Goal: Task Accomplishment & Management: Complete application form

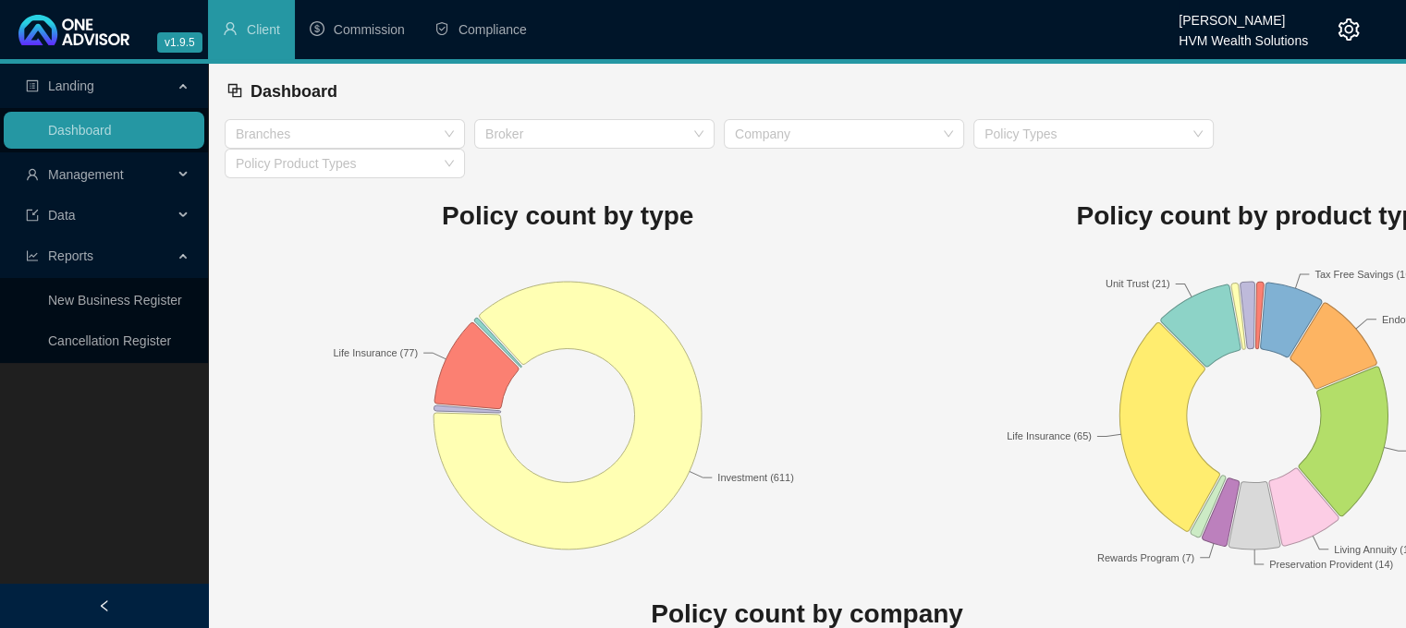
click at [710, 287] on rect at bounding box center [568, 415] width 686 height 323
click at [475, 26] on span "Compliance" at bounding box center [492, 29] width 68 height 15
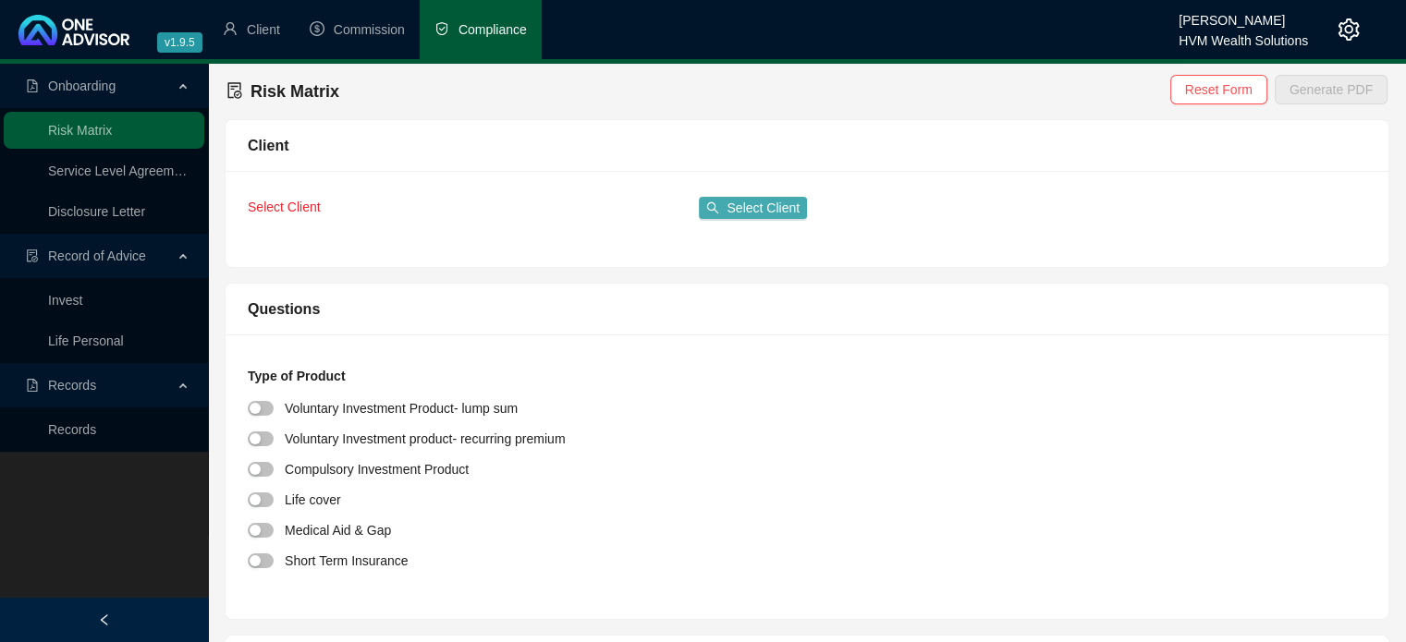
click at [749, 210] on span "Select Client" at bounding box center [762, 208] width 73 height 20
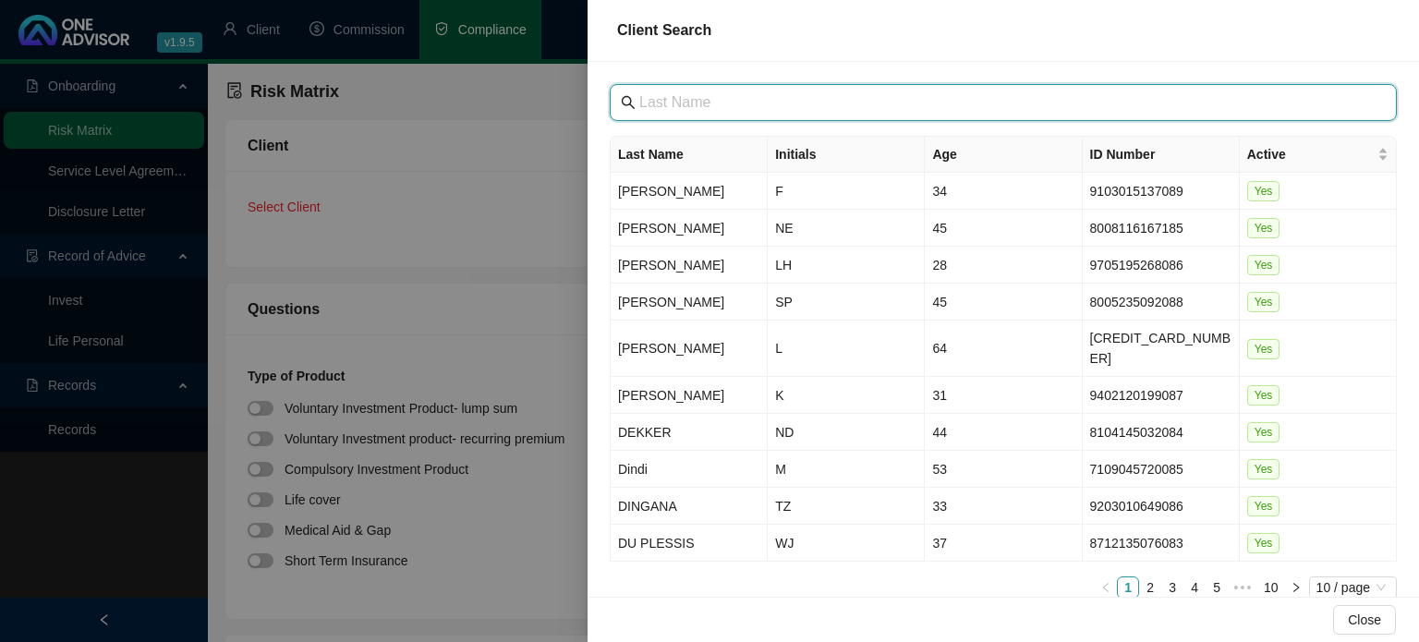
click at [714, 97] on input "text" at bounding box center [1005, 102] width 732 height 22
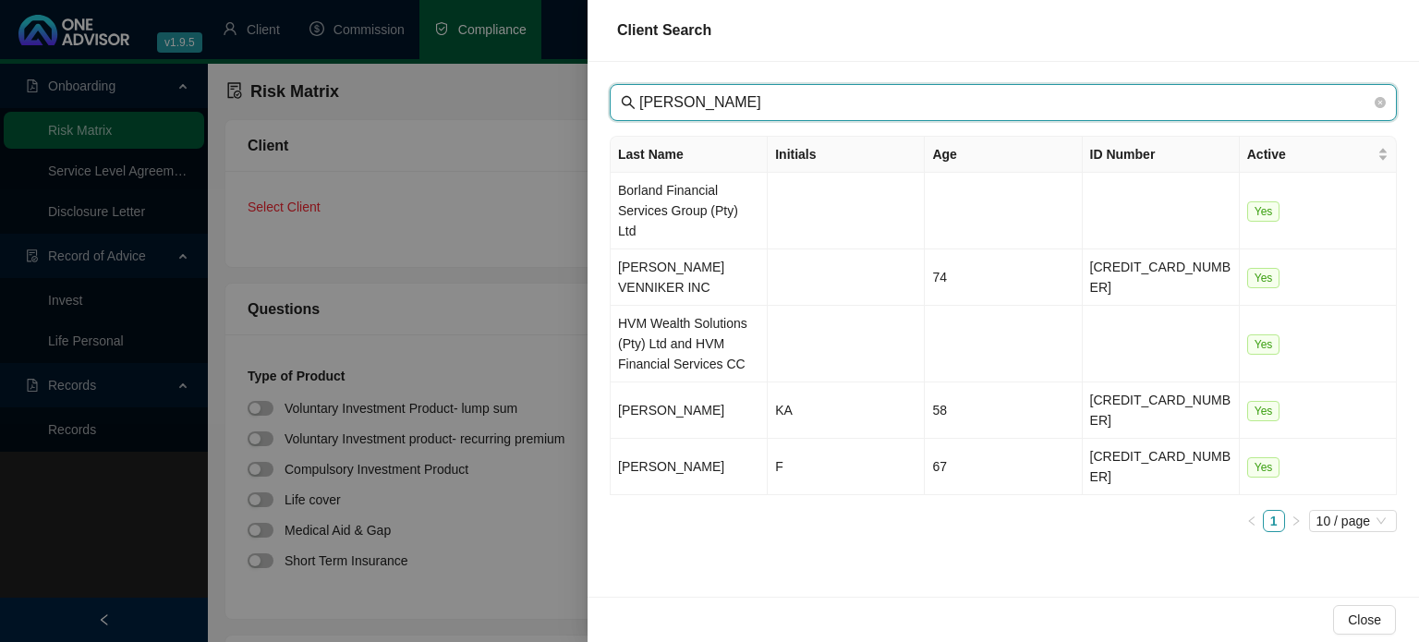
type input "[PERSON_NAME]"
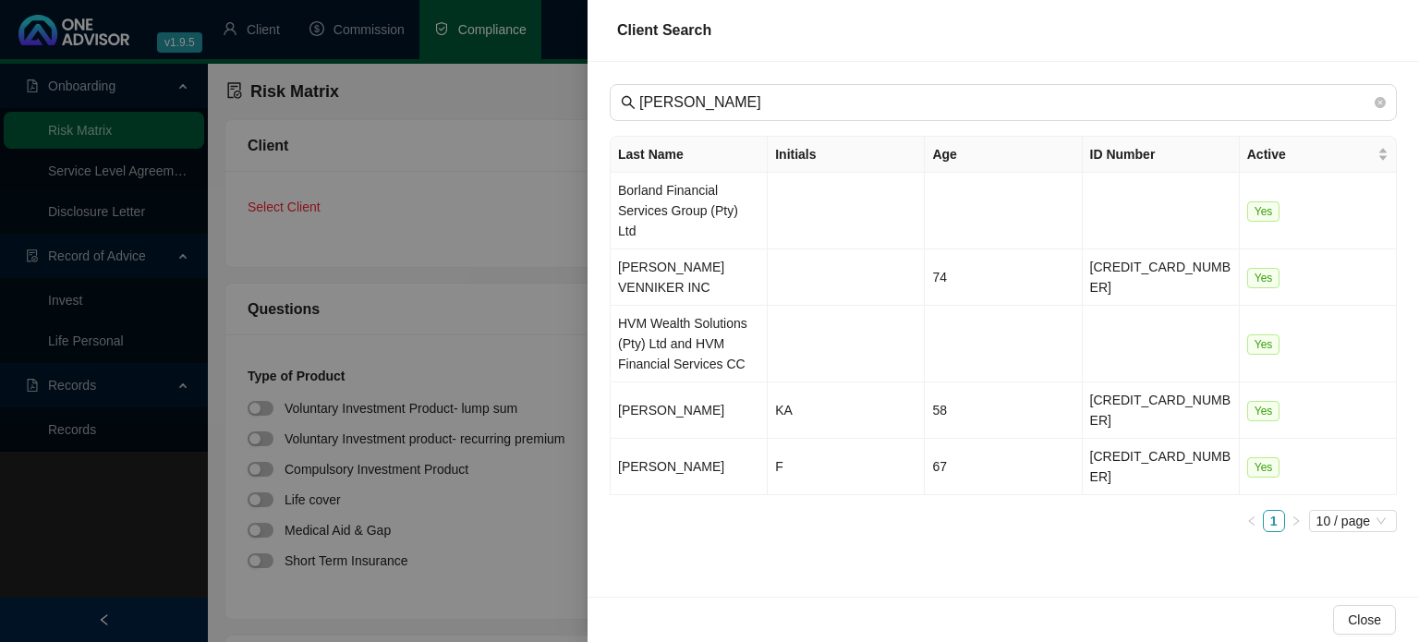
click at [470, 195] on div at bounding box center [709, 321] width 1419 height 642
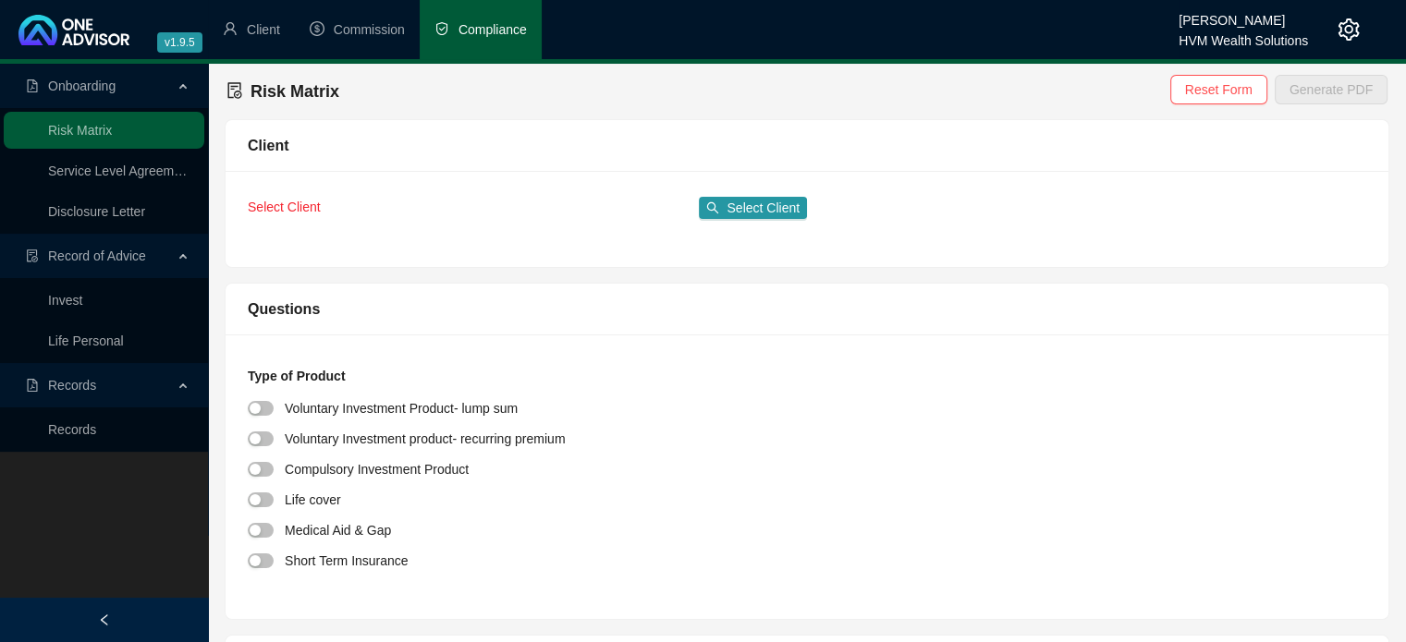
click at [802, 85] on div "Risk Matrix Reset Form Generate PDF" at bounding box center [806, 91] width 1161 height 41
click at [252, 28] on span "Client" at bounding box center [263, 29] width 33 height 15
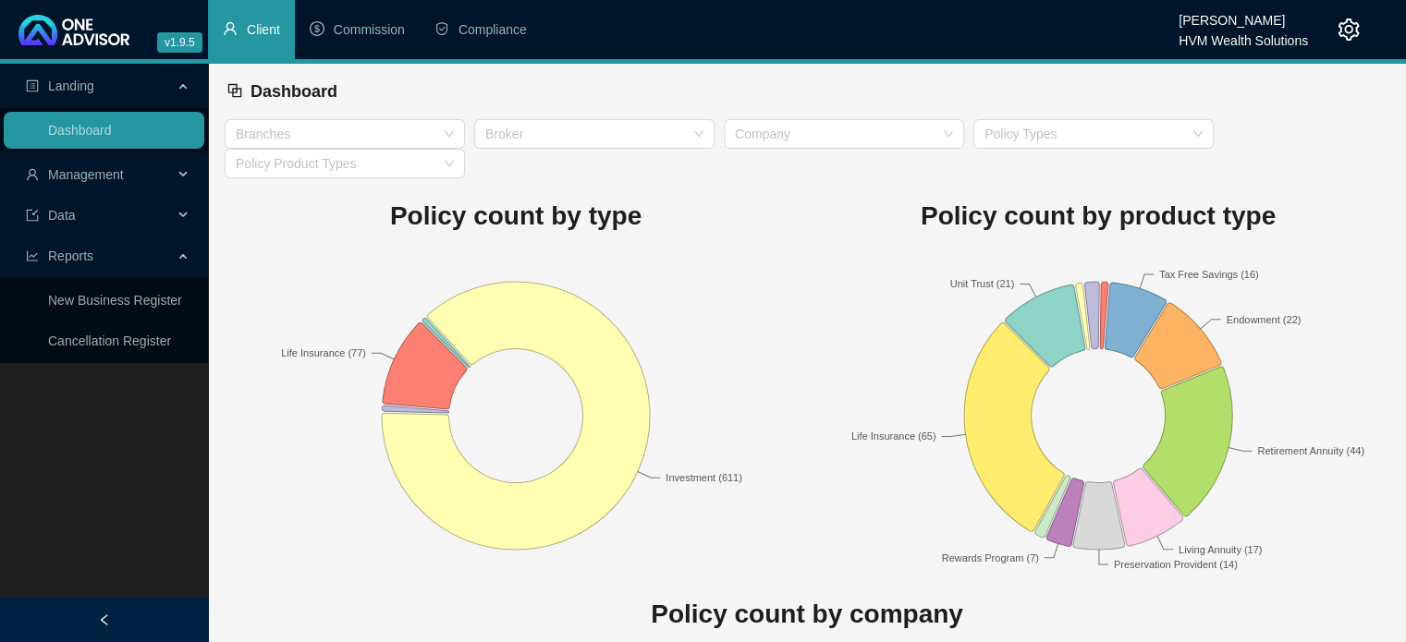
click at [1329, 25] on div at bounding box center [1334, 29] width 52 height 59
click at [1342, 26] on icon "setting" at bounding box center [1348, 29] width 22 height 22
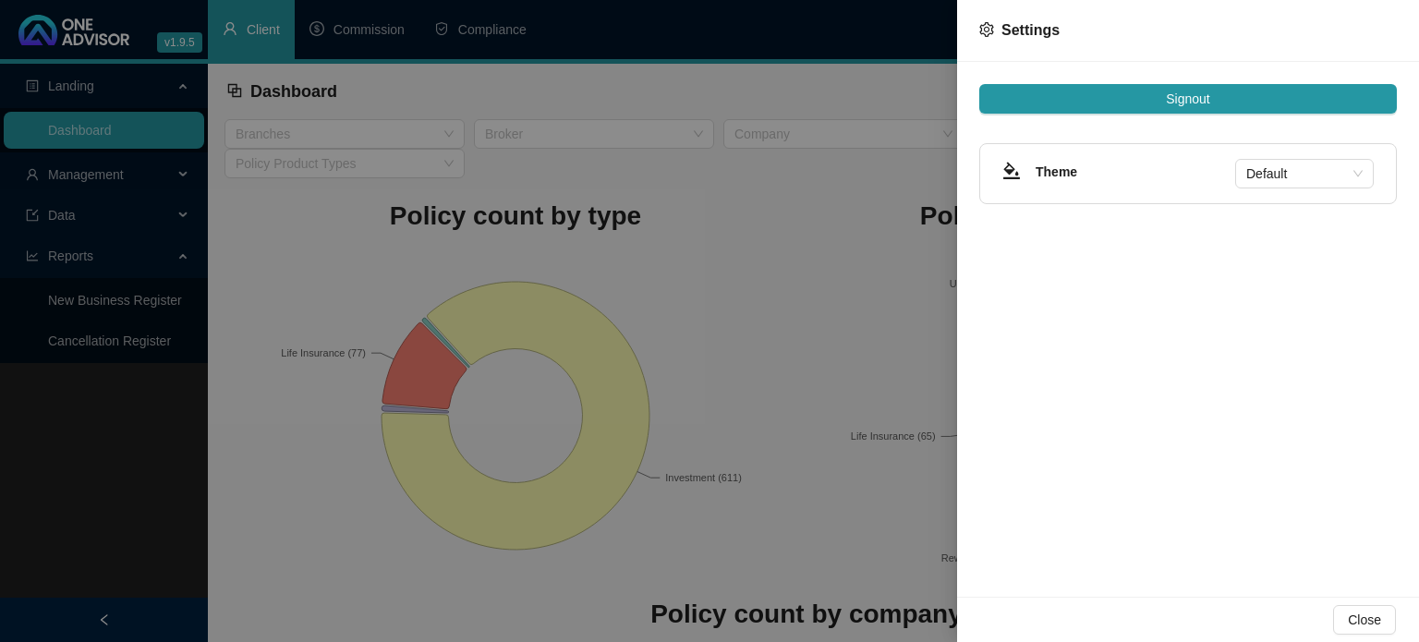
click at [966, 42] on div "Settings" at bounding box center [1188, 31] width 462 height 62
click at [789, 43] on div at bounding box center [709, 321] width 1419 height 642
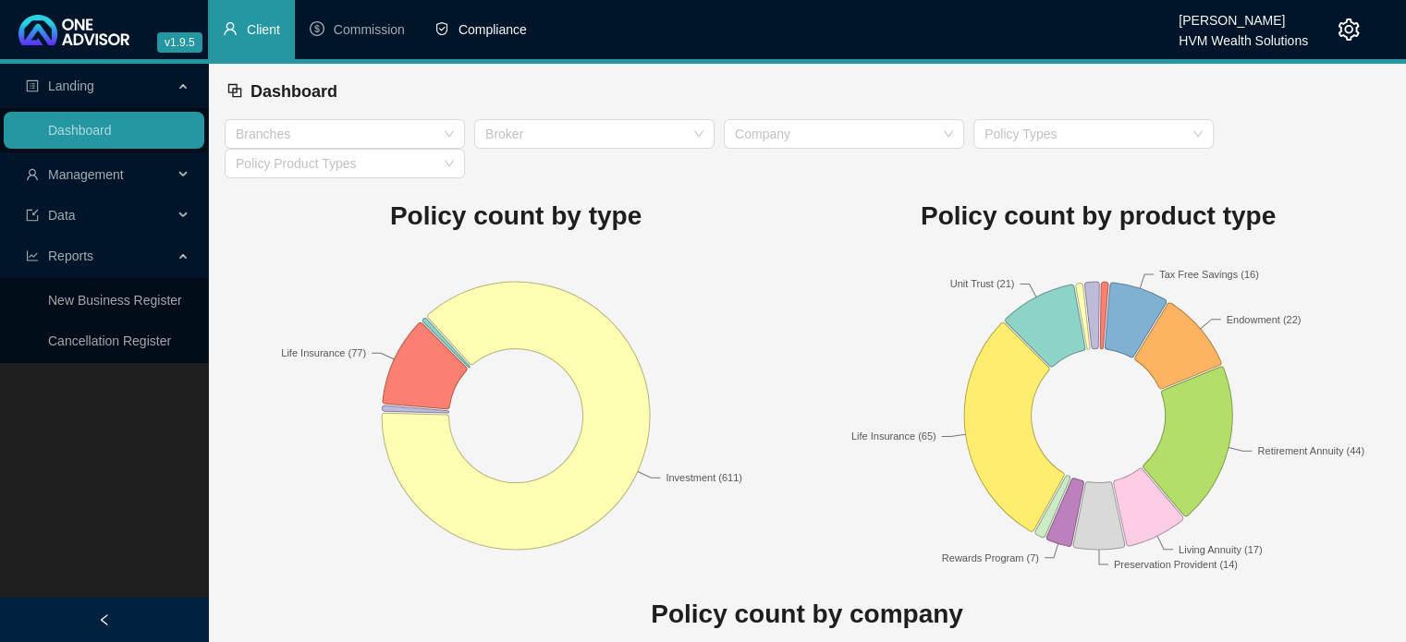
click at [514, 35] on span "Compliance" at bounding box center [492, 29] width 68 height 15
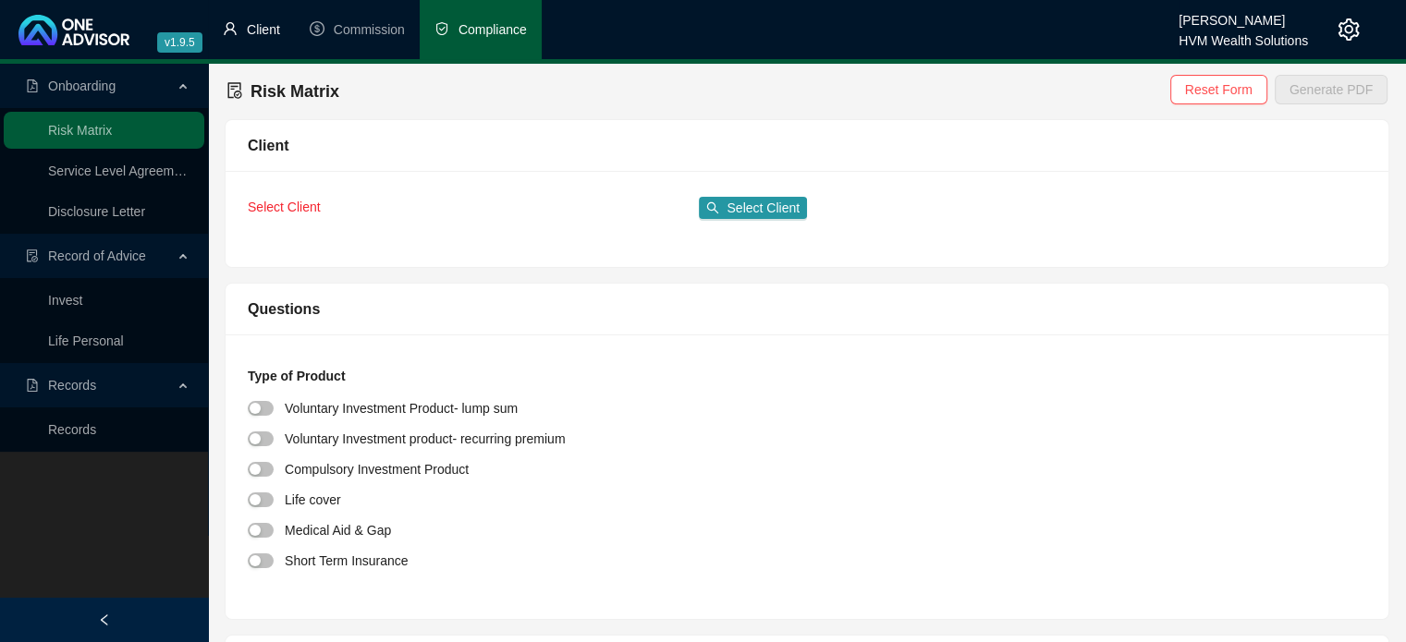
click at [288, 21] on li "Client" at bounding box center [251, 29] width 87 height 59
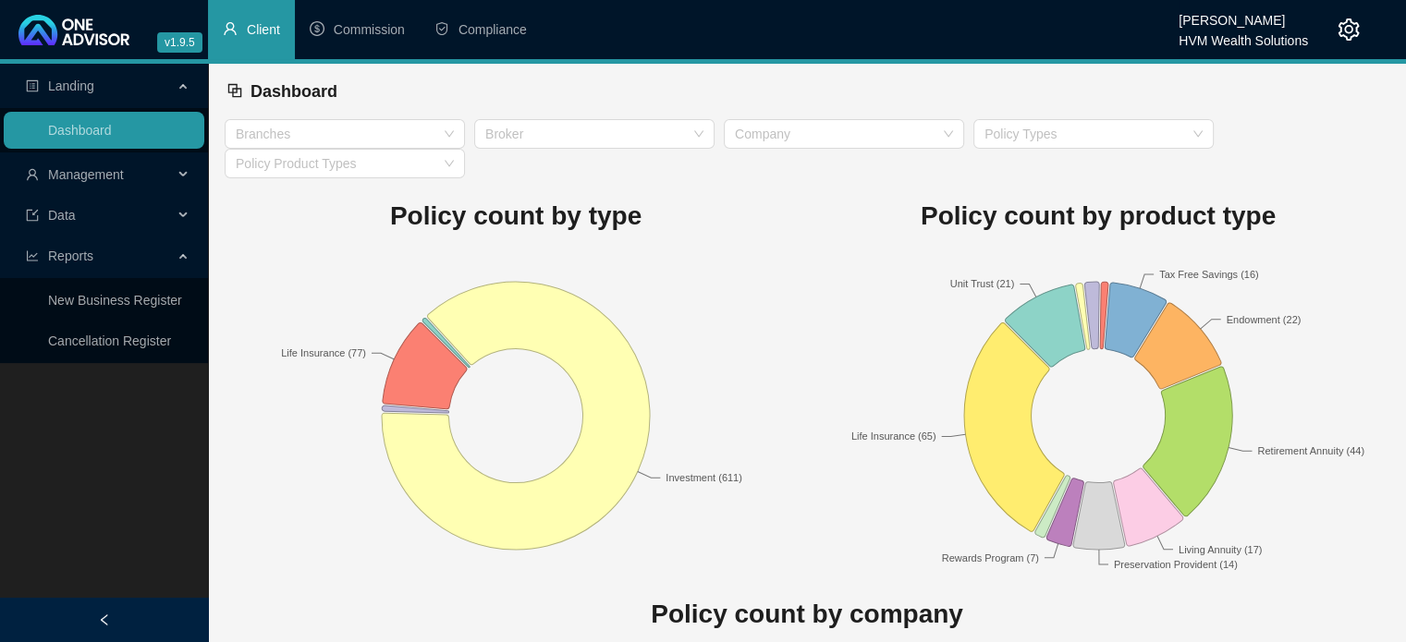
click at [177, 218] on div "Data" at bounding box center [104, 215] width 201 height 37
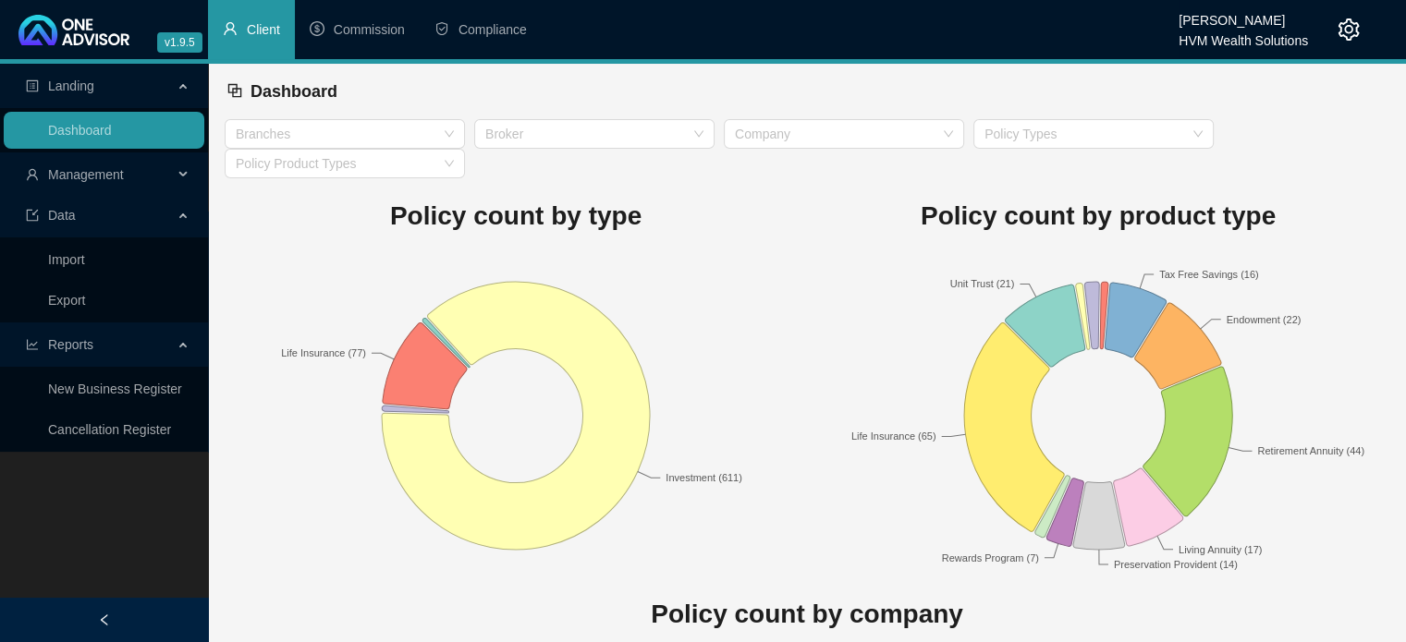
click at [175, 218] on div "Data" at bounding box center [104, 215] width 201 height 37
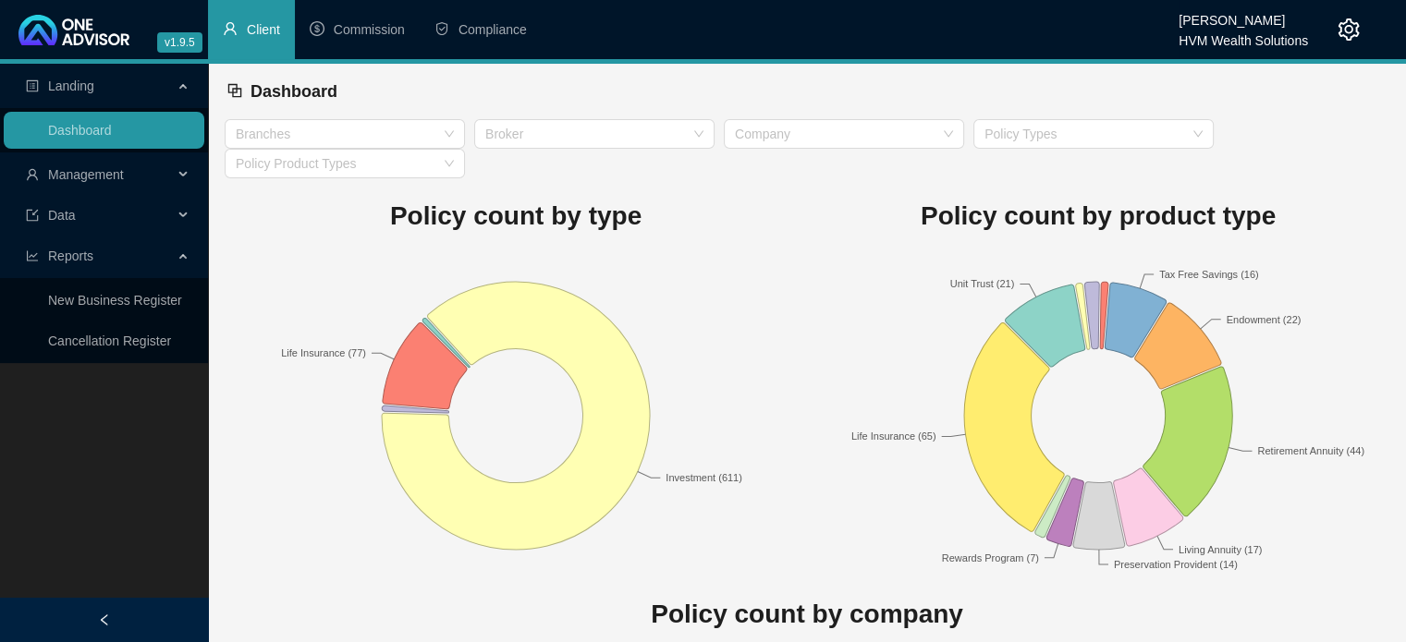
click at [175, 180] on div "Management" at bounding box center [104, 174] width 201 height 37
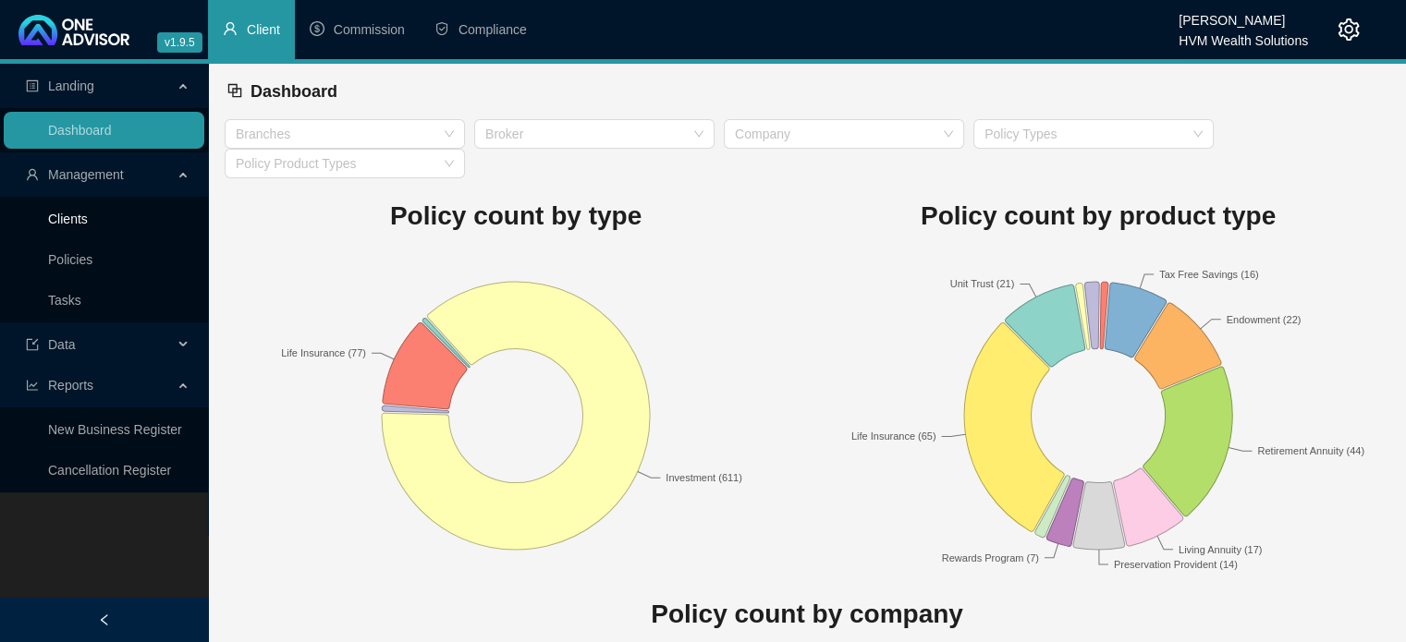
click at [88, 213] on link "Clients" at bounding box center [68, 219] width 40 height 15
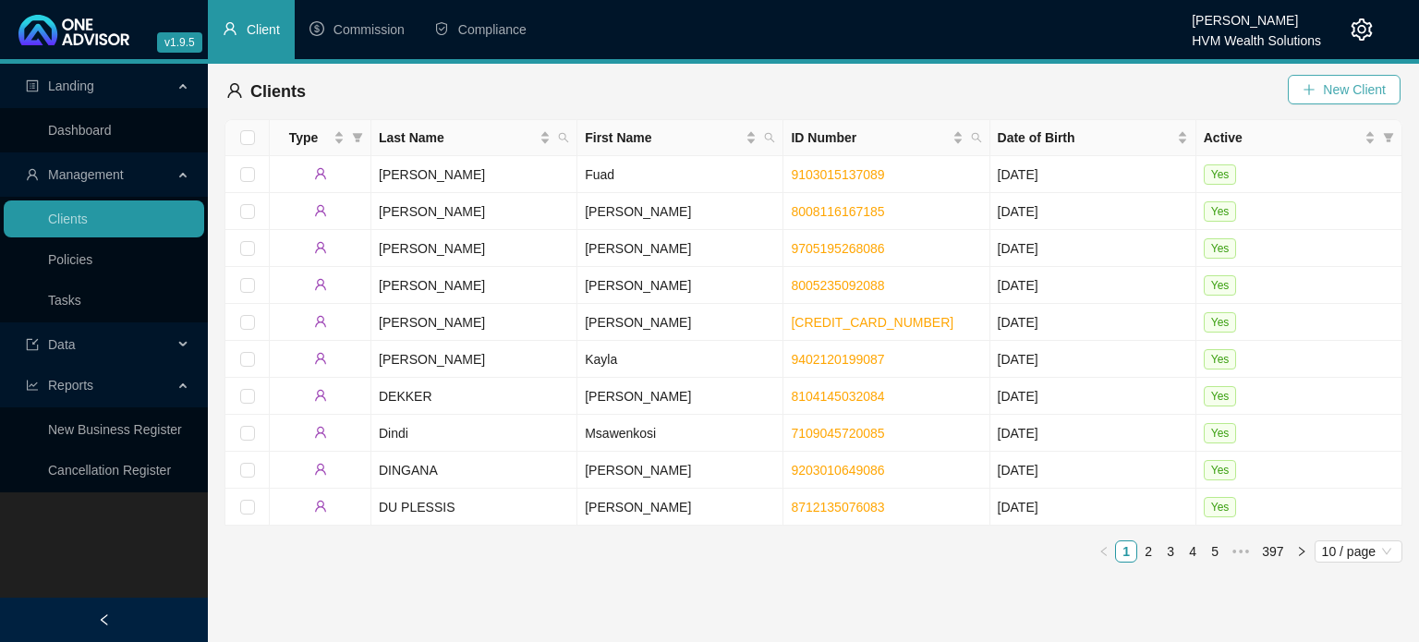
click at [1311, 91] on icon "plus" at bounding box center [1309, 89] width 13 height 13
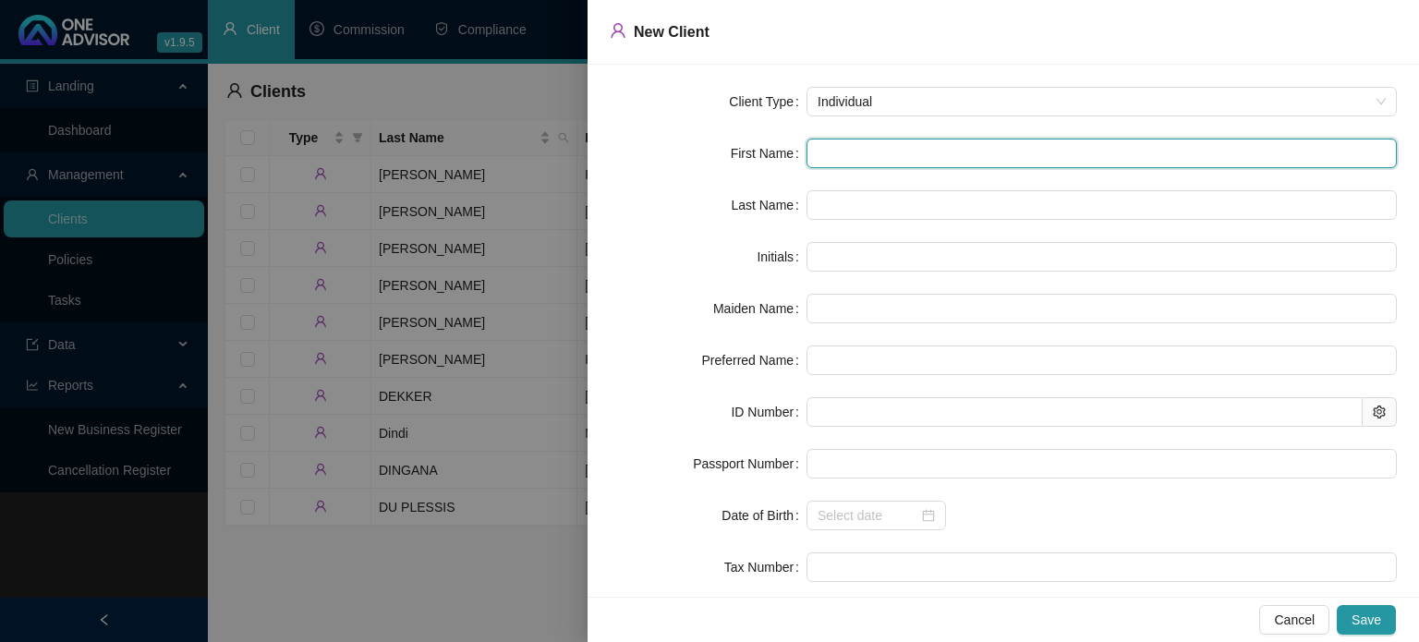
click at [839, 166] on form "Client Type Individual First Name Last Name Initials Maiden Name Preferred Name…" at bounding box center [1003, 386] width 787 height 599
type input "R"
type input "Ro"
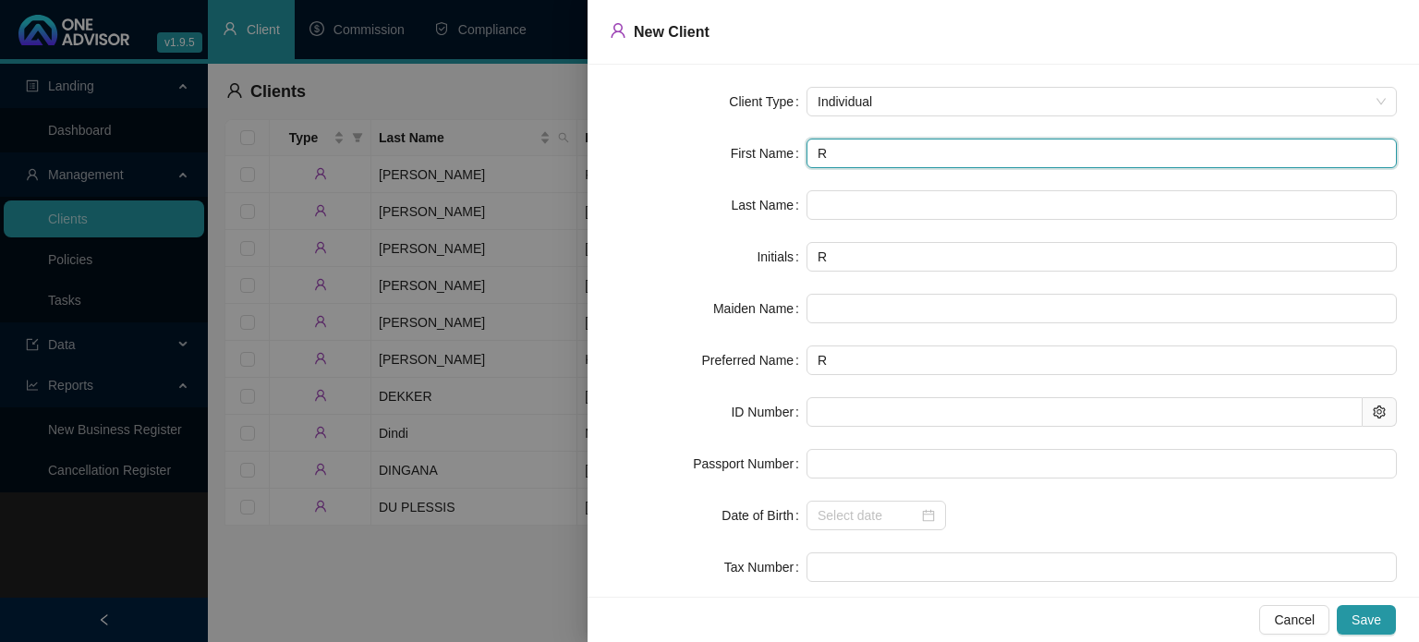
type input "Ro"
type input "[PERSON_NAME]"
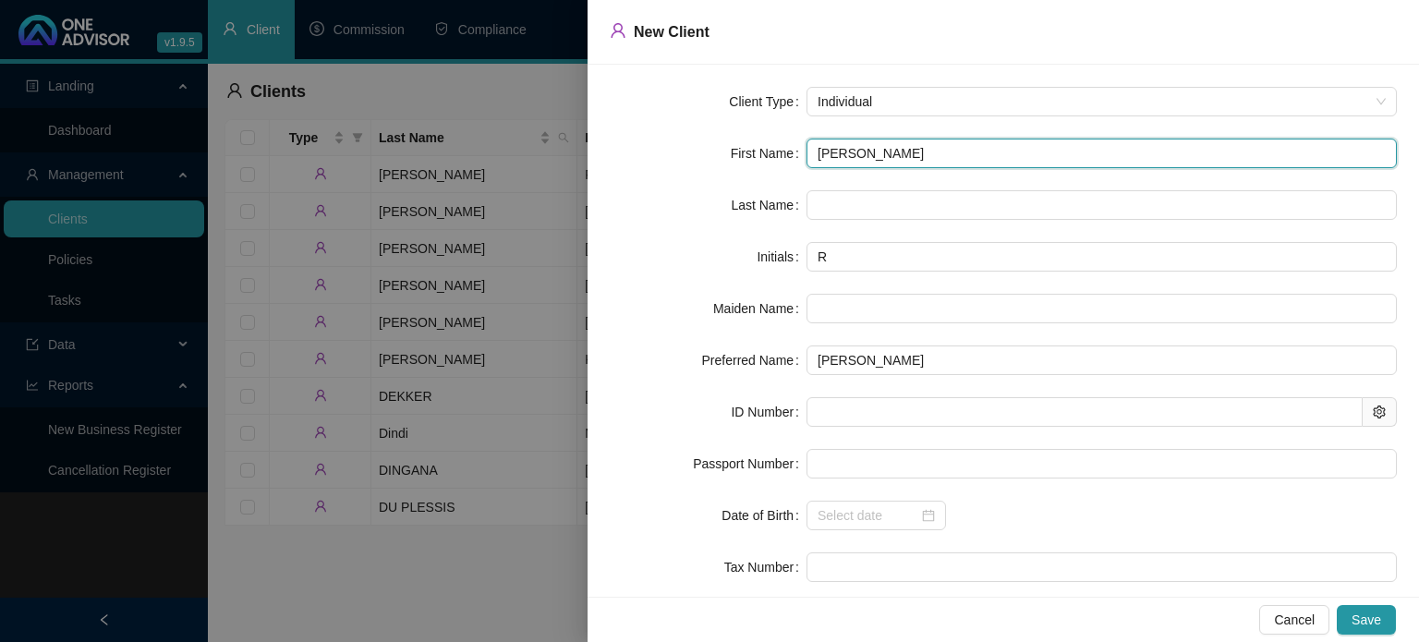
type input "[PERSON_NAME]"
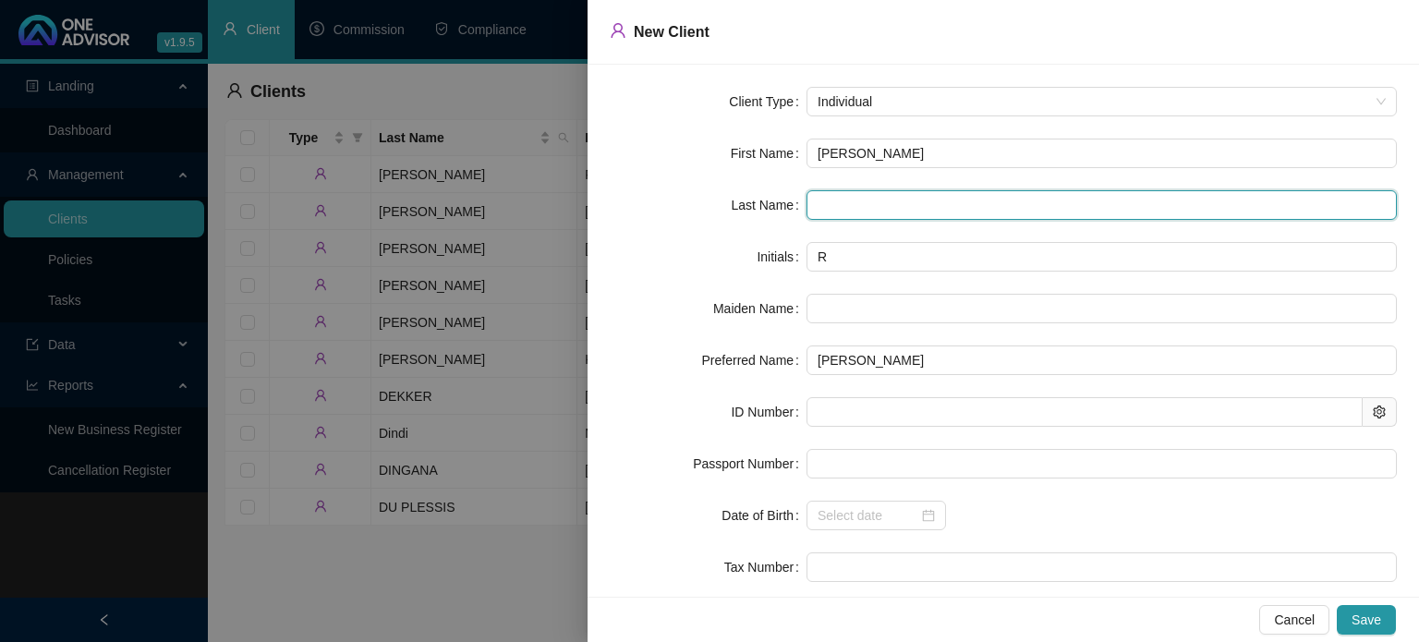
click at [829, 195] on input "text" at bounding box center [1102, 205] width 591 height 30
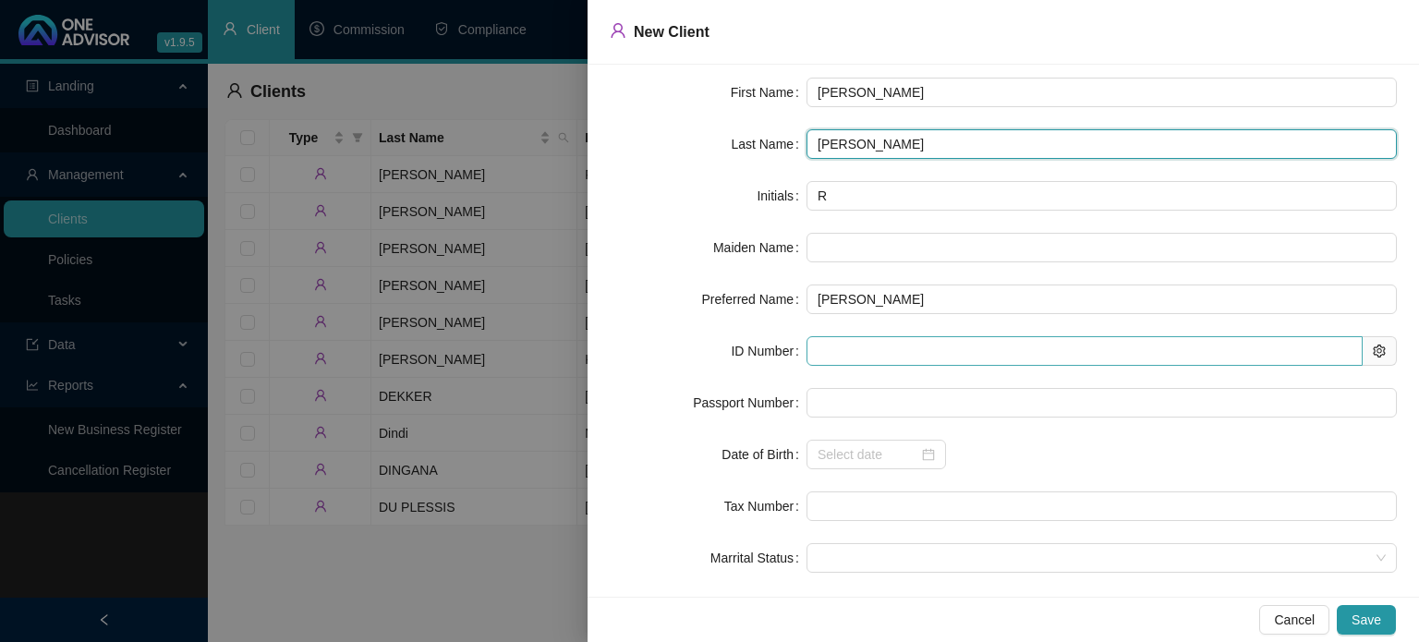
scroll to position [132, 0]
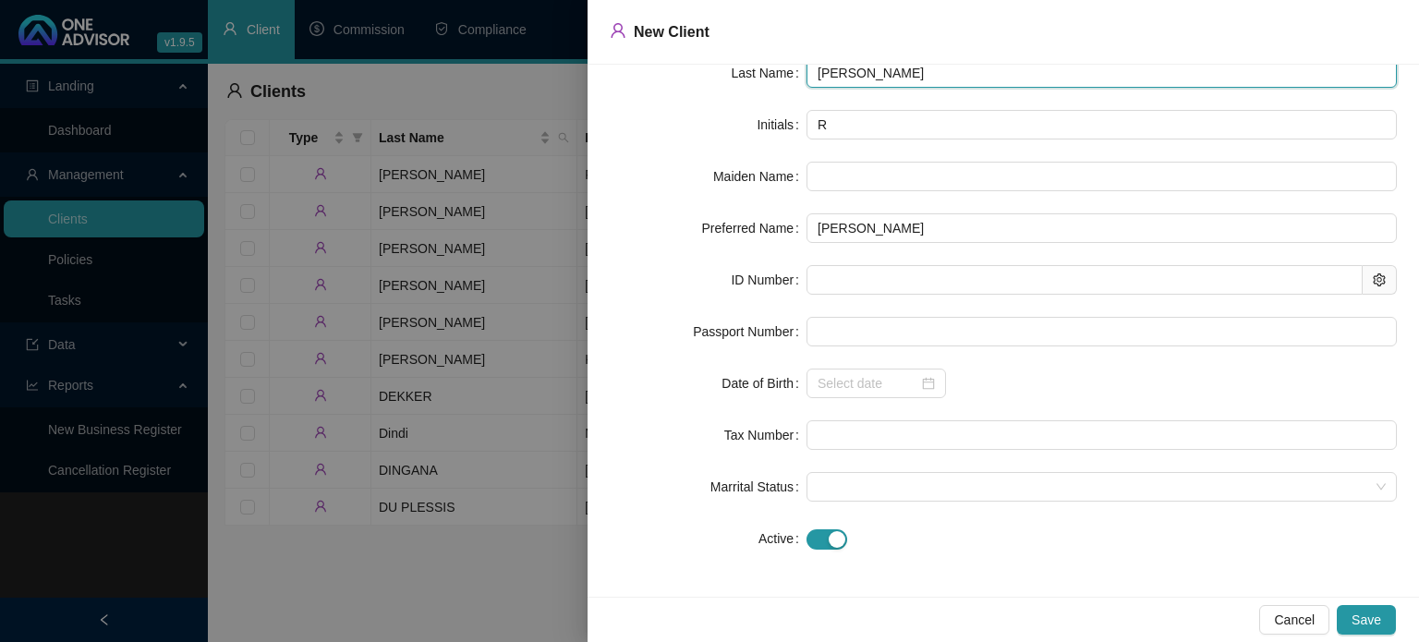
type input "[PERSON_NAME]"
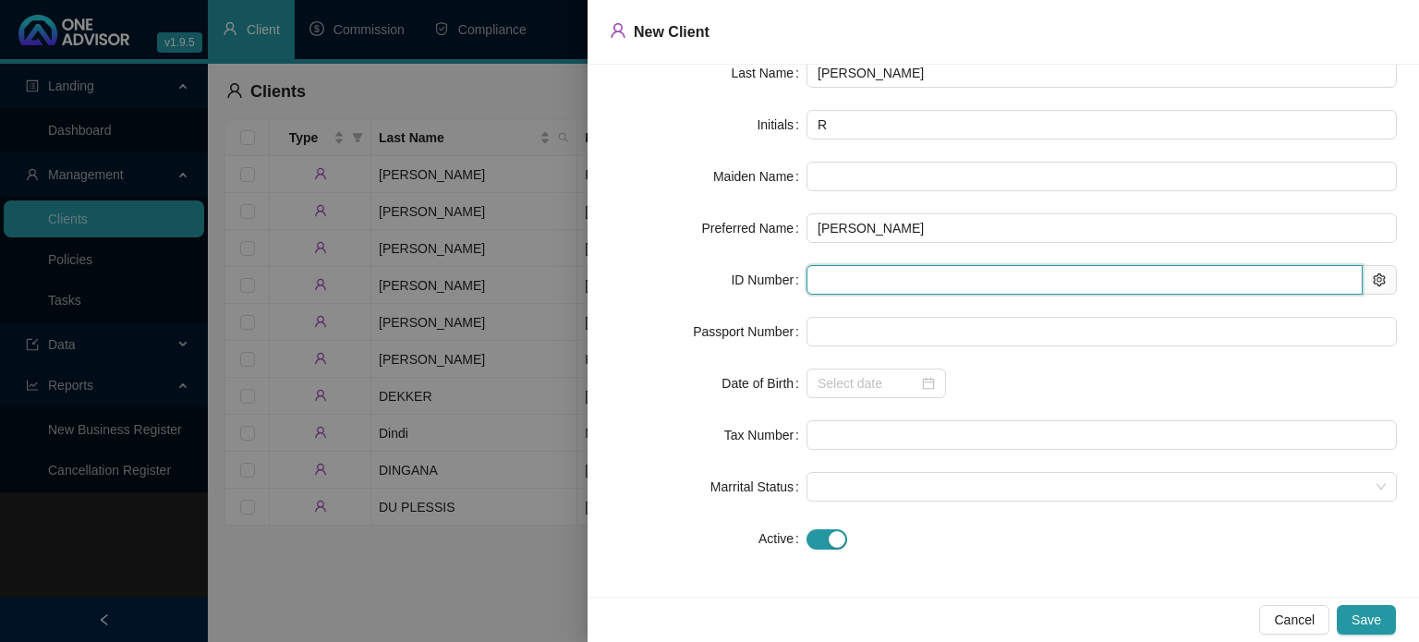
click at [859, 281] on input "text" at bounding box center [1085, 280] width 556 height 30
paste input "8106120097081"
type input "8106120097081"
type input "[DATE]"
click at [856, 489] on span at bounding box center [1102, 487] width 568 height 28
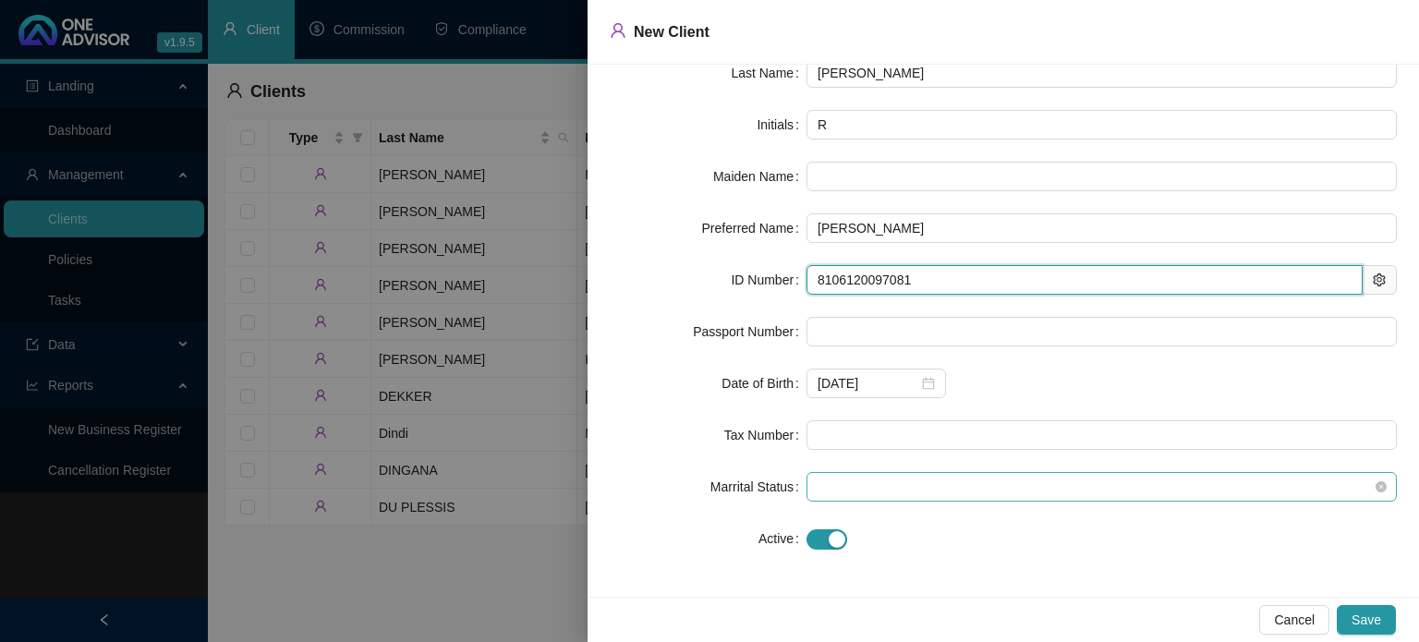
type input "8106120097081"
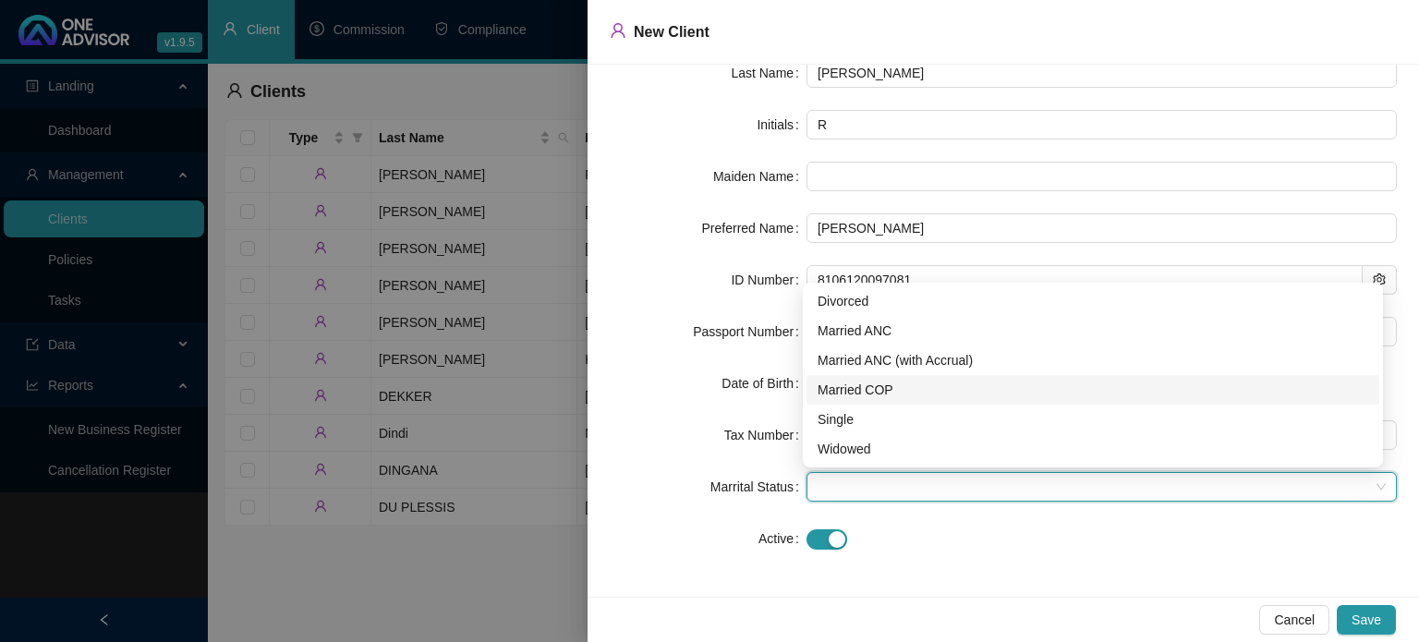
click at [870, 389] on div "Married COP" at bounding box center [1093, 390] width 551 height 20
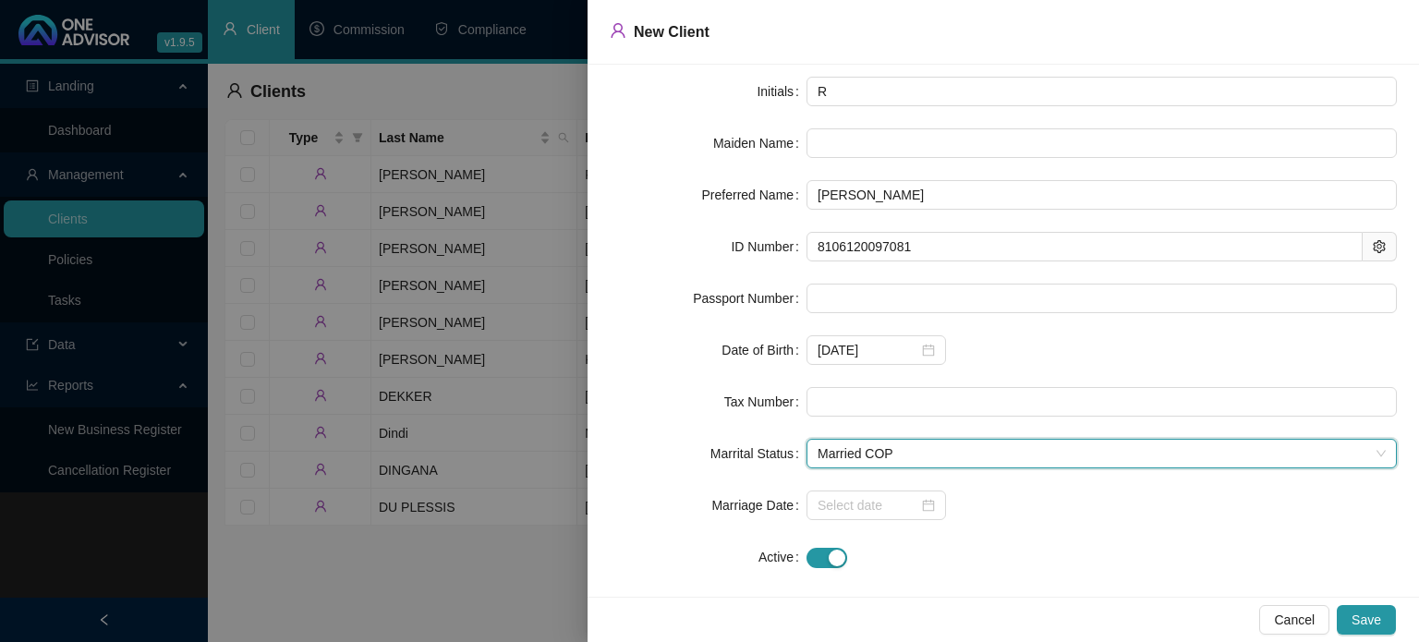
scroll to position [184, 0]
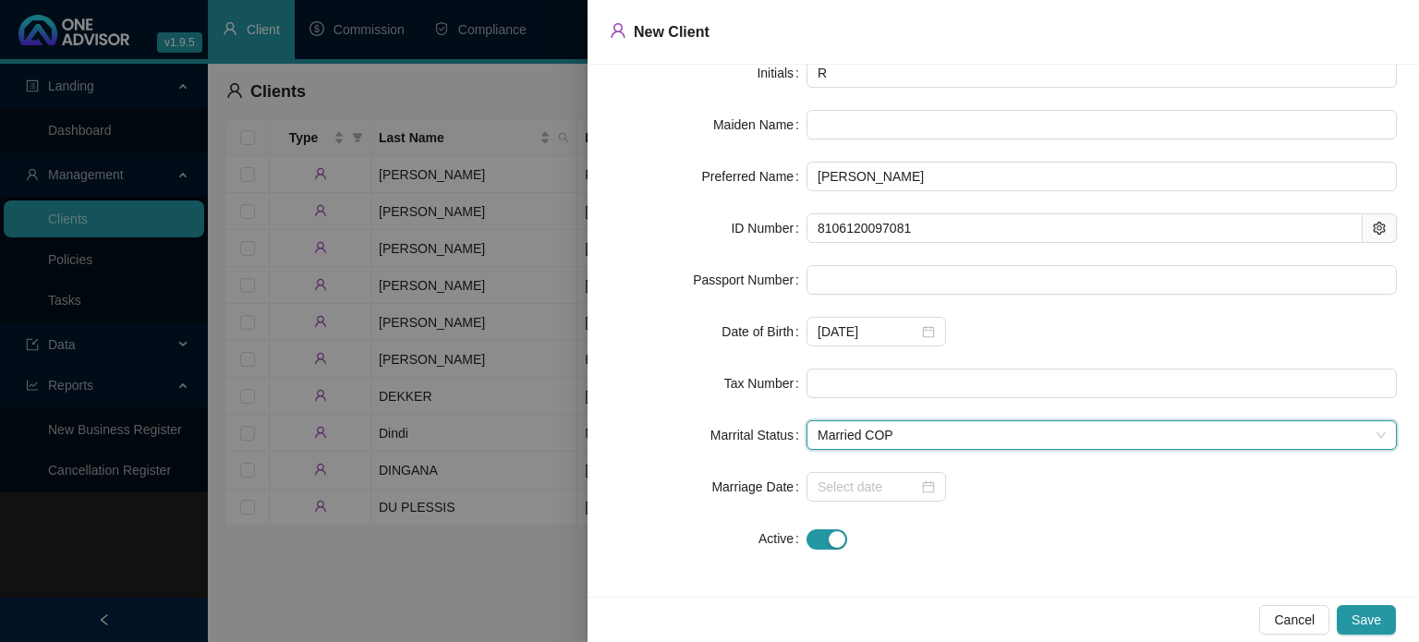
click at [1115, 507] on form "Client Type Individual First Name [PERSON_NAME] Last Name [PERSON_NAME] Initial…" at bounding box center [1003, 228] width 787 height 651
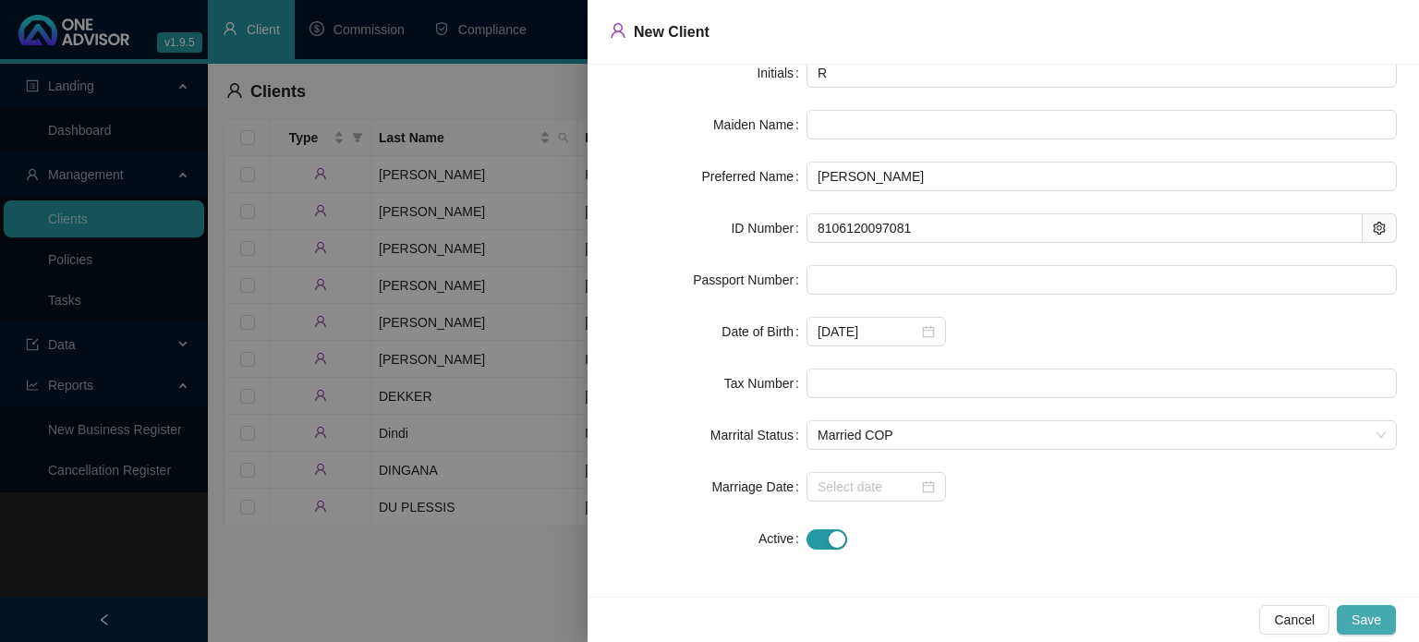
click at [1376, 615] on span "Save" at bounding box center [1367, 620] width 30 height 20
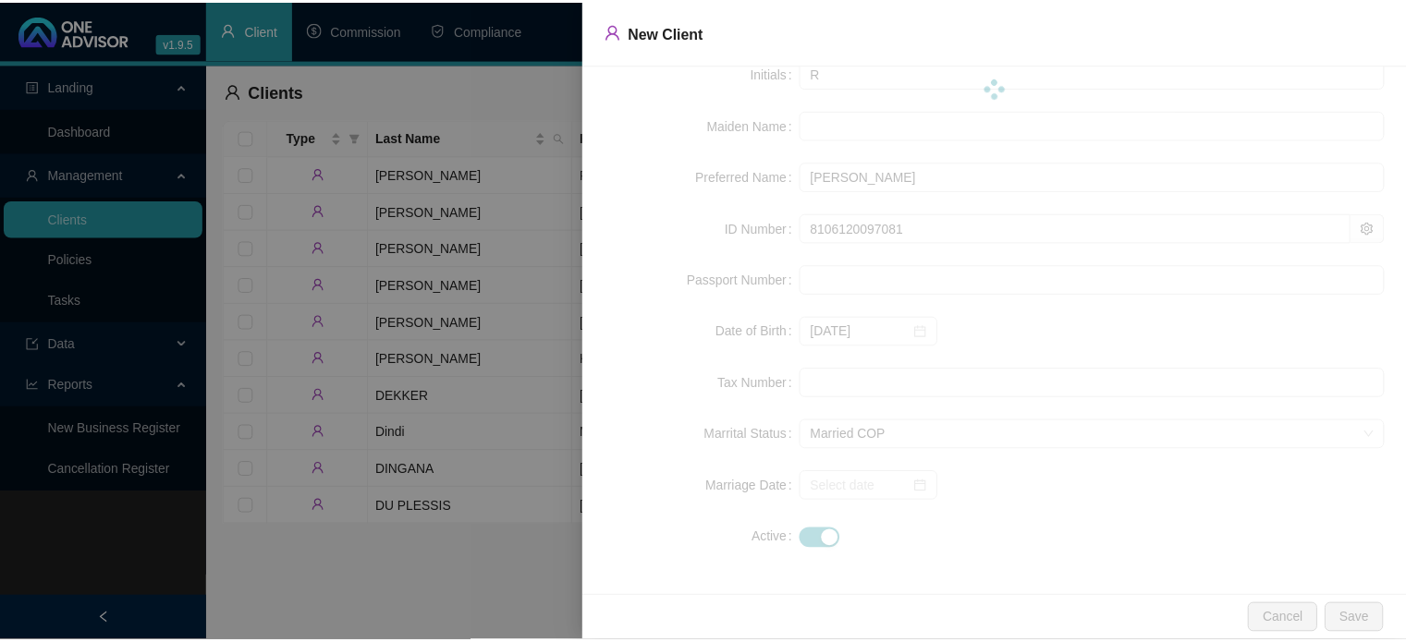
scroll to position [0, 0]
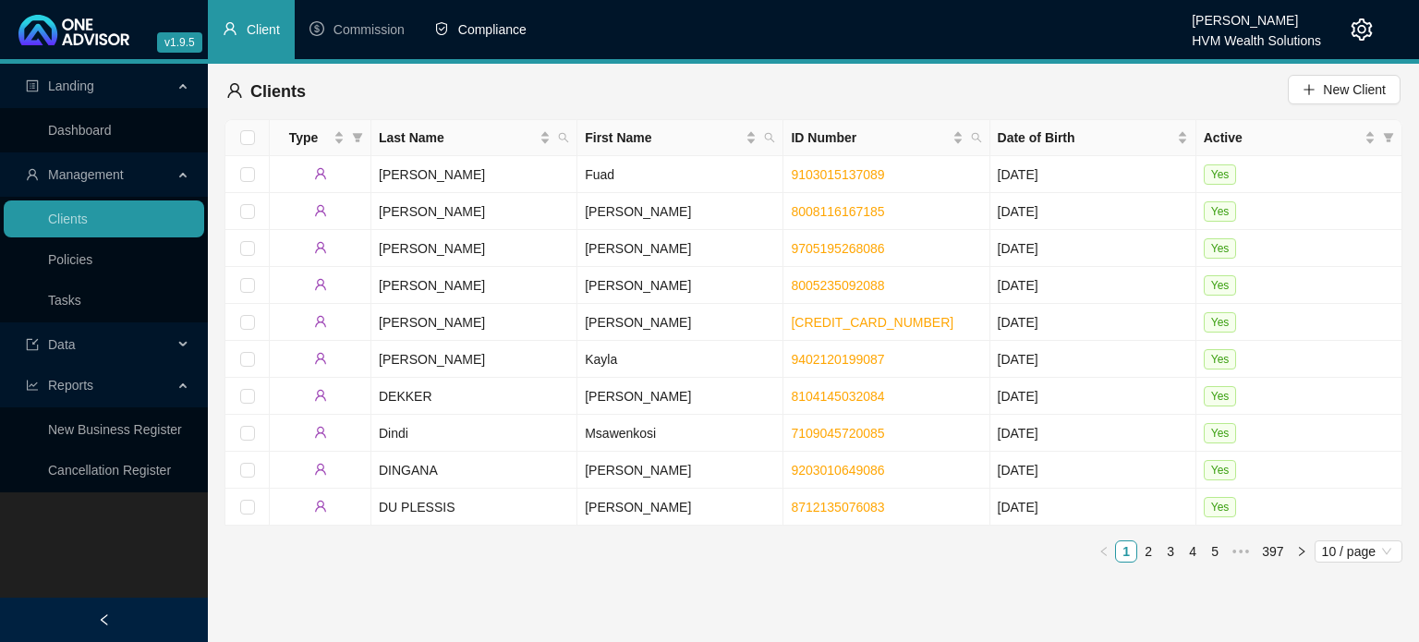
click at [485, 38] on li "Compliance" at bounding box center [481, 29] width 122 height 59
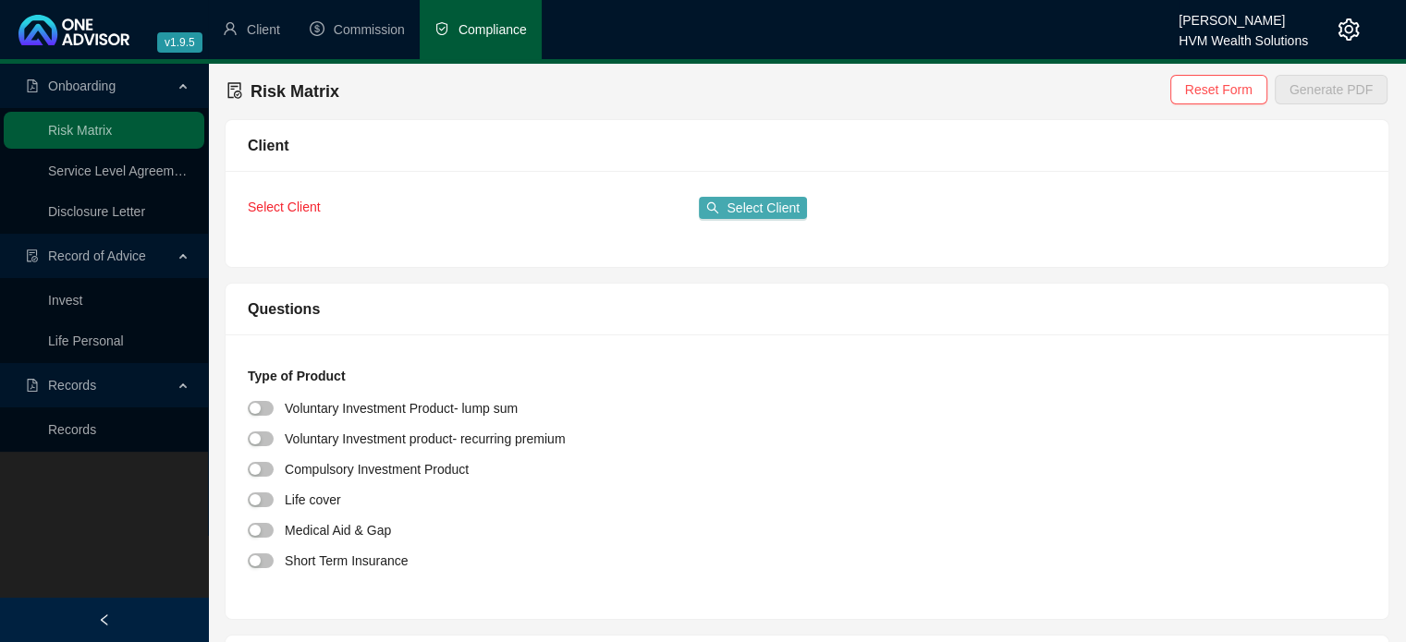
click at [765, 218] on button "Select Client" at bounding box center [753, 208] width 108 height 22
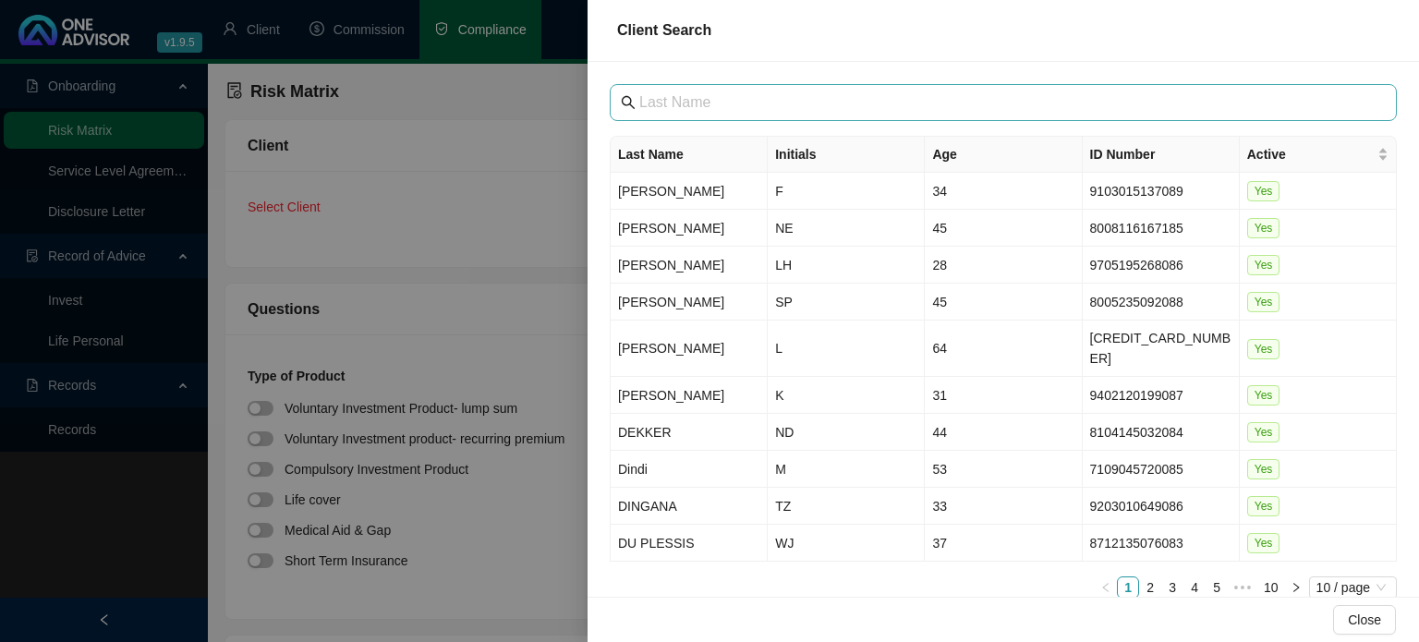
click at [848, 114] on span at bounding box center [1003, 102] width 787 height 37
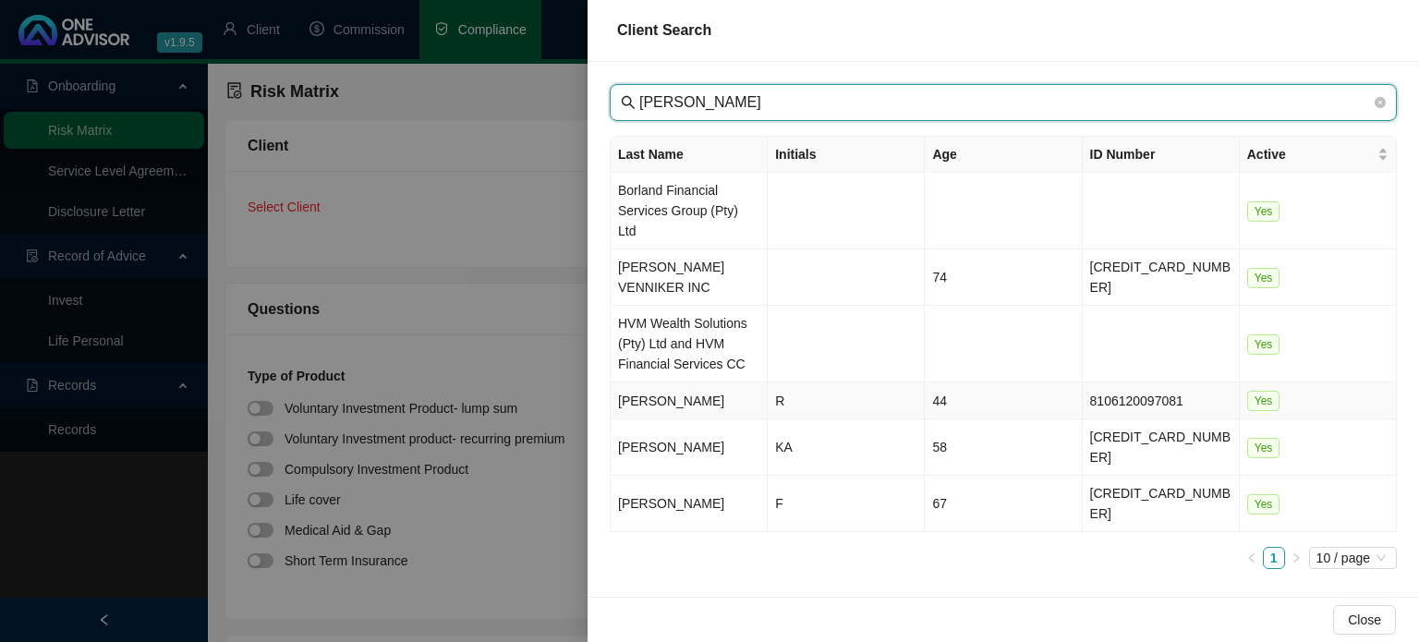
type input "[PERSON_NAME]"
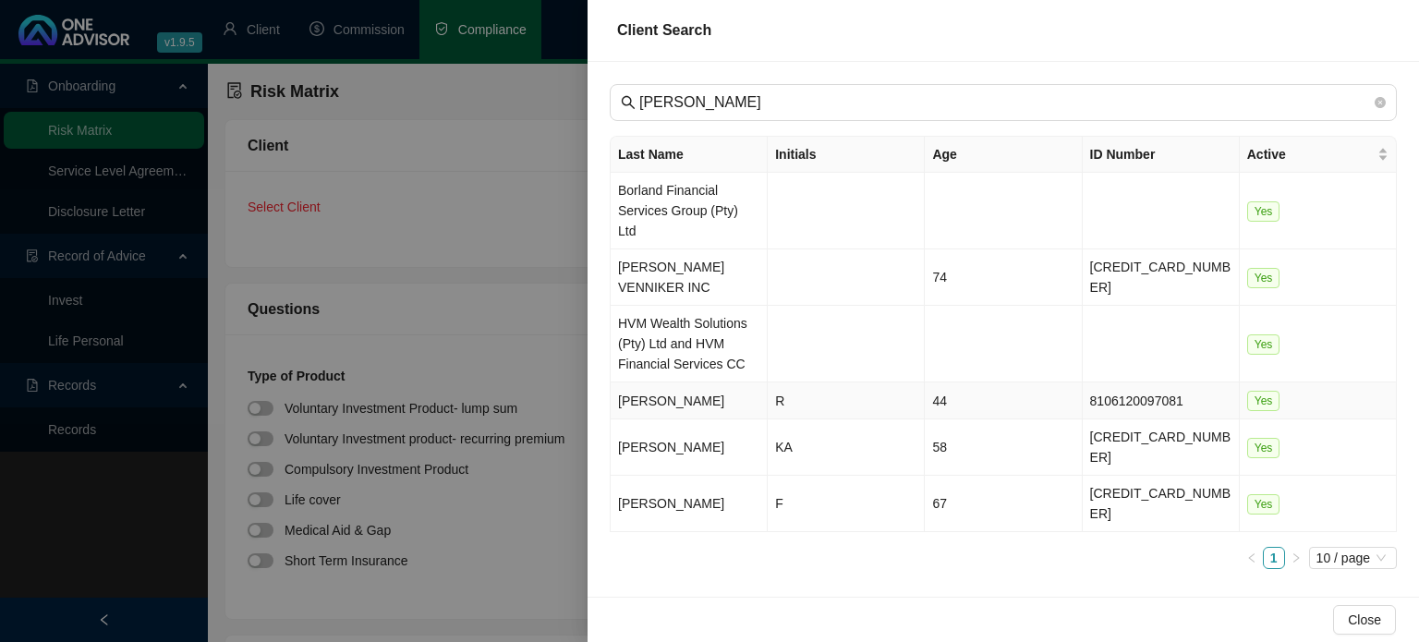
click at [690, 383] on td "[PERSON_NAME]" at bounding box center [689, 401] width 157 height 37
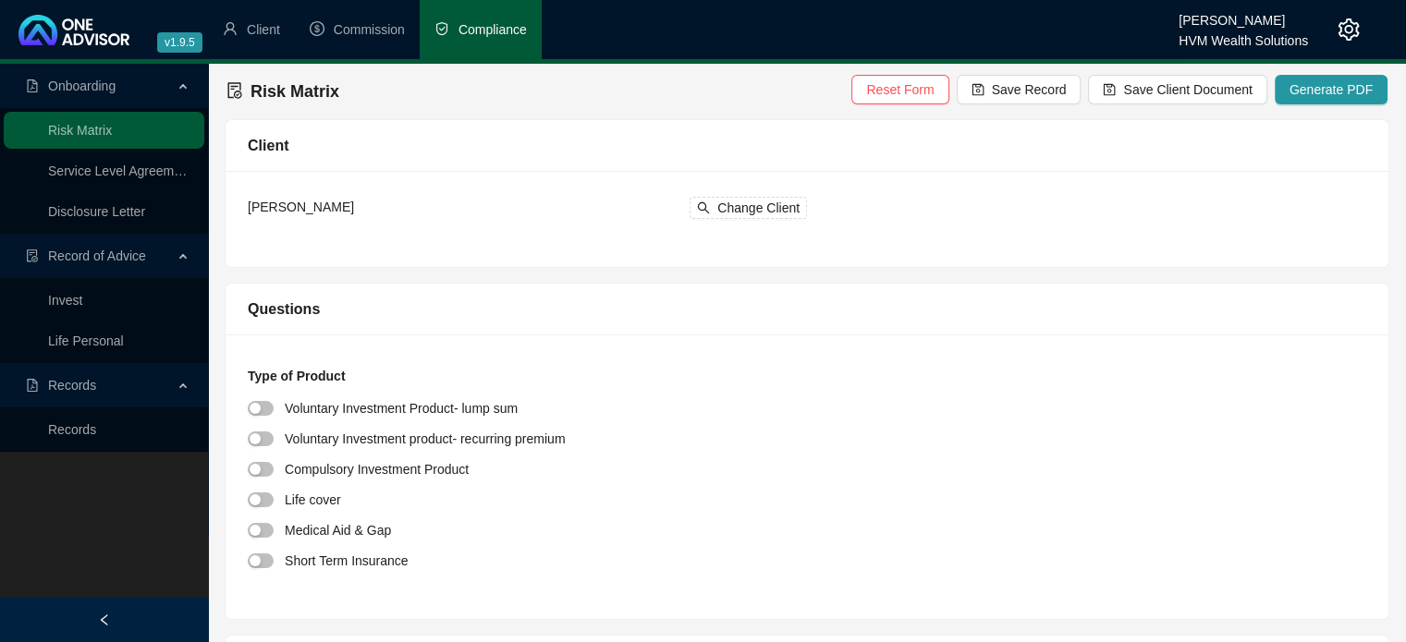
click at [82, 298] on link "Invest" at bounding box center [65, 300] width 34 height 15
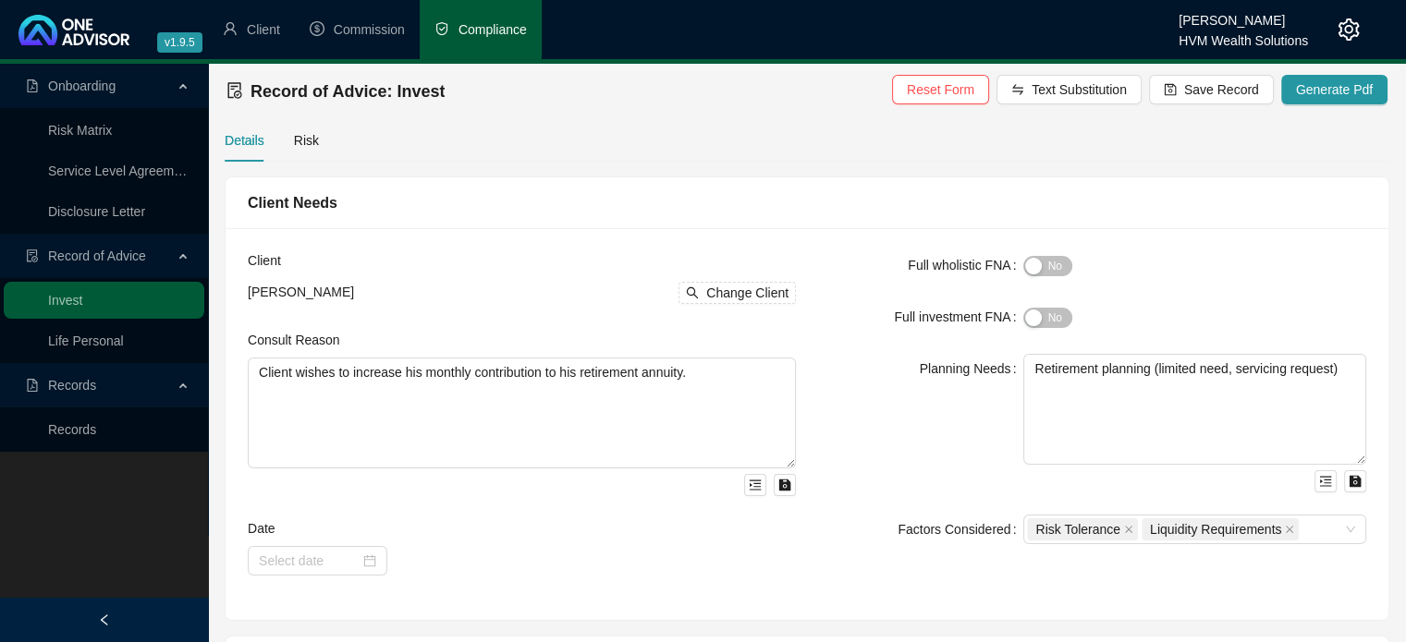
click at [761, 233] on div "Client [PERSON_NAME] Change Client Consult Reason Client wishes to increase his…" at bounding box center [806, 424] width 1163 height 392
click at [968, 91] on span "Reset Form" at bounding box center [940, 89] width 67 height 20
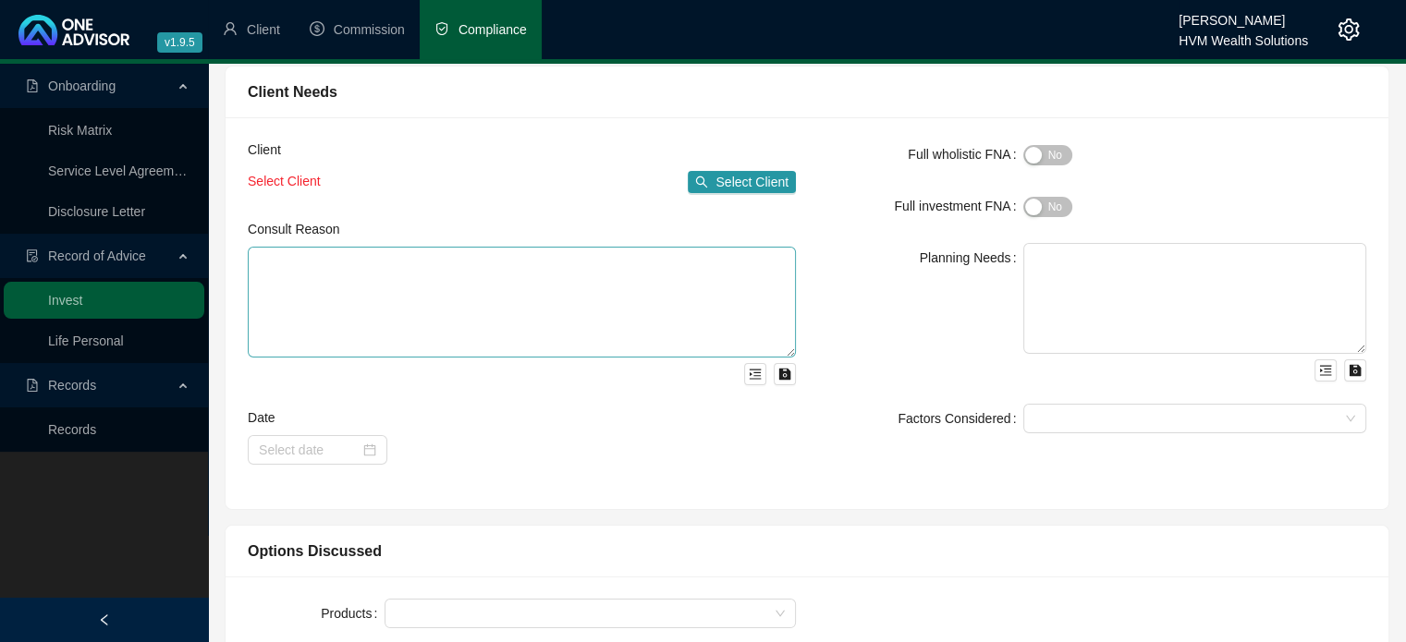
scroll to position [185, 0]
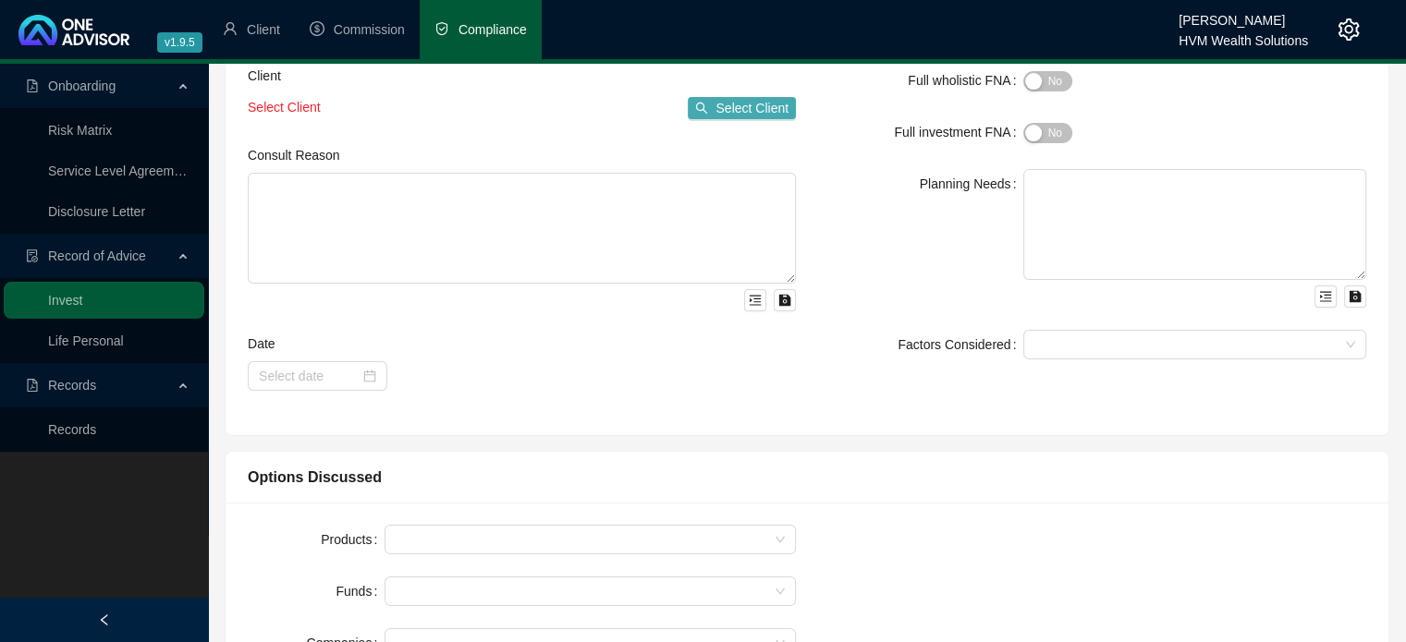
click at [769, 100] on span "Select Client" at bounding box center [751, 108] width 73 height 20
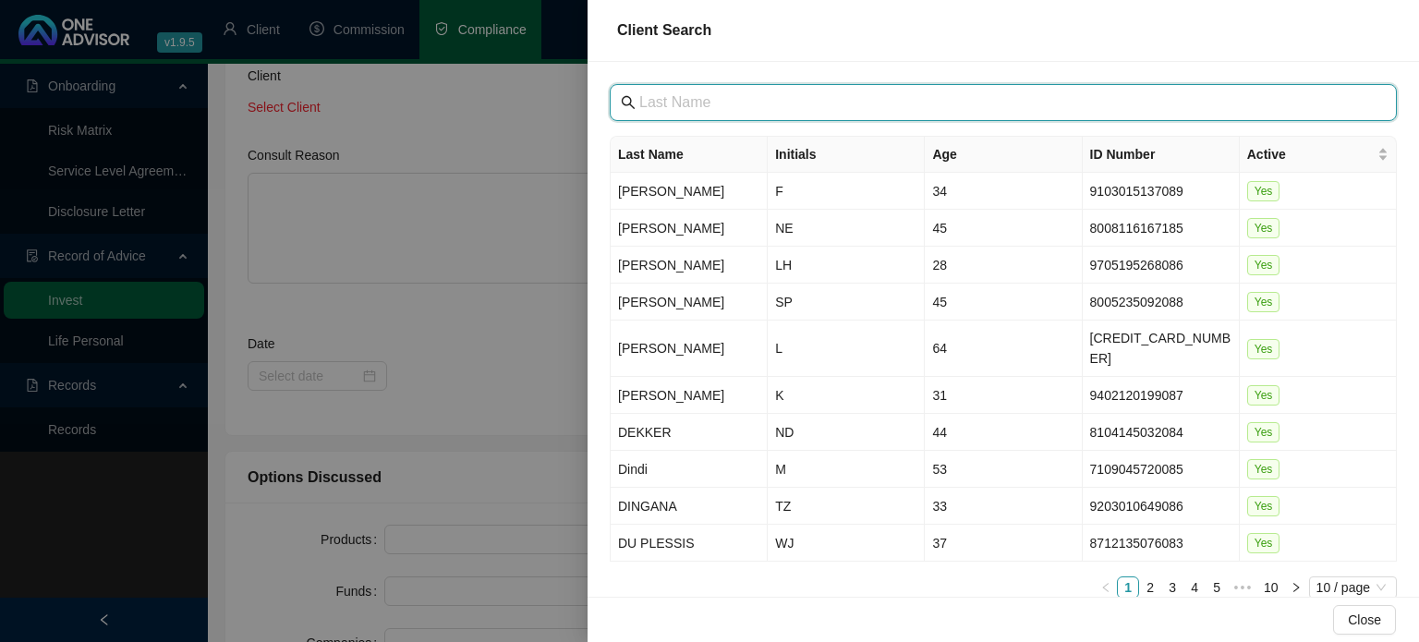
click at [773, 104] on input "text" at bounding box center [1005, 102] width 732 height 22
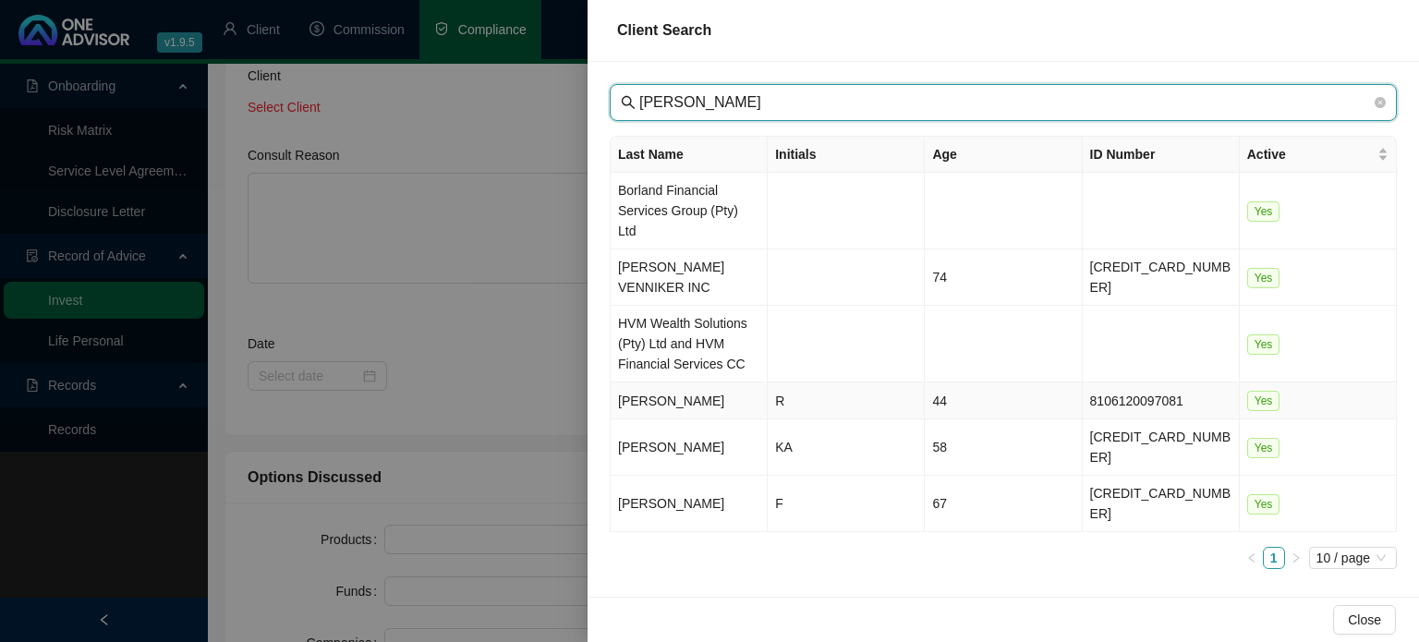
type input "[PERSON_NAME]"
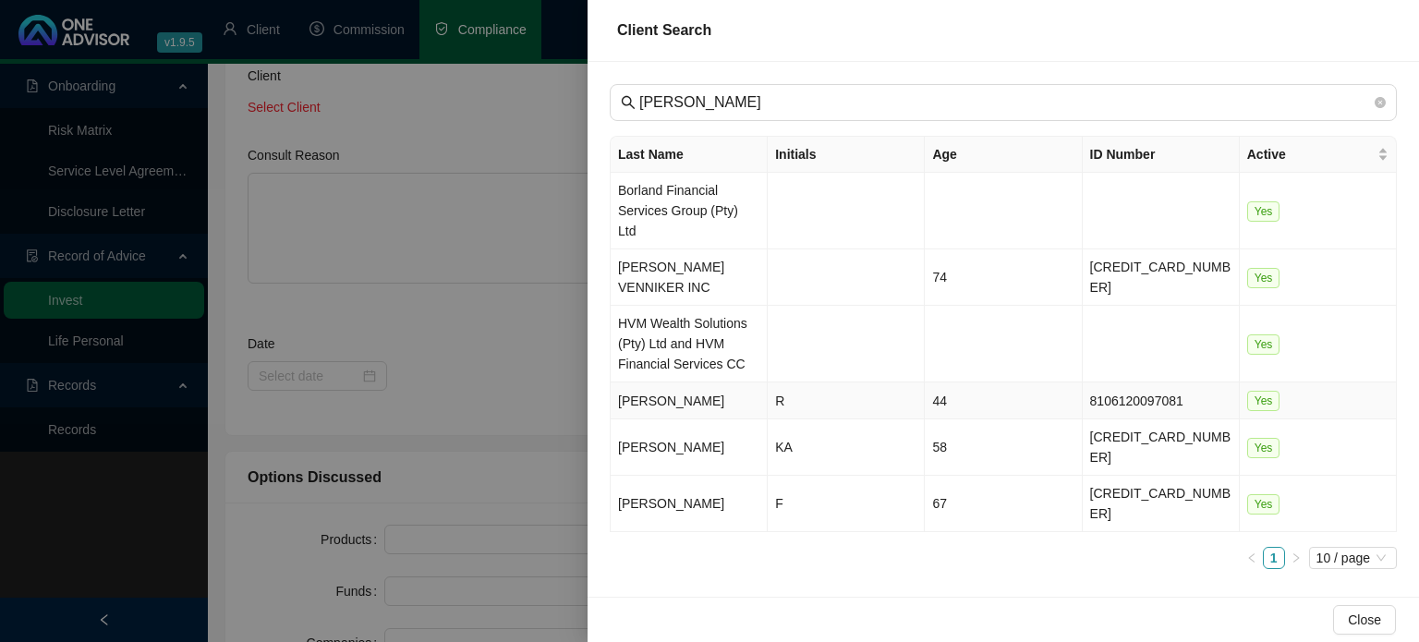
click at [711, 383] on td "[PERSON_NAME]" at bounding box center [689, 401] width 157 height 37
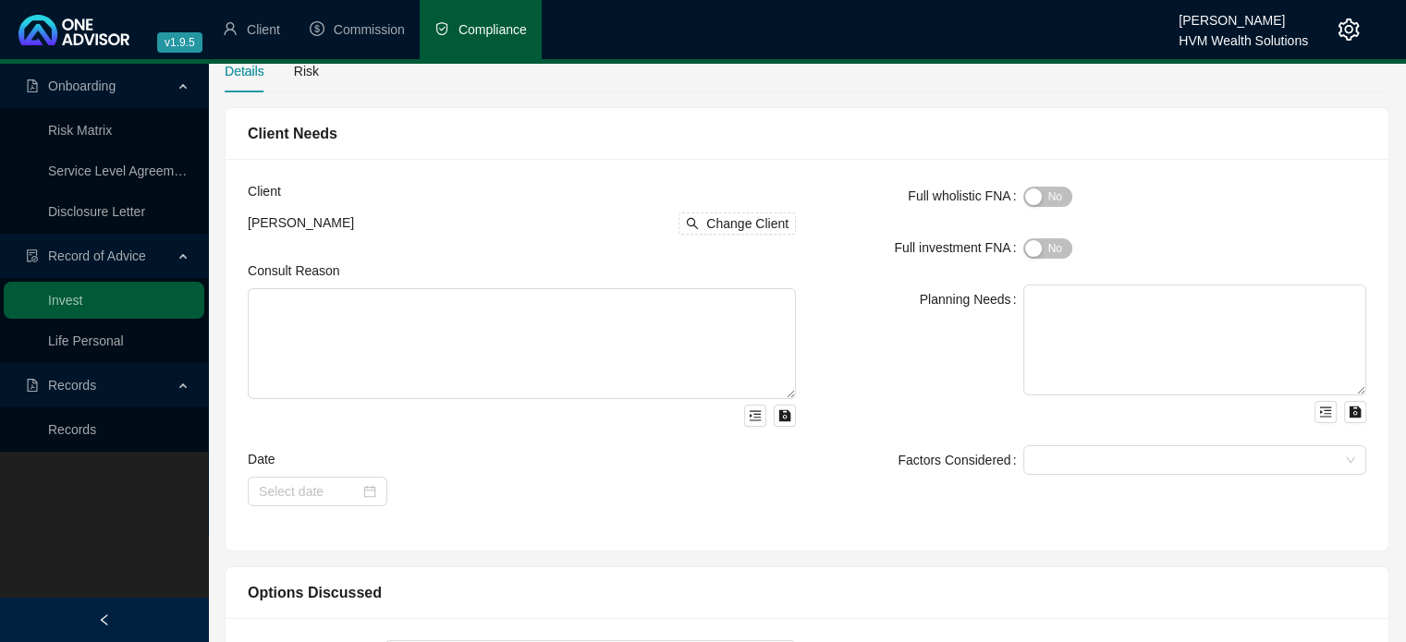
scroll to position [0, 0]
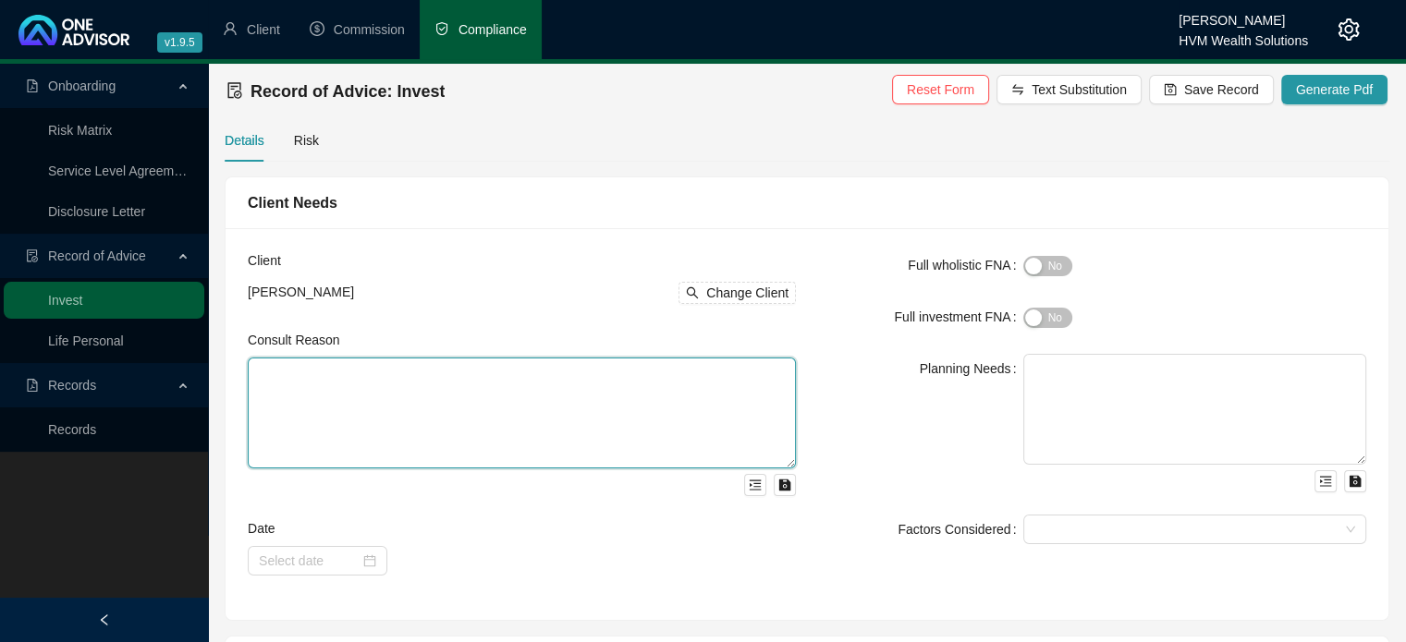
click at [506, 393] on textarea at bounding box center [522, 413] width 548 height 111
click at [613, 395] on textarea at bounding box center [522, 413] width 548 height 111
paste textarea "The client approached us after recently relocating back to [GEOGRAPHIC_DATA]. T…"
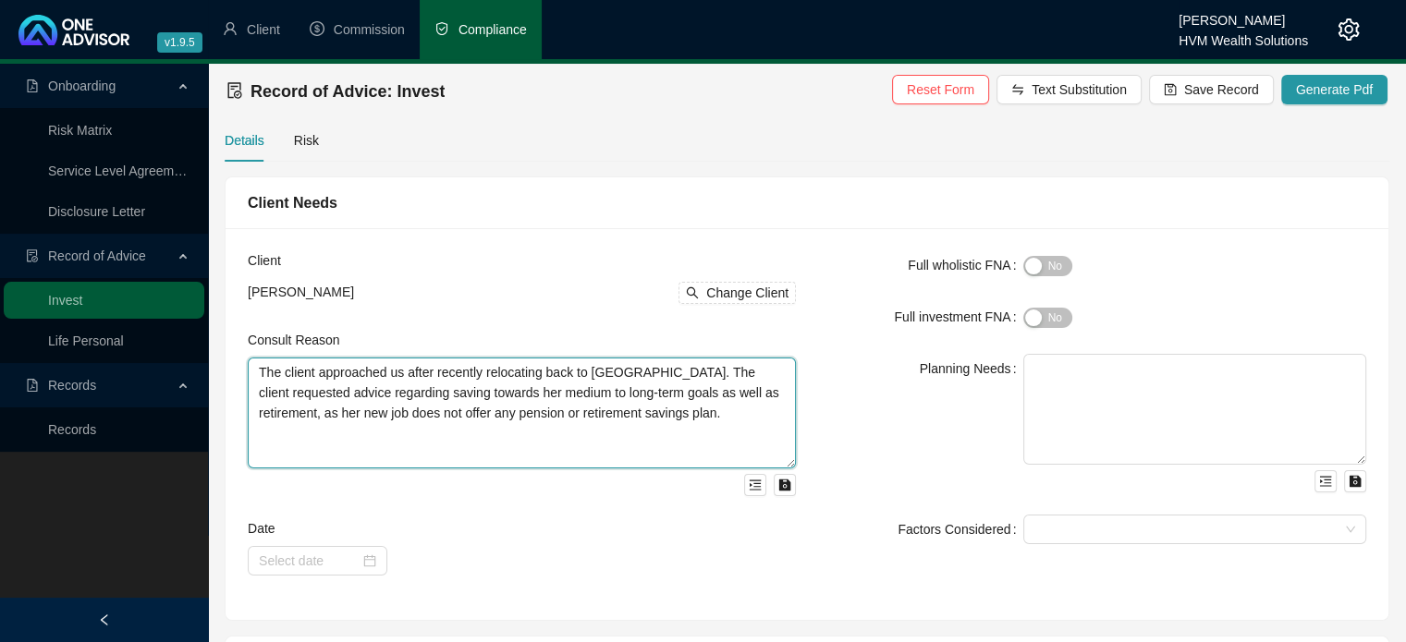
type textarea "The client approached us after recently relocating back to [GEOGRAPHIC_DATA]. T…"
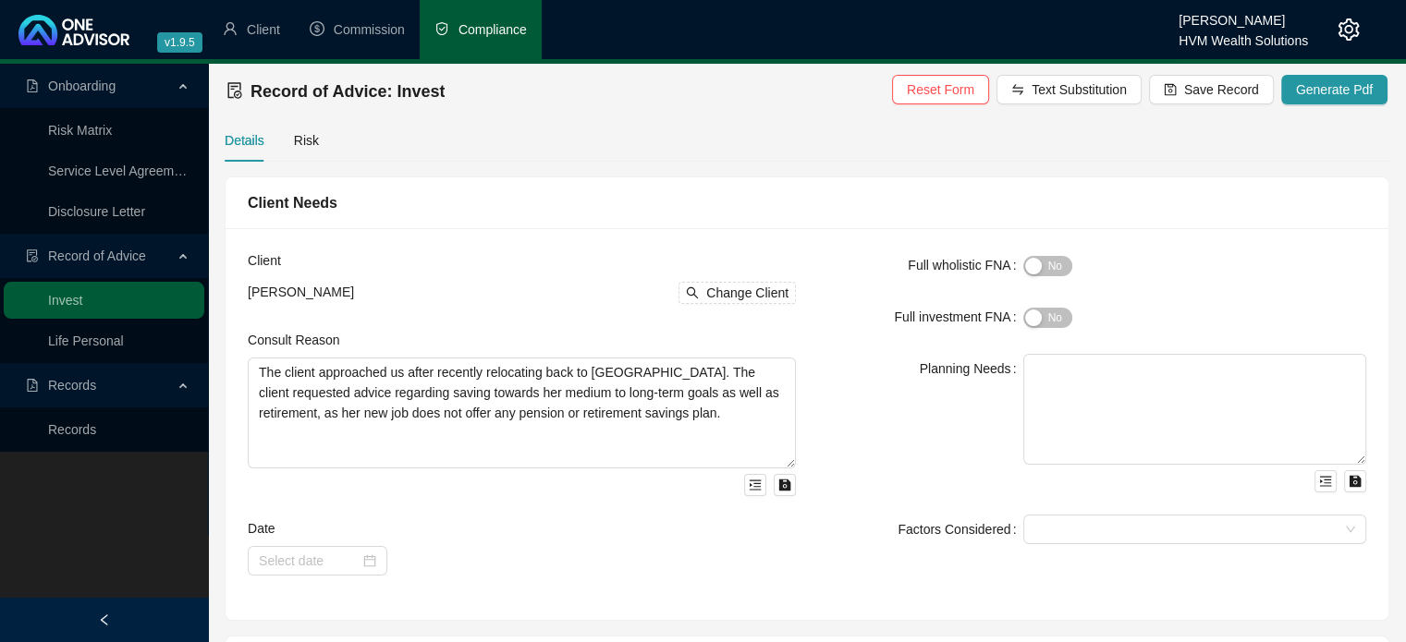
click at [875, 392] on div "Planning Needs" at bounding box center [920, 423] width 205 height 139
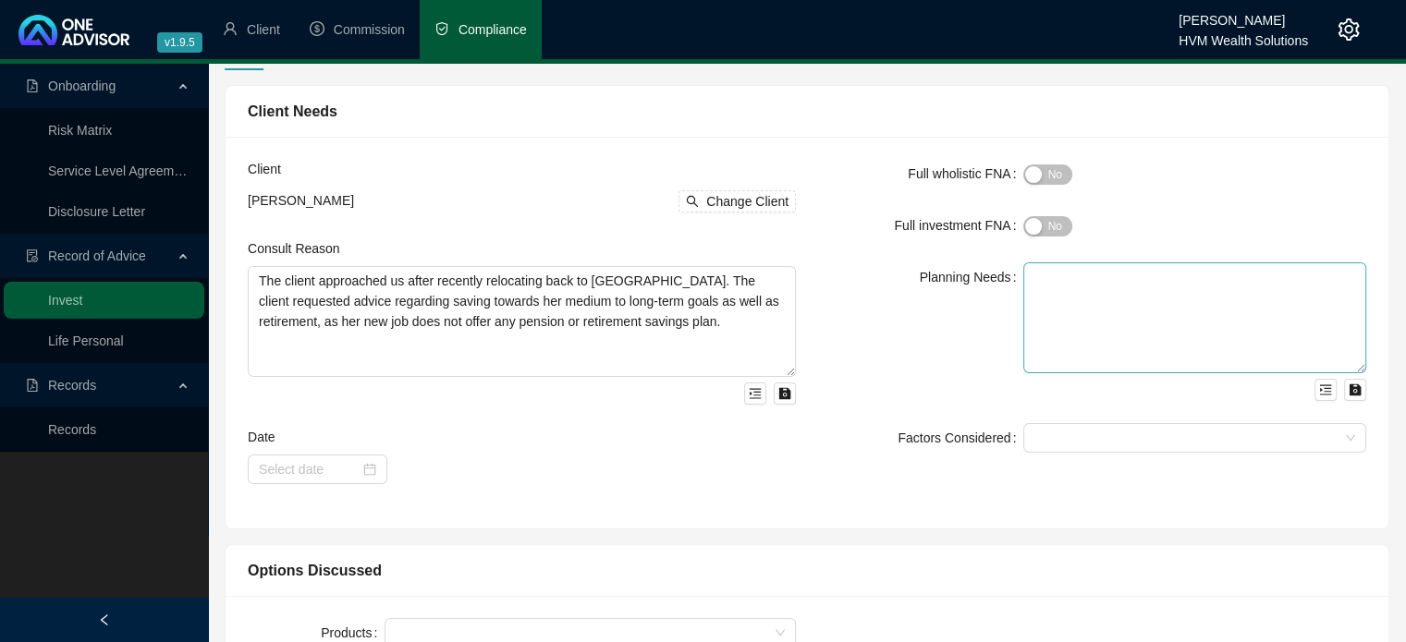
scroll to position [92, 0]
click at [1054, 225] on span "Yes No" at bounding box center [1047, 225] width 49 height 20
click at [1077, 308] on textarea at bounding box center [1194, 317] width 343 height 111
click at [1072, 298] on textarea at bounding box center [1194, 317] width 343 height 111
click at [1183, 321] on textarea at bounding box center [1194, 317] width 343 height 111
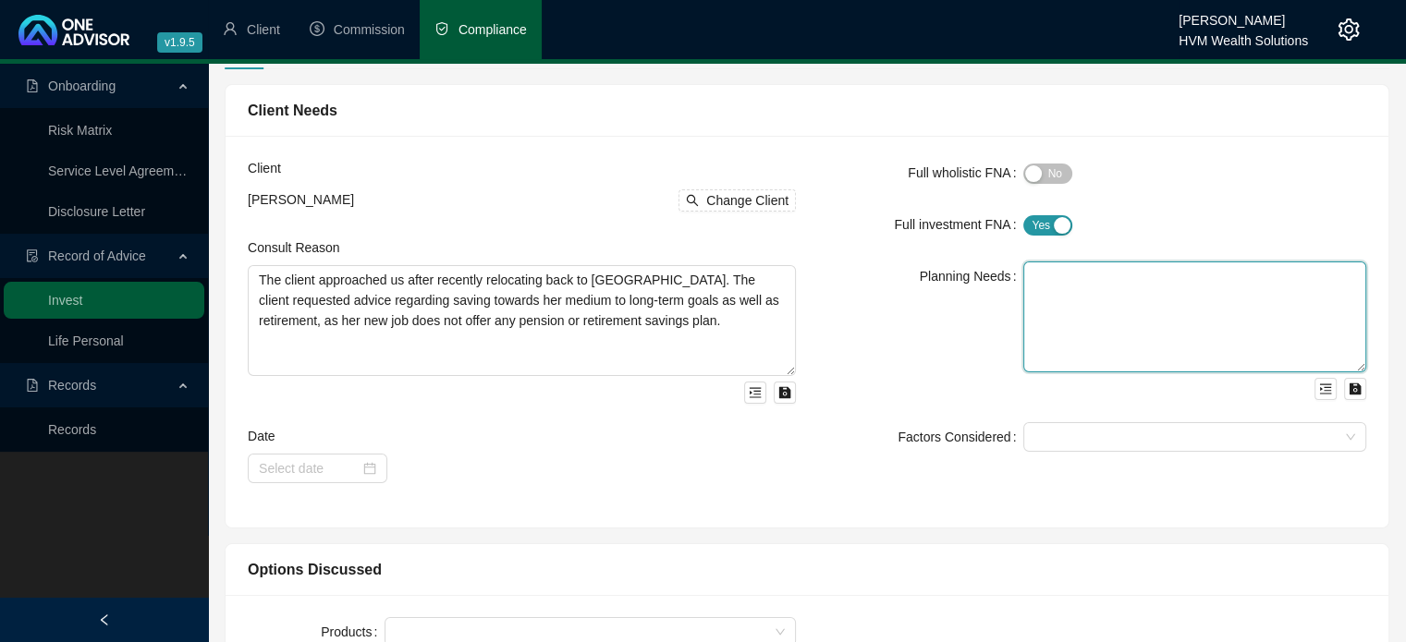
paste textarea "The client is [DEMOGRAPHIC_DATA], married, with two dependent children aged [DE…"
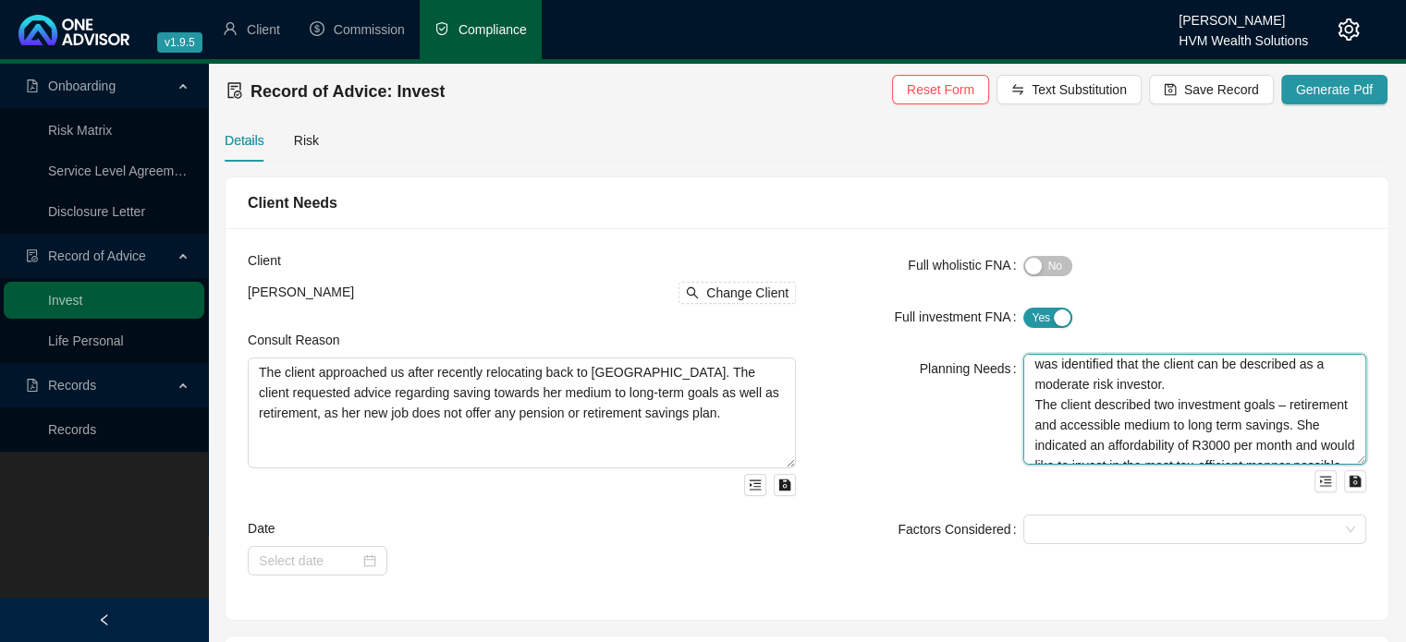
scroll to position [91, 0]
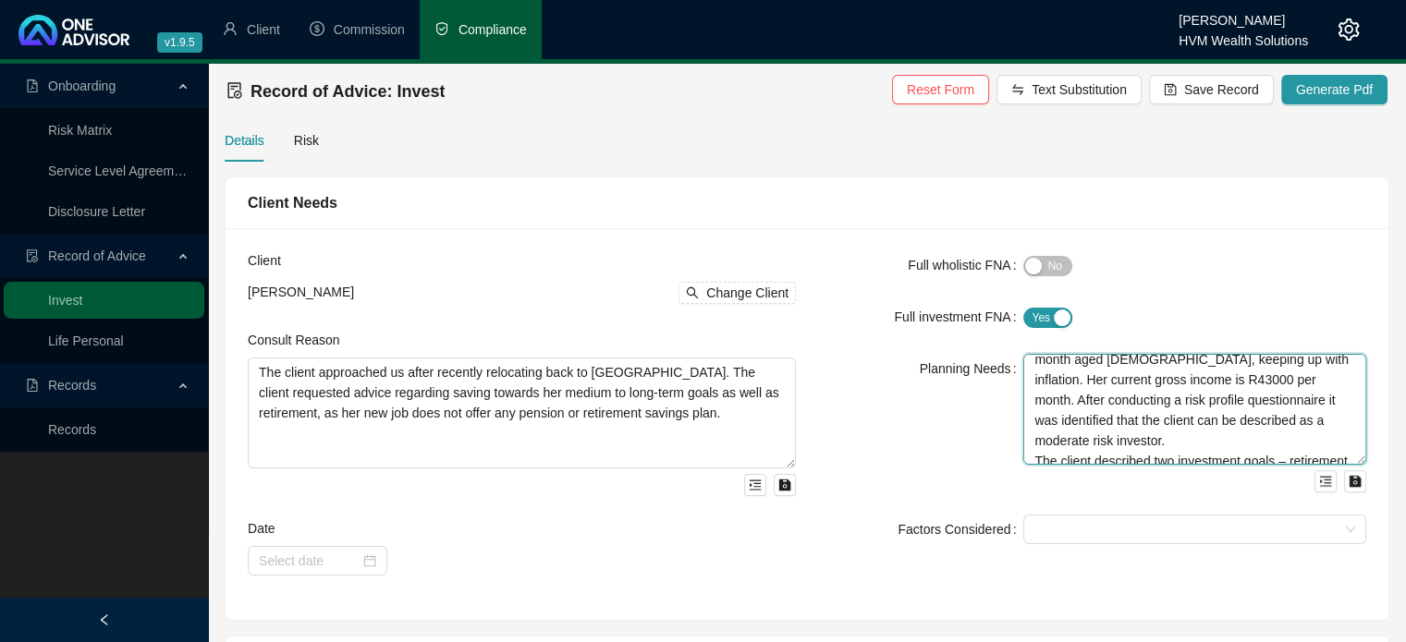
click at [1031, 441] on textarea "The client is [DEMOGRAPHIC_DATA], married, with two dependent children aged [DE…" at bounding box center [1194, 409] width 343 height 111
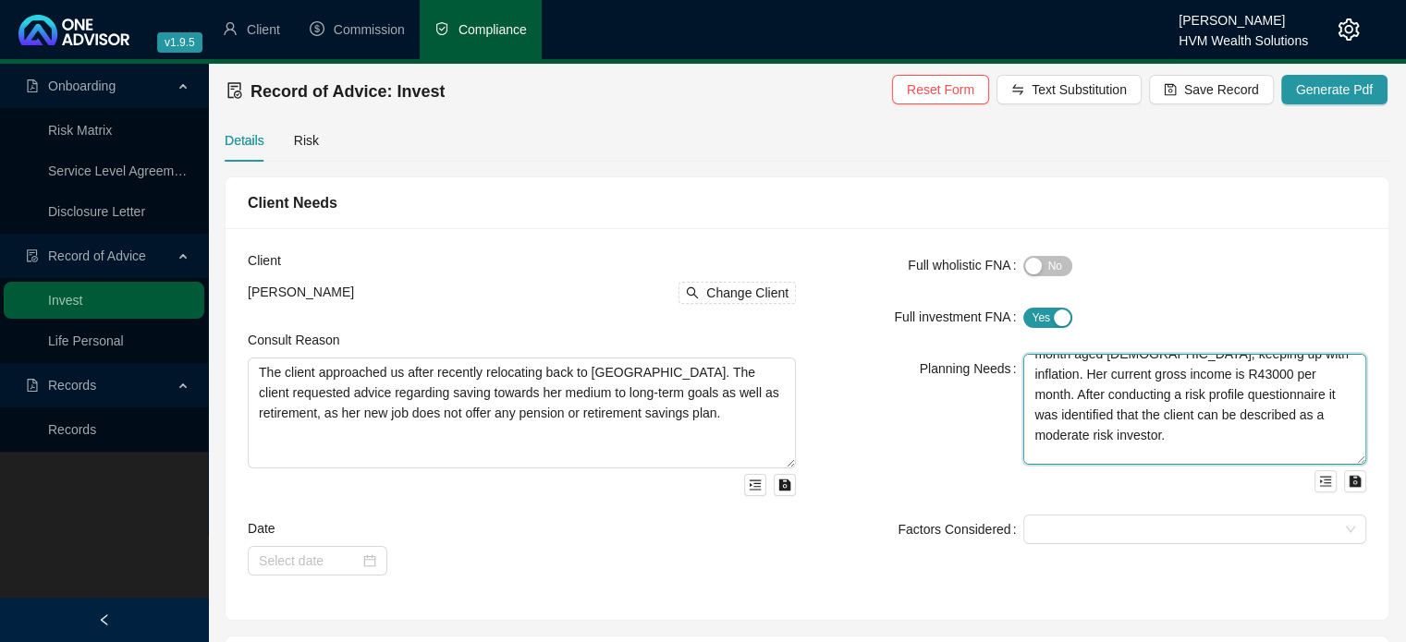
scroll to position [189, 0]
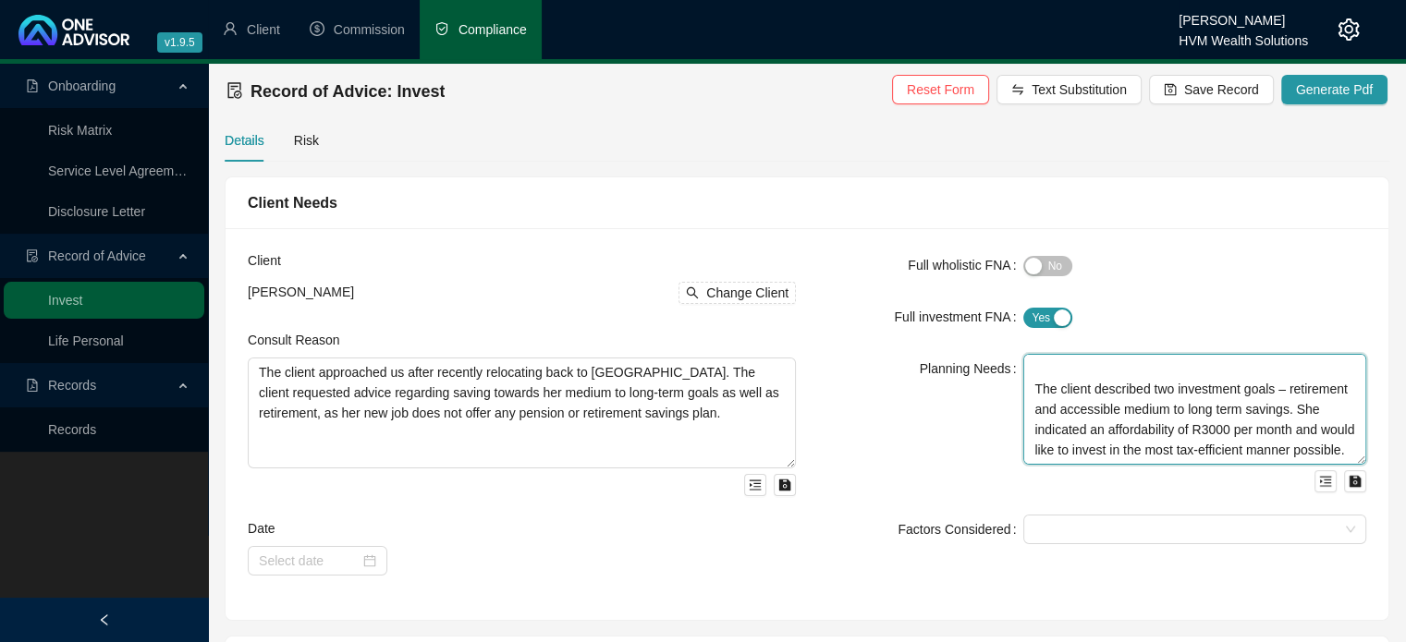
click at [1269, 363] on textarea "The client is [DEMOGRAPHIC_DATA], married, with two dependent children aged [DE…" at bounding box center [1194, 409] width 343 height 111
click at [1272, 364] on textarea "The client is [DEMOGRAPHIC_DATA], married, with two dependent children aged [DE…" at bounding box center [1194, 409] width 343 height 111
click at [1205, 435] on textarea "The client is [DEMOGRAPHIC_DATA], married, with two dependent children aged [DE…" at bounding box center [1194, 409] width 343 height 111
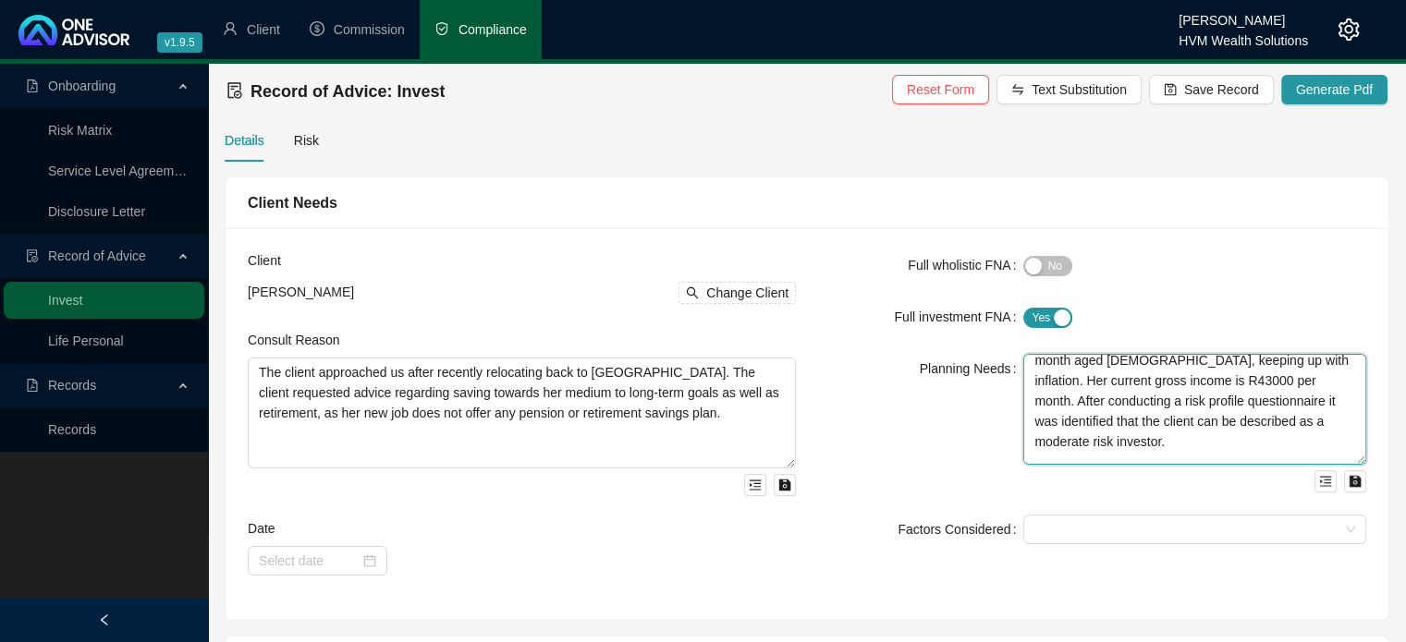
scroll to position [203, 0]
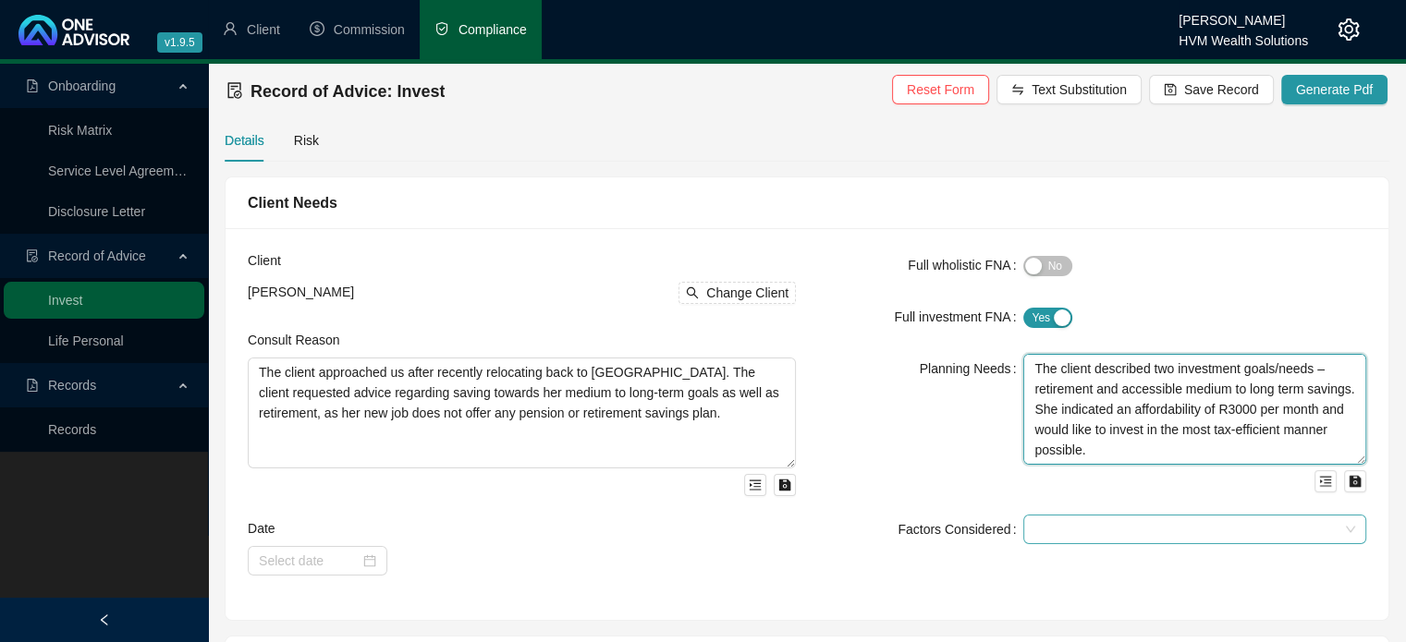
click at [1084, 525] on div at bounding box center [1185, 530] width 316 height 14
type textarea "The client is [DEMOGRAPHIC_DATA], married, with two dependent children aged [DE…"
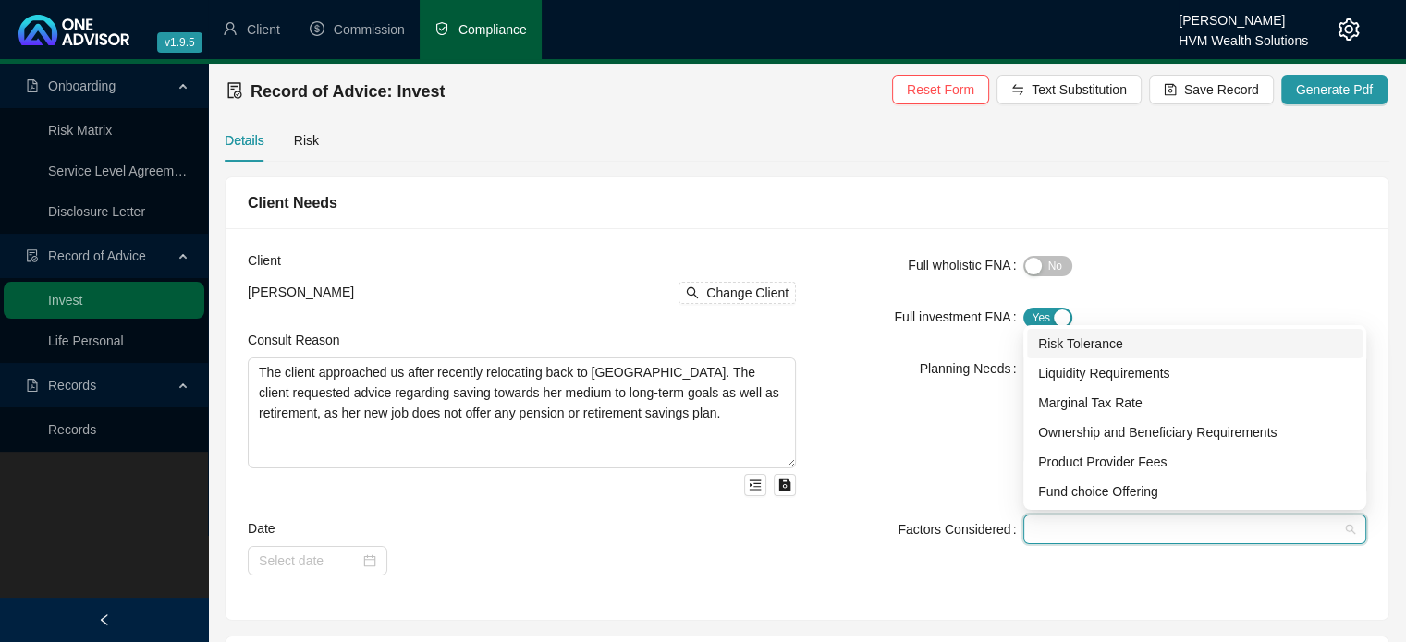
drag, startPoint x: 1105, startPoint y: 348, endPoint x: 1106, endPoint y: 376, distance: 27.7
click at [1105, 347] on div "Risk Tolerance" at bounding box center [1194, 344] width 313 height 20
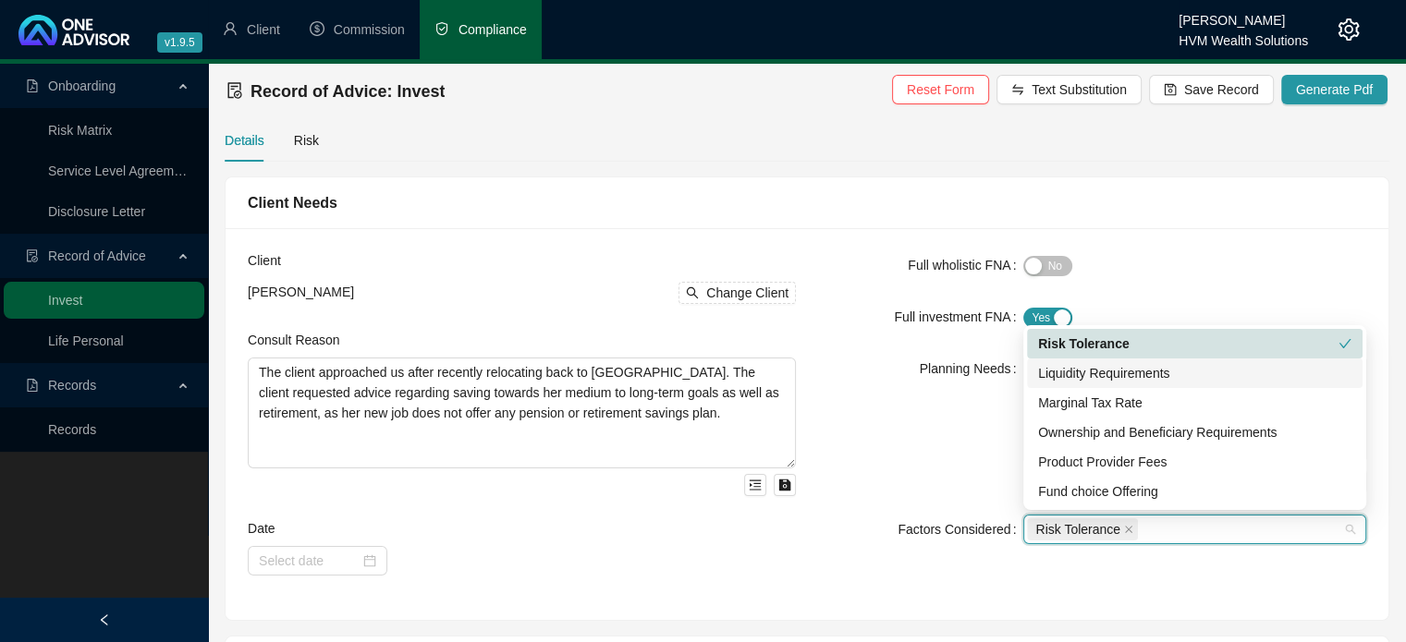
click at [1113, 379] on div "Liquidity Requirements" at bounding box center [1194, 373] width 313 height 20
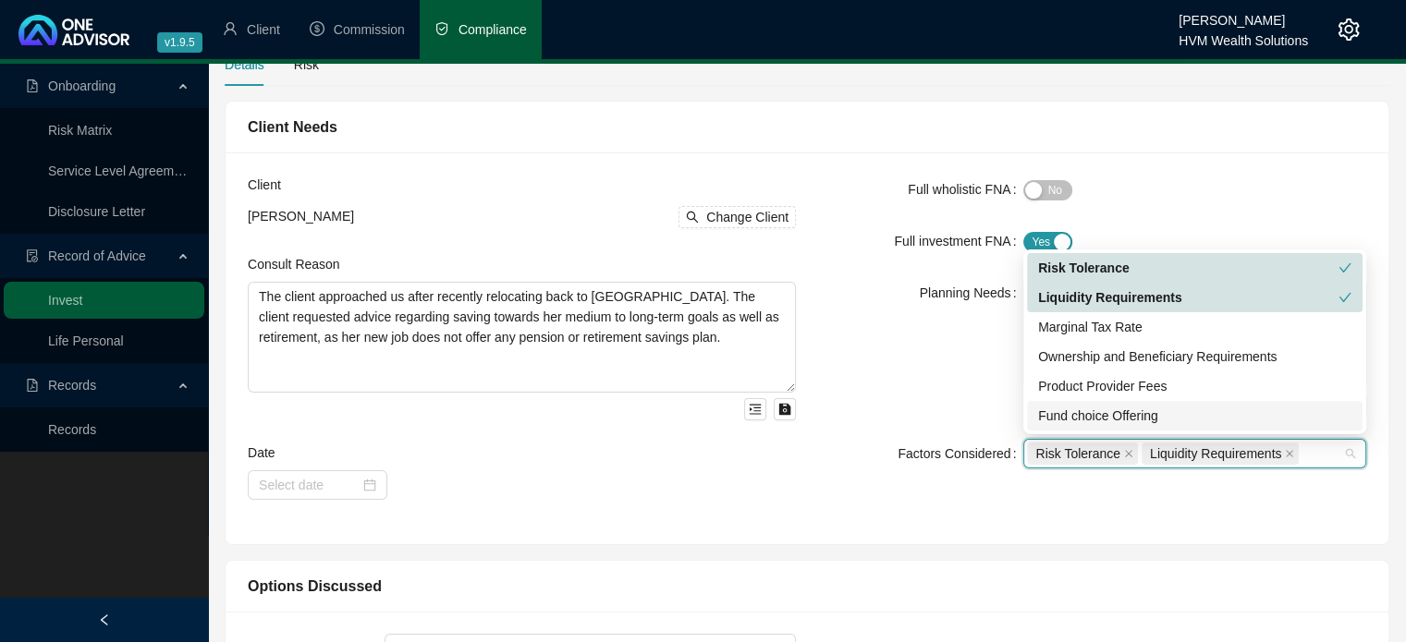
scroll to position [92, 0]
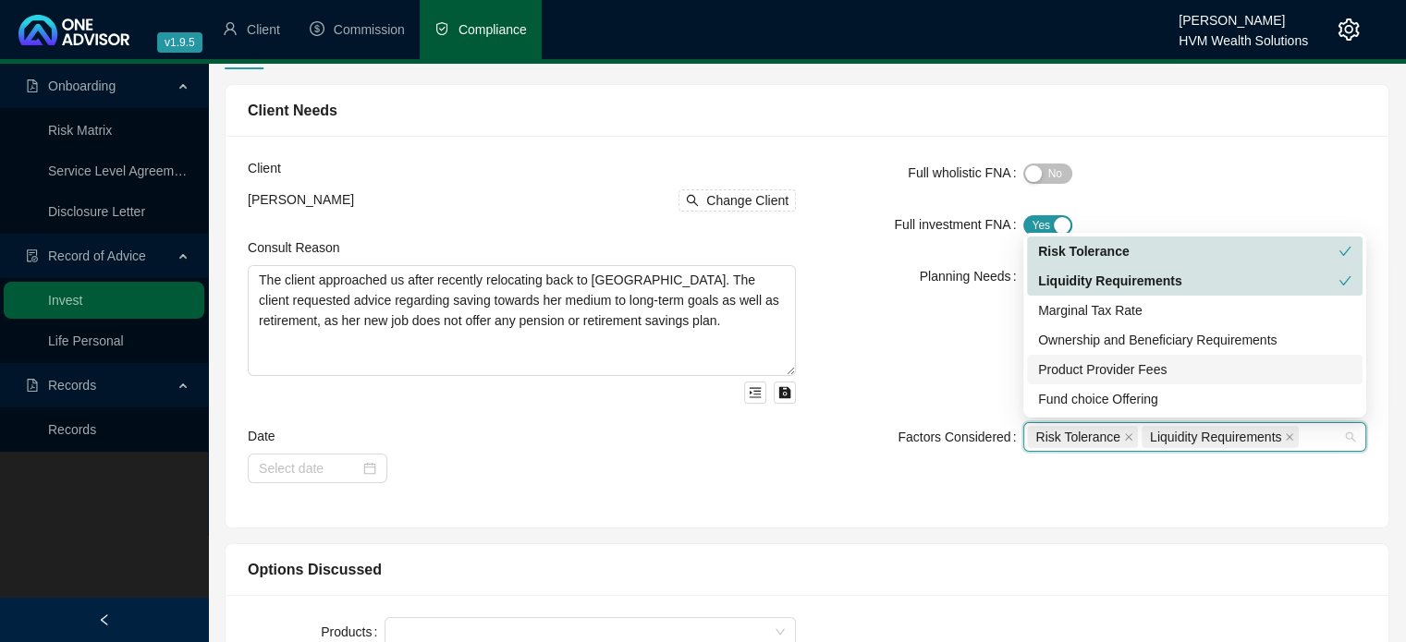
click at [1093, 367] on div "Product Provider Fees" at bounding box center [1194, 369] width 313 height 20
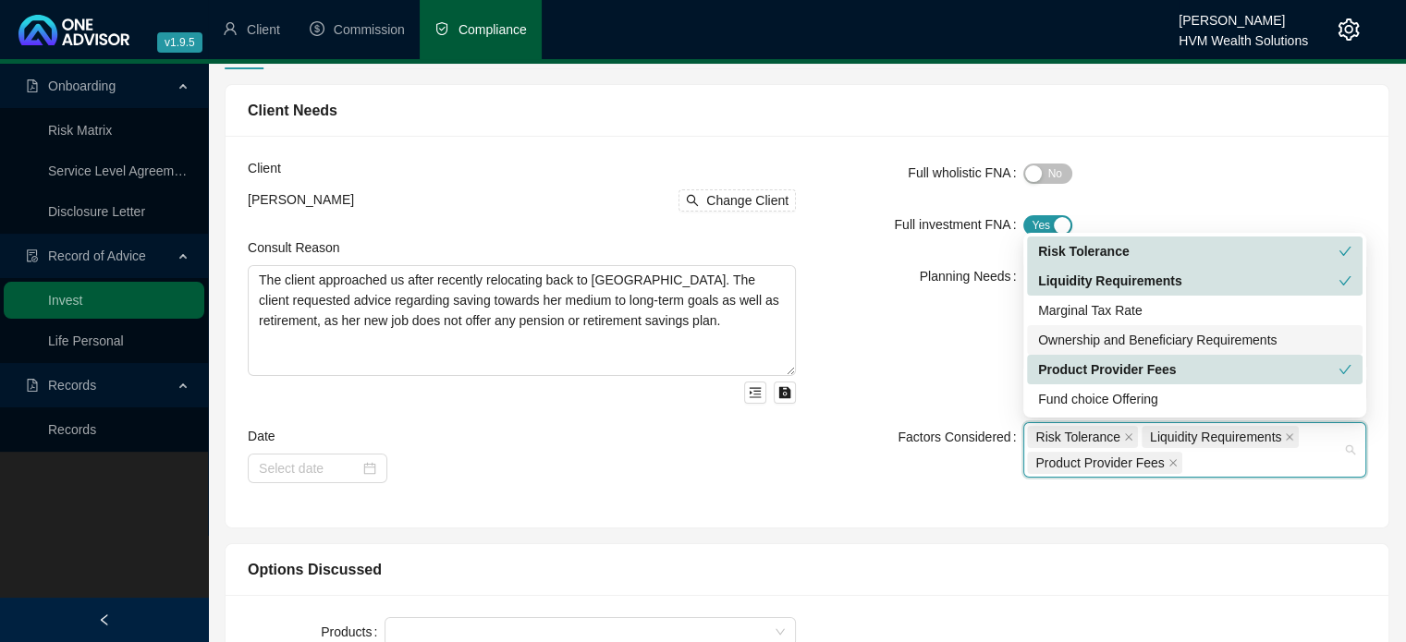
click at [901, 377] on div "Planning Needs" at bounding box center [920, 331] width 205 height 139
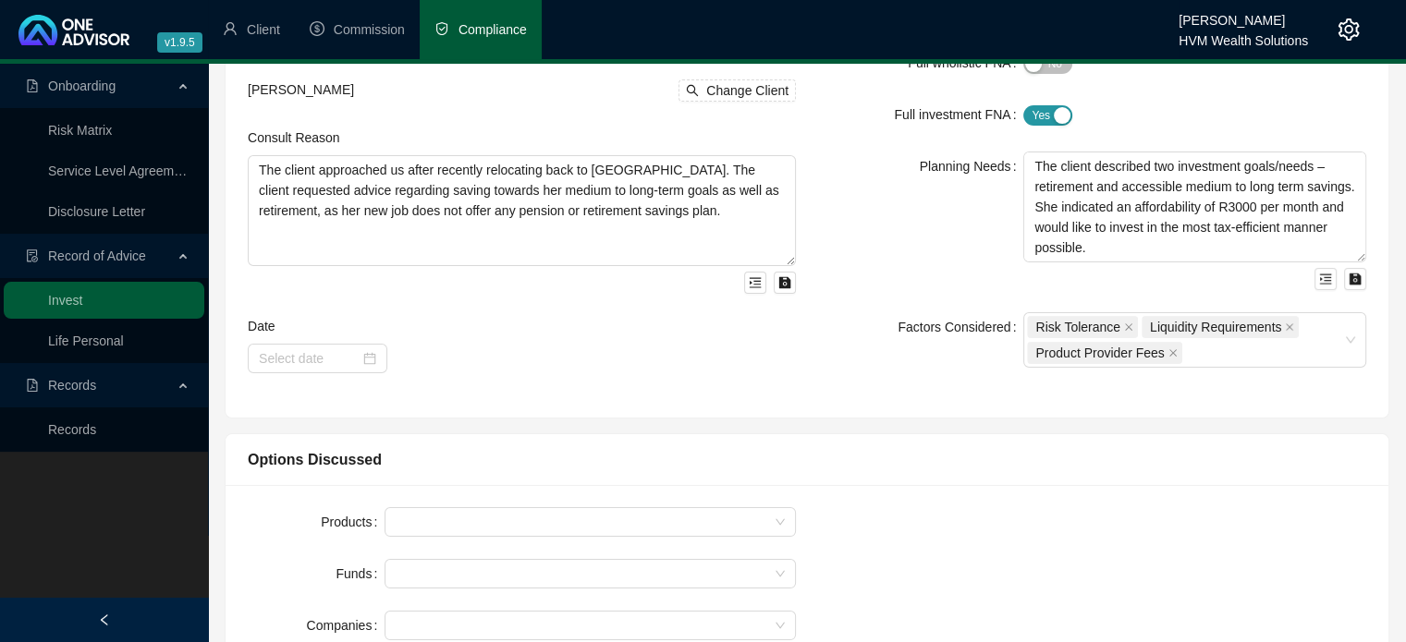
scroll to position [370, 0]
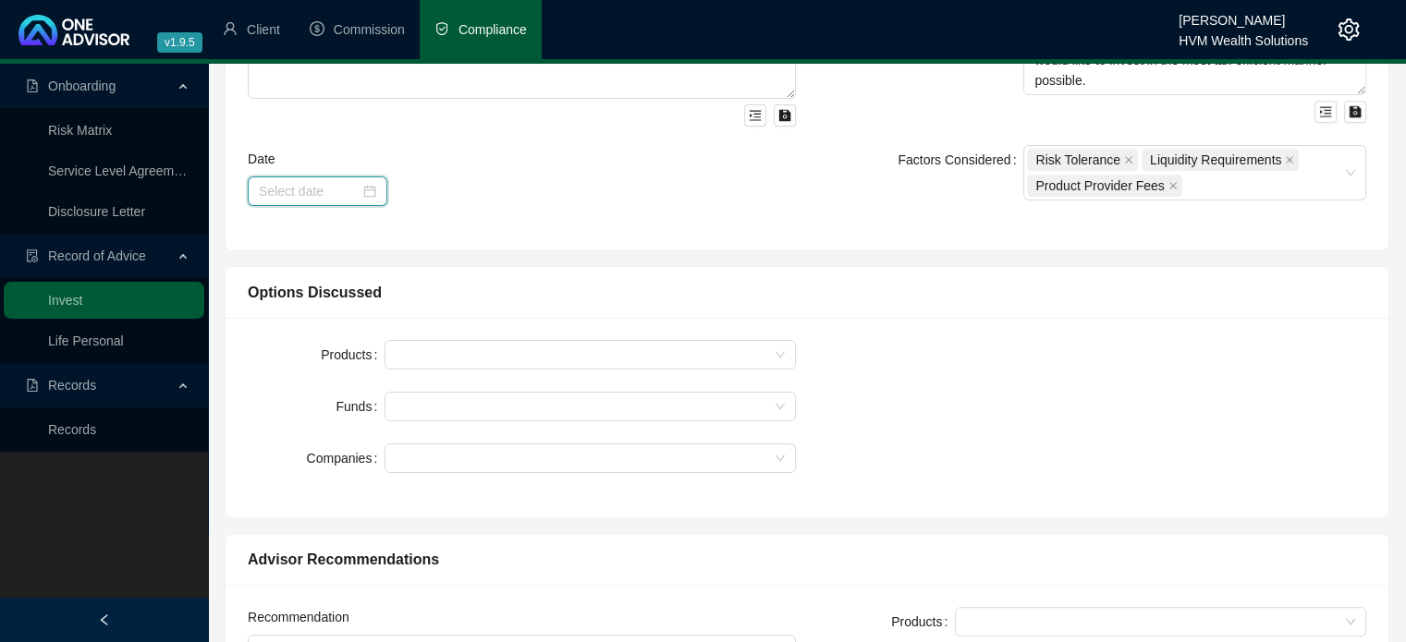
click at [336, 192] on input at bounding box center [309, 191] width 101 height 20
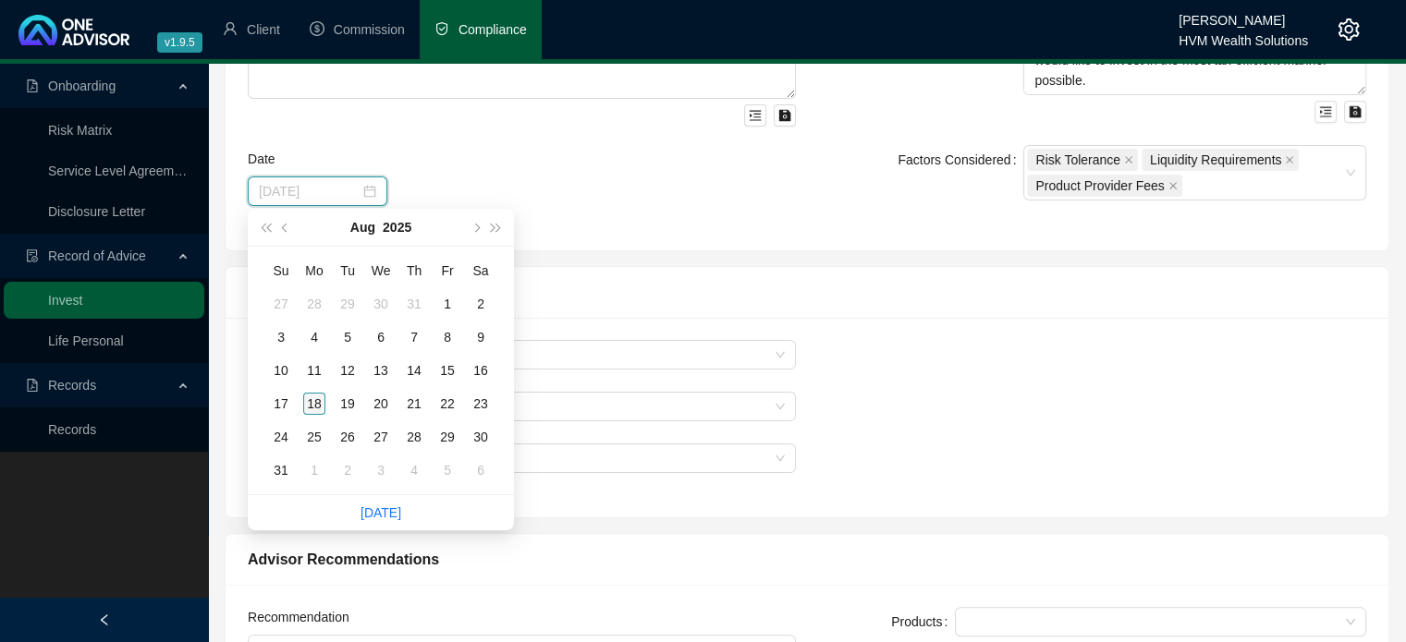
type input "[DATE]"
click at [323, 402] on div "18" at bounding box center [314, 404] width 22 height 22
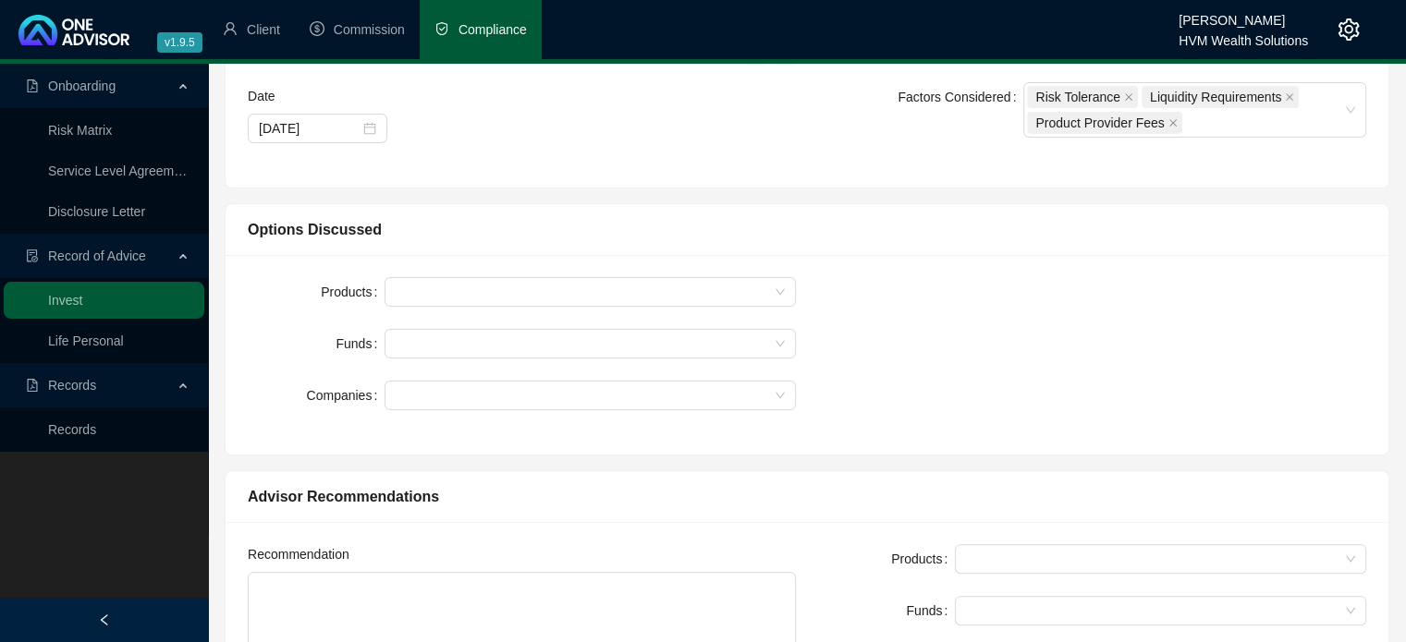
scroll to position [462, 0]
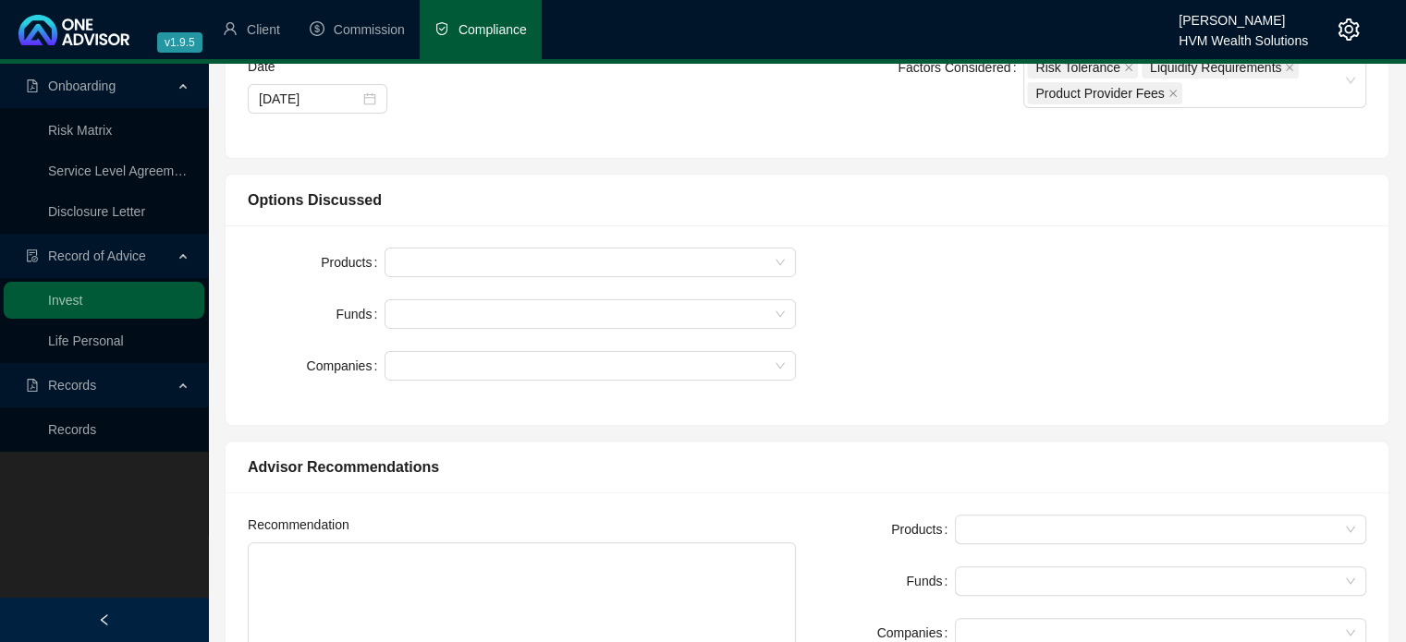
click at [562, 279] on form "Products Funds Companies" at bounding box center [522, 314] width 548 height 133
click at [577, 263] on div at bounding box center [580, 263] width 384 height 14
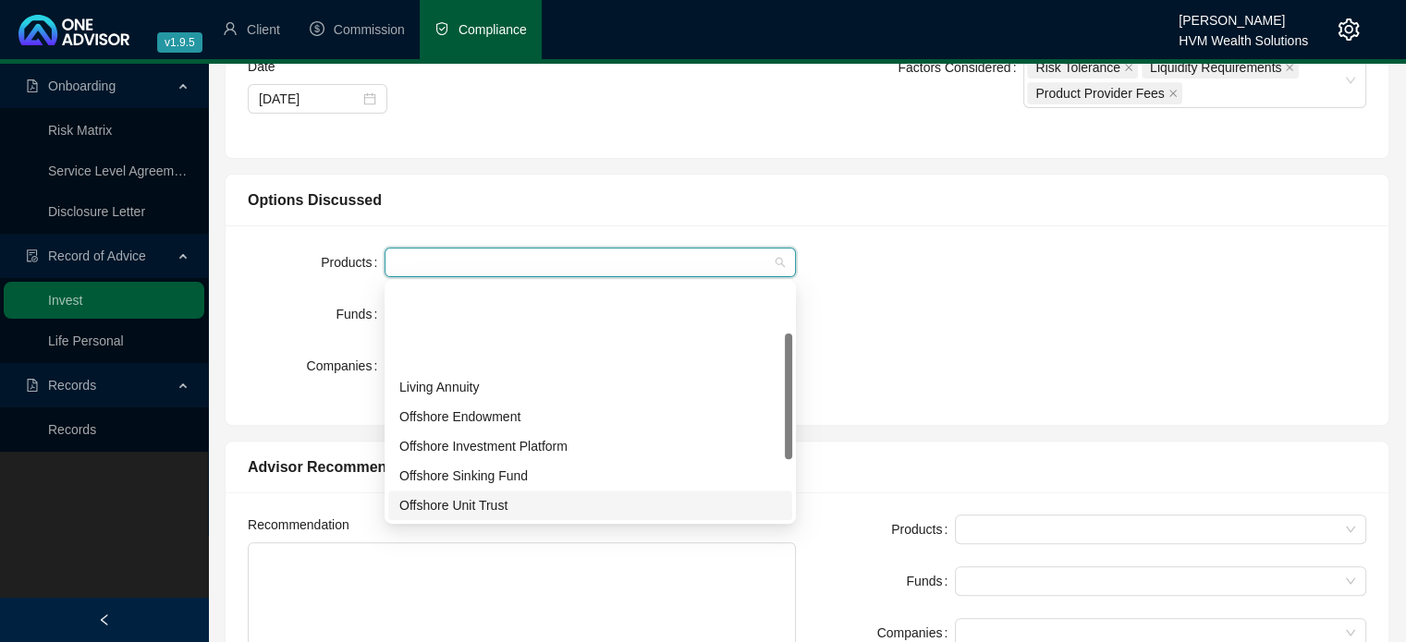
scroll to position [92, 0]
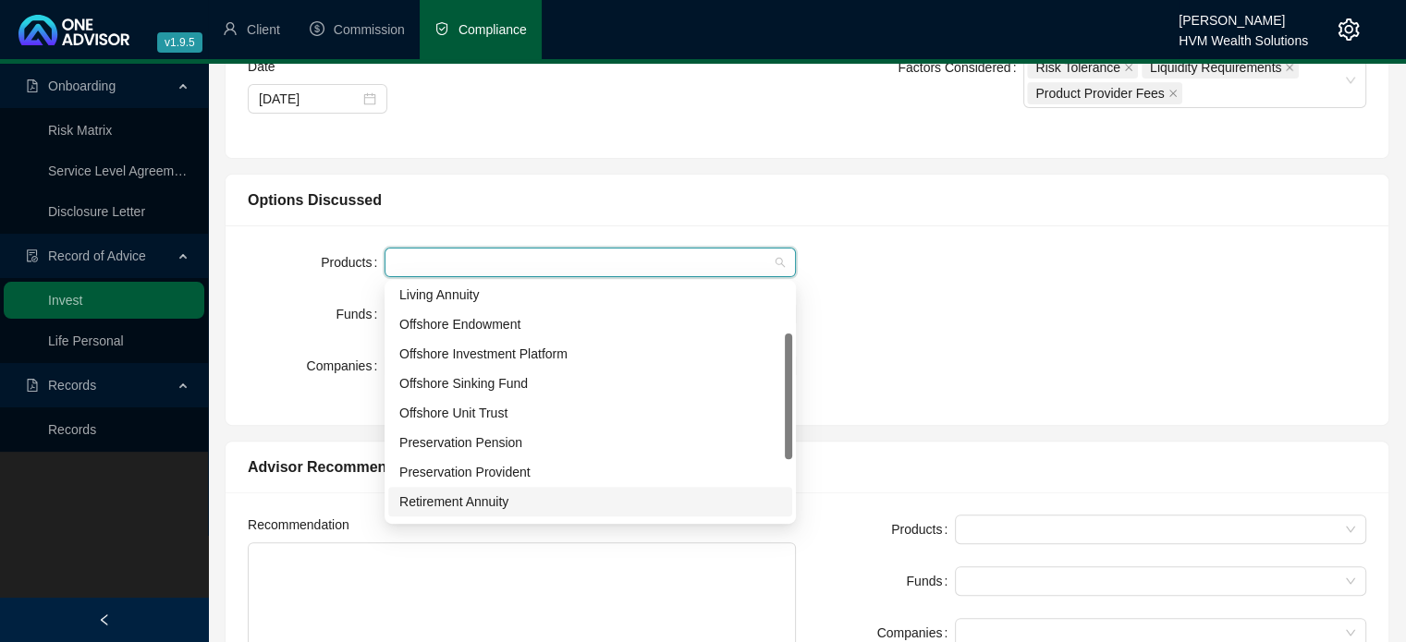
click at [527, 498] on div "Retirement Annuity" at bounding box center [590, 502] width 382 height 20
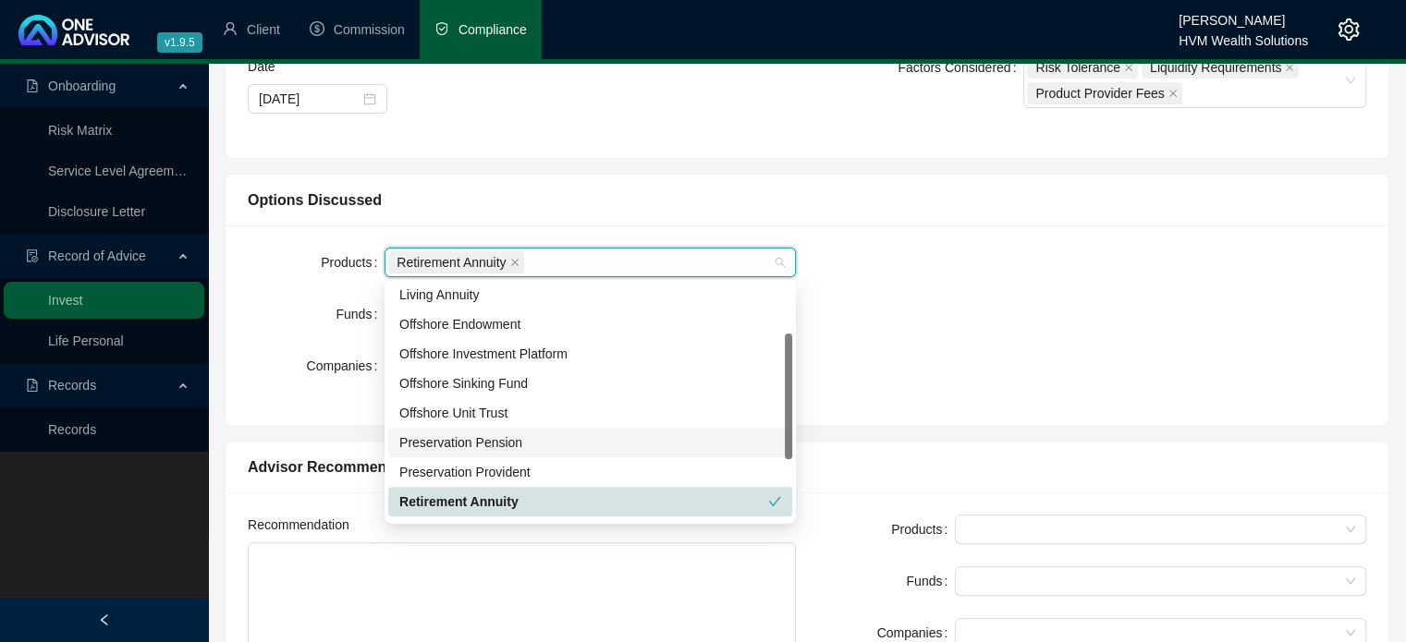
scroll to position [207, 0]
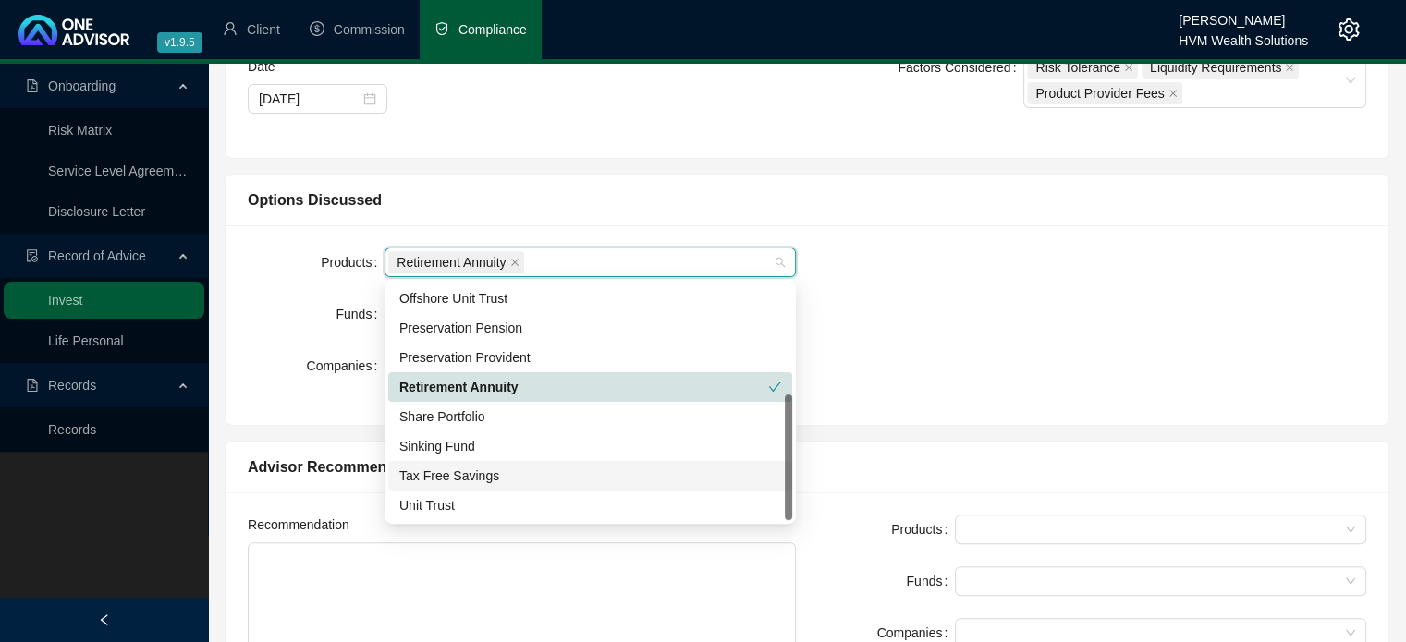
click at [513, 469] on div "Tax Free Savings" at bounding box center [590, 476] width 382 height 20
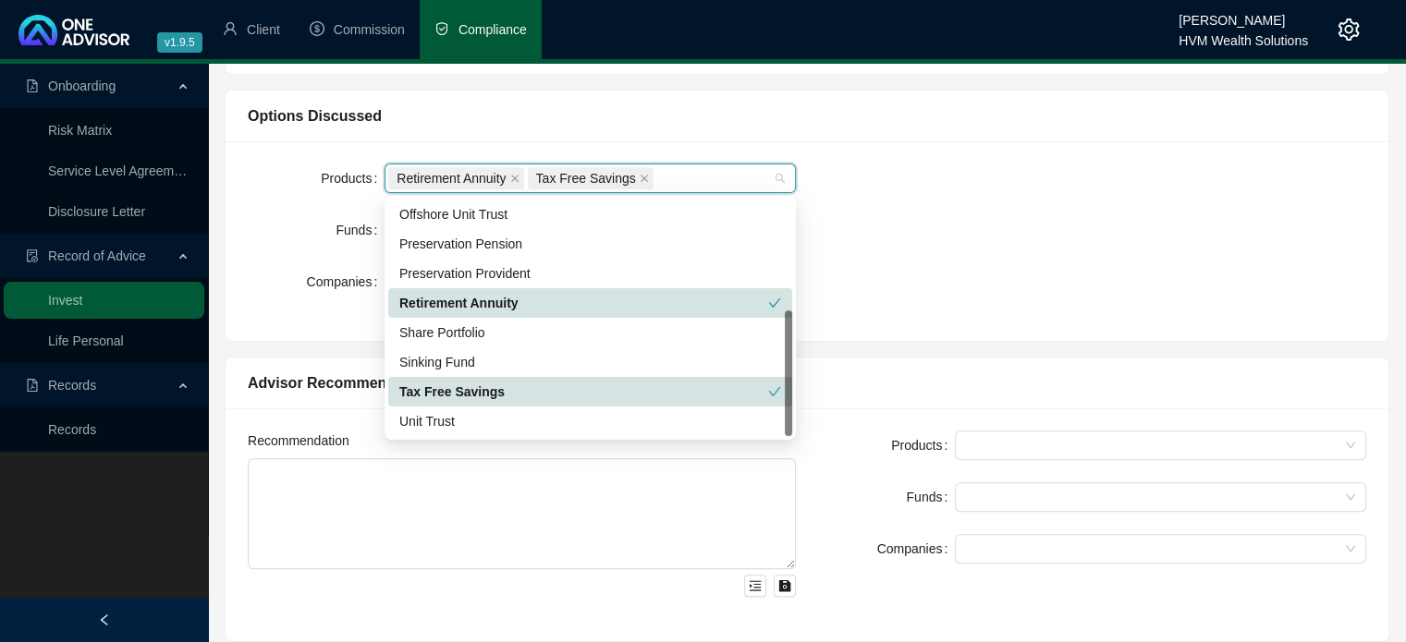
scroll to position [647, 0]
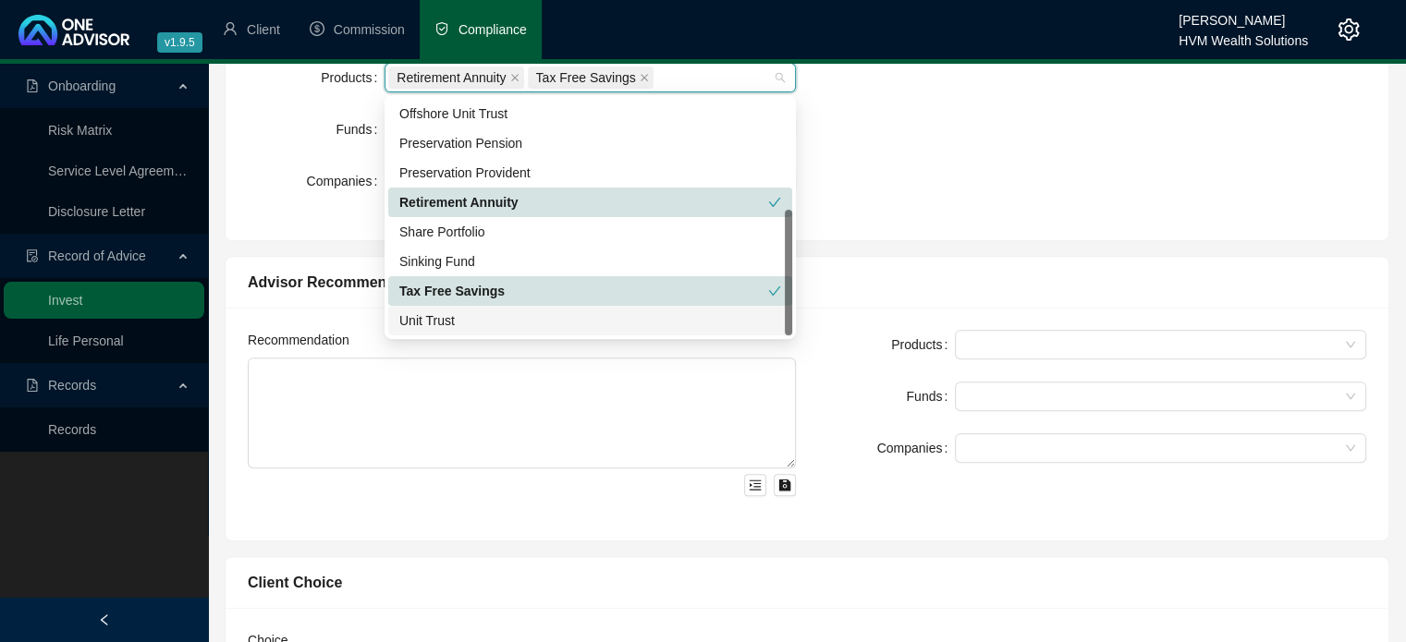
click at [498, 329] on div "Unit Trust" at bounding box center [590, 321] width 382 height 20
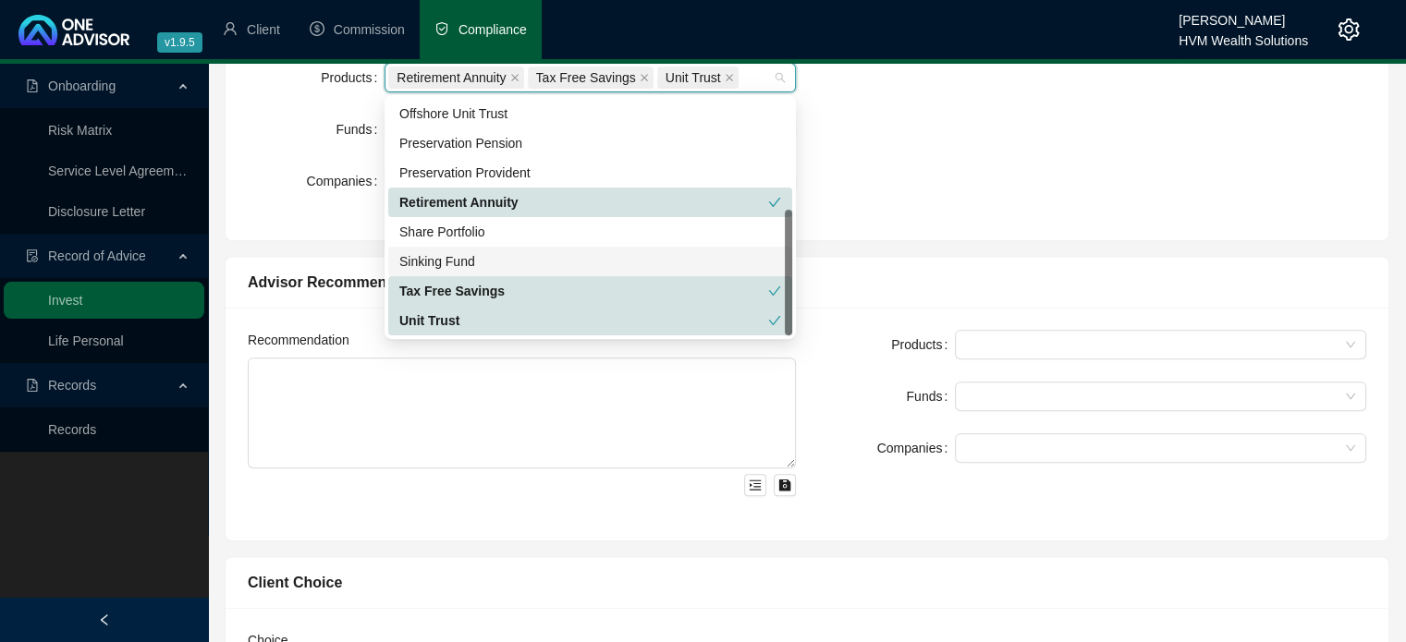
click at [973, 191] on div "Products Retirement Annuity Tax Free Savings Unit Trust Funds Companies" at bounding box center [807, 140] width 1140 height 155
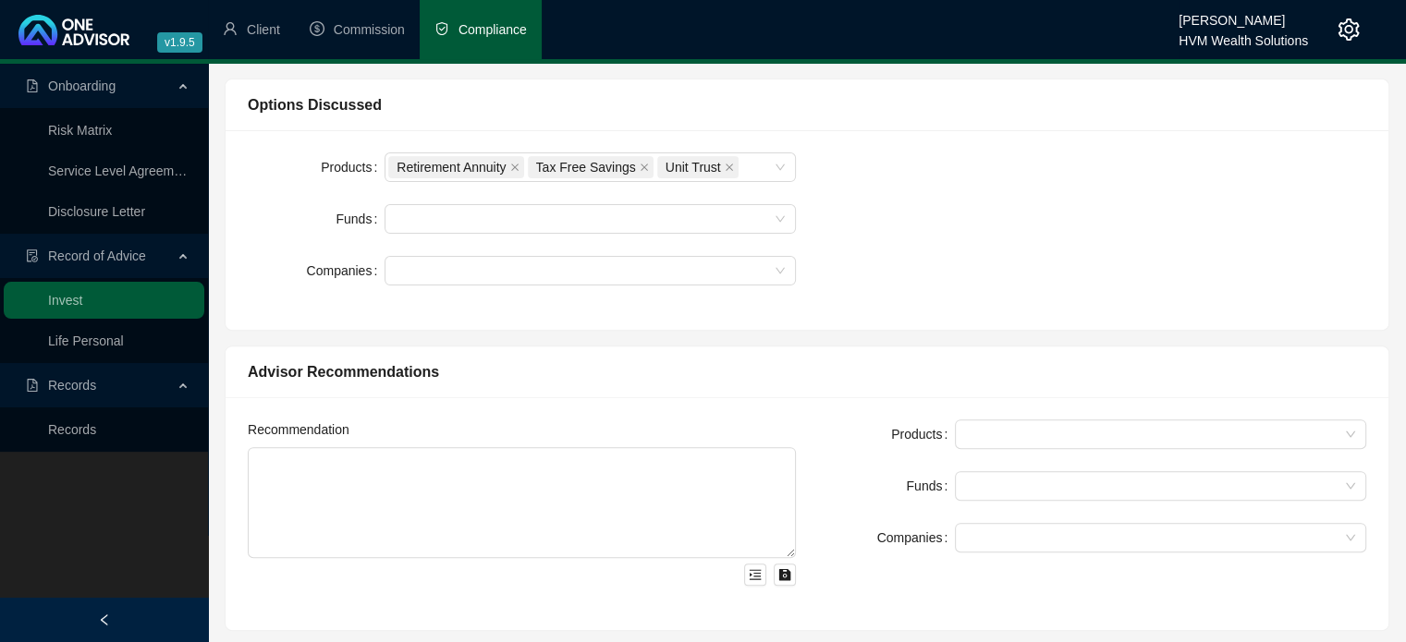
scroll to position [554, 0]
click at [583, 228] on div at bounding box center [589, 222] width 411 height 30
click at [503, 235] on div at bounding box center [589, 222] width 411 height 30
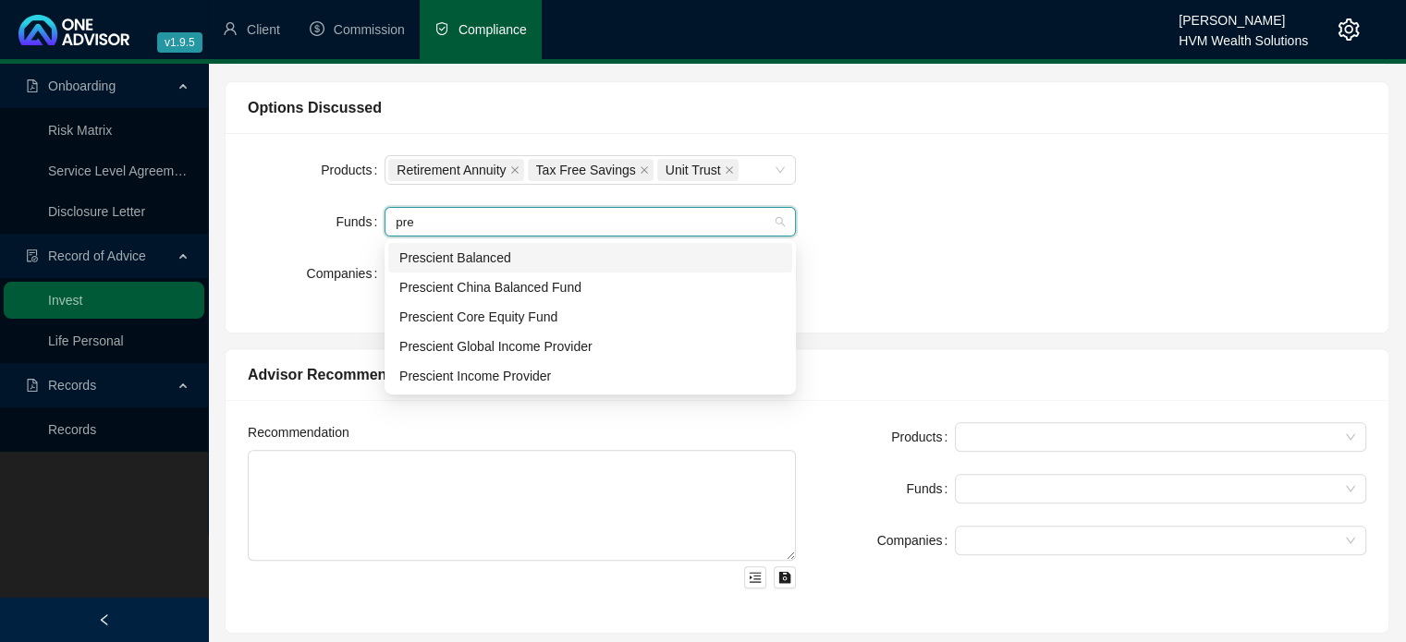
type input "pres"
click at [512, 254] on div "Prescient Balanced" at bounding box center [590, 258] width 382 height 20
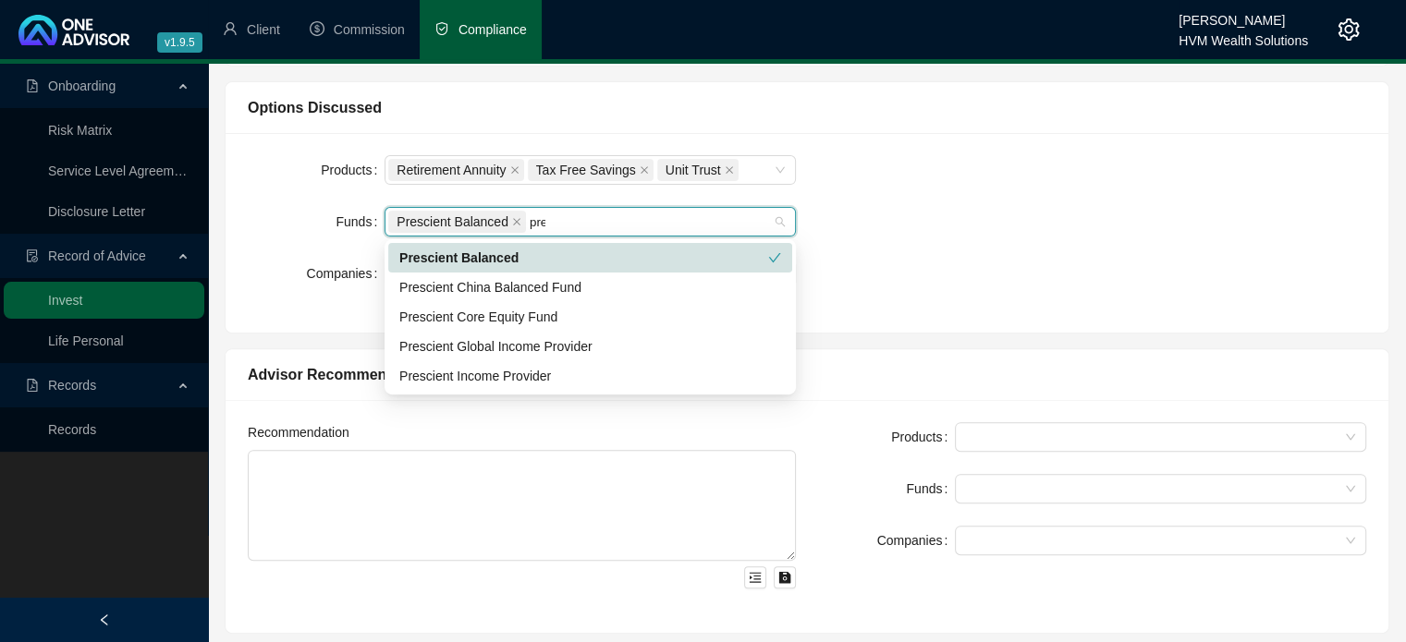
type input "pres"
click at [551, 369] on div "Prescient Income Provider" at bounding box center [590, 376] width 382 height 20
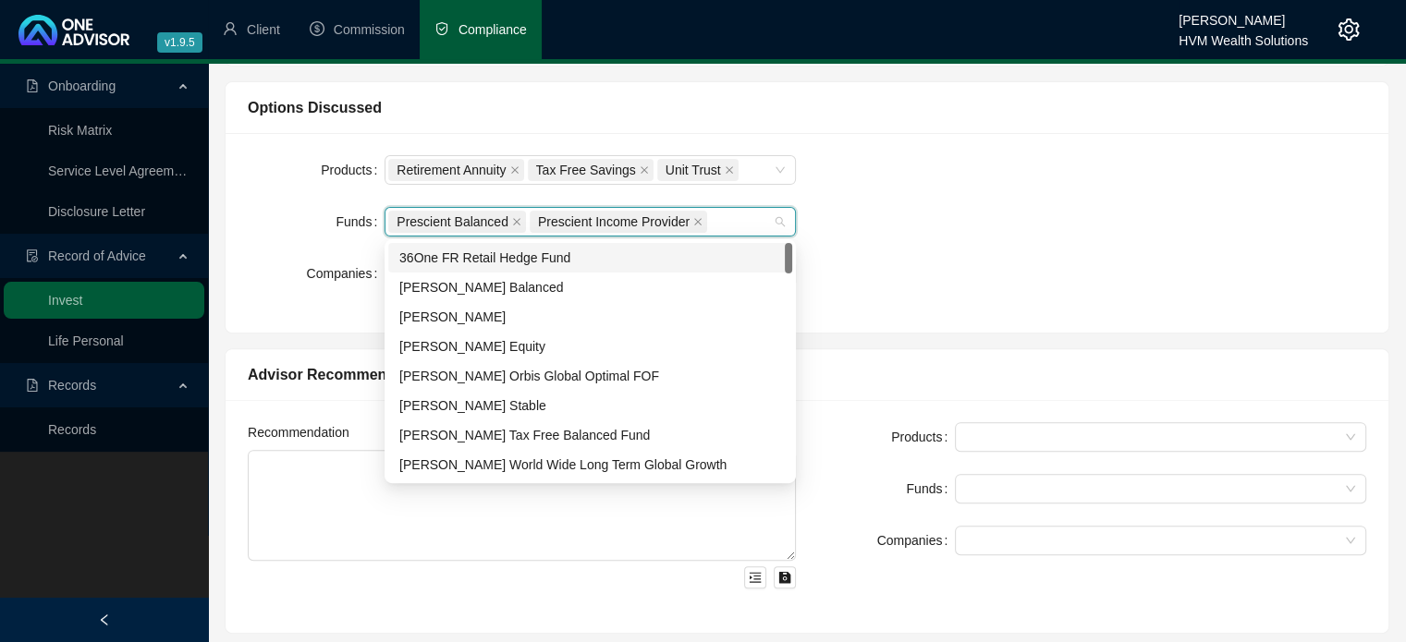
click at [712, 221] on div "Prescient Balanced Prescient Income Provider" at bounding box center [580, 222] width 384 height 26
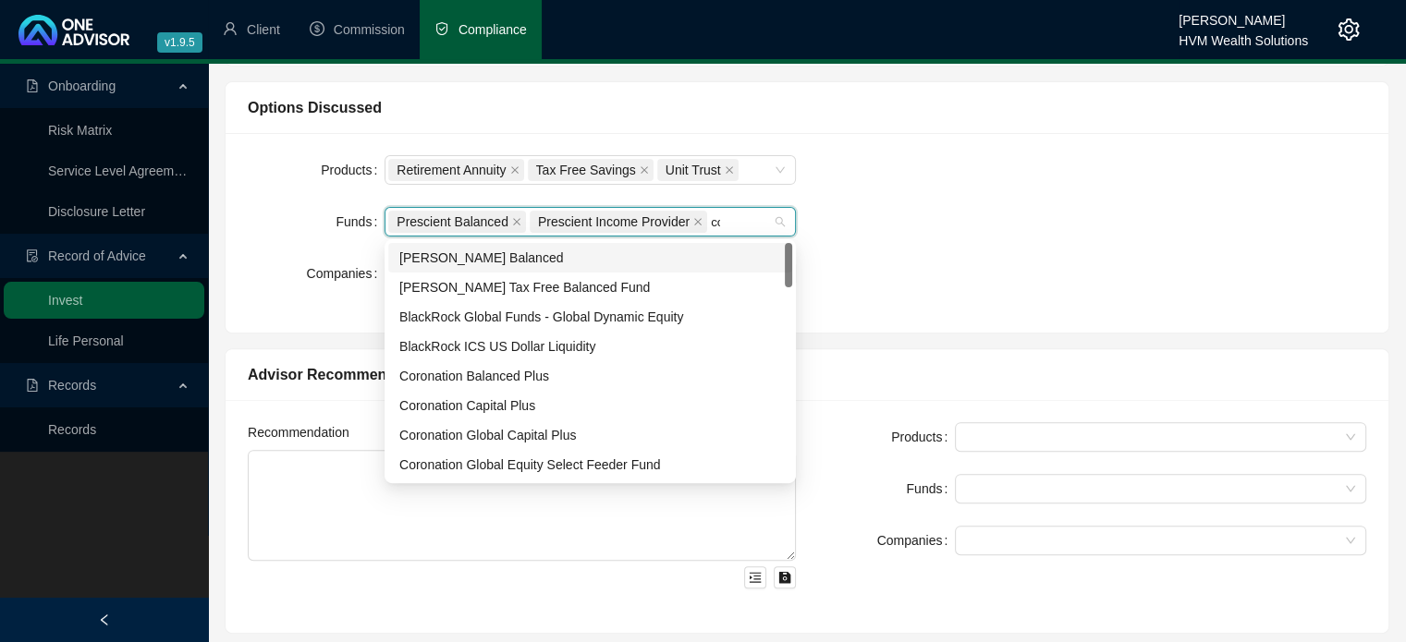
type input "coro"
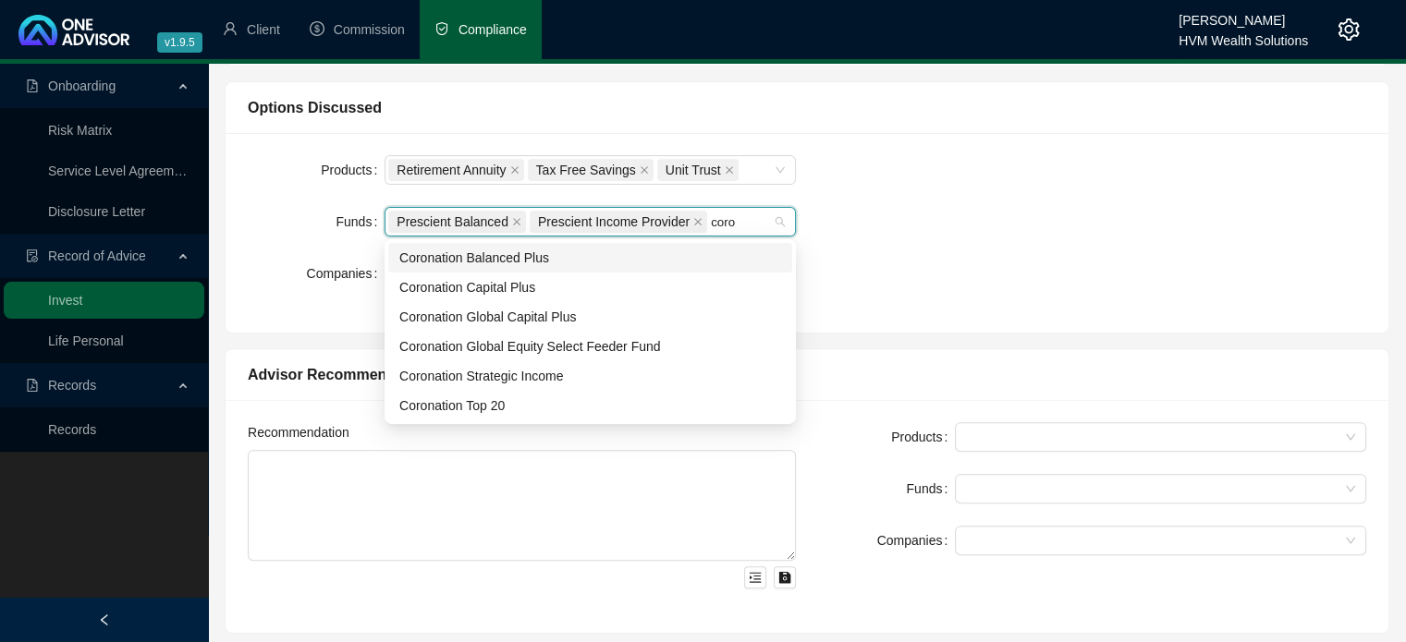
click at [663, 266] on div "Coronation Balanced Plus" at bounding box center [590, 258] width 382 height 20
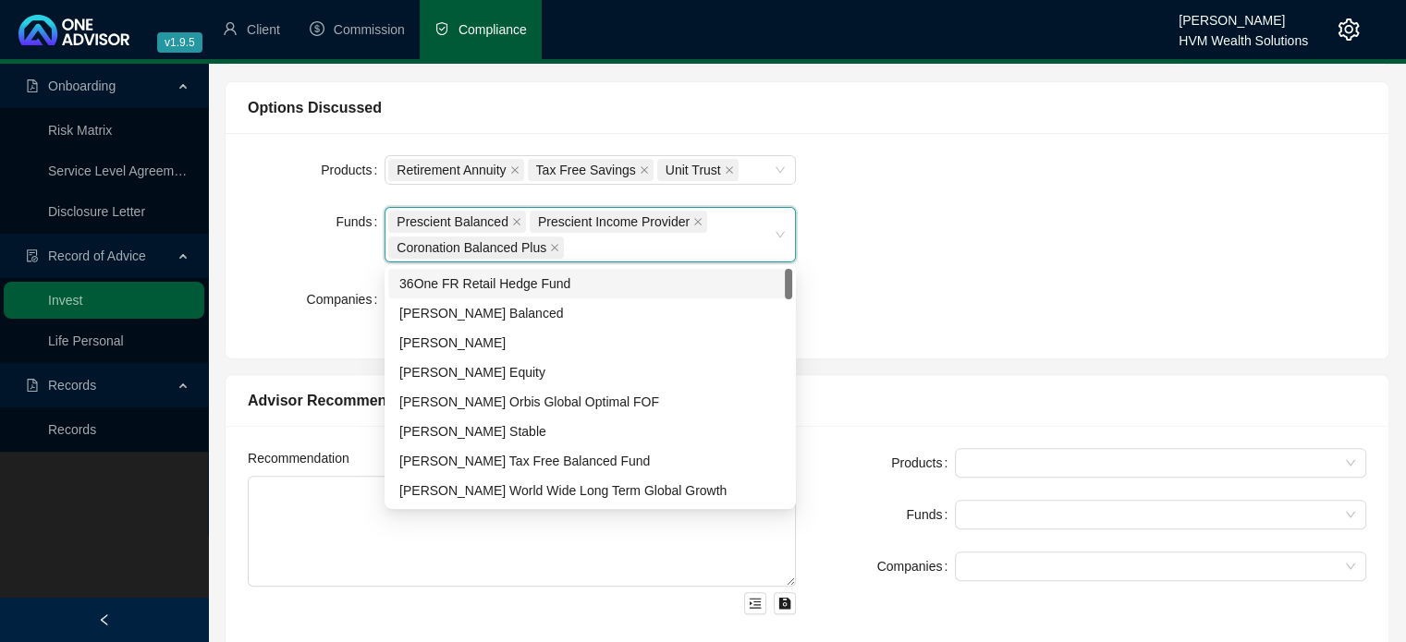
click at [664, 251] on div "Prescient Balanced Prescient Income Provider Coronation Balanced Plus" at bounding box center [580, 235] width 384 height 52
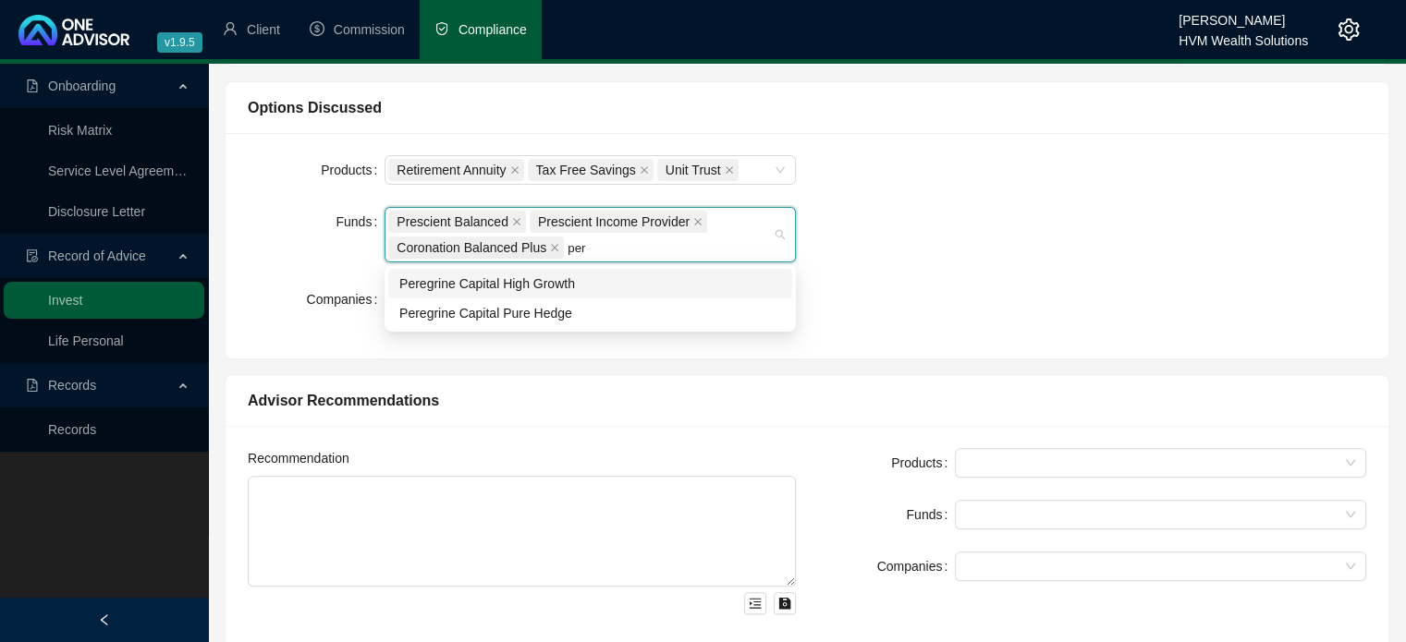
type input "pere"
click at [599, 311] on div "Peregrine Capital Pure Hedge" at bounding box center [590, 313] width 382 height 20
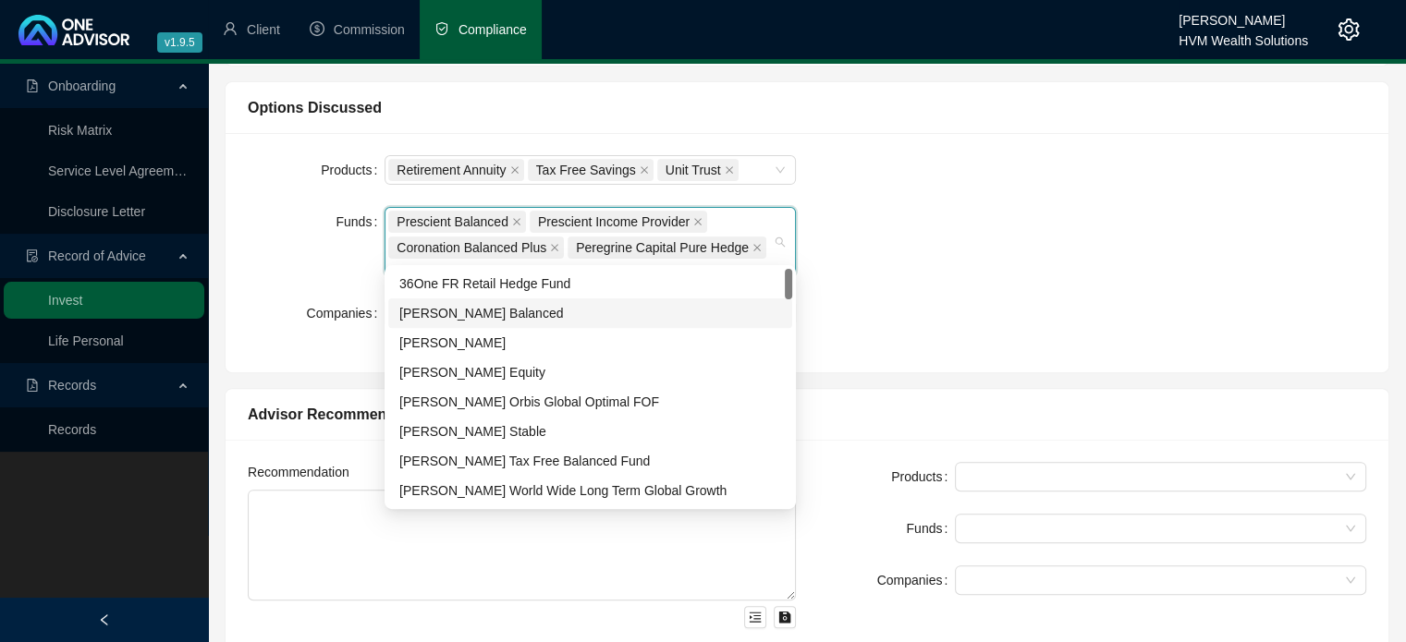
click at [854, 273] on div "Products Retirement Annuity Tax Free Savings Unit Trust Funds Prescient Balance…" at bounding box center [807, 252] width 1140 height 195
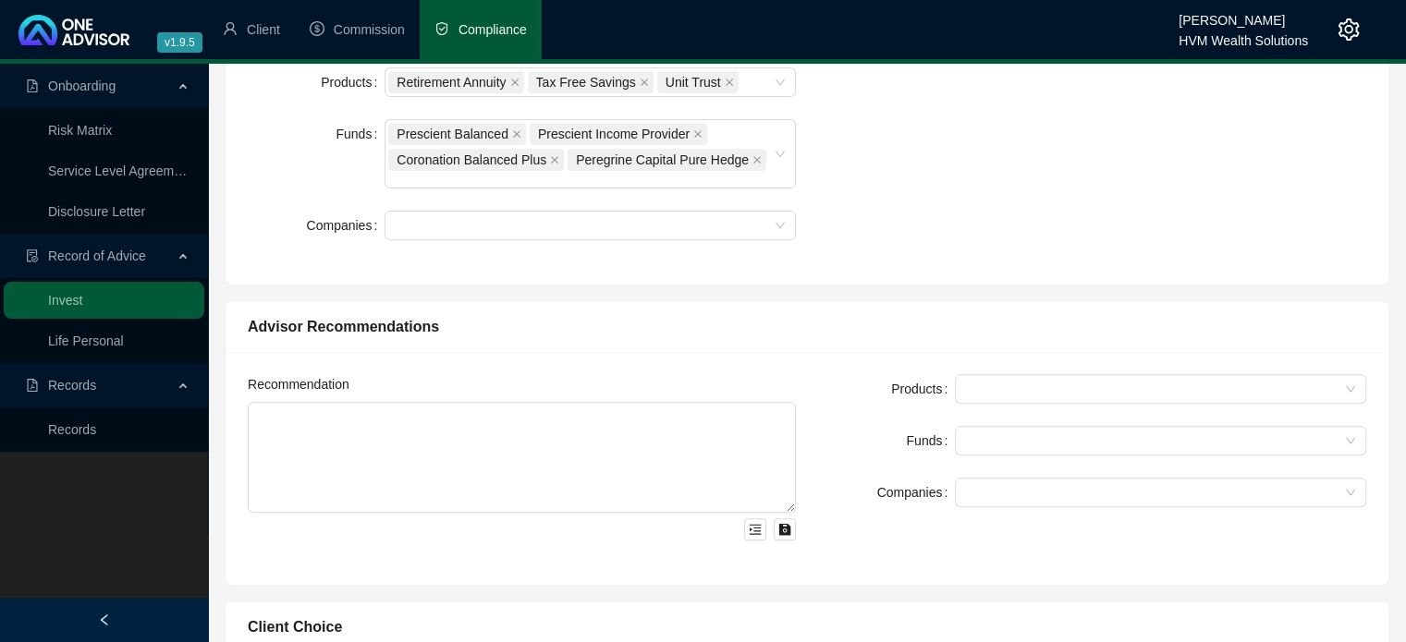
scroll to position [647, 0]
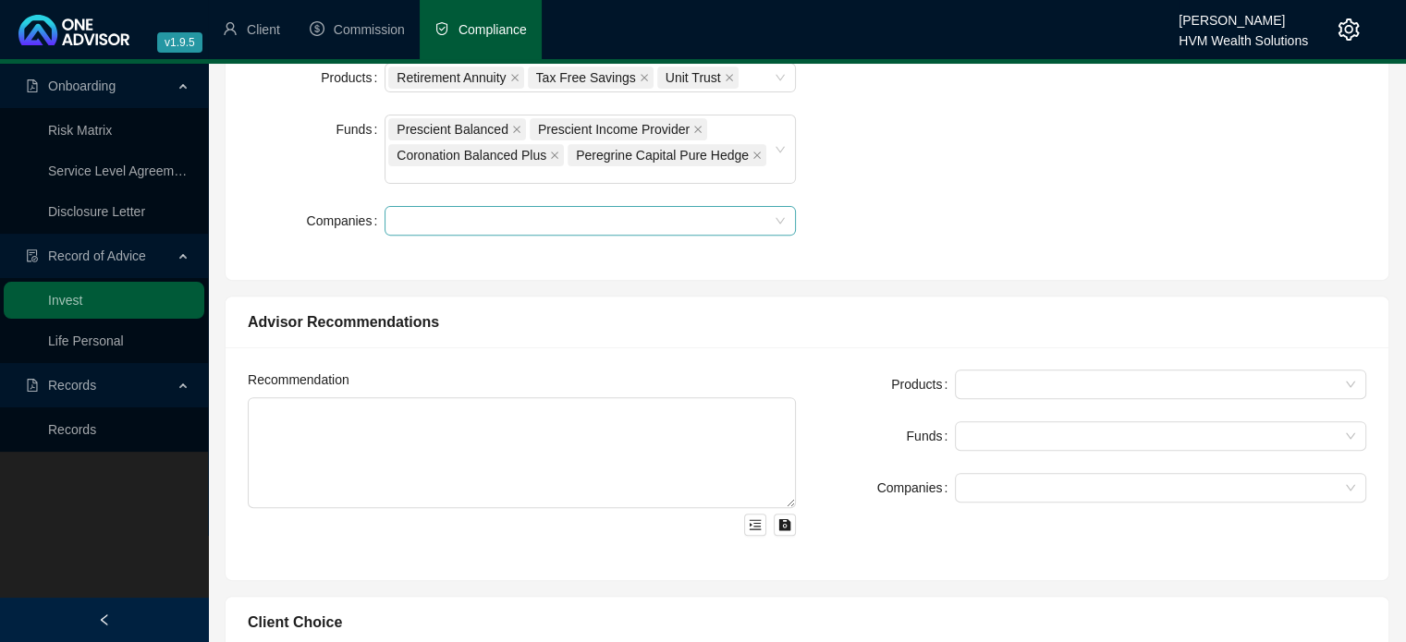
click at [601, 214] on div at bounding box center [580, 221] width 384 height 14
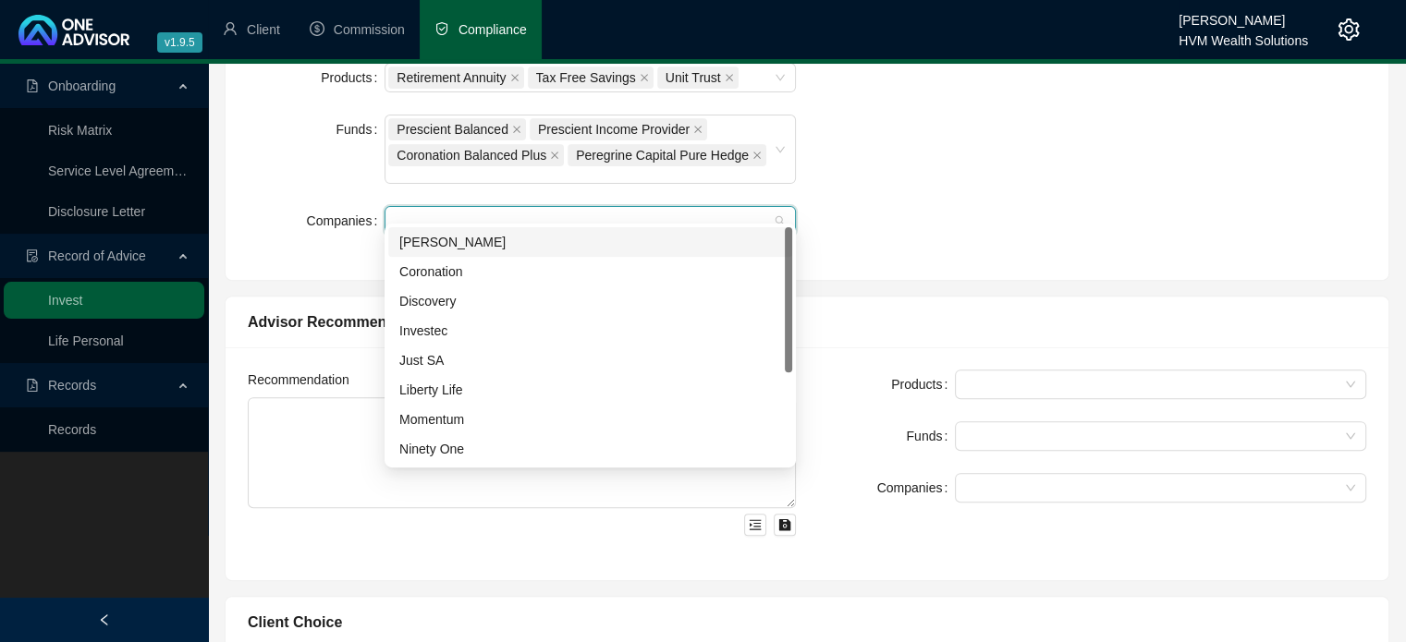
click at [672, 241] on div "[PERSON_NAME]" at bounding box center [590, 242] width 382 height 20
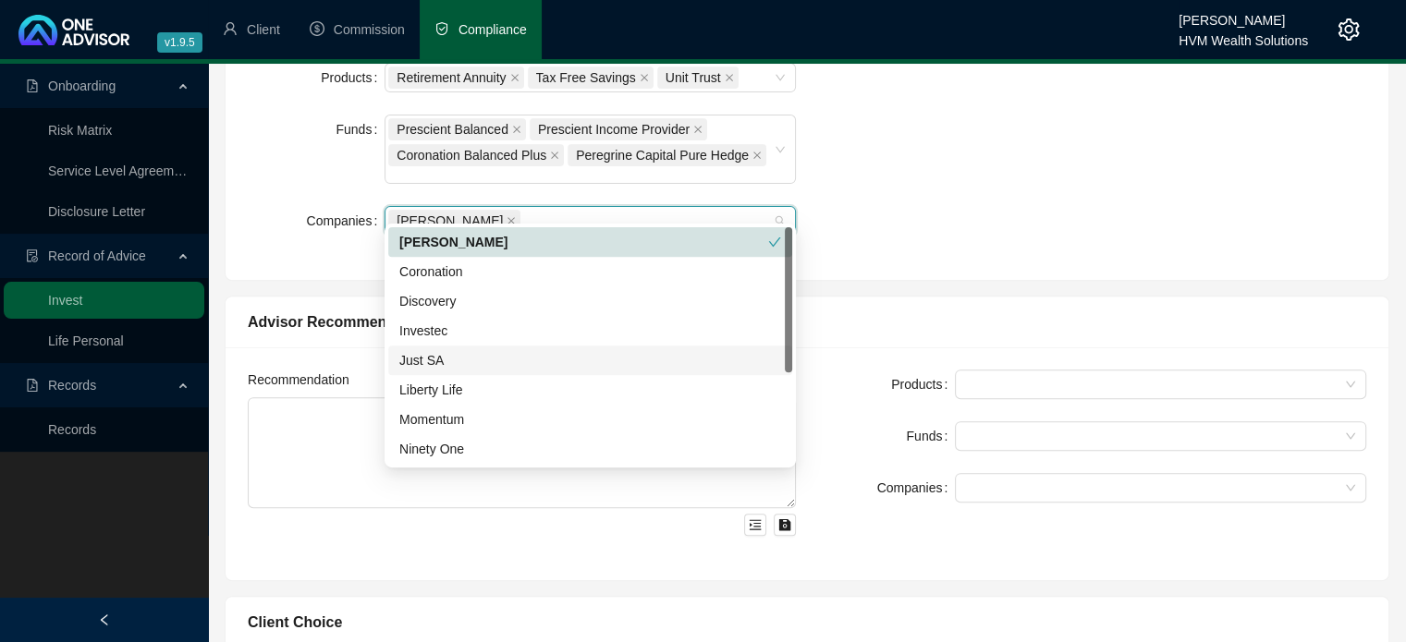
scroll to position [92, 0]
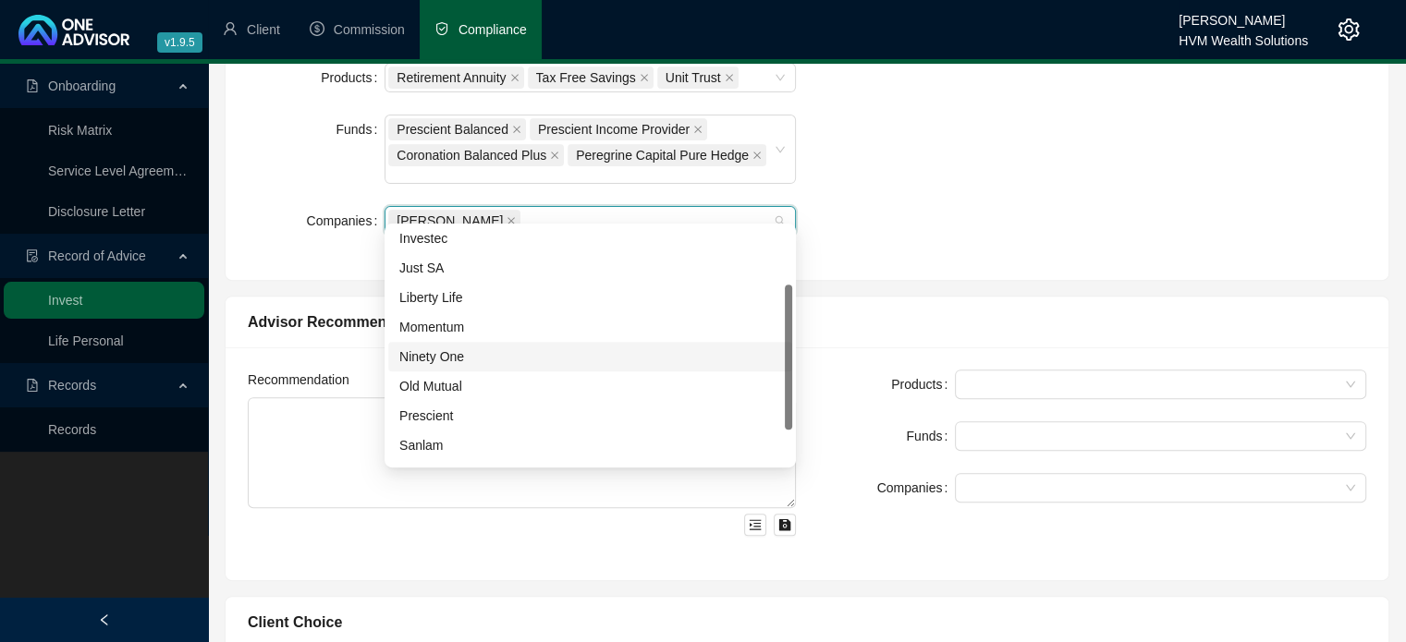
click at [530, 360] on div "Ninety One" at bounding box center [590, 357] width 382 height 20
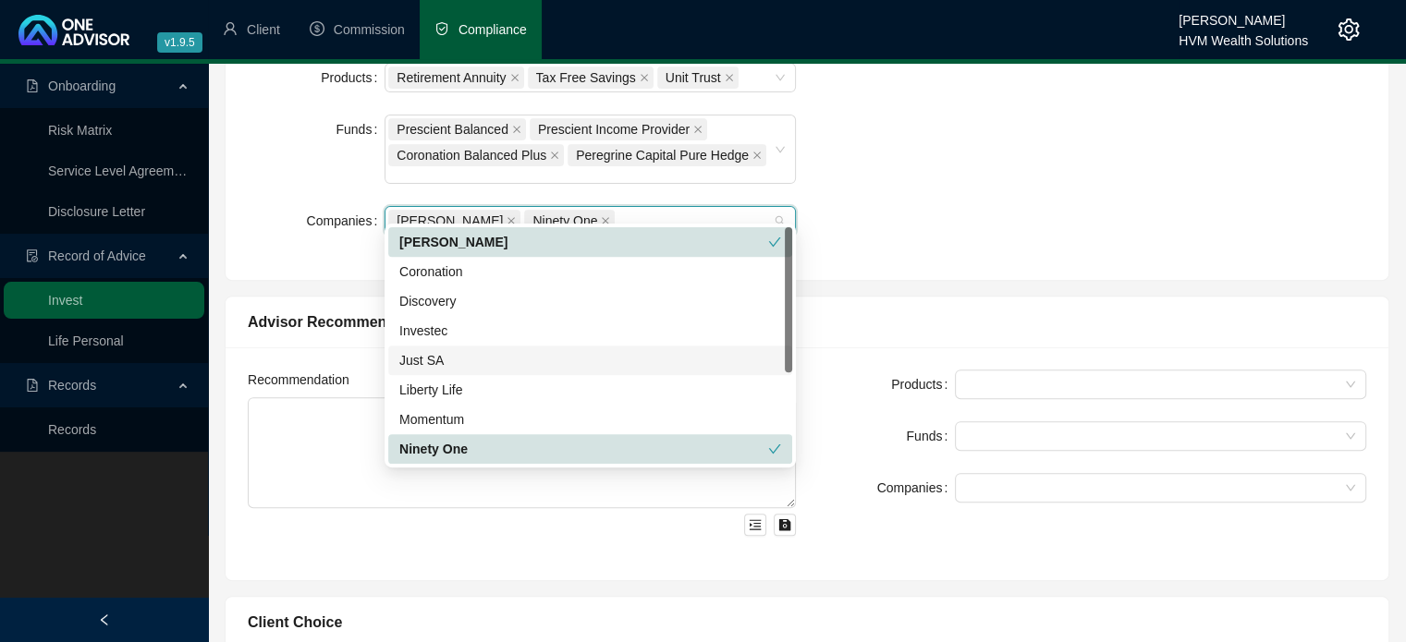
scroll to position [148, 0]
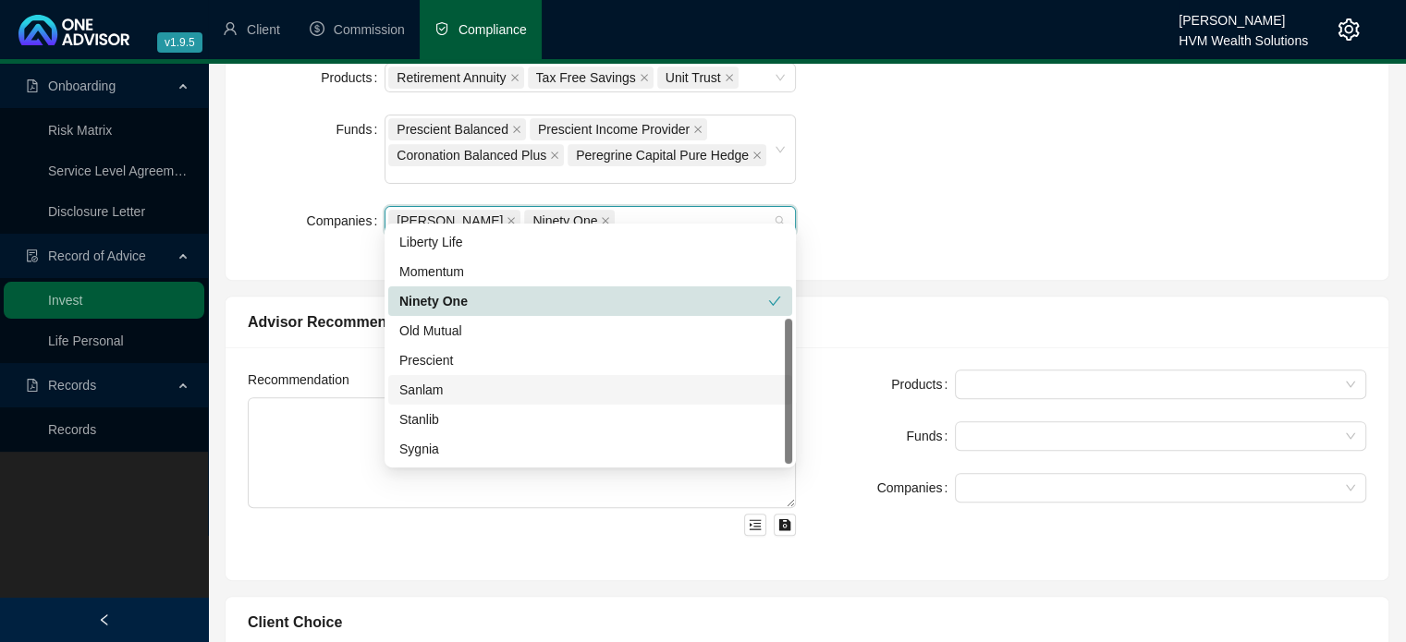
click at [493, 387] on div "Sanlam" at bounding box center [590, 390] width 382 height 20
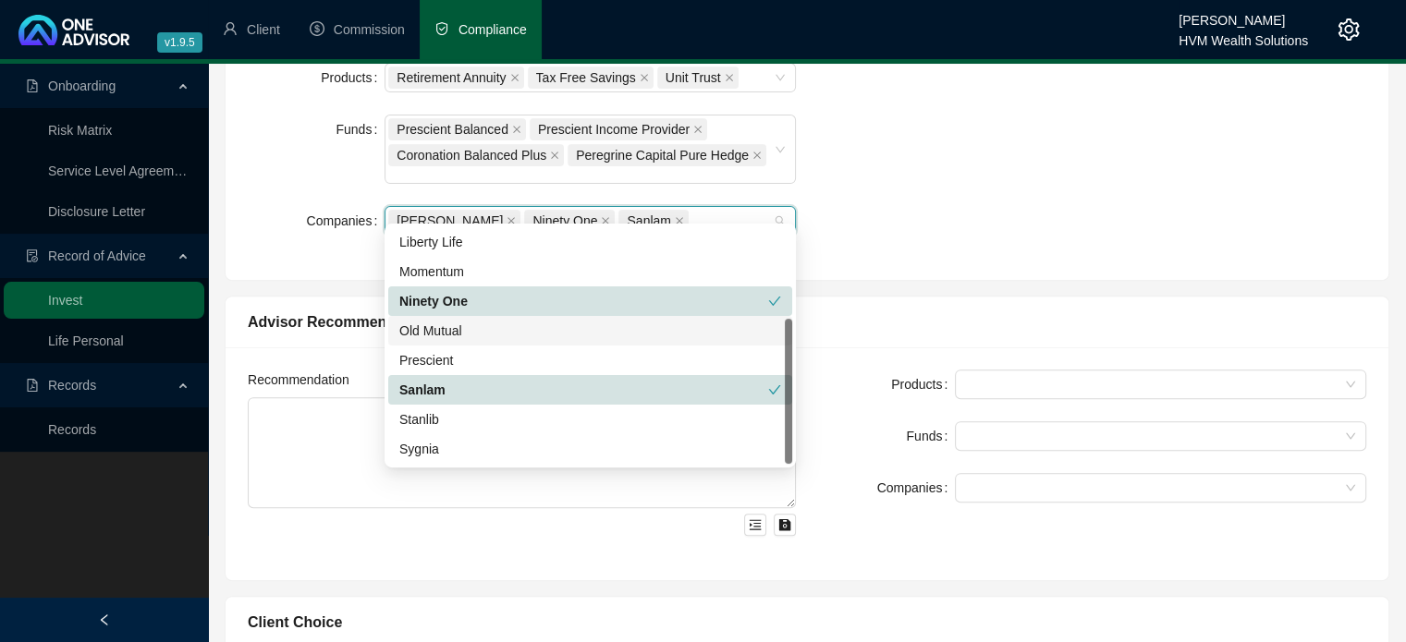
click at [858, 297] on div "Advisor Recommendations" at bounding box center [806, 323] width 1163 height 52
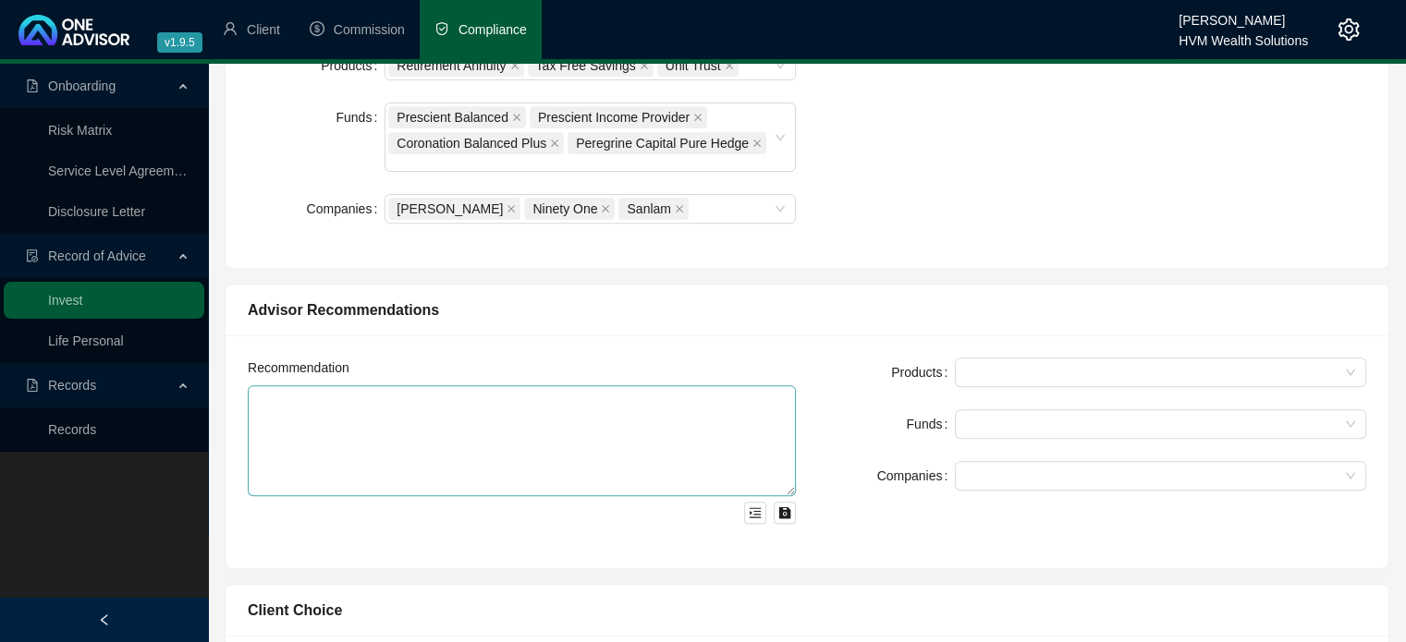
scroll to position [739, 0]
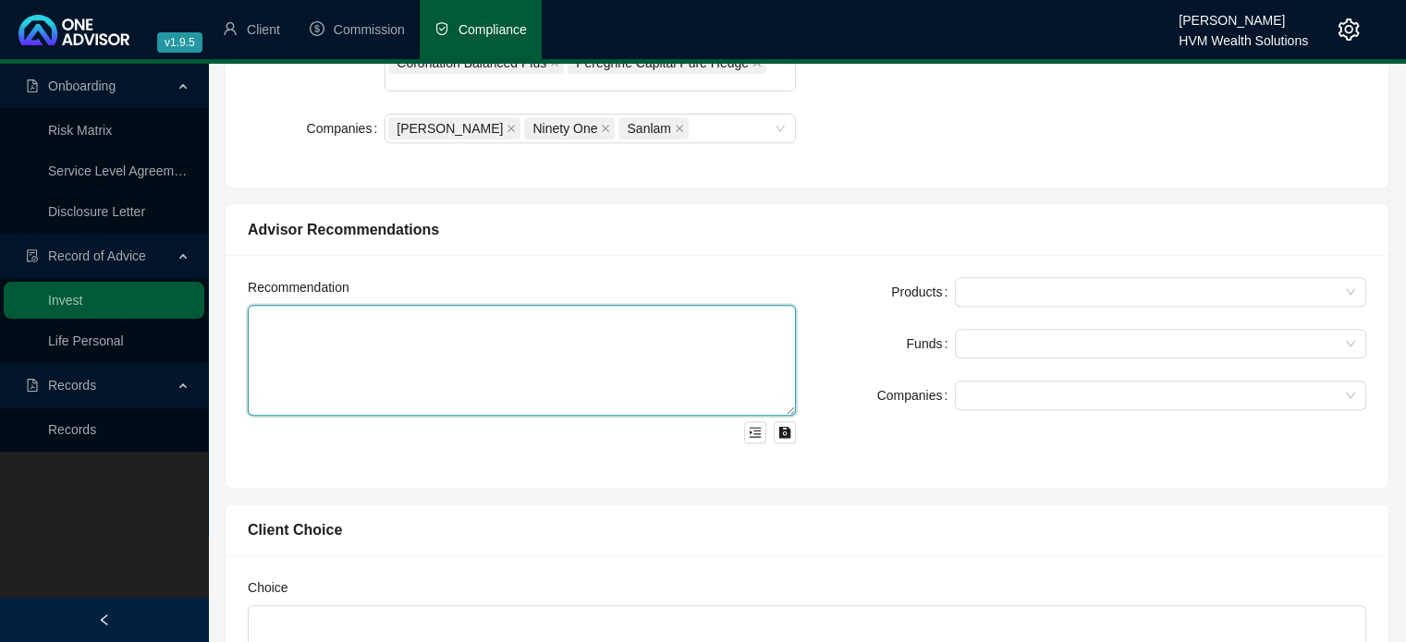
click at [490, 341] on textarea at bounding box center [522, 360] width 548 height 111
click at [492, 319] on textarea at bounding box center [522, 360] width 548 height 111
paste textarea "Lorem ips dolorsit ametc ad elit sedd eiu tem incidid utlabo etd magnaaliqua en…"
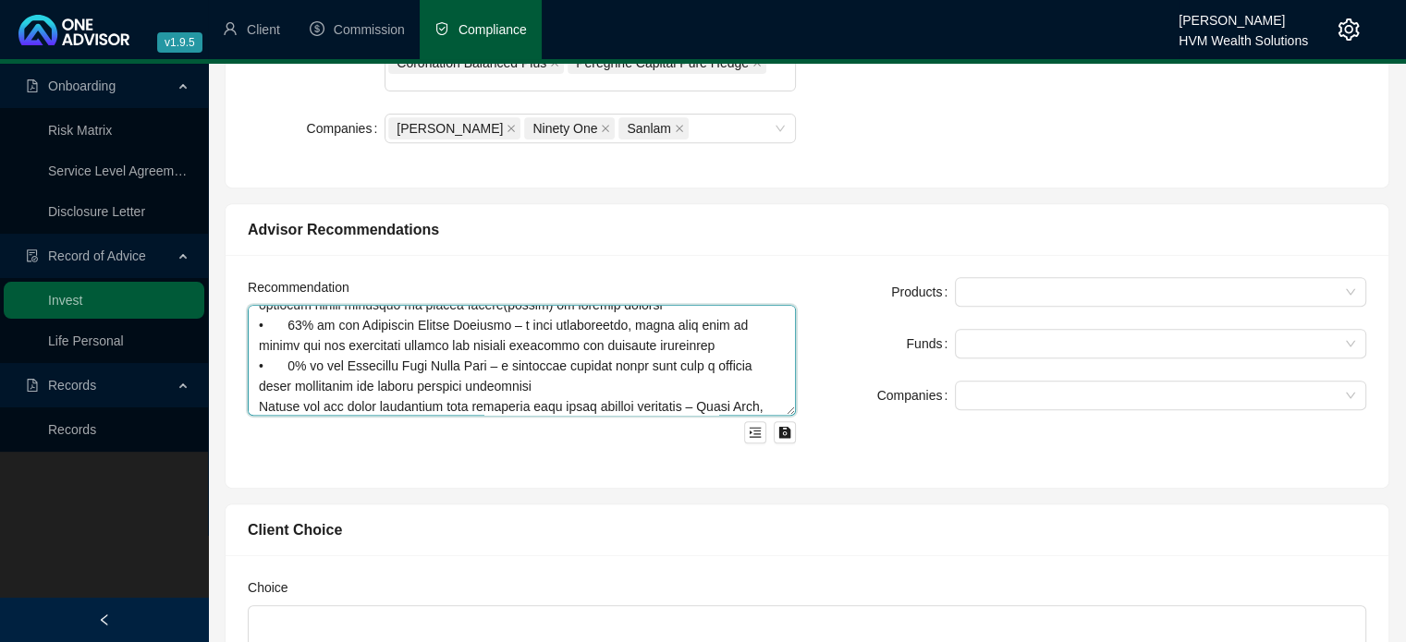
scroll to position [471, 0]
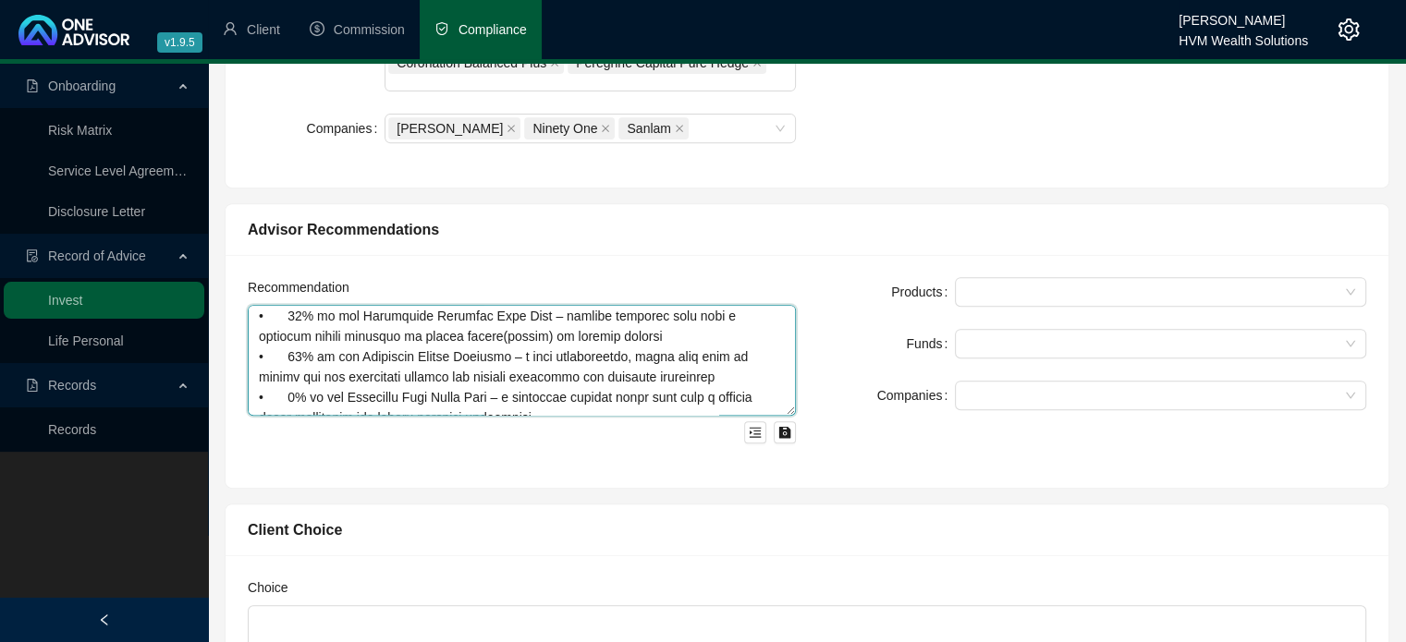
click at [586, 381] on textarea at bounding box center [522, 360] width 548 height 111
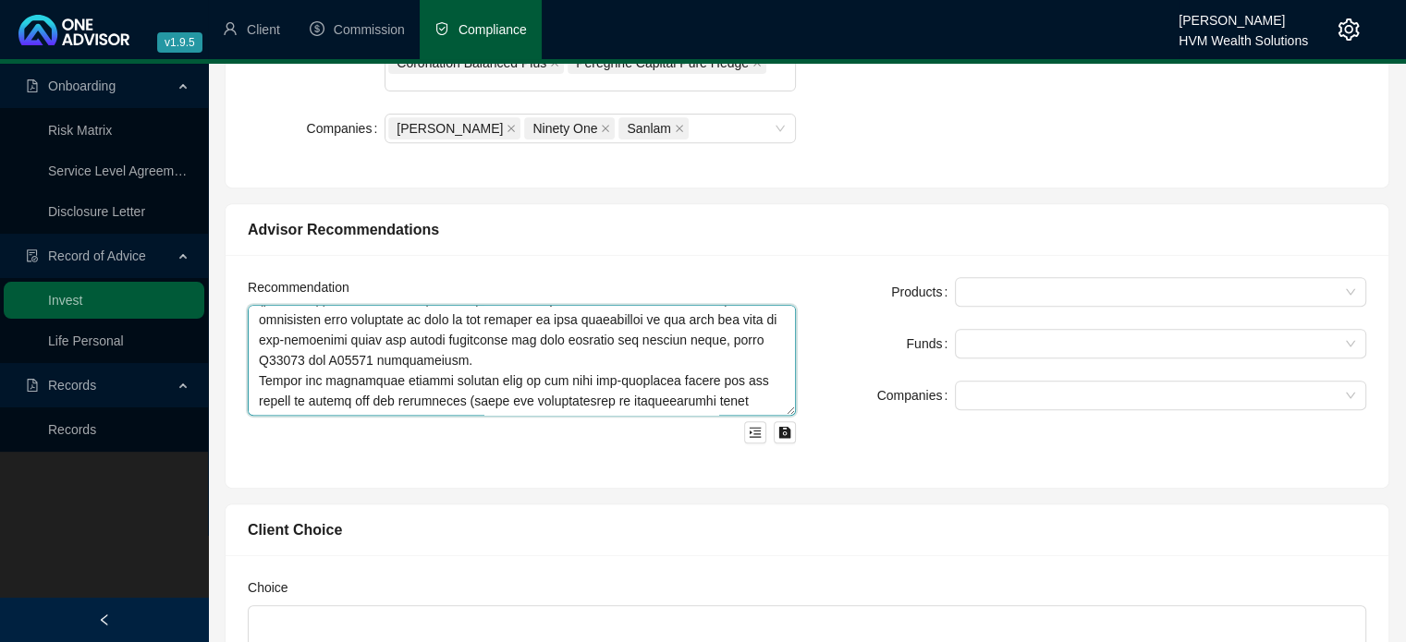
scroll to position [92, 0]
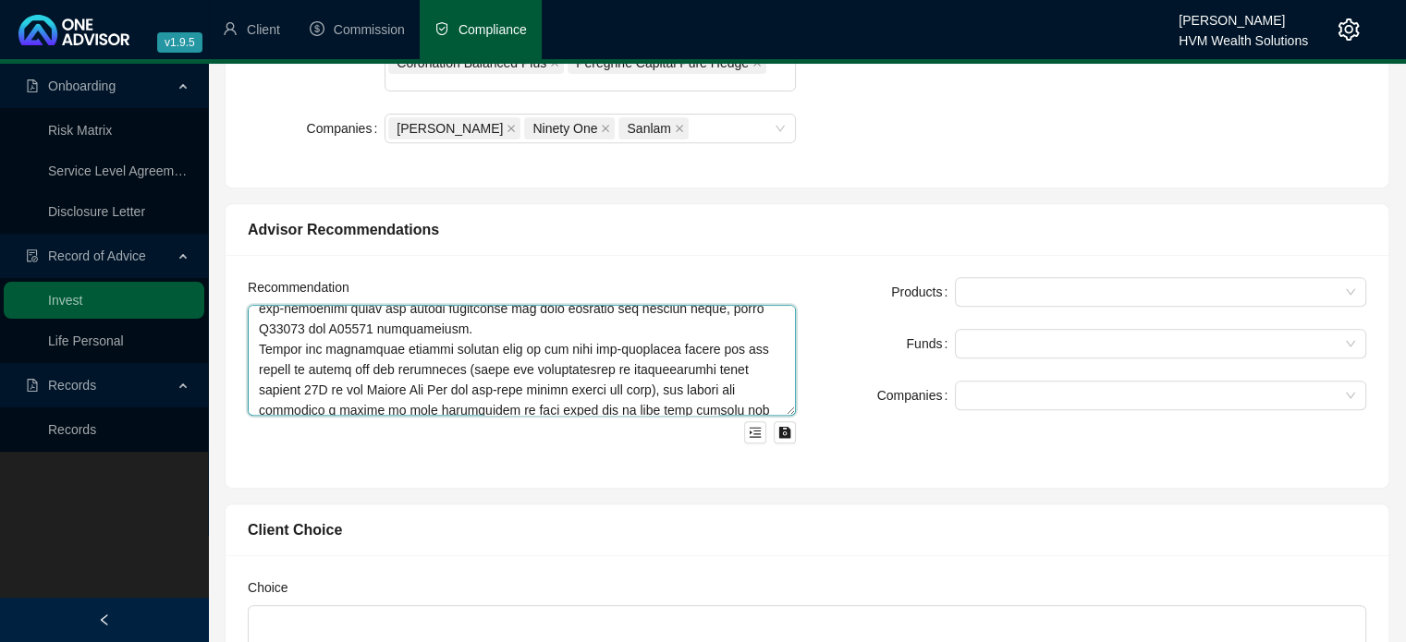
click at [456, 311] on textarea at bounding box center [522, 360] width 548 height 111
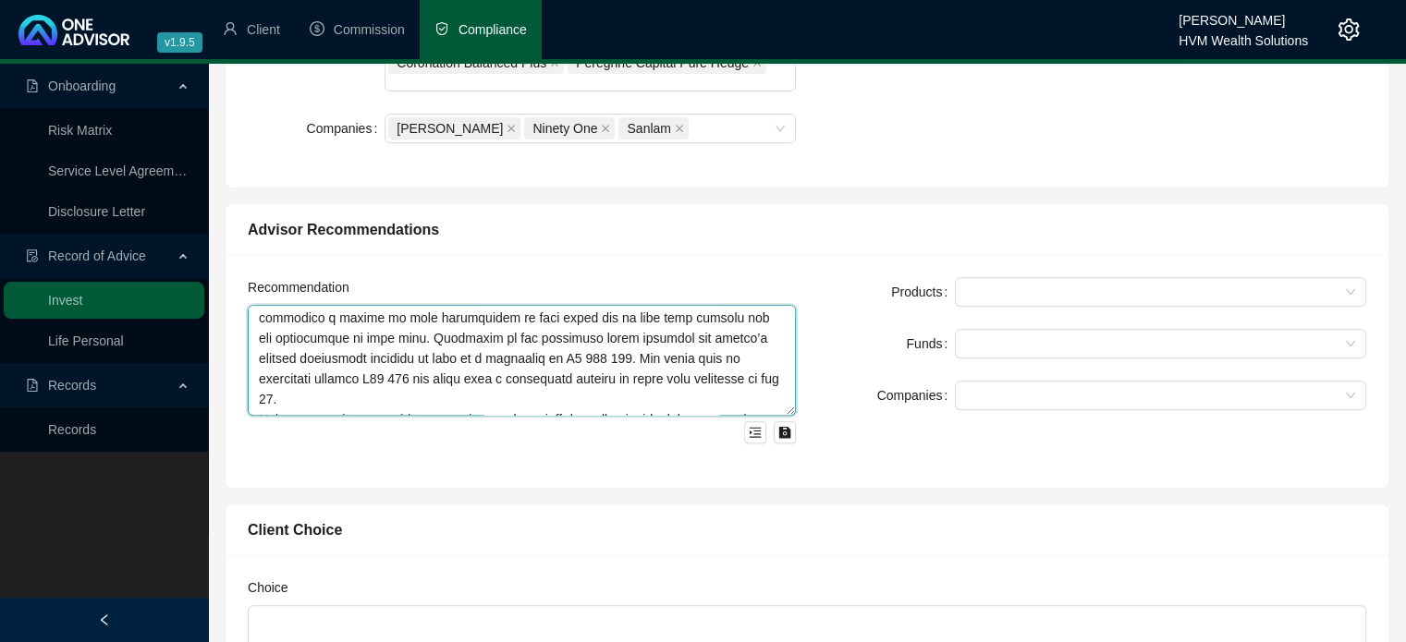
click at [658, 365] on textarea at bounding box center [522, 360] width 548 height 111
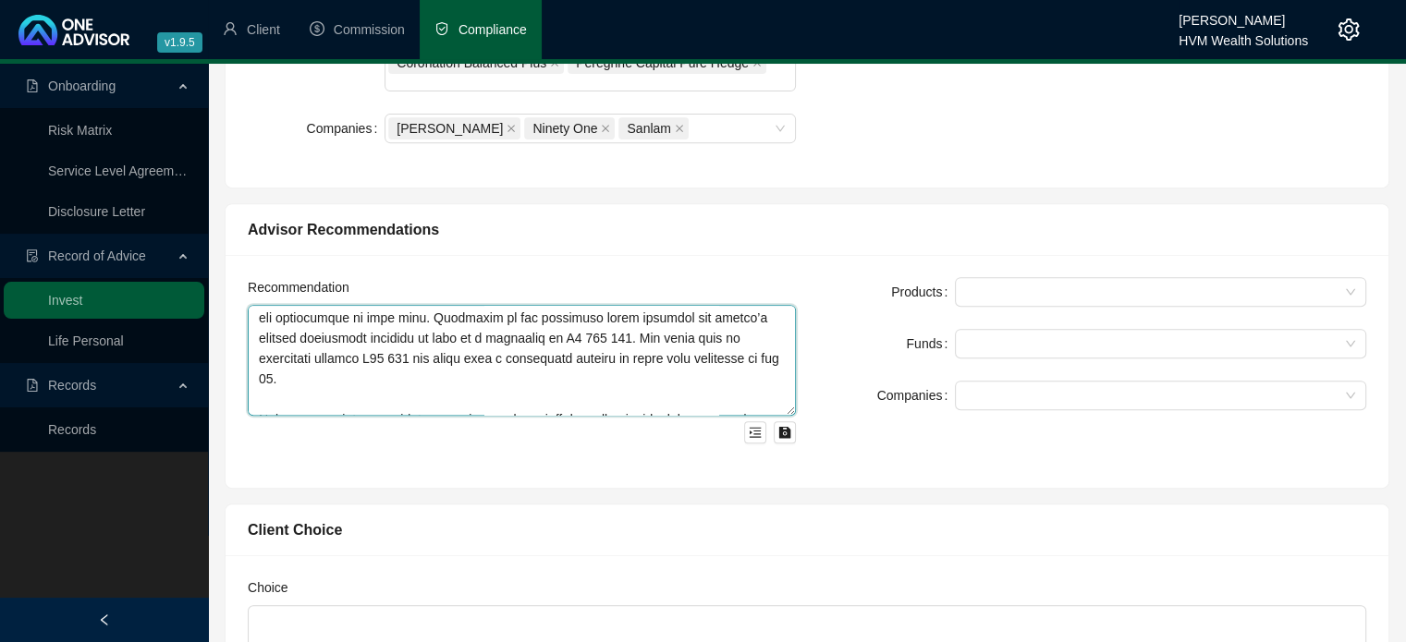
scroll to position [318, 0]
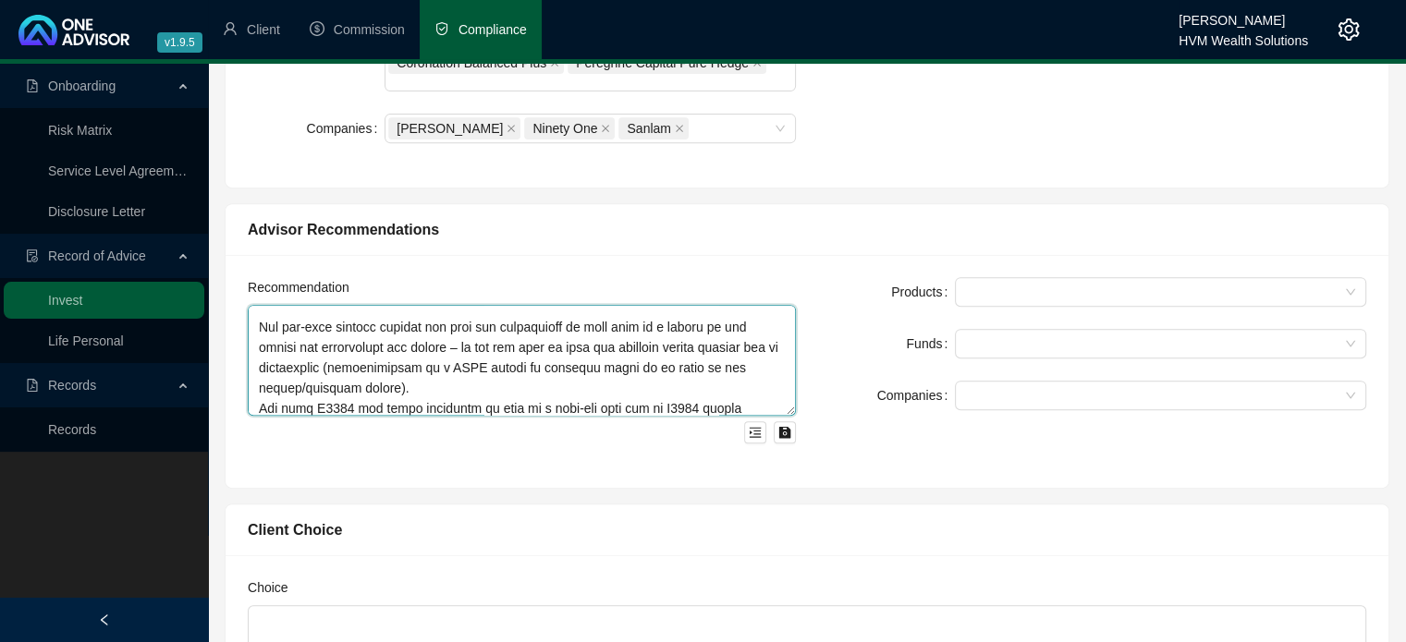
click at [524, 358] on textarea at bounding box center [522, 360] width 548 height 111
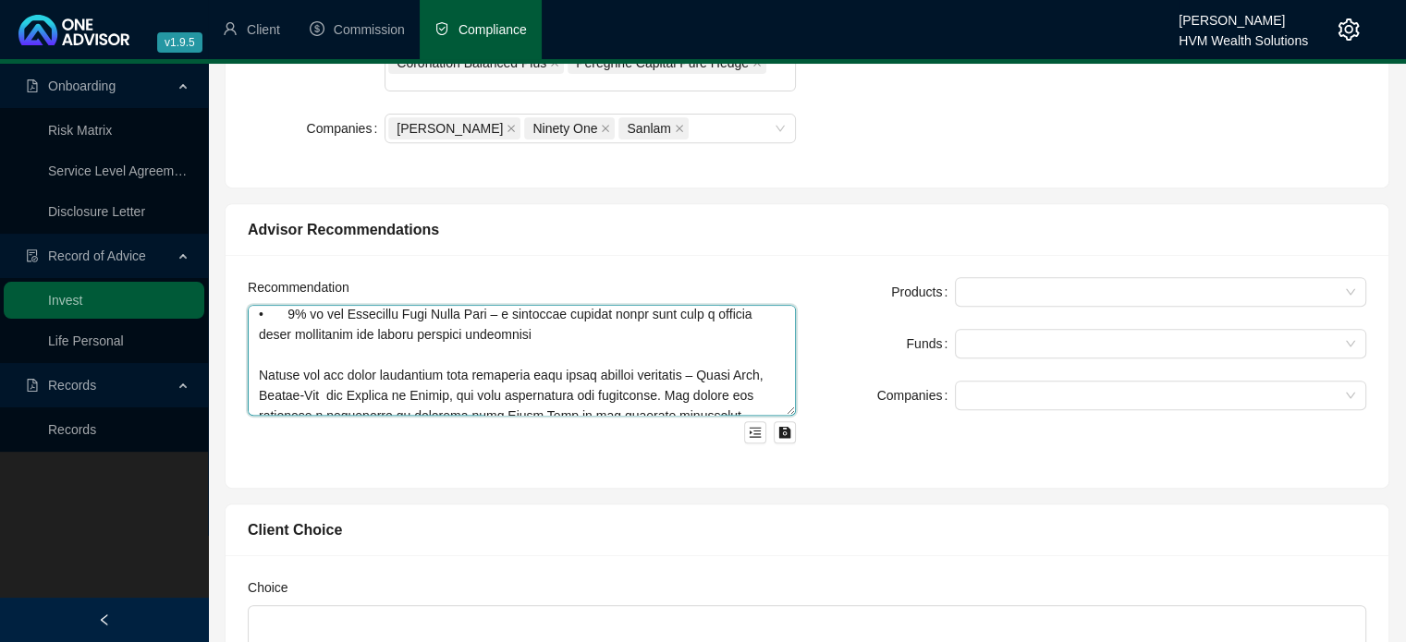
scroll to position [651, 0]
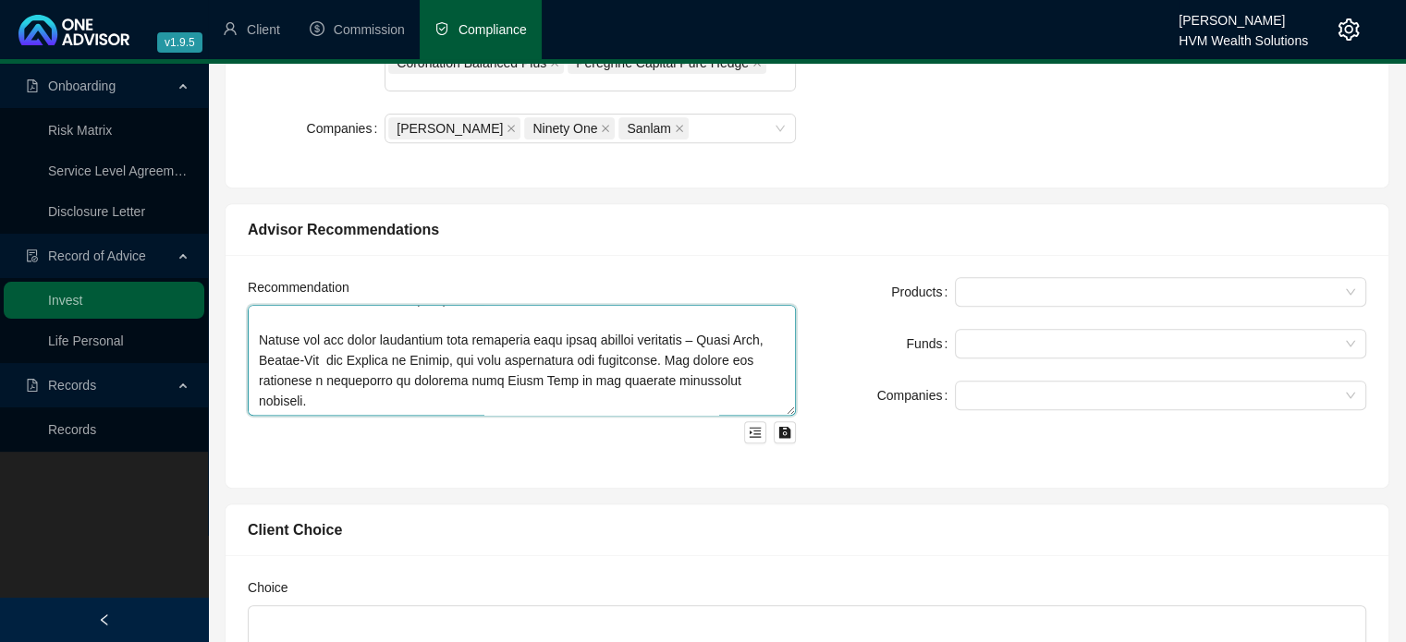
click at [484, 364] on textarea at bounding box center [522, 360] width 548 height 111
type textarea "Lorem ips dolorsit ametc ad elit sedd eiu tem incidid utlabo etd magnaaliqua en…"
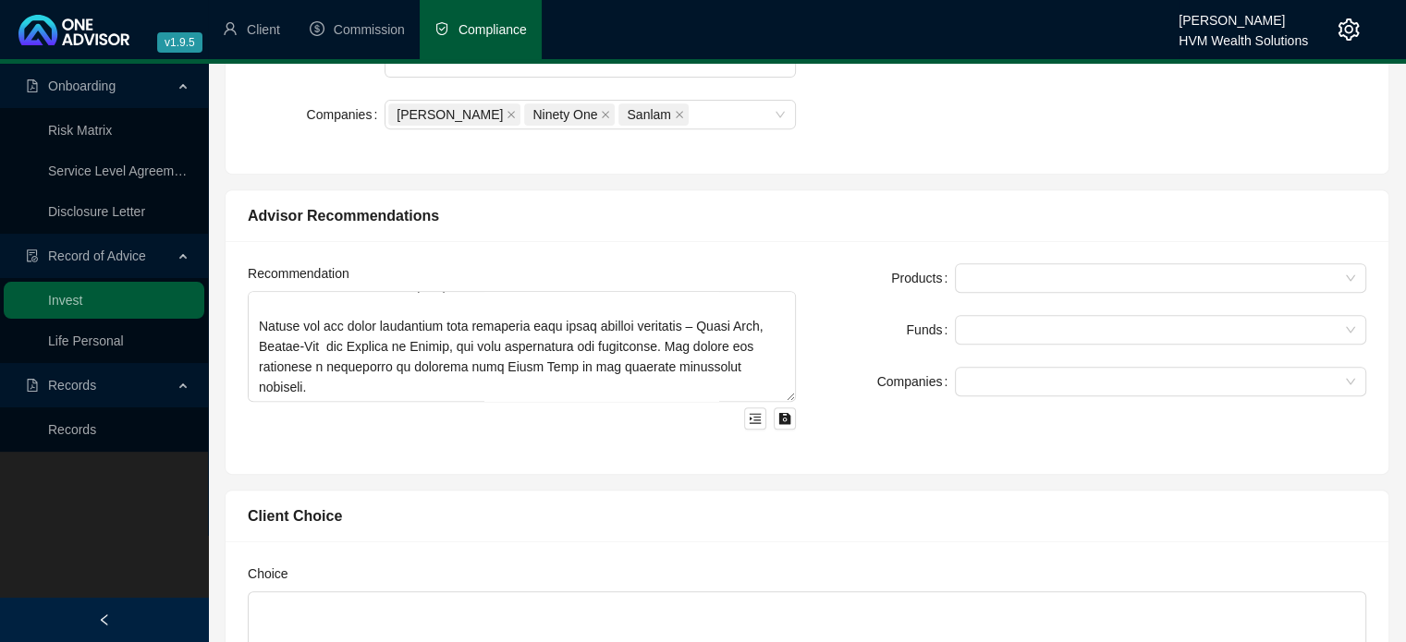
scroll to position [924, 0]
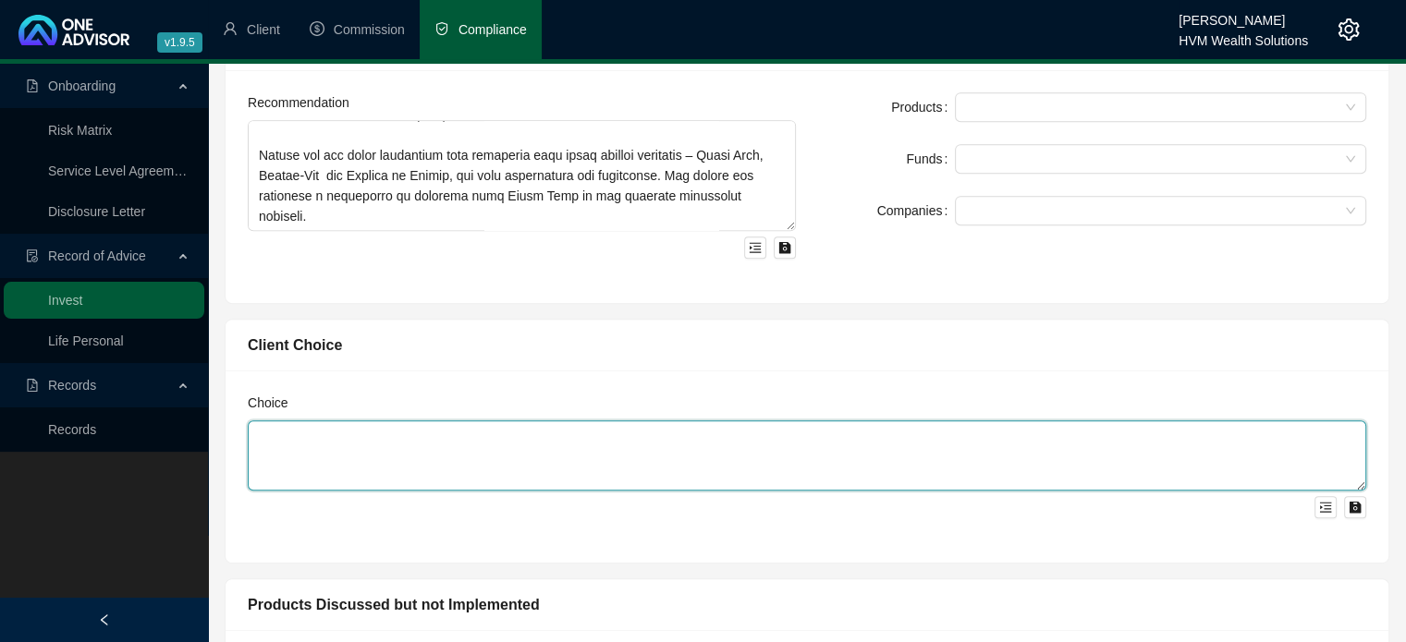
click at [454, 420] on textarea at bounding box center [807, 455] width 1118 height 70
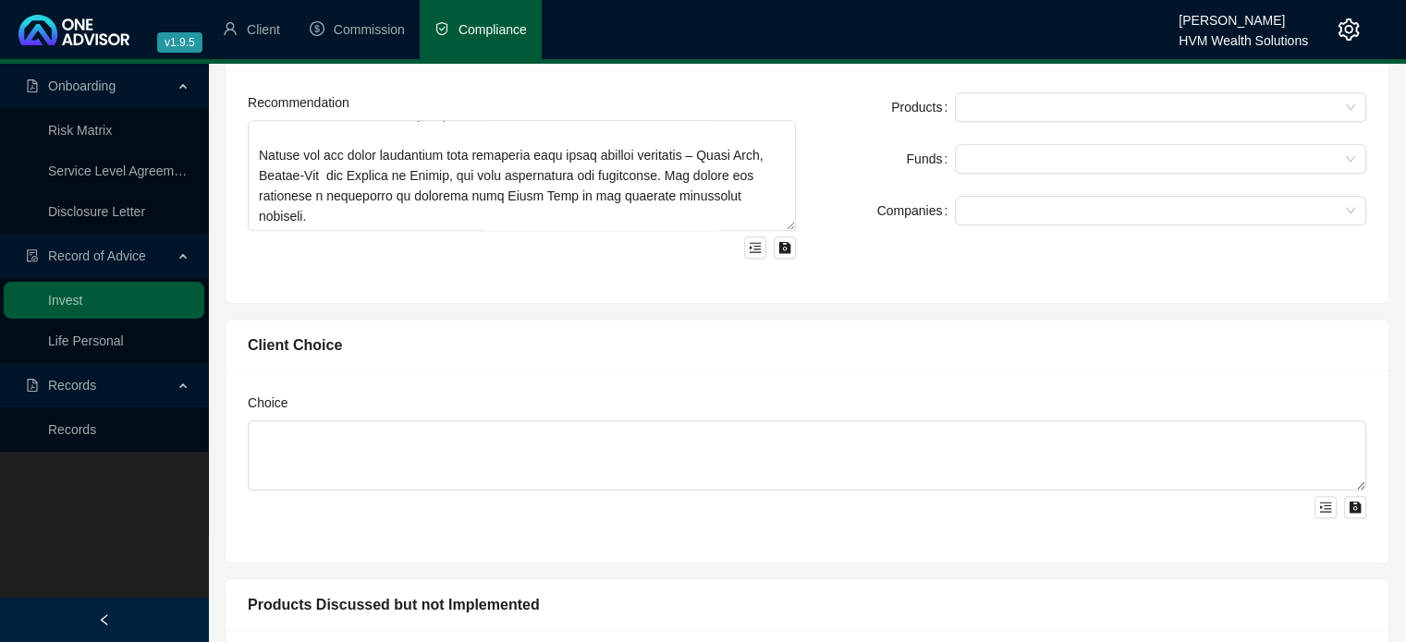
click at [740, 399] on div "Choice" at bounding box center [807, 407] width 1118 height 28
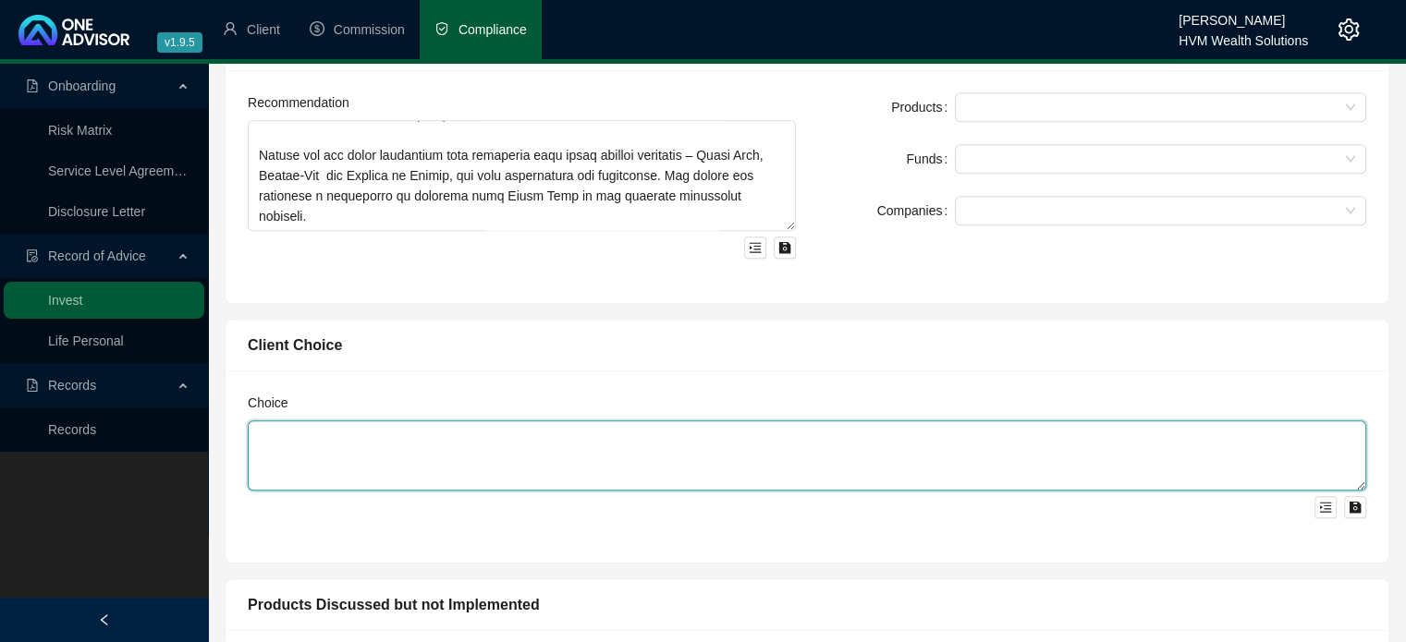
click at [725, 420] on textarea at bounding box center [807, 455] width 1118 height 70
click at [680, 424] on textarea "The client has decided to proceed with our recommendation and" at bounding box center [807, 455] width 1118 height 70
paste textarea "understands and accepts the risks involved with not adequately providing for he…"
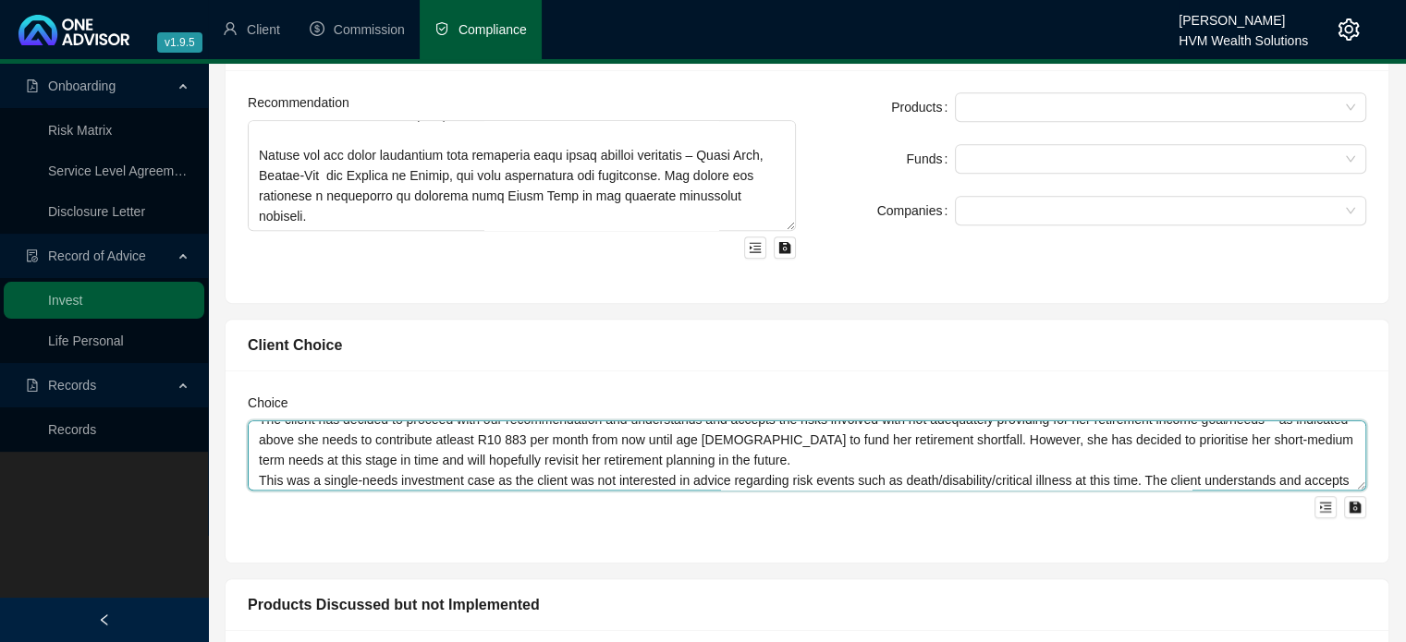
scroll to position [0, 0]
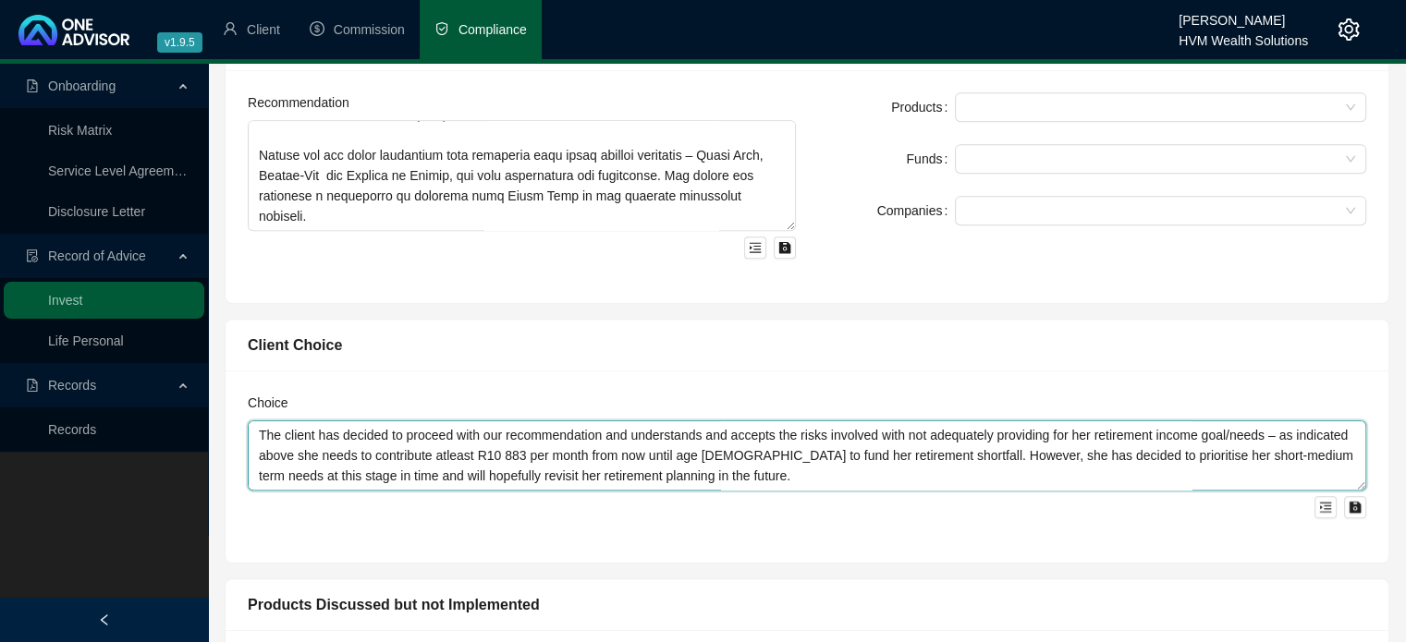
click at [632, 420] on textarea "The client has decided to proceed with our recommendation and understands and a…" at bounding box center [807, 455] width 1118 height 70
click at [661, 453] on textarea "The client has decided to proceed with our recommendation - she understands and…" at bounding box center [807, 455] width 1118 height 70
click at [783, 461] on textarea "The client has decided to proceed with our recommendation - she understands and…" at bounding box center [807, 455] width 1118 height 70
drag, startPoint x: 364, startPoint y: 457, endPoint x: 339, endPoint y: 457, distance: 25.0
click at [339, 457] on textarea "The client has decided to proceed with our recommendation - she understands and…" at bounding box center [807, 455] width 1118 height 70
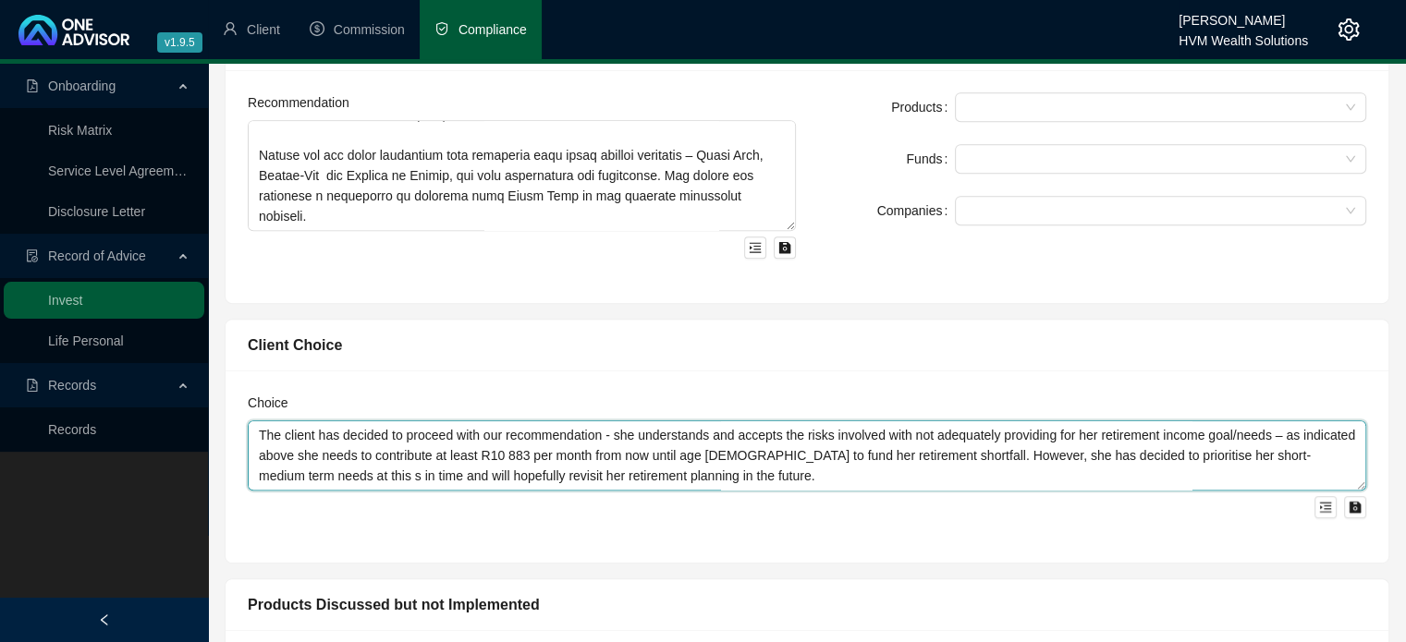
click at [352, 457] on textarea "The client has decided to proceed with our recommendation - she understands and…" at bounding box center [807, 455] width 1118 height 70
click at [742, 467] on textarea "The client has decided to proceed with our recommendation - she understands and…" at bounding box center [807, 455] width 1118 height 70
click at [746, 463] on textarea "The client has decided to proceed with our recommendation - she understands and…" at bounding box center [807, 455] width 1118 height 70
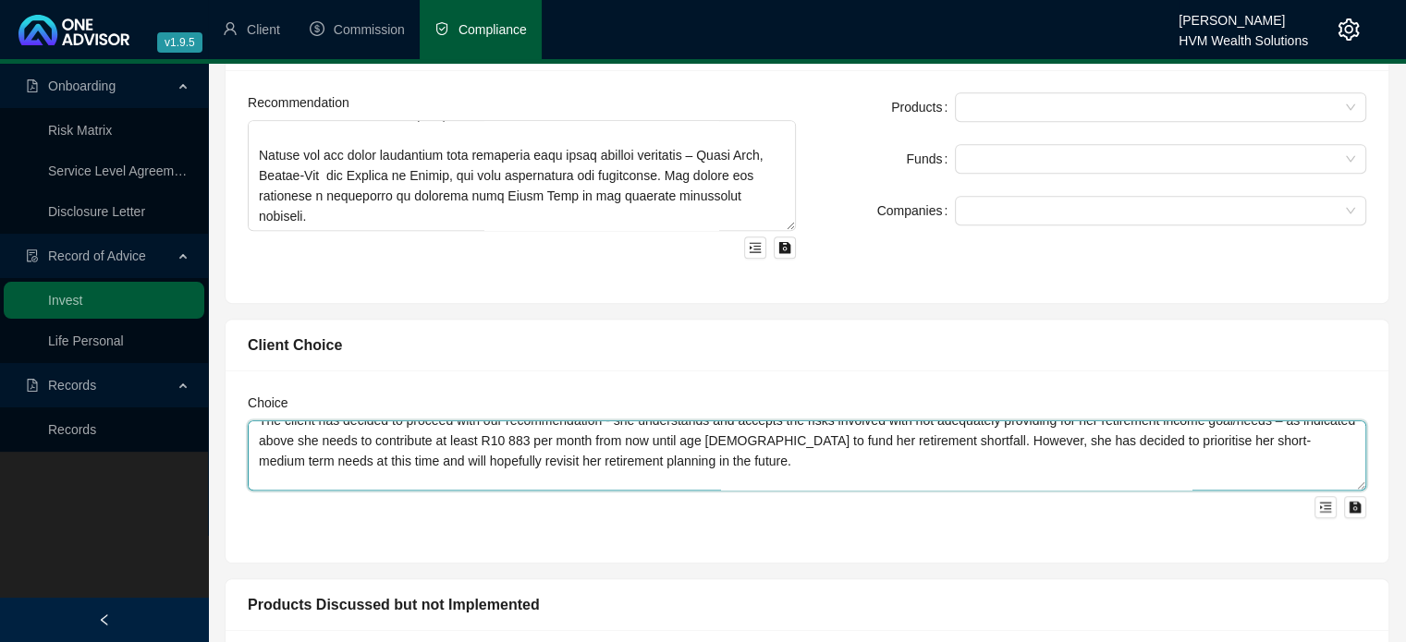
scroll to position [81, 0]
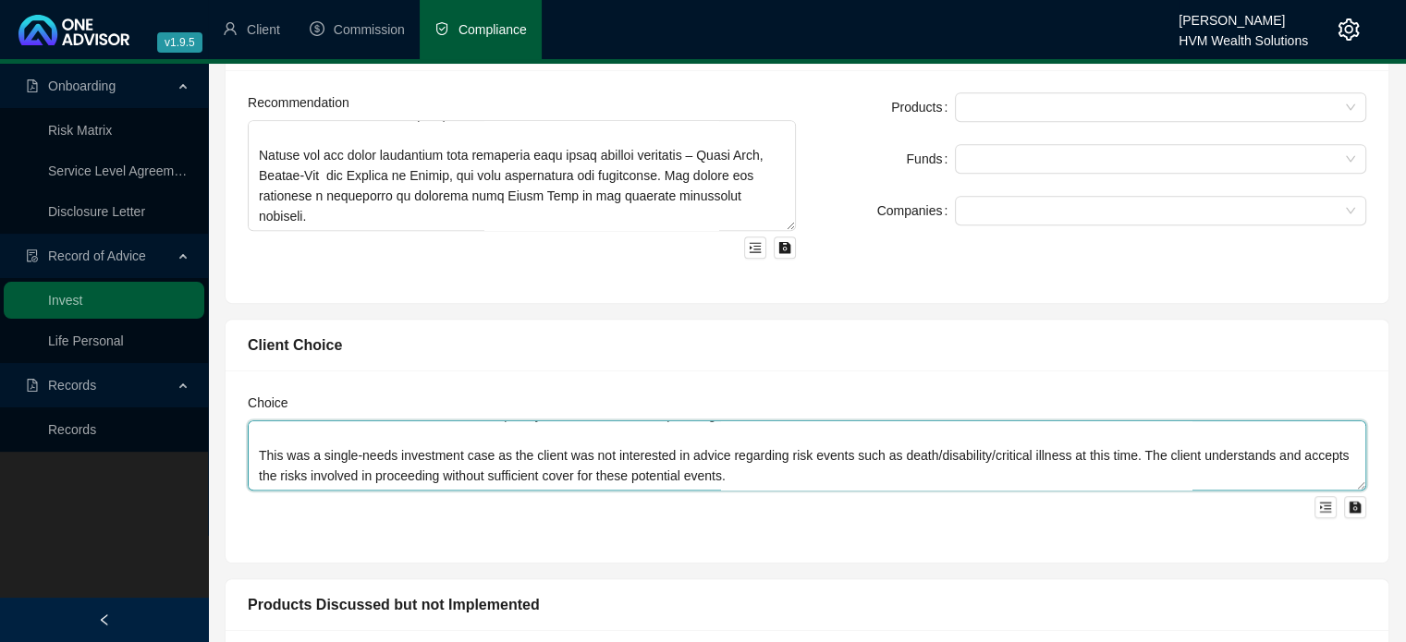
click at [744, 452] on textarea "The client has decided to proceed with our recommendation - she understands and…" at bounding box center [807, 455] width 1118 height 70
click at [750, 443] on textarea "The client has decided to proceed with our recommendation - she understands and…" at bounding box center [807, 455] width 1118 height 70
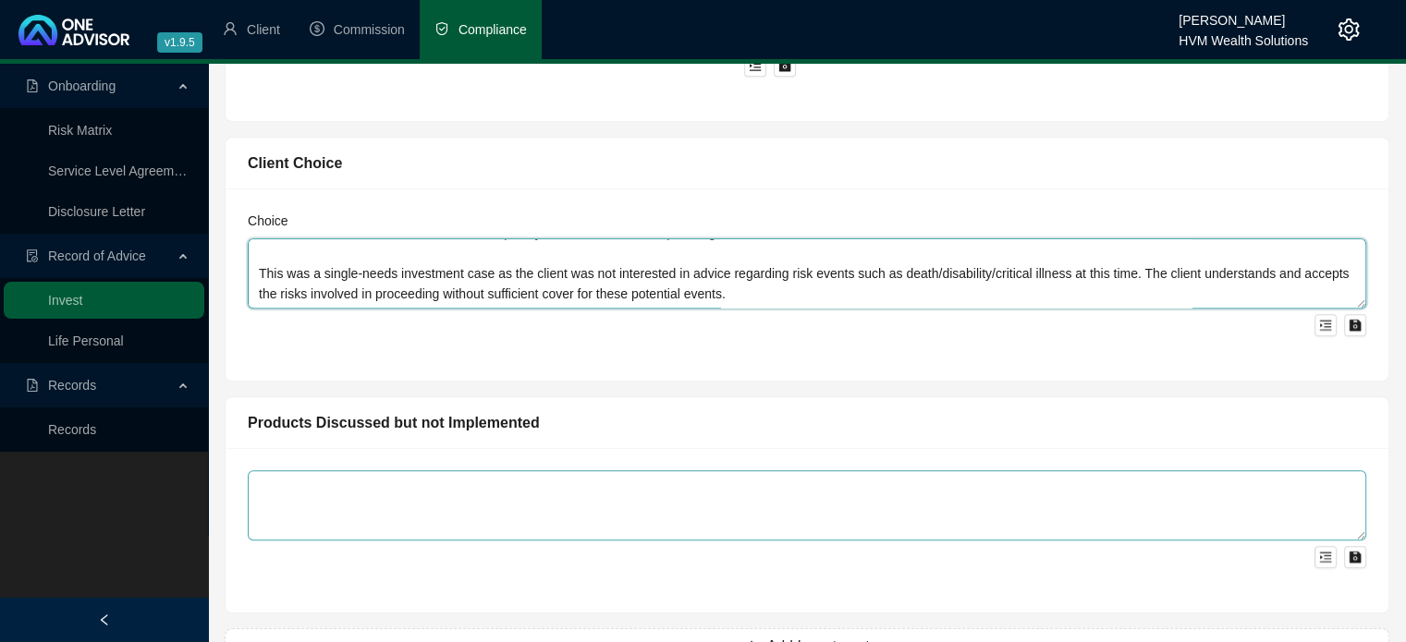
scroll to position [1109, 0]
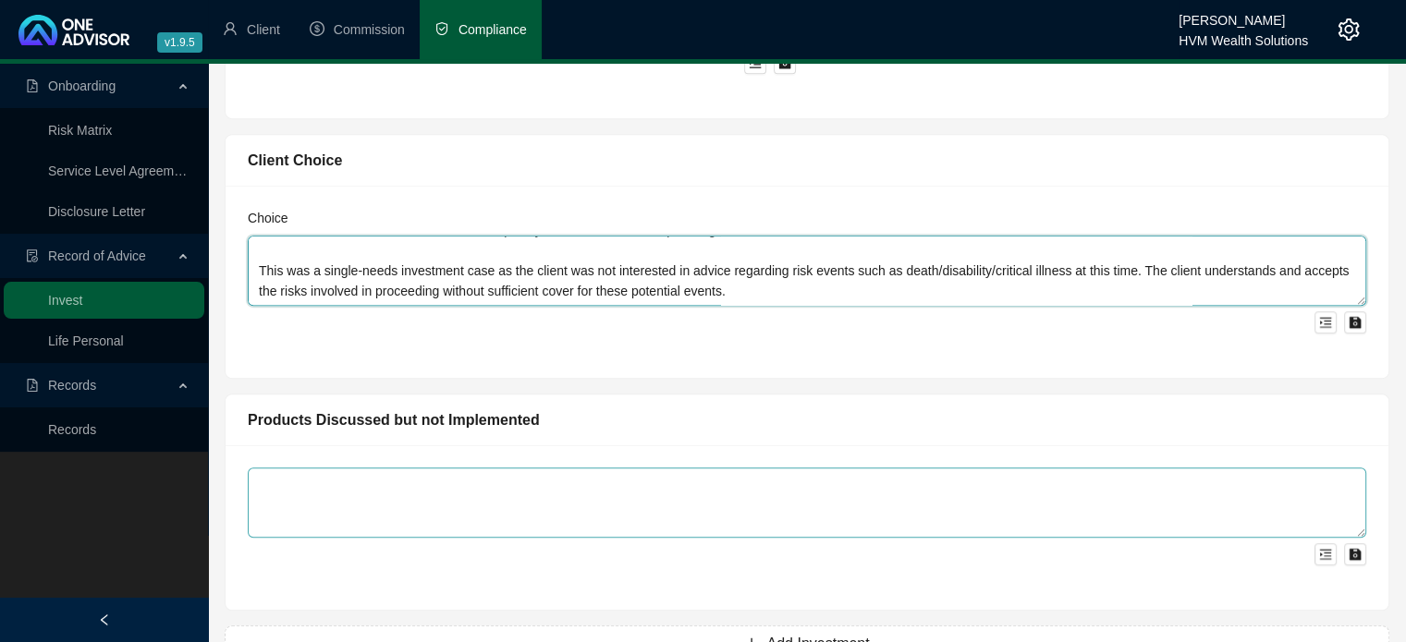
type textarea "The client has decided to proceed with our recommendation - she understands and…"
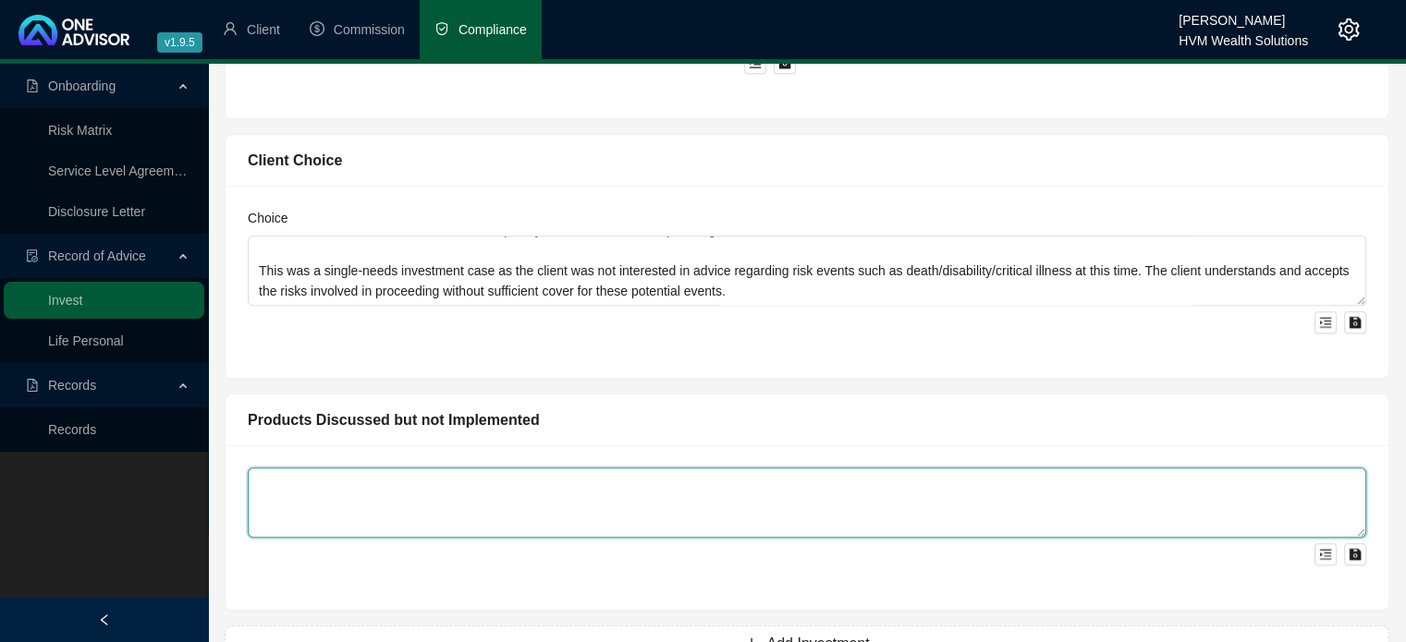
click at [666, 478] on textarea at bounding box center [807, 503] width 1118 height 70
type textarea "T"
type textarea "Retirement Annuity, Tax-Free Savings Account"
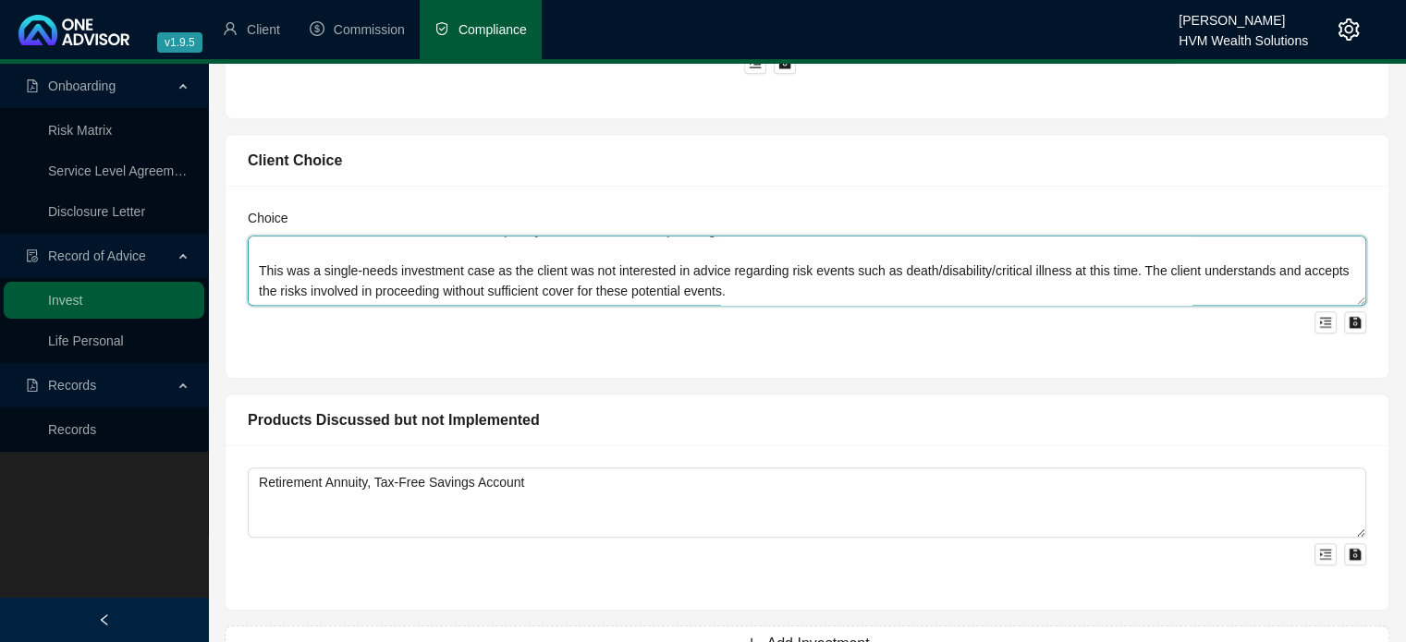
click at [685, 258] on textarea "The client has decided to proceed with our recommendation - she understands and…" at bounding box center [807, 271] width 1118 height 70
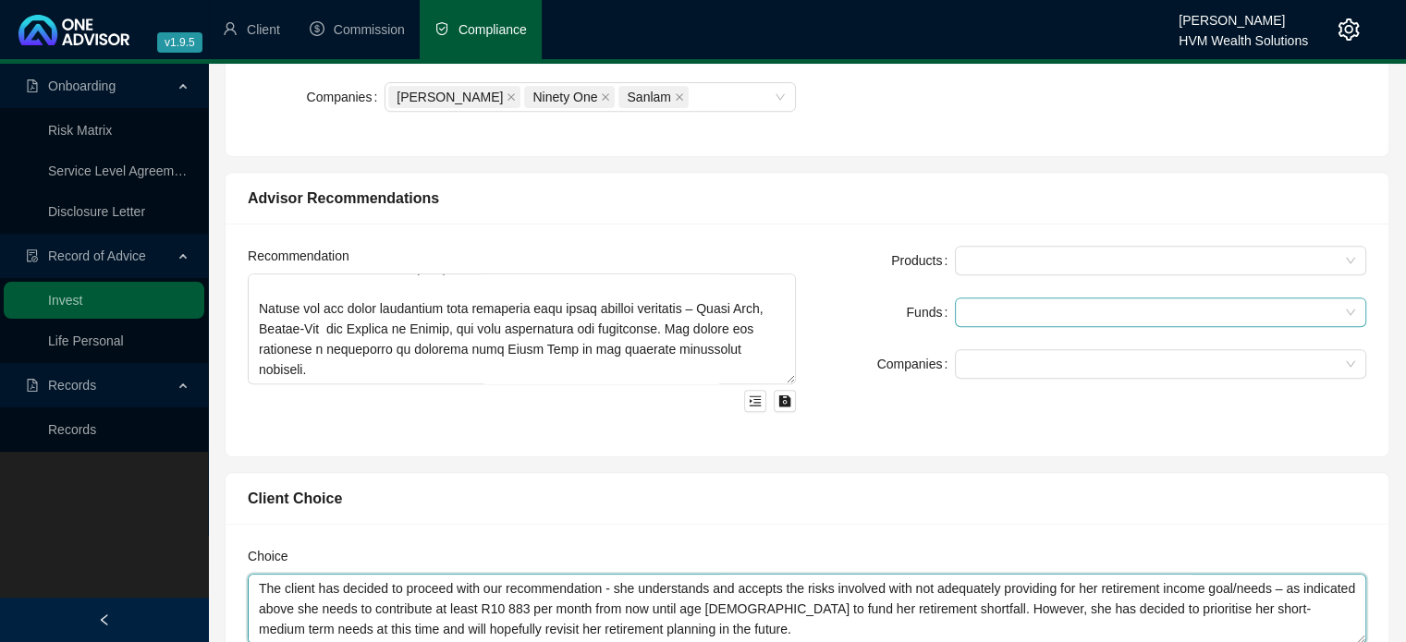
scroll to position [739, 0]
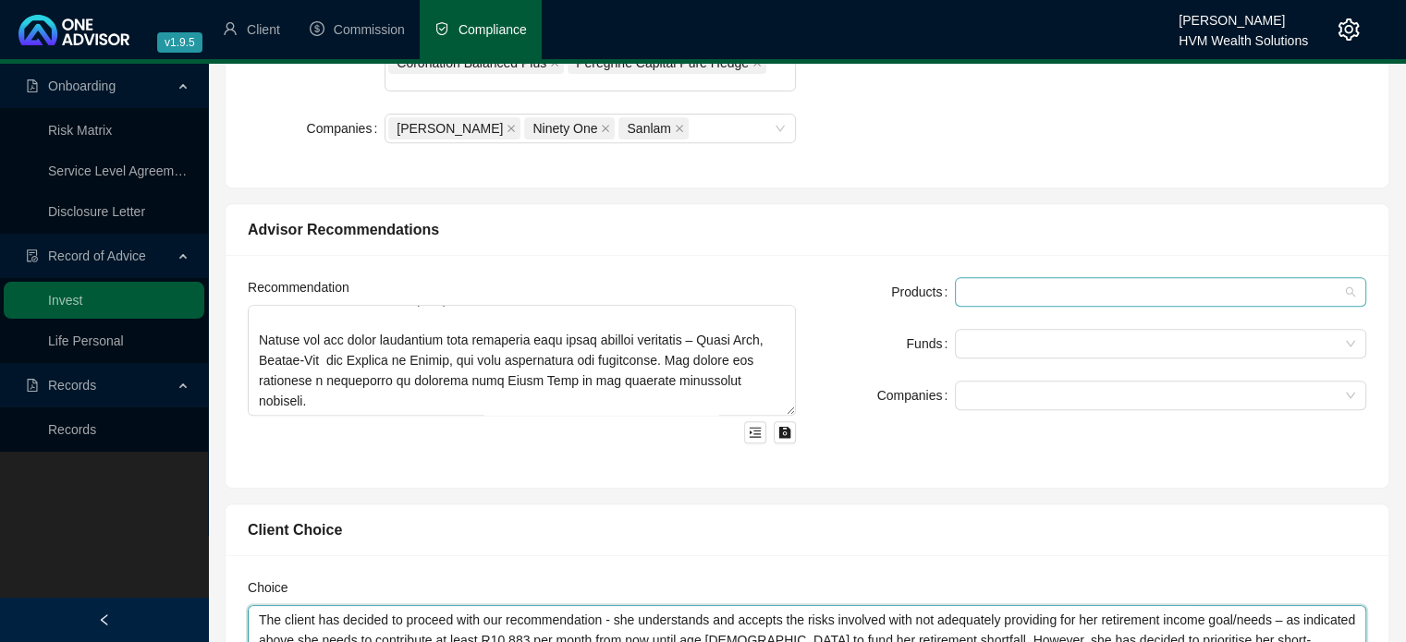
click at [1017, 277] on div at bounding box center [1160, 292] width 411 height 30
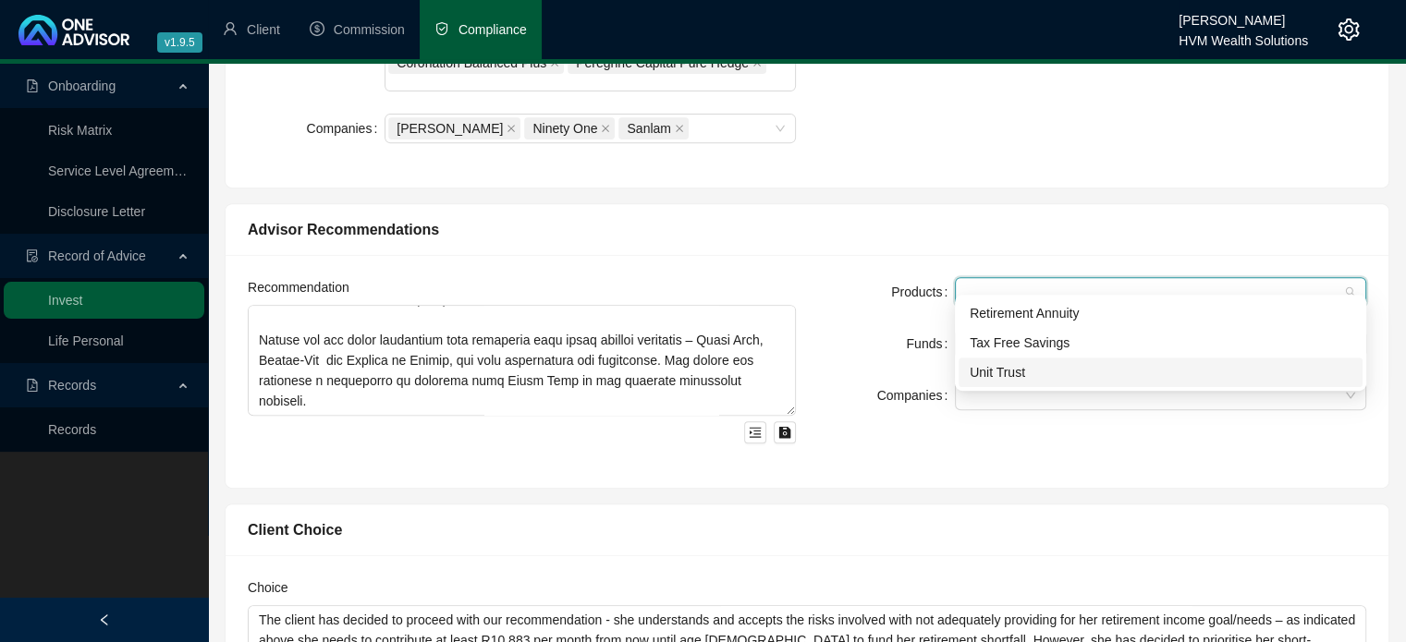
click at [1035, 371] on div "Unit Trust" at bounding box center [1160, 372] width 382 height 20
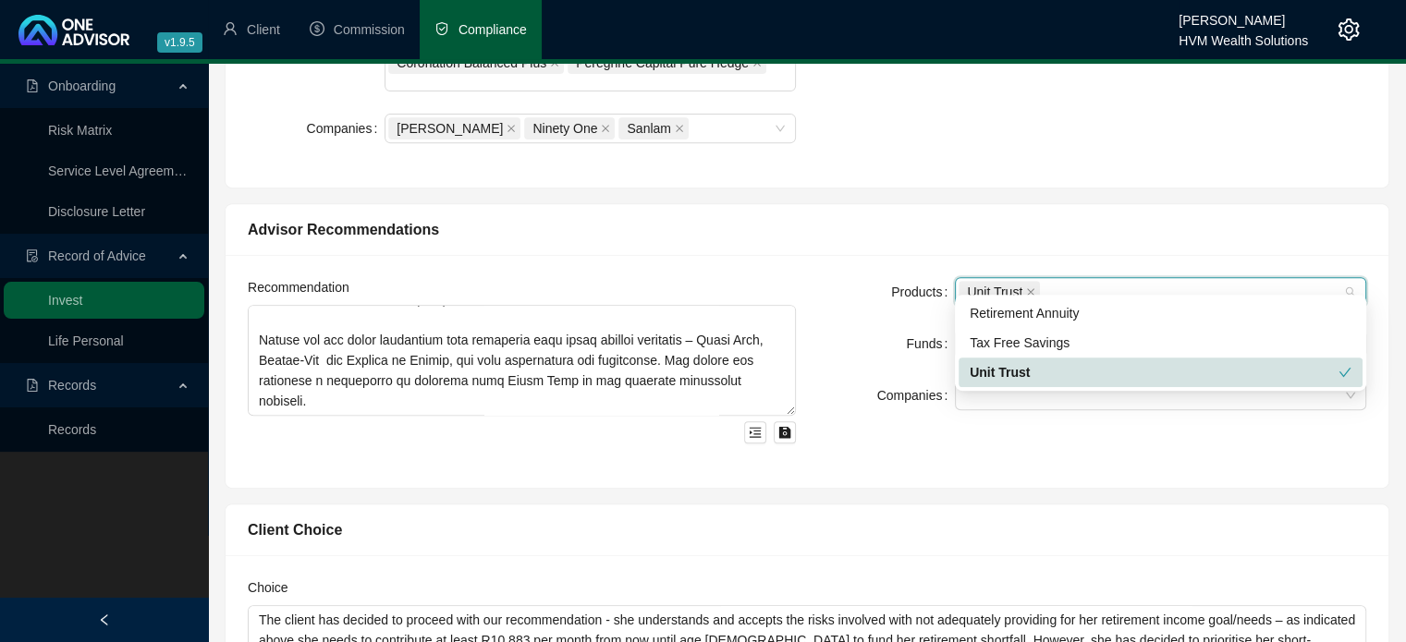
click at [994, 489] on div "Client Choice Choice The client has decided to proceed with our recommendation …" at bounding box center [806, 619] width 1181 height 260
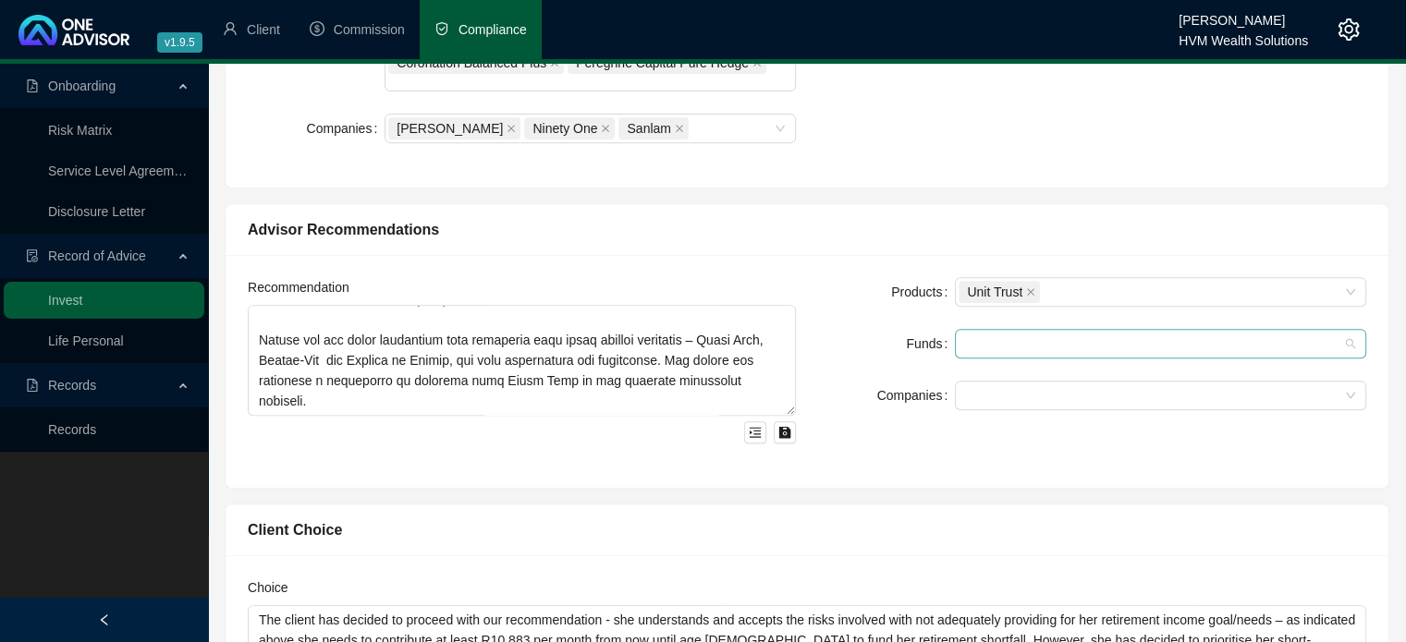
click at [998, 337] on div at bounding box center [1150, 344] width 384 height 14
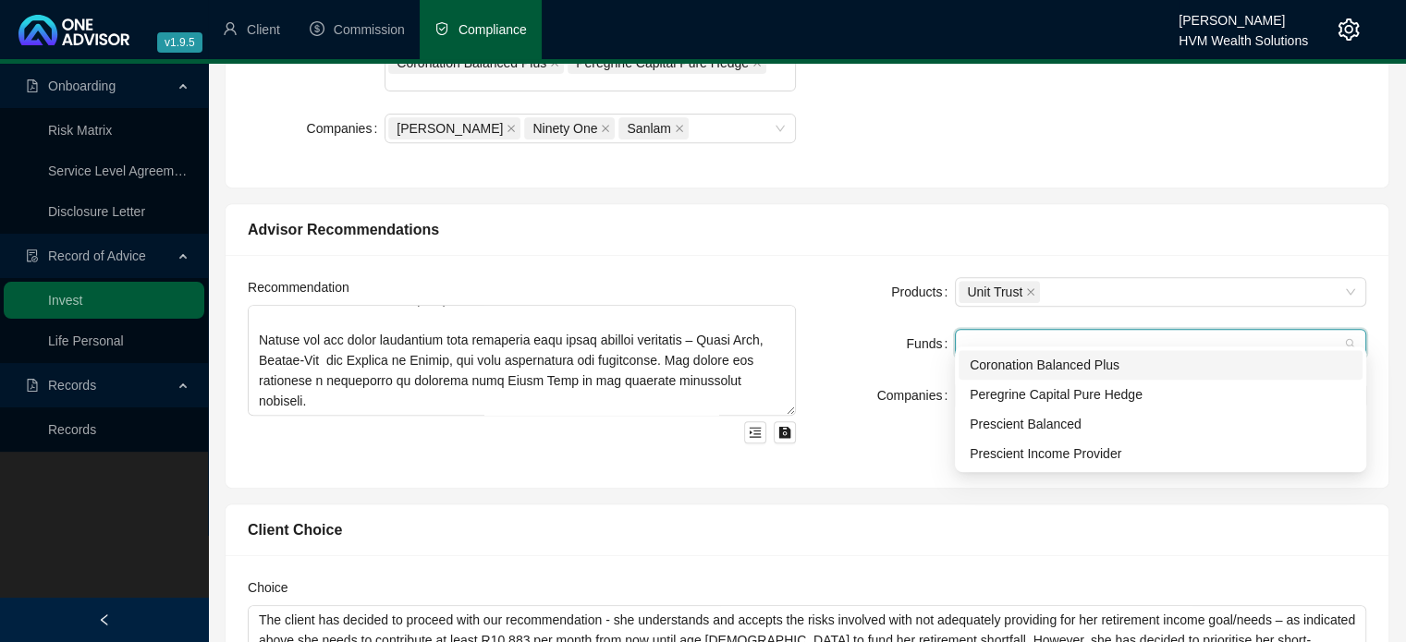
click at [1032, 371] on div "Coronation Balanced Plus" at bounding box center [1160, 365] width 382 height 20
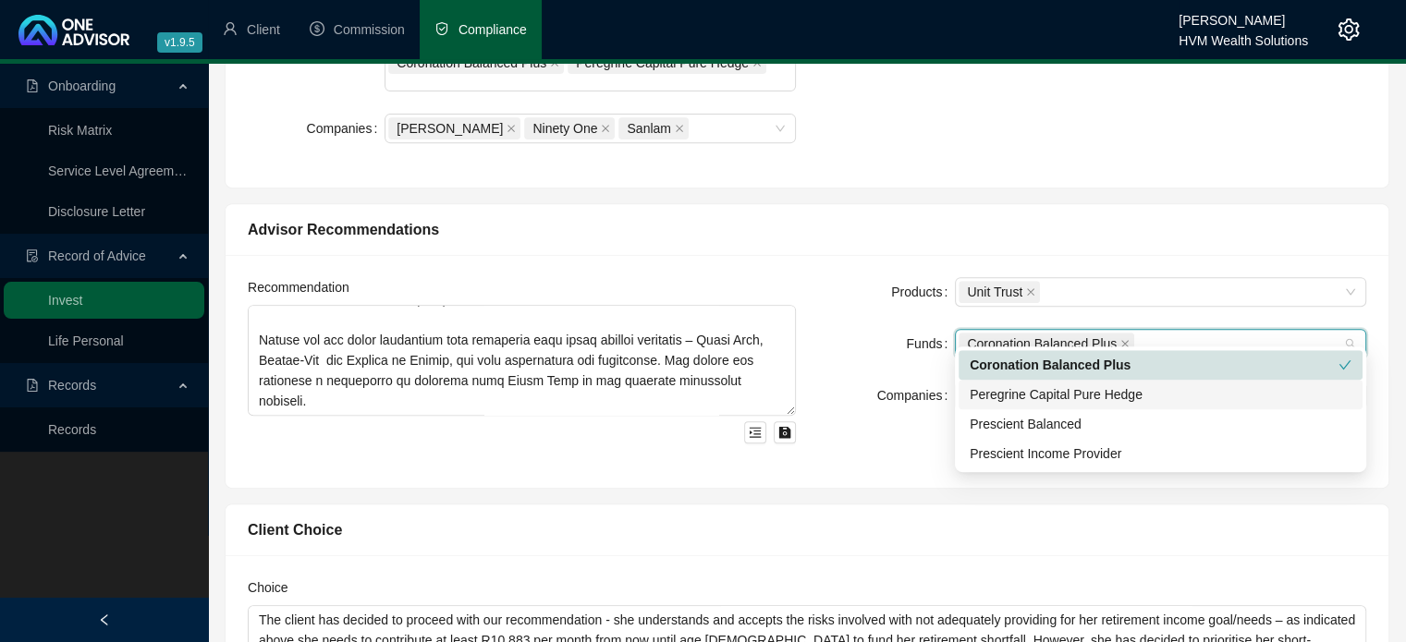
click at [1031, 396] on div "Peregrine Capital Pure Hedge" at bounding box center [1160, 394] width 382 height 20
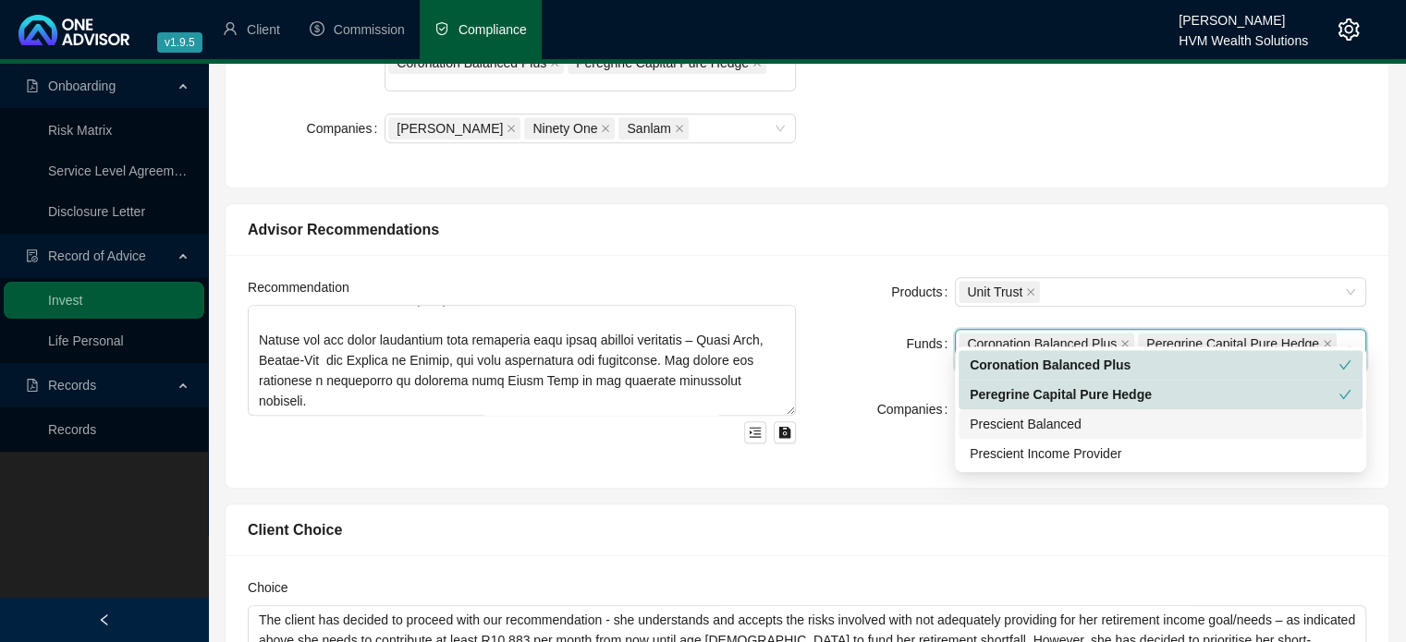
click at [1029, 424] on div "Prescient Balanced" at bounding box center [1160, 424] width 382 height 20
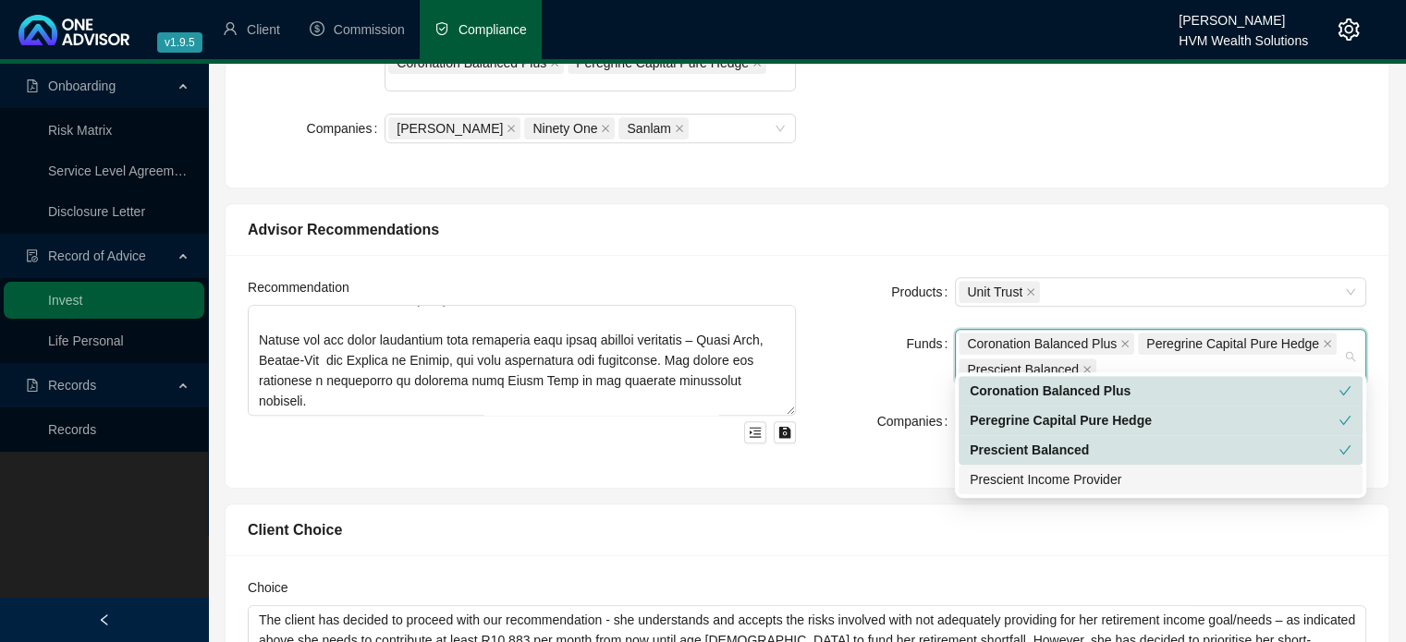
click at [1028, 480] on div "Prescient Income Provider" at bounding box center [1160, 479] width 382 height 20
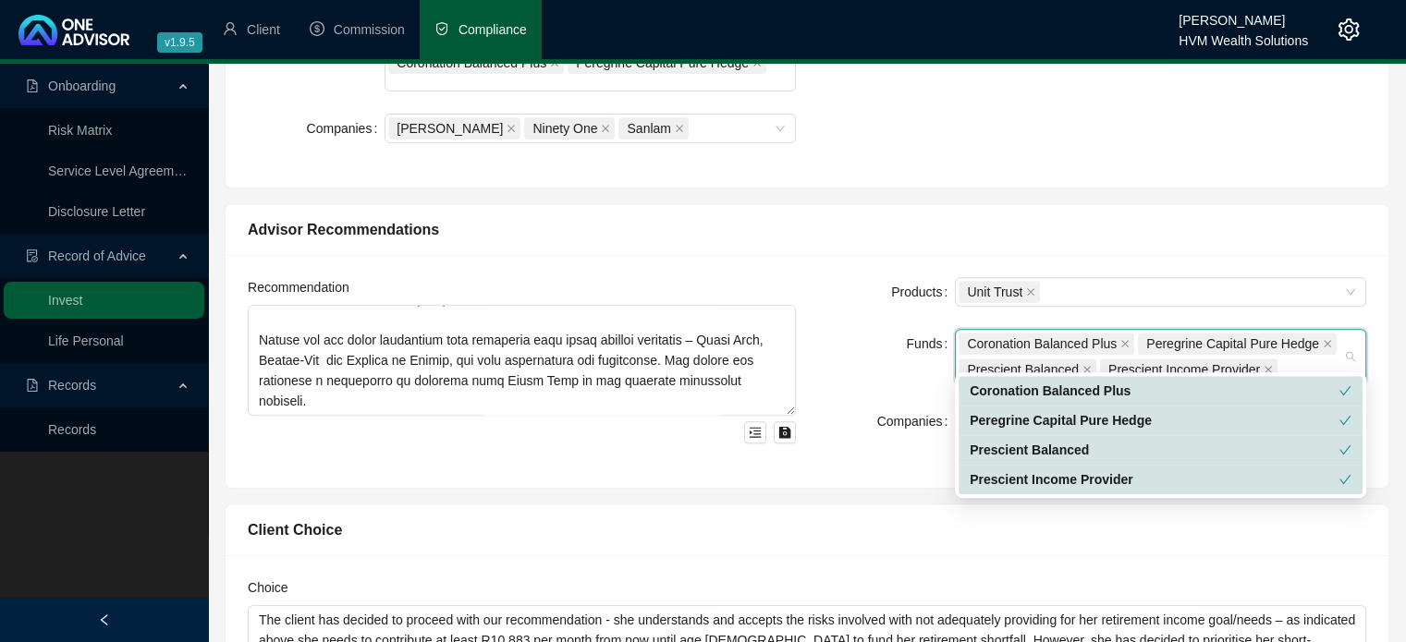
click at [882, 467] on div "Recommendation Products Unit Trust Funds Coronation Balanced Plus Peregrine Cap…" at bounding box center [806, 371] width 1163 height 233
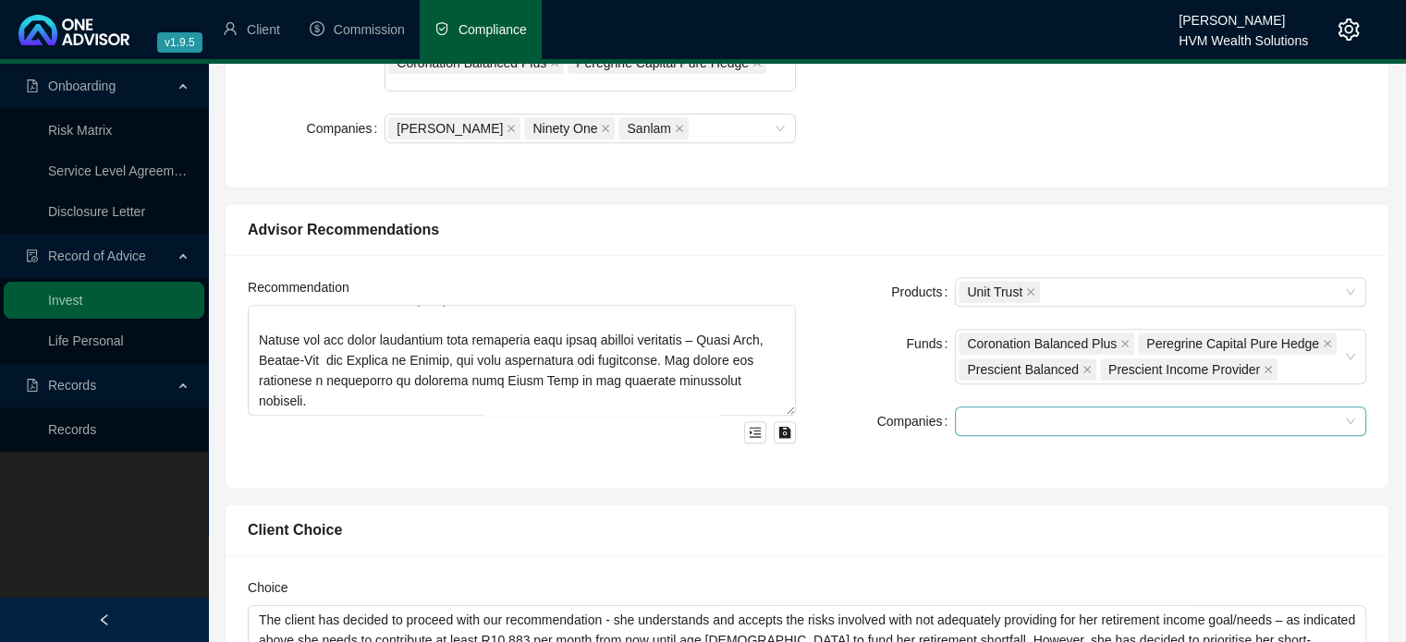
click at [977, 415] on div at bounding box center [1150, 422] width 384 height 14
click at [991, 443] on div "[PERSON_NAME]" at bounding box center [1160, 442] width 382 height 20
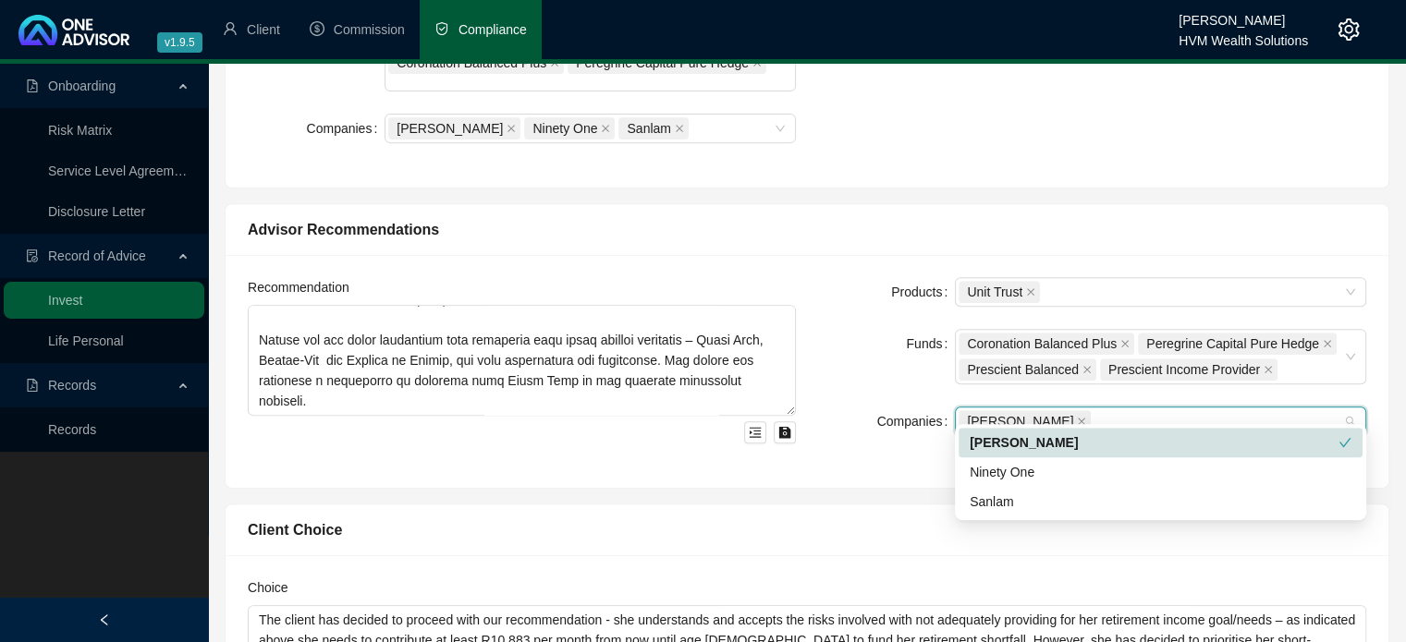
click at [897, 445] on div "Products Unit Trust Funds Coronation Balanced Plus Peregrine Capital Pure Hedge…" at bounding box center [1092, 371] width 570 height 189
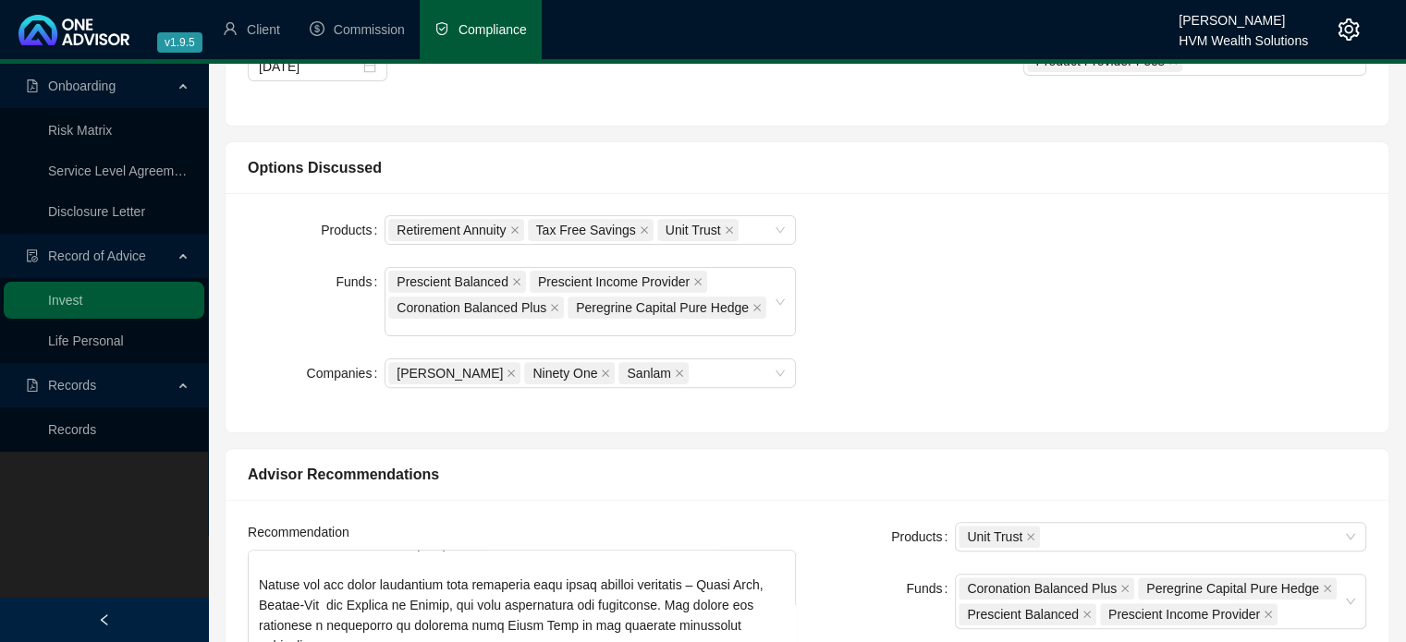
scroll to position [0, 0]
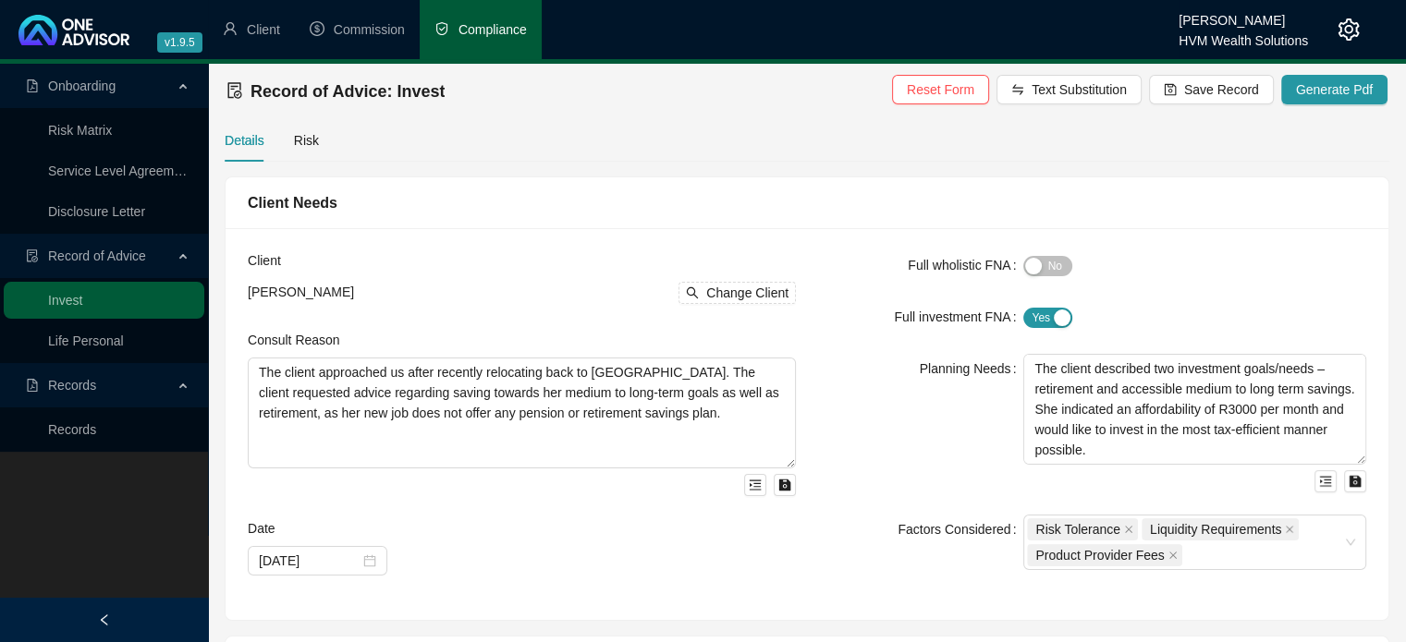
drag, startPoint x: 1219, startPoint y: 99, endPoint x: 1207, endPoint y: 106, distance: 14.1
click at [1217, 100] on button "Save Record" at bounding box center [1211, 90] width 125 height 30
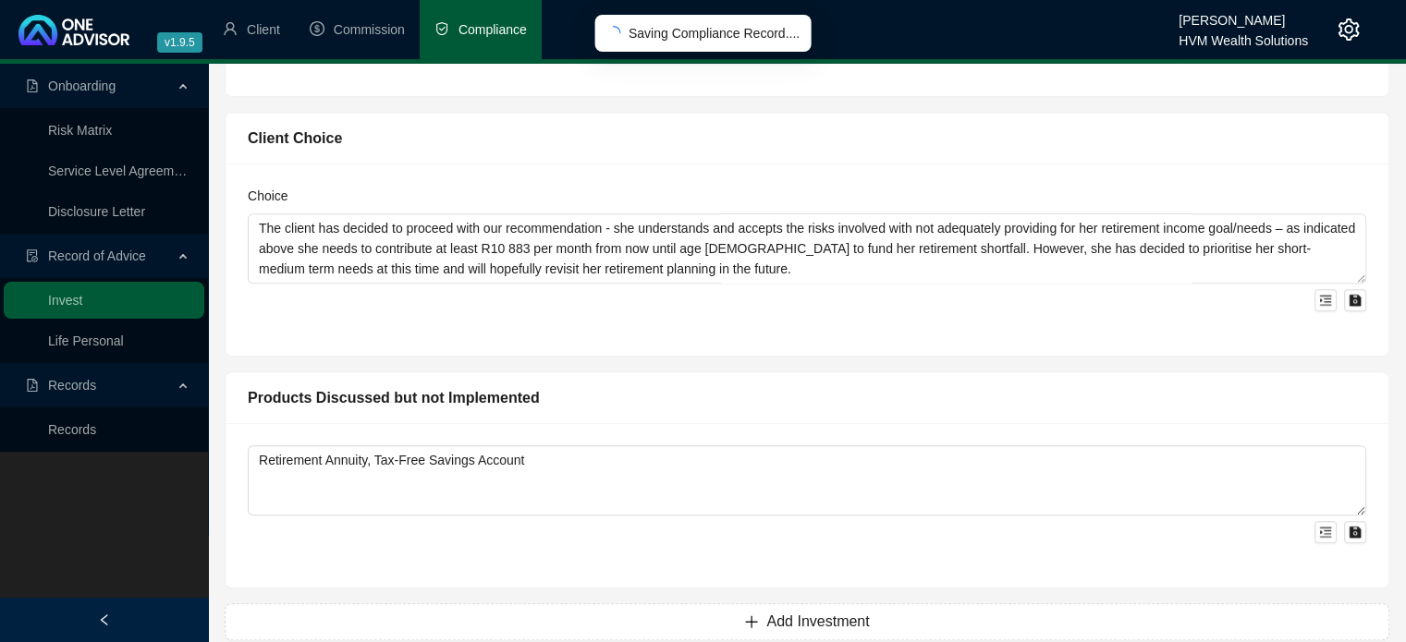
scroll to position [1141, 0]
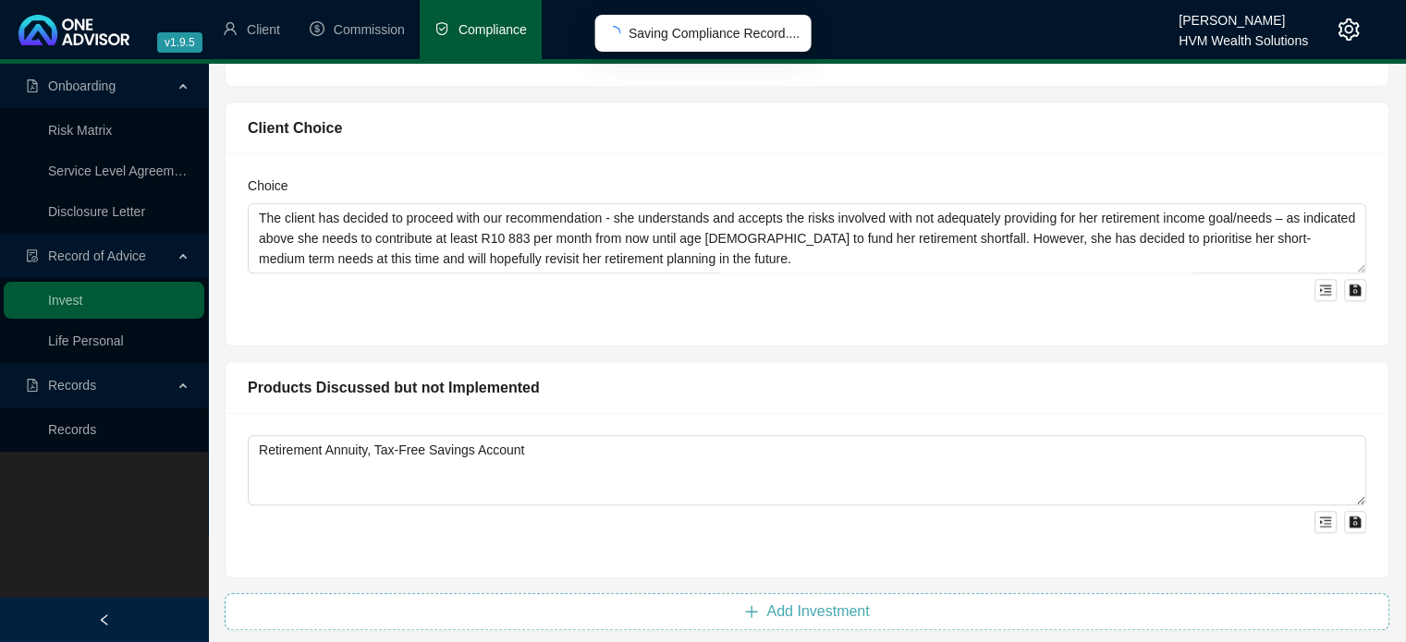
click at [834, 601] on span "Add Investment" at bounding box center [817, 612] width 103 height 22
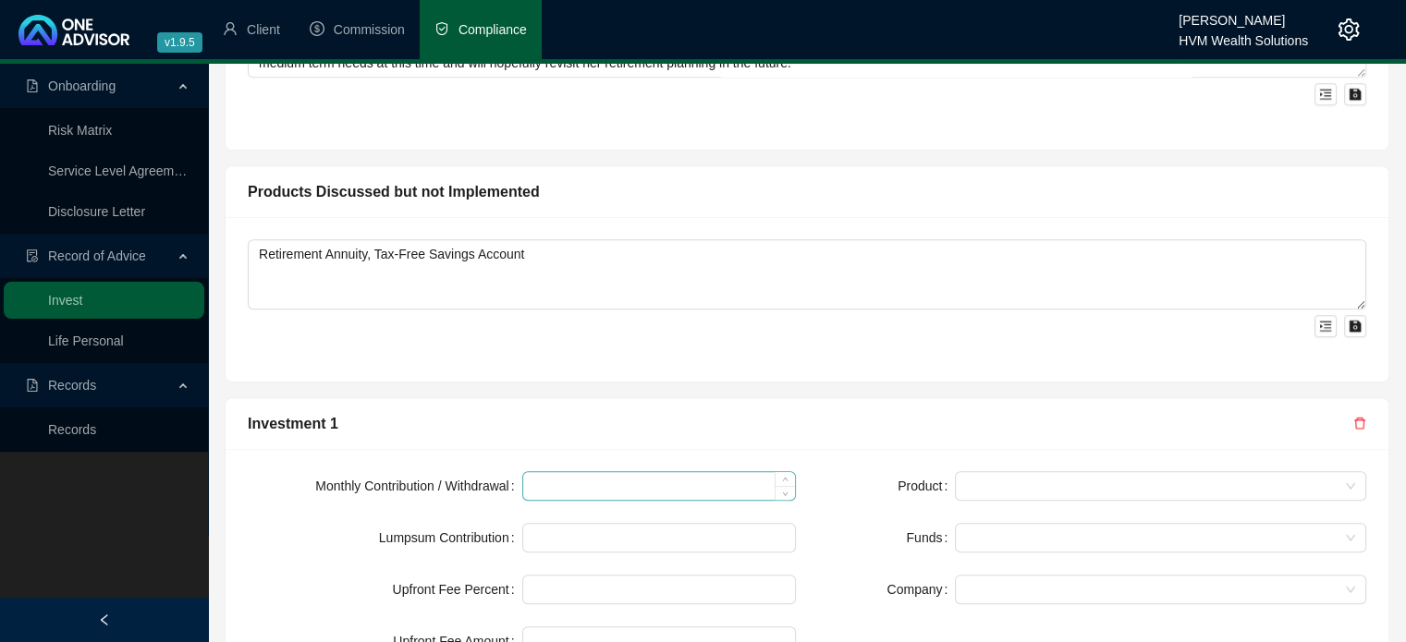
scroll to position [1511, 0]
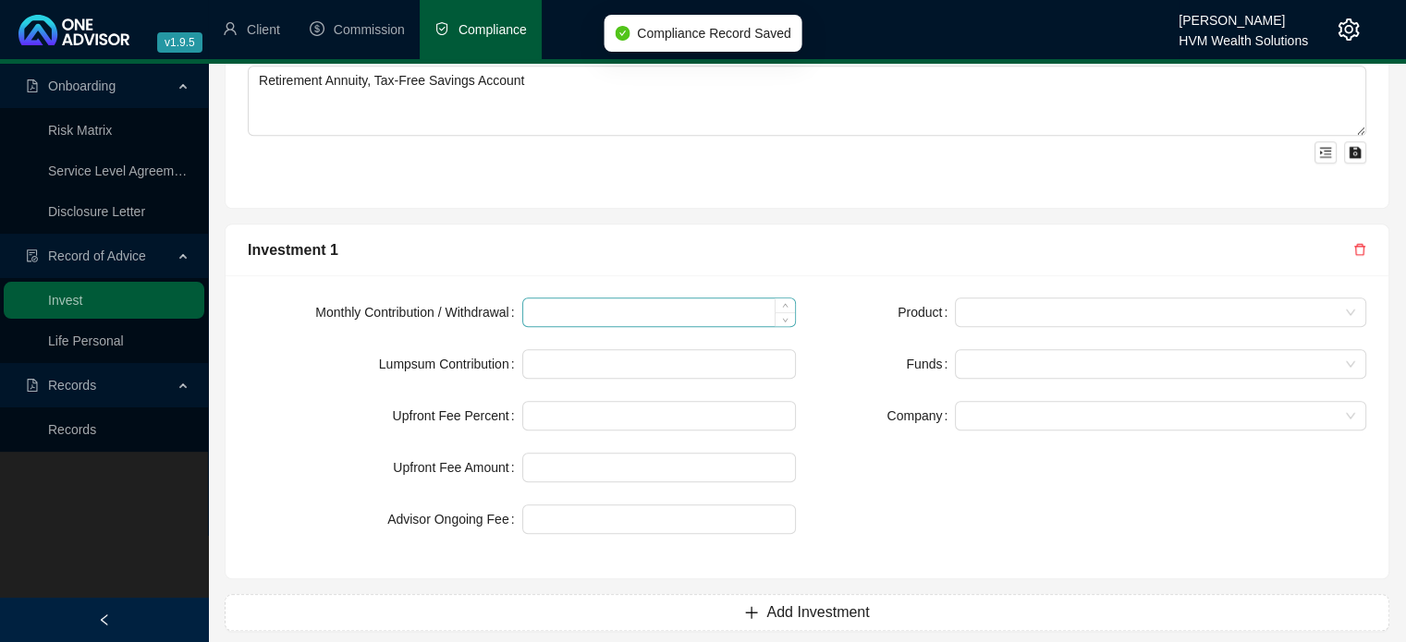
click at [640, 309] on div at bounding box center [659, 313] width 274 height 30
click at [648, 298] on input at bounding box center [659, 312] width 273 height 28
type input "3000"
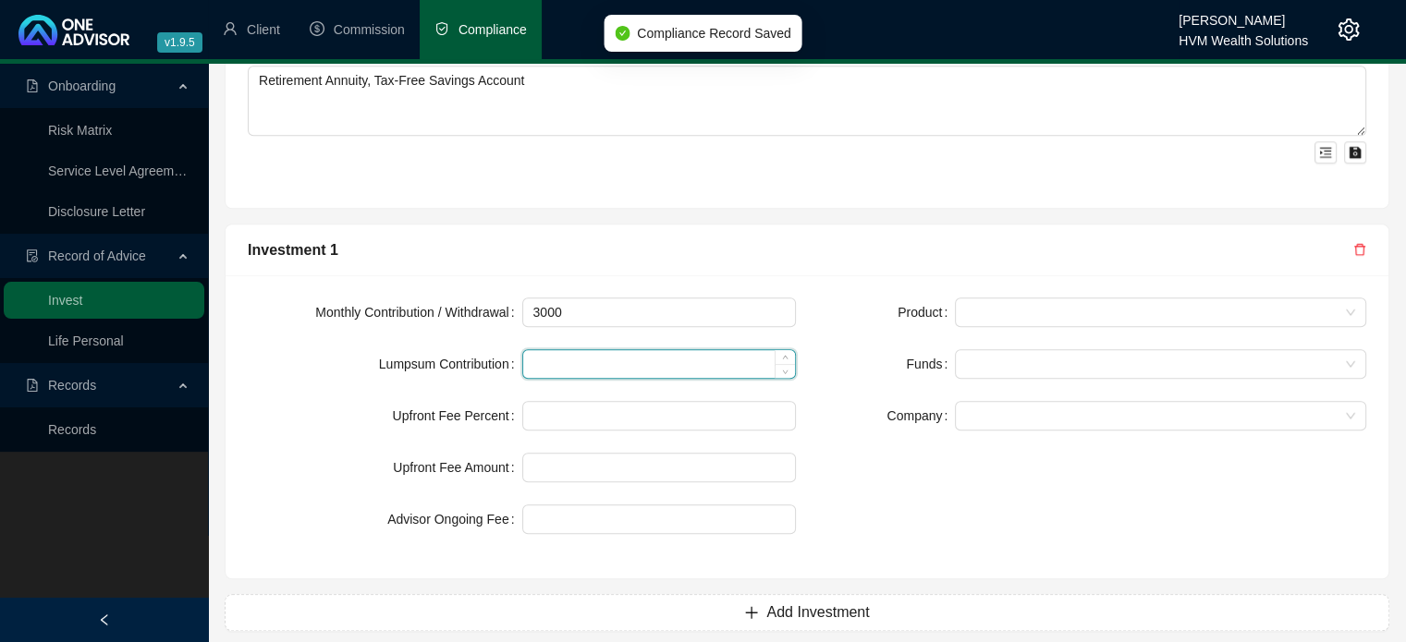
click at [617, 350] on input at bounding box center [659, 364] width 273 height 28
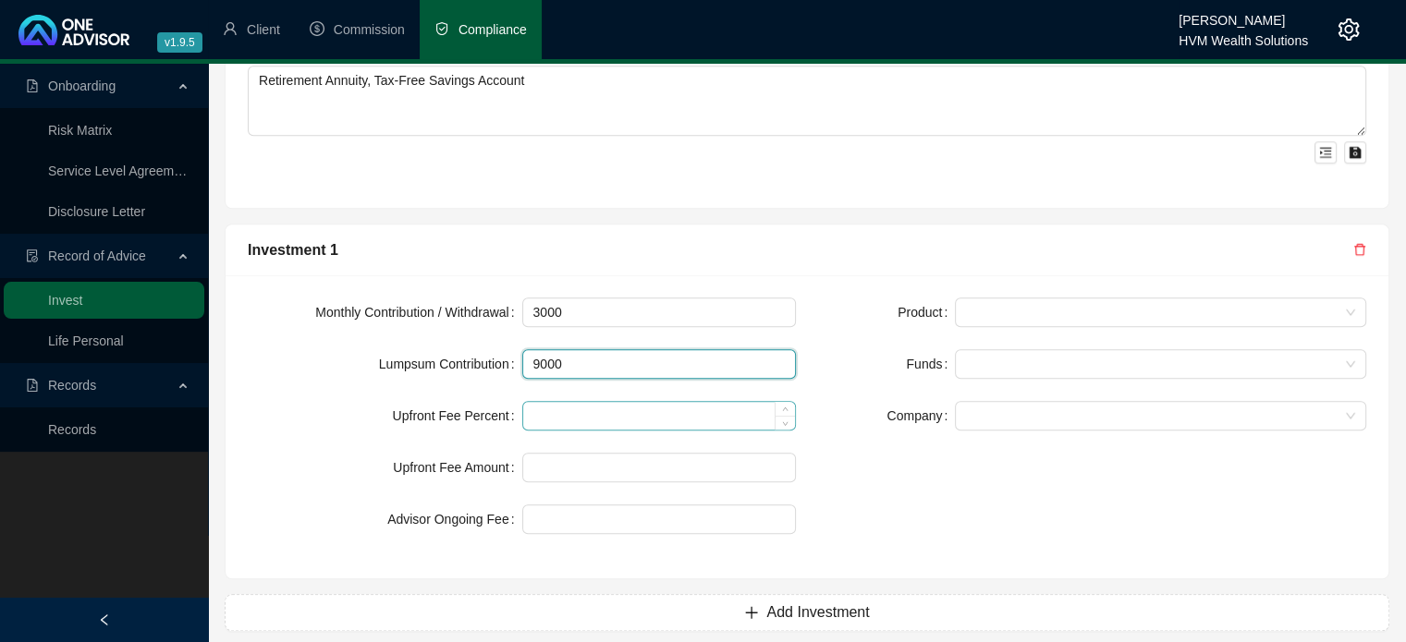
type input "9000"
click at [580, 402] on input at bounding box center [659, 416] width 273 height 28
click at [584, 425] on form "Monthly Contribution / Withdrawal 3000 Lumpsum Contribution 9000 Upfront Fee Pe…" at bounding box center [522, 416] width 548 height 237
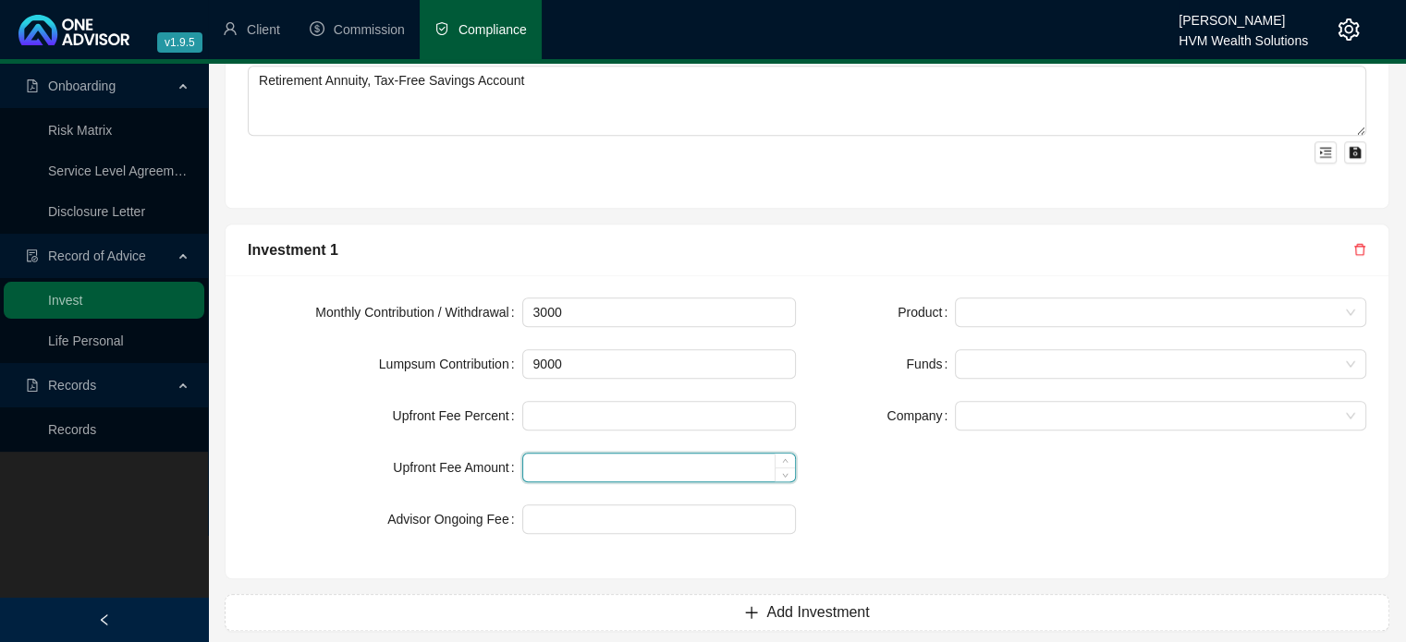
click at [580, 454] on input at bounding box center [659, 468] width 273 height 28
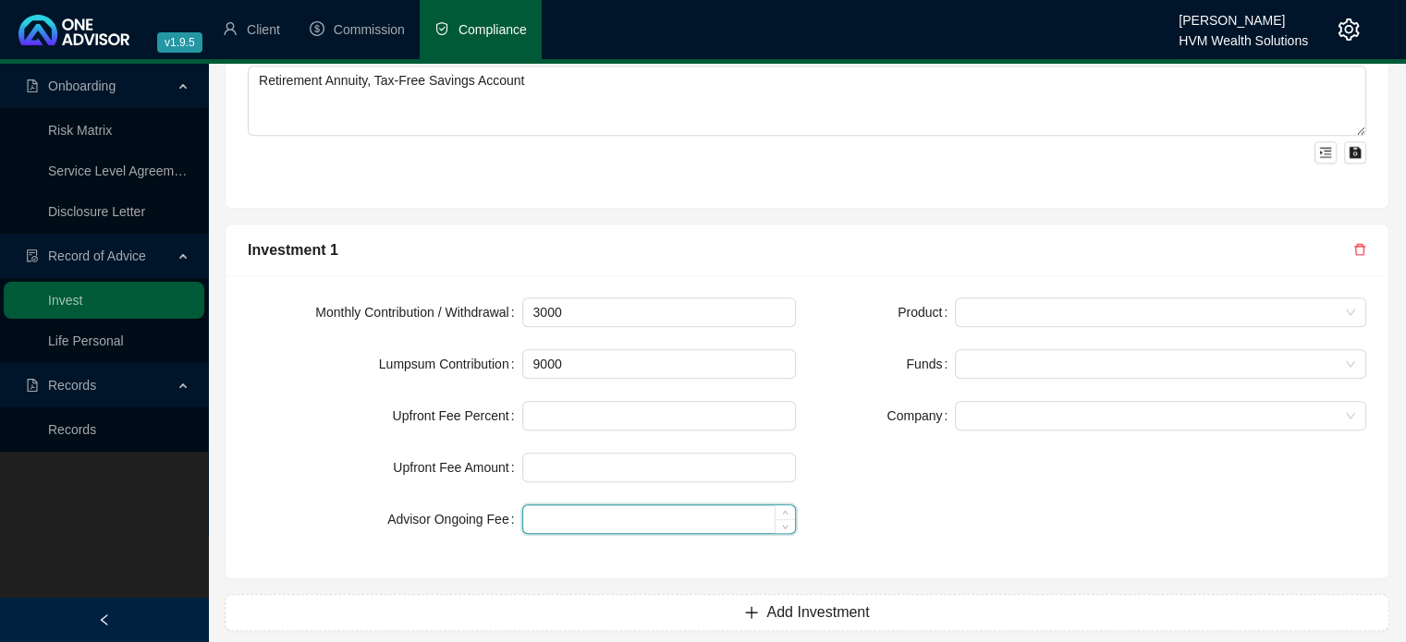
click at [580, 505] on input at bounding box center [659, 519] width 273 height 28
click at [737, 225] on div "Investment 1" at bounding box center [806, 251] width 1163 height 52
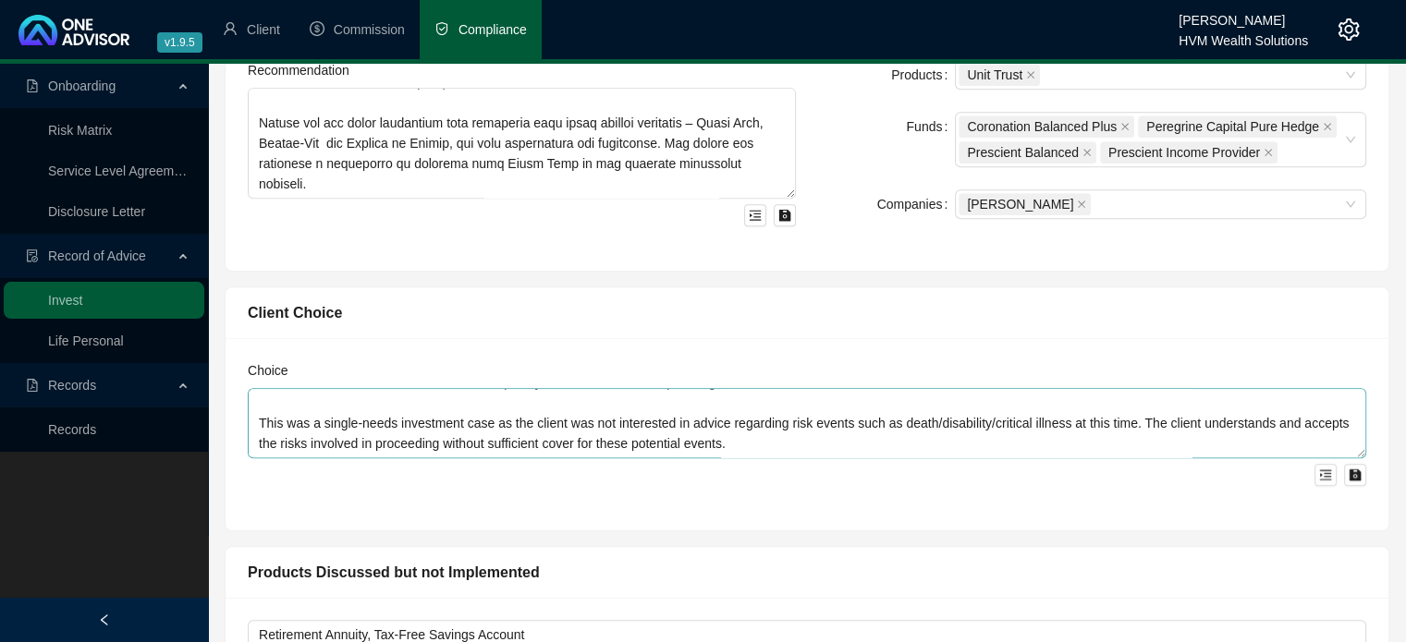
scroll to position [81, 0]
click at [743, 407] on textarea "The client has decided to proceed with our recommendation - she understands and…" at bounding box center [807, 423] width 1118 height 70
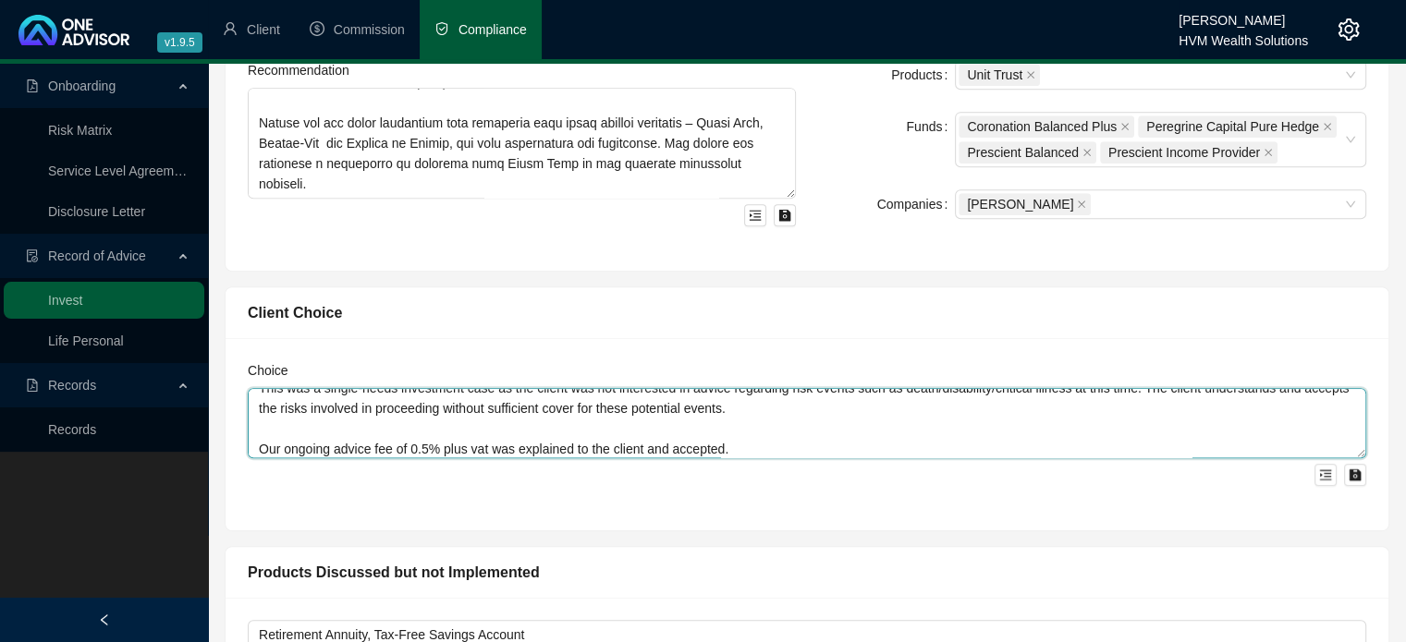
click at [487, 433] on textarea "The client has decided to proceed with our recommendation - she understands and…" at bounding box center [807, 423] width 1118 height 70
click at [485, 427] on textarea "The client has decided to proceed with our recommendation - she understands and…" at bounding box center [807, 423] width 1118 height 70
click at [1004, 432] on textarea "The client has decided to proceed with our recommendation - she understands and…" at bounding box center [807, 423] width 1118 height 70
type textarea "The client has decided to proceed with our recommendation - she understands and…"
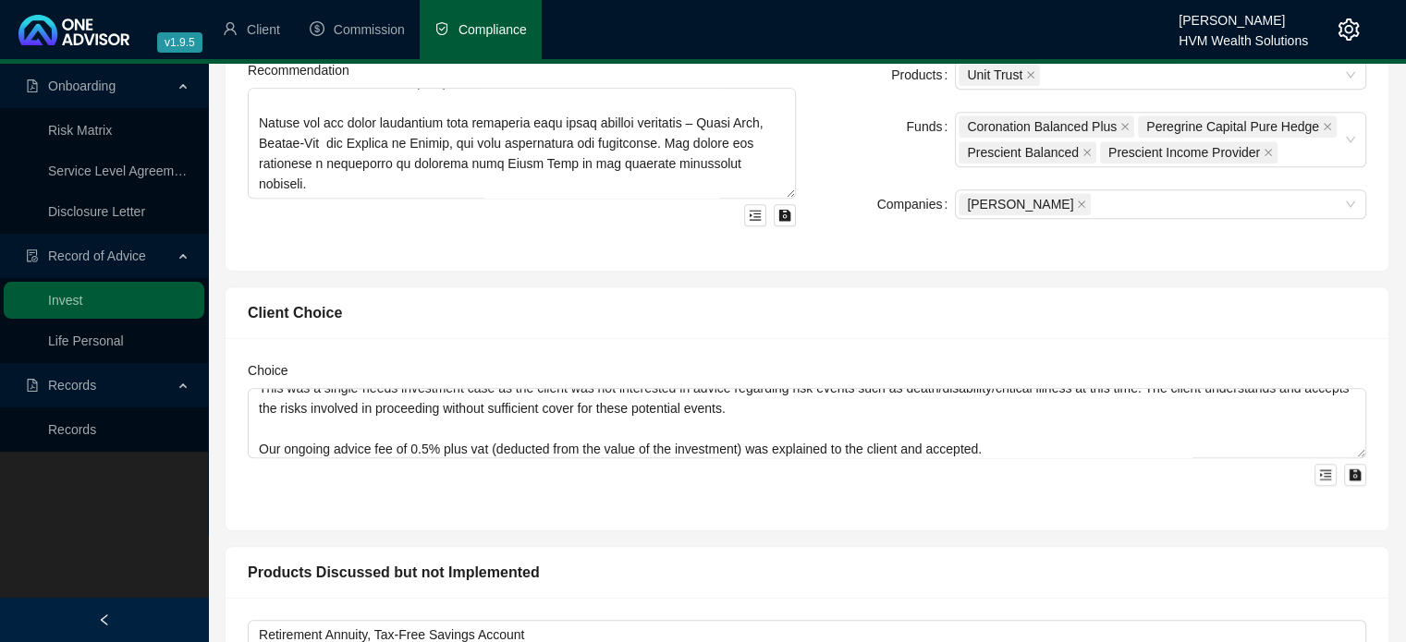
click at [913, 502] on div "Choice The client has decided to proceed with our recommendation - she understa…" at bounding box center [806, 434] width 1163 height 192
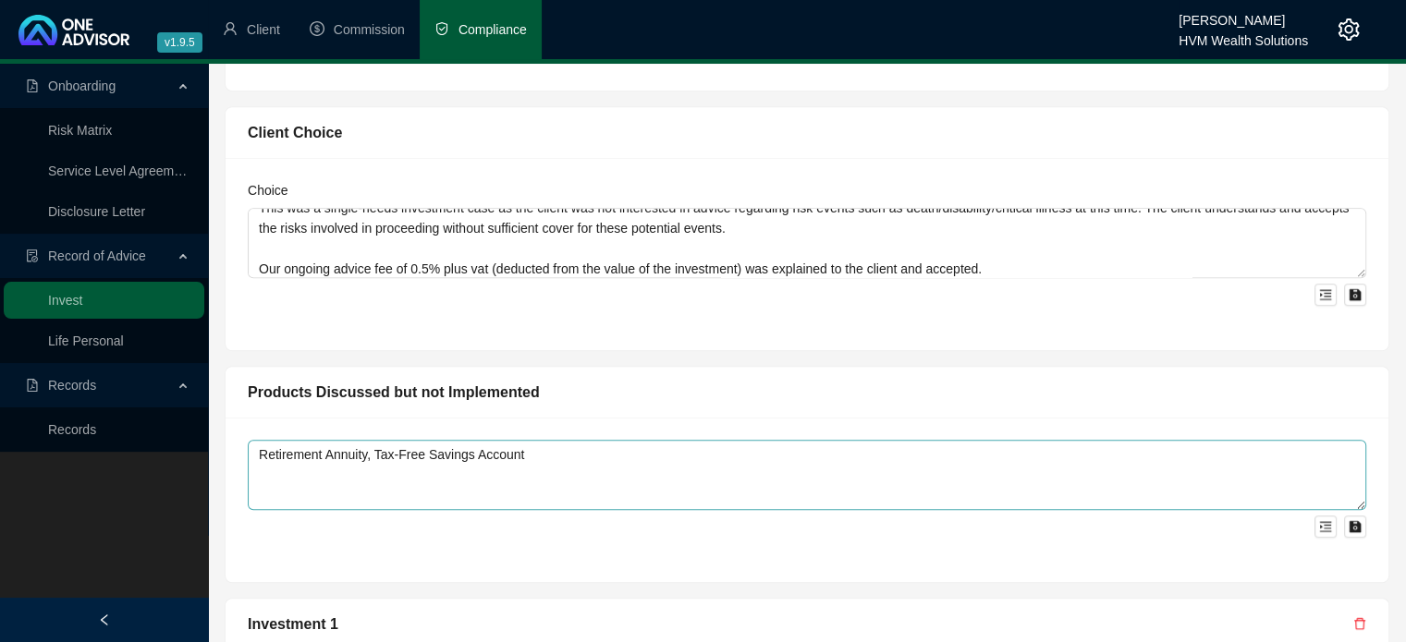
scroll to position [1141, 0]
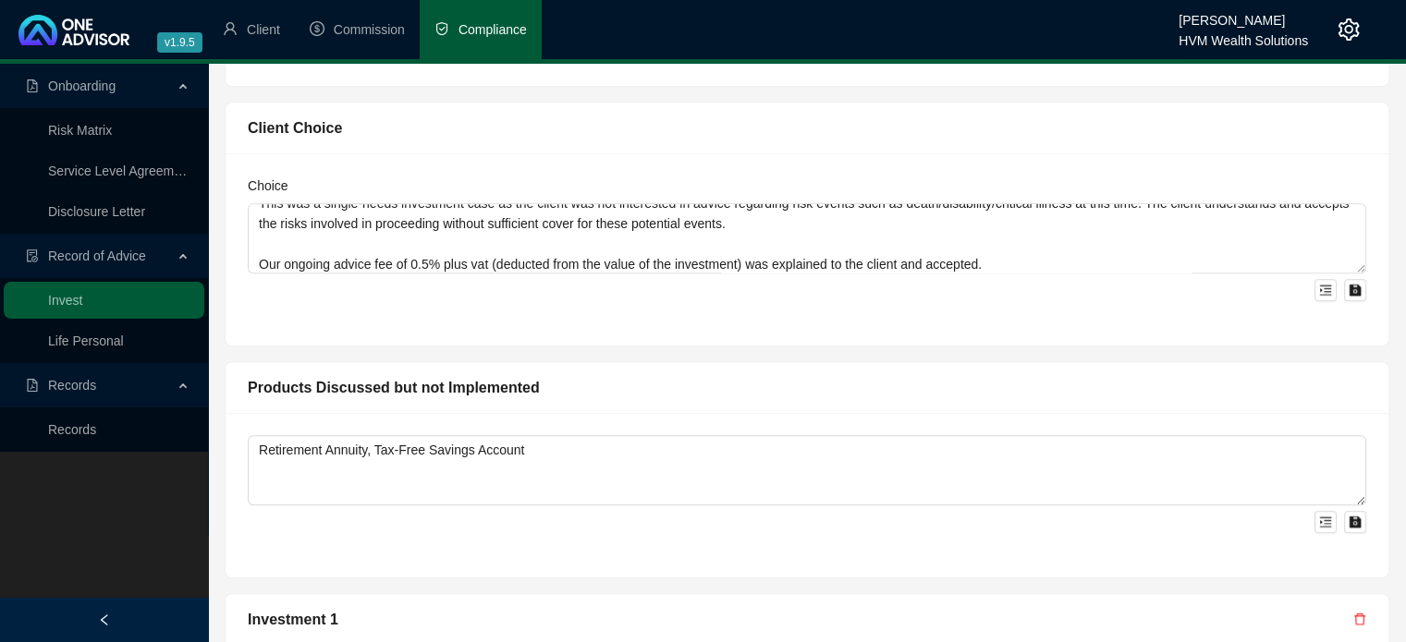
click at [902, 362] on div "Products Discussed but not Implemented" at bounding box center [806, 388] width 1163 height 52
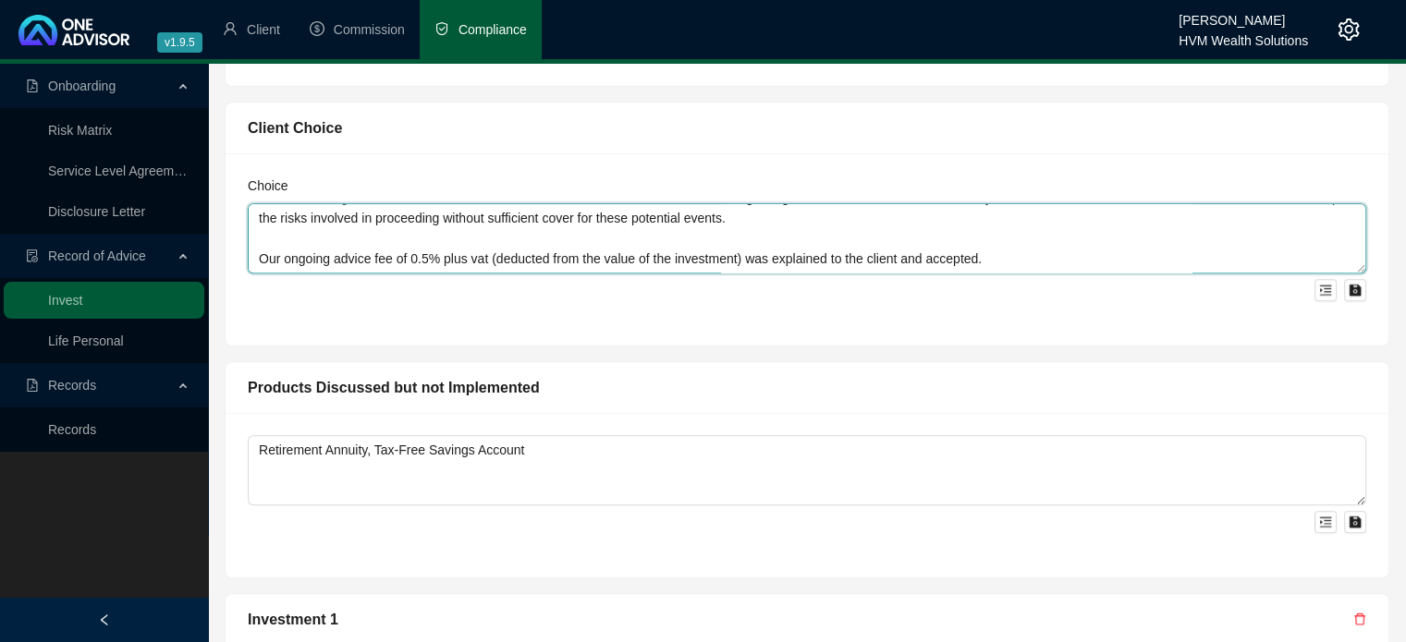
drag, startPoint x: 580, startPoint y: 243, endPoint x: 566, endPoint y: 243, distance: 14.8
click at [566, 243] on textarea "The client has decided to proceed with our recommendation - she understands and…" at bounding box center [807, 238] width 1118 height 70
click at [622, 248] on textarea "The client has decided to proceed with our recommendation - she understands and…" at bounding box center [807, 238] width 1118 height 70
click at [735, 230] on textarea "The client has decided to proceed with our recommendation - she understands and…" at bounding box center [807, 238] width 1118 height 70
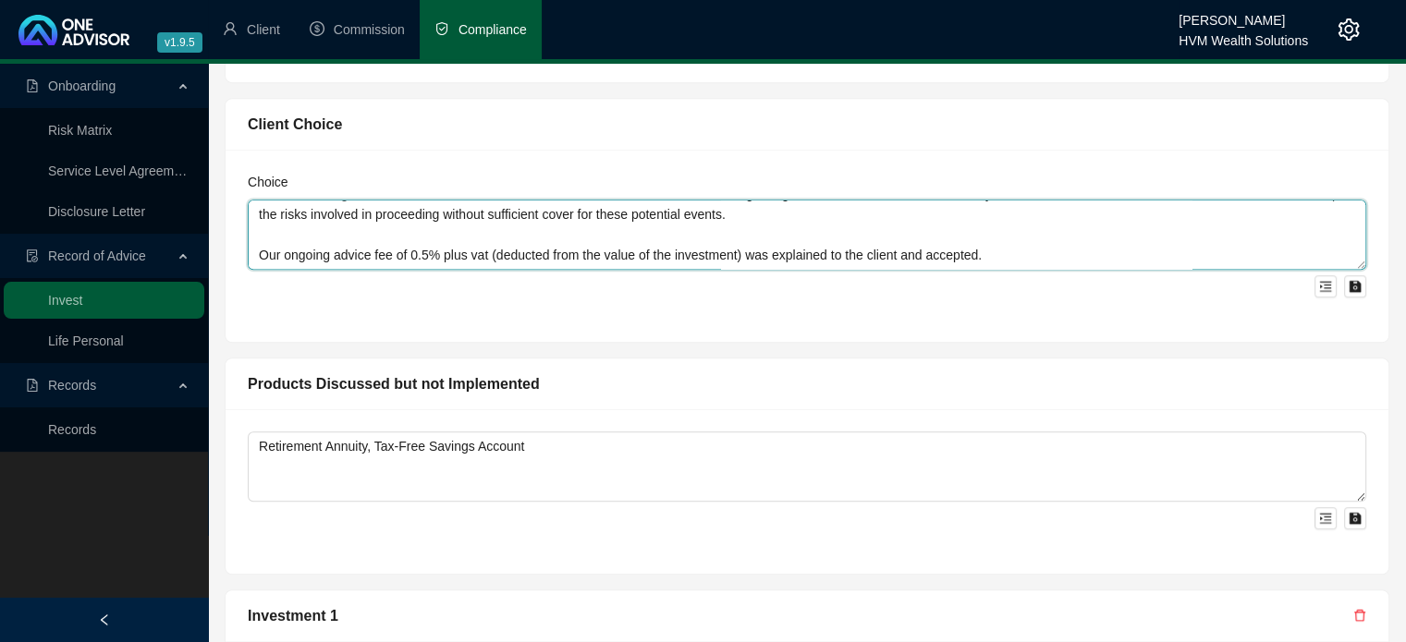
scroll to position [1141, 0]
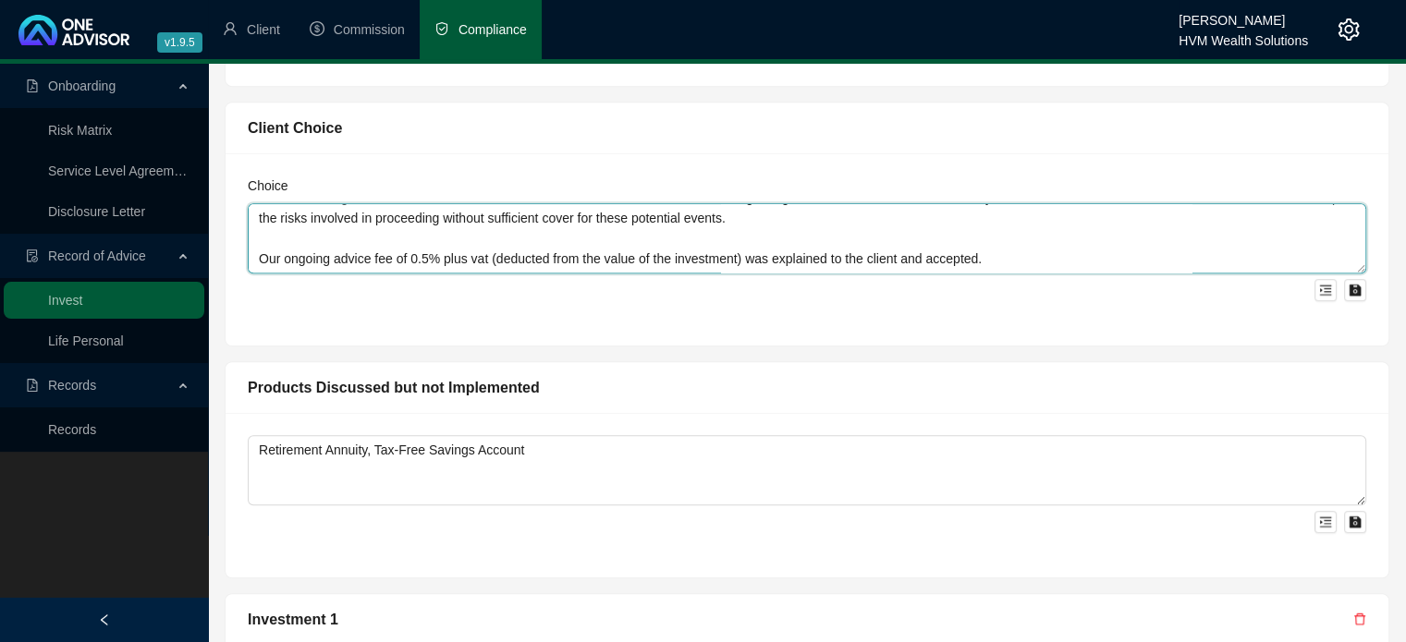
click at [1003, 222] on textarea "The client has decided to proceed with our recommendation - she understands and…" at bounding box center [807, 238] width 1118 height 70
click at [775, 319] on div "Choice The client has decided to proceed with our recommendation - she understa…" at bounding box center [806, 249] width 1163 height 192
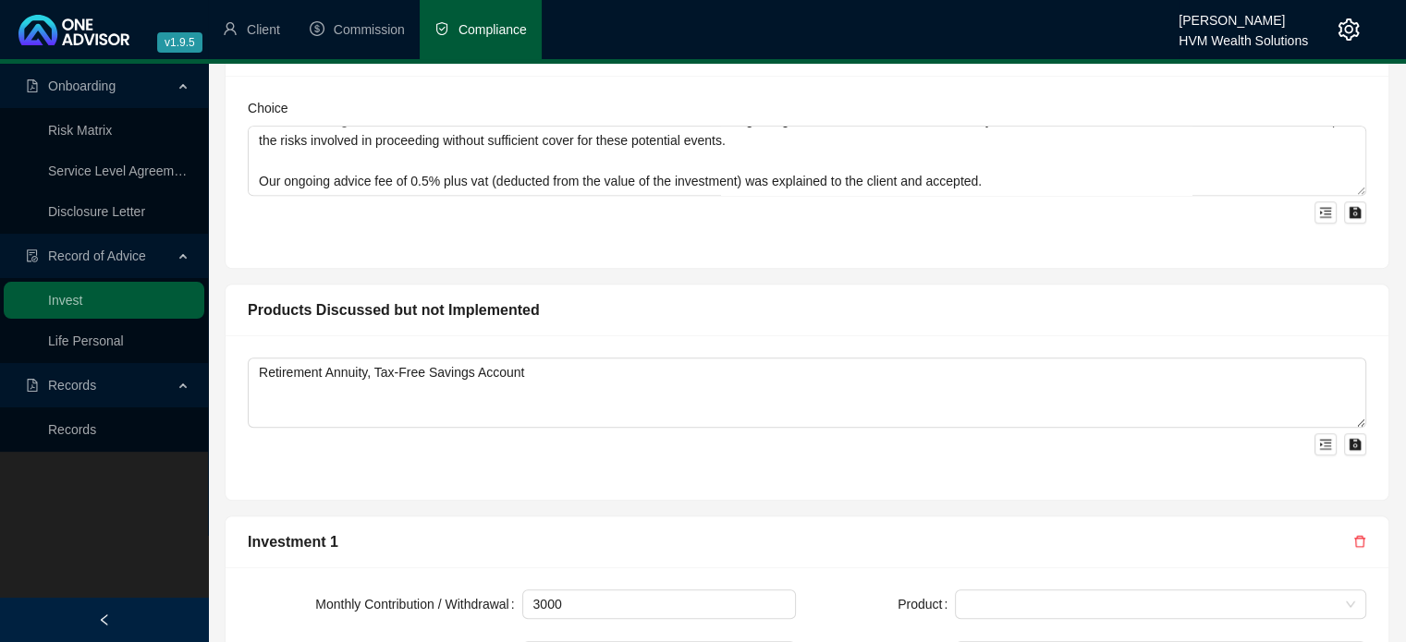
scroll to position [1326, 0]
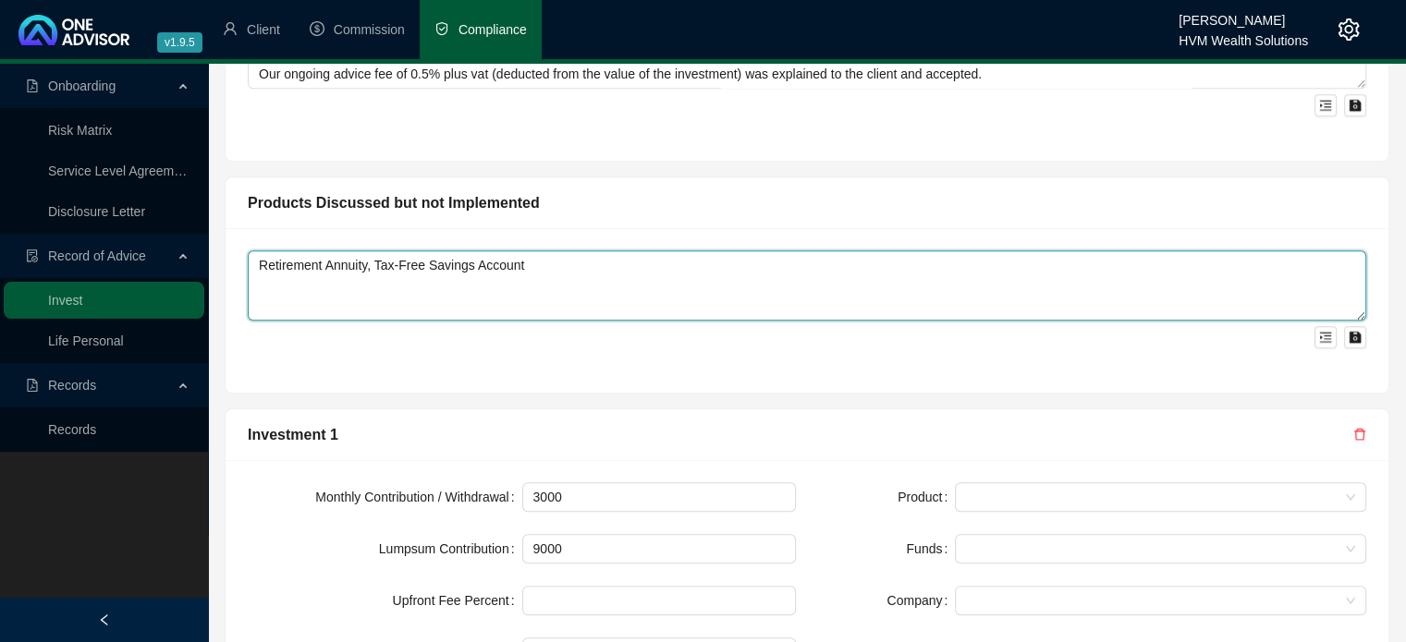
click at [679, 292] on textarea "Retirement Annuity, Tax-Free Savings Account" at bounding box center [807, 285] width 1118 height 70
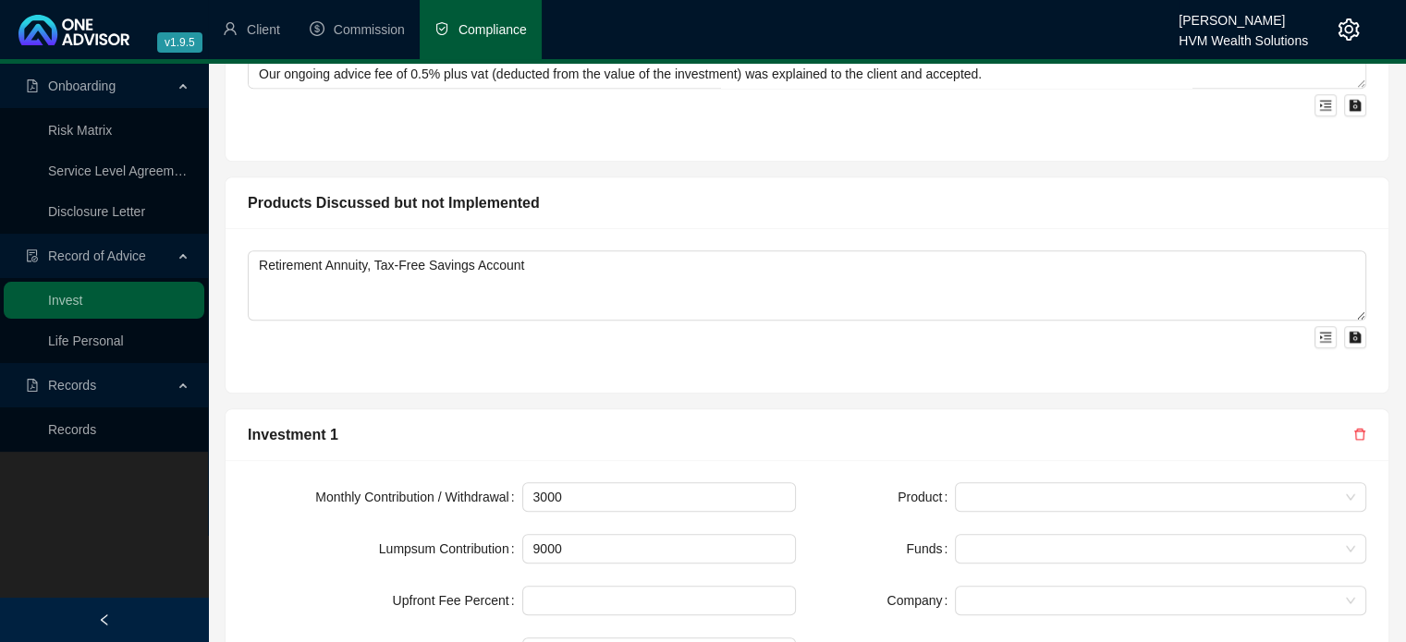
click at [712, 351] on div "Retirement Annuity, Tax-Free Savings Account" at bounding box center [806, 310] width 1163 height 164
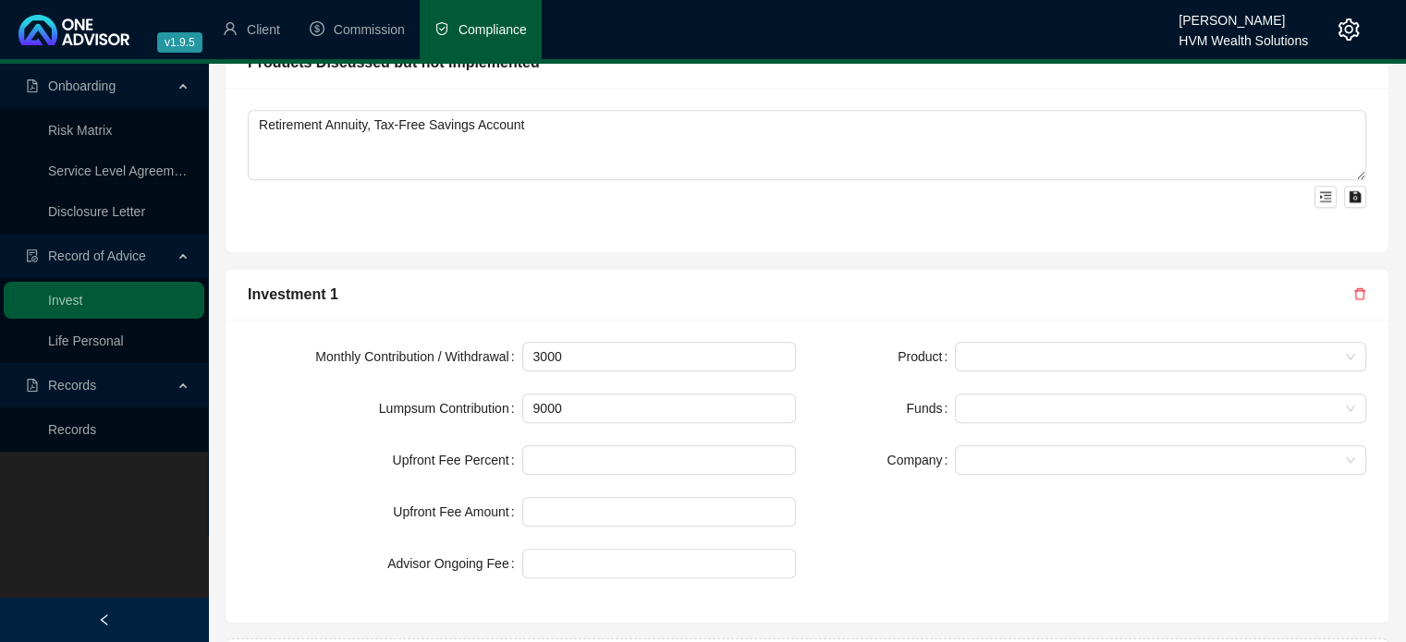
scroll to position [1511, 0]
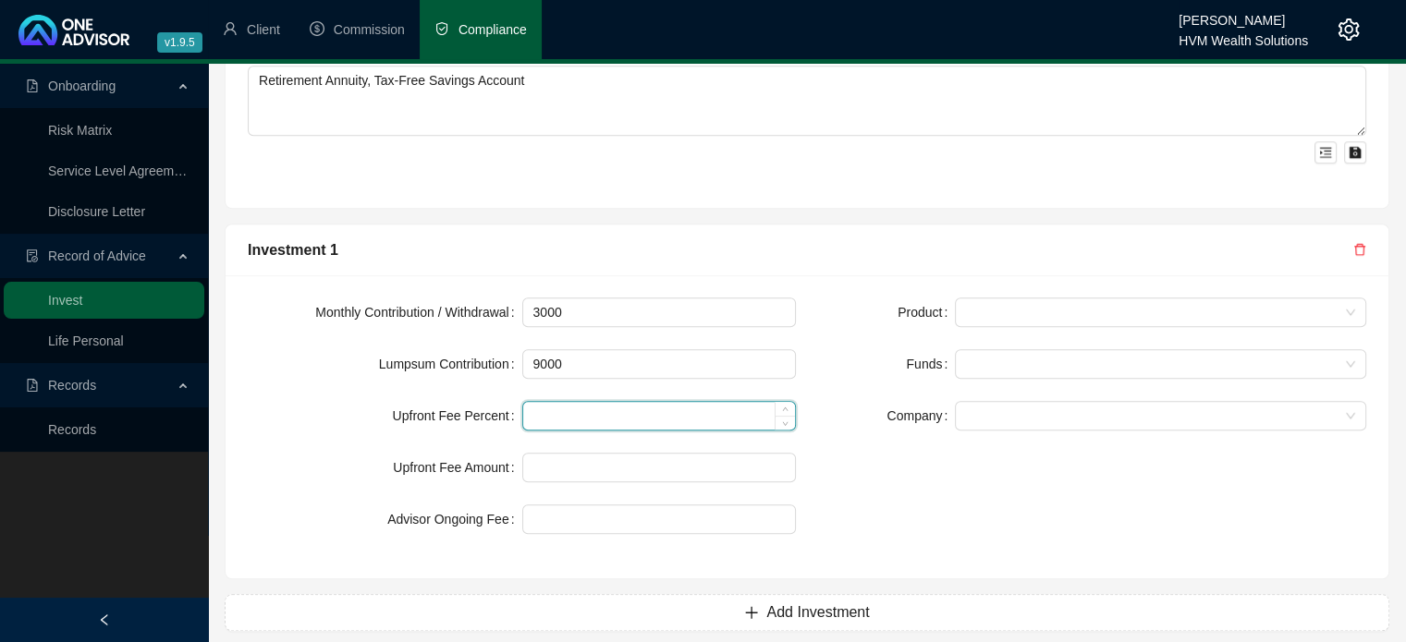
click at [680, 404] on input at bounding box center [659, 416] width 273 height 28
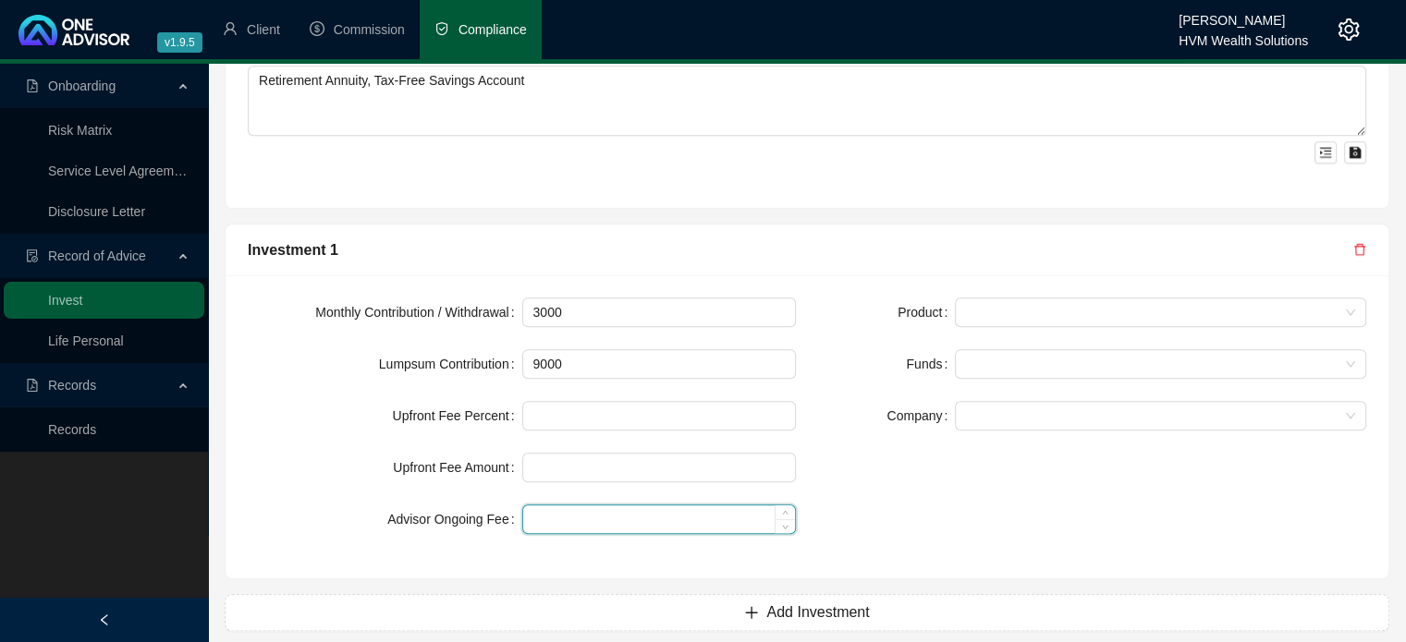
click at [640, 505] on input at bounding box center [659, 519] width 273 height 28
type input "0.50"
click at [1017, 491] on div "Product Funds Company" at bounding box center [1092, 427] width 570 height 259
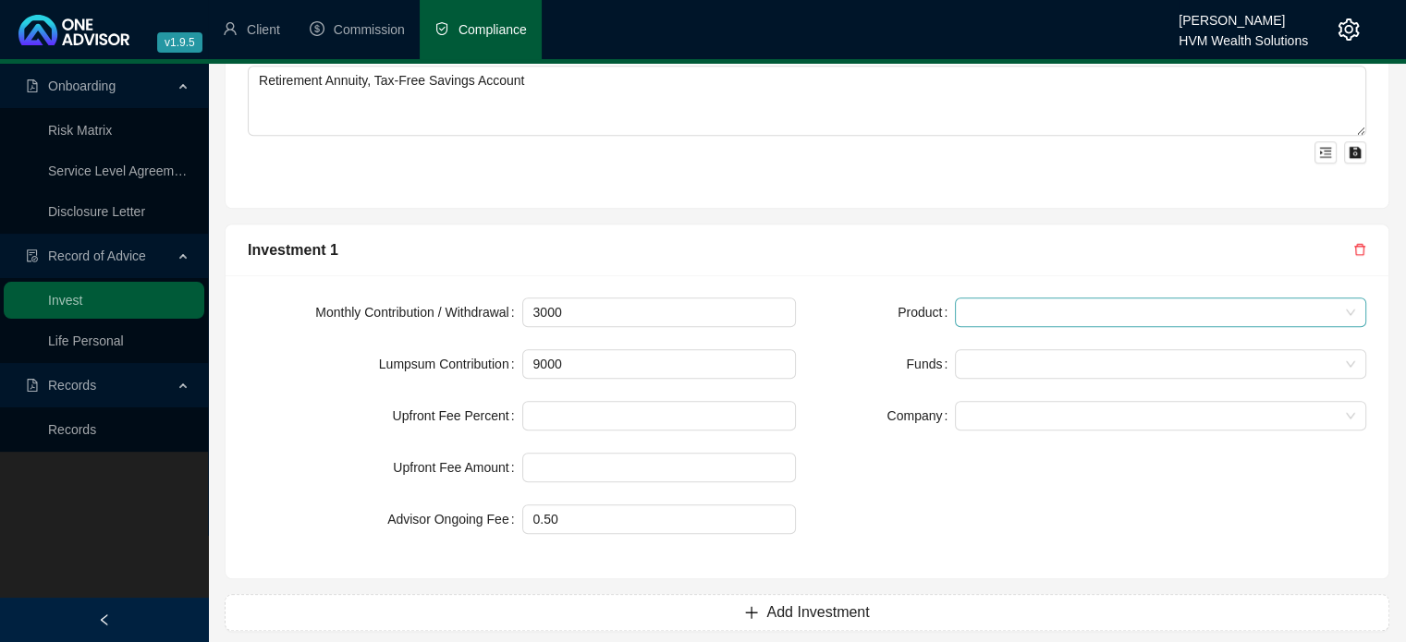
click at [968, 298] on span at bounding box center [1160, 312] width 389 height 28
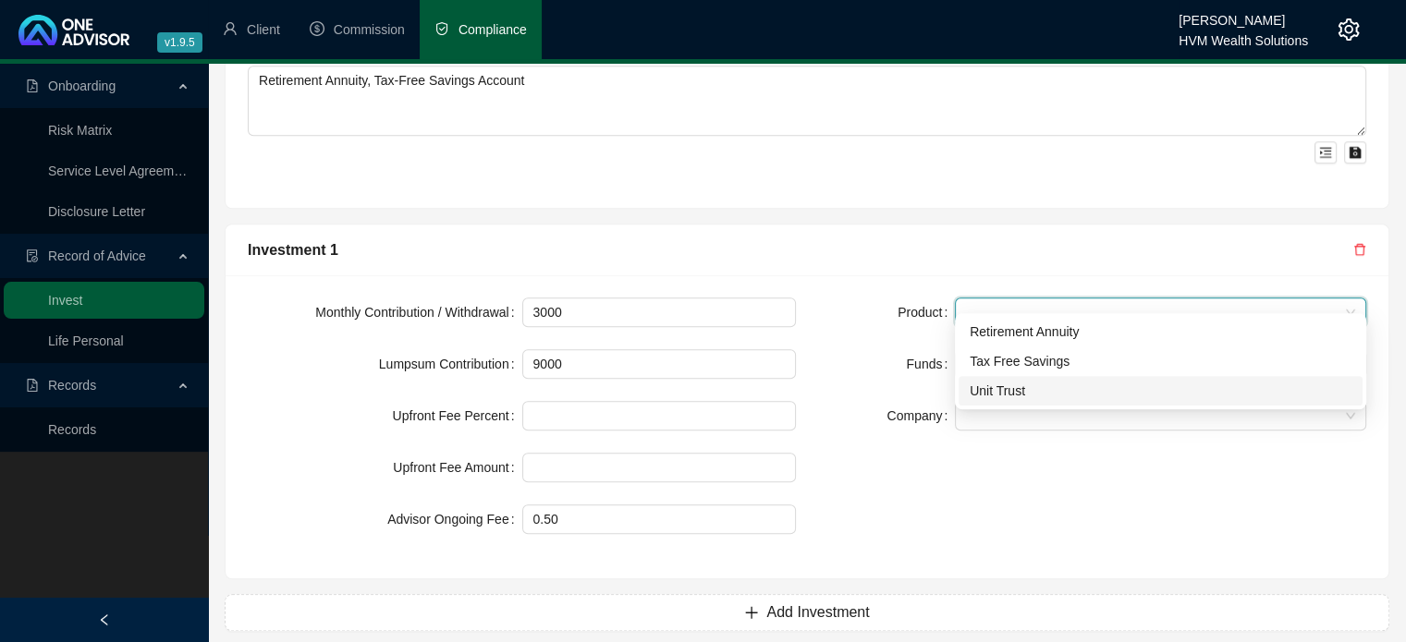
click at [1005, 392] on div "Unit Trust" at bounding box center [1160, 391] width 382 height 20
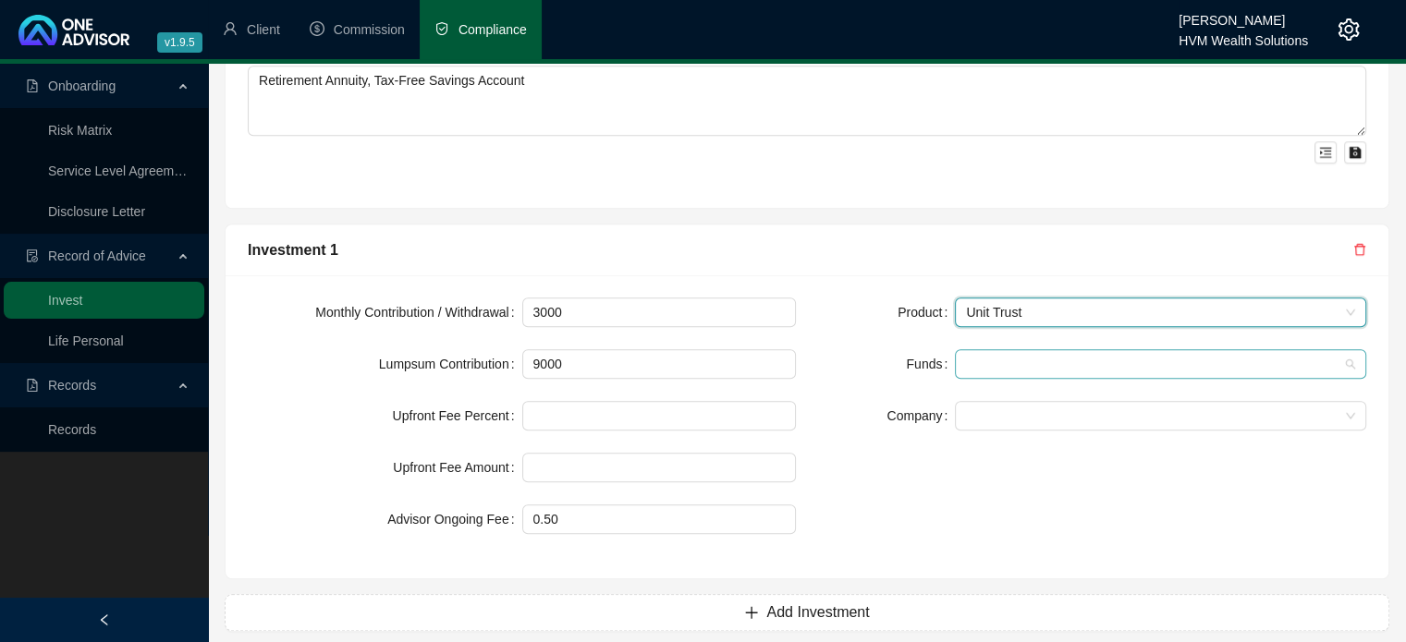
click at [978, 358] on div at bounding box center [1150, 365] width 384 height 14
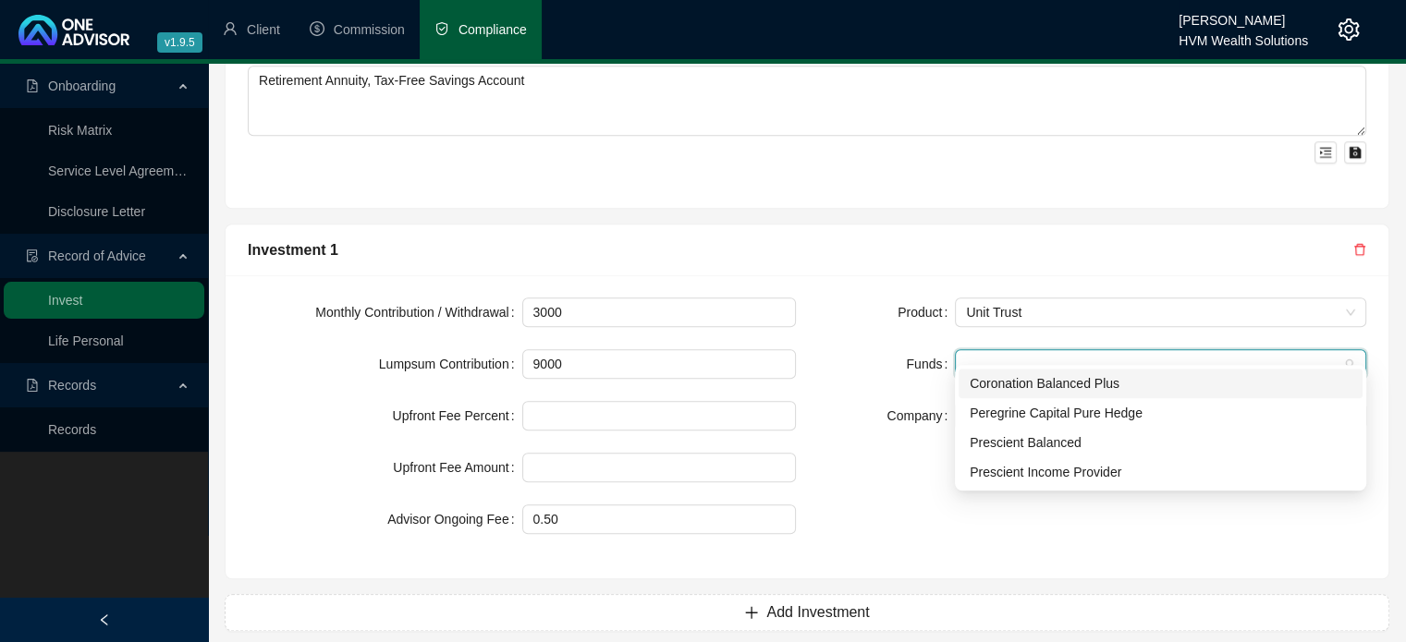
click at [987, 386] on div "Coronation Balanced Plus" at bounding box center [1160, 383] width 382 height 20
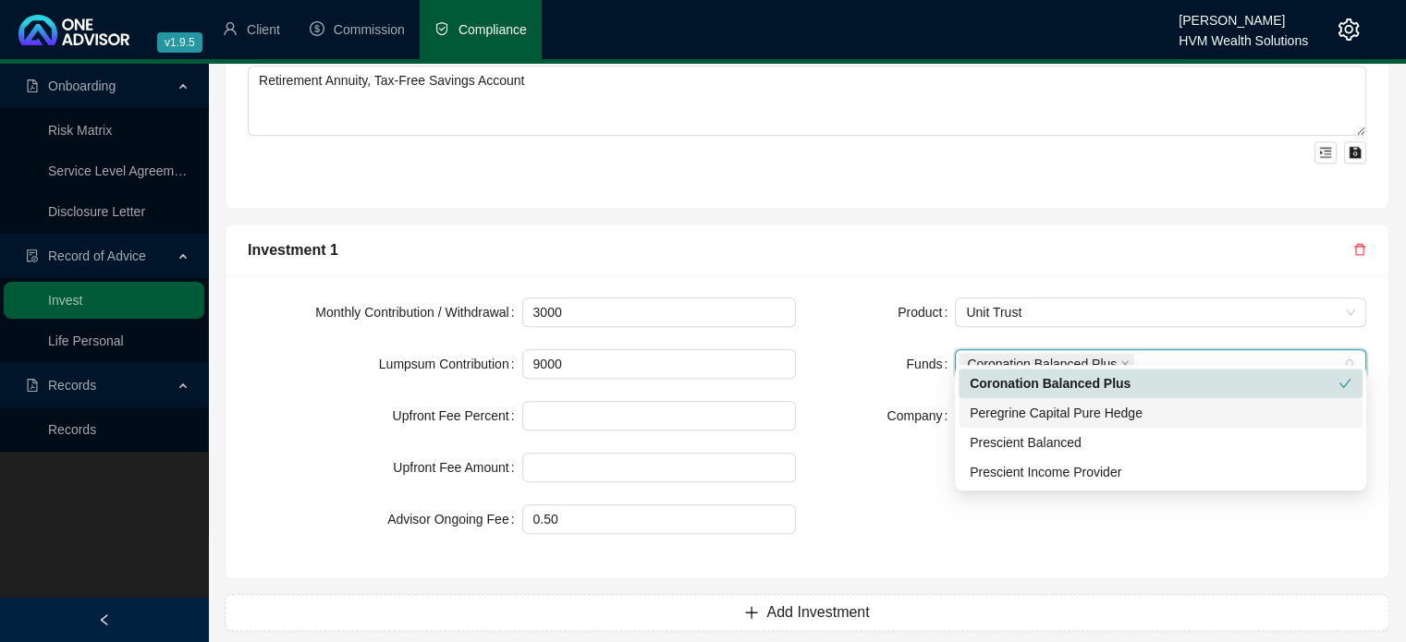
click at [988, 415] on div "Peregrine Capital Pure Hedge" at bounding box center [1160, 413] width 382 height 20
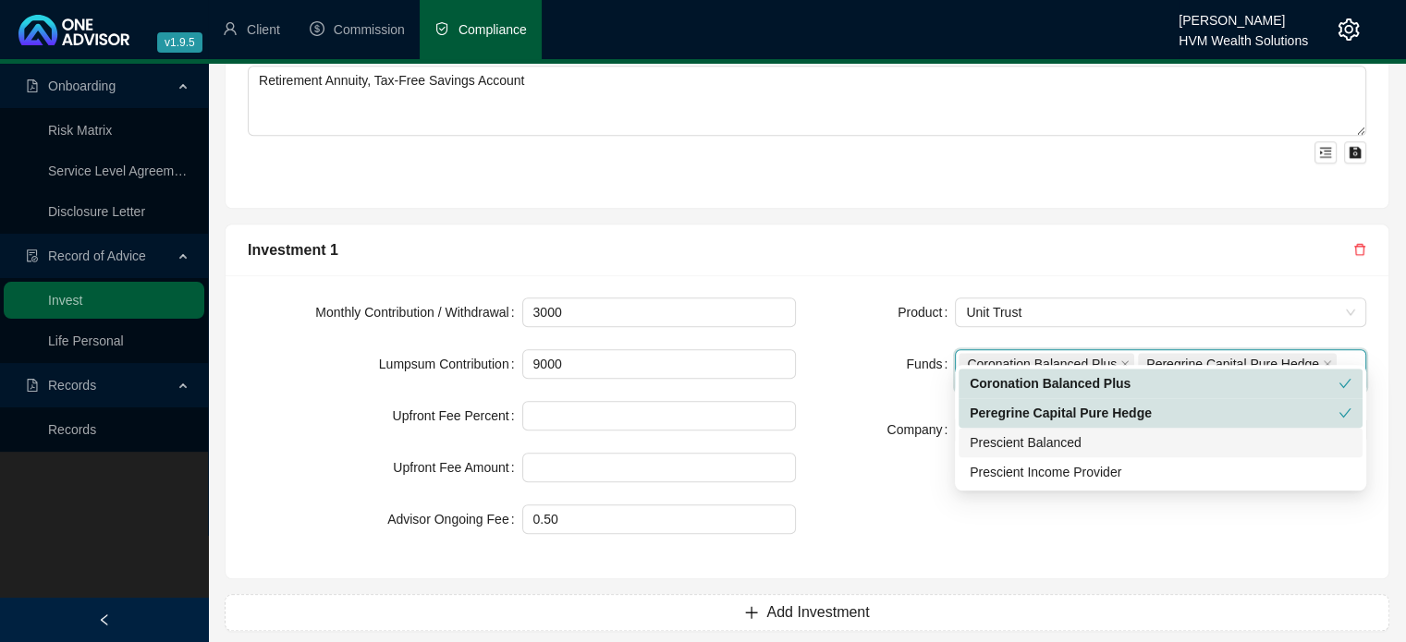
click at [990, 450] on div "Prescient Balanced" at bounding box center [1160, 442] width 382 height 20
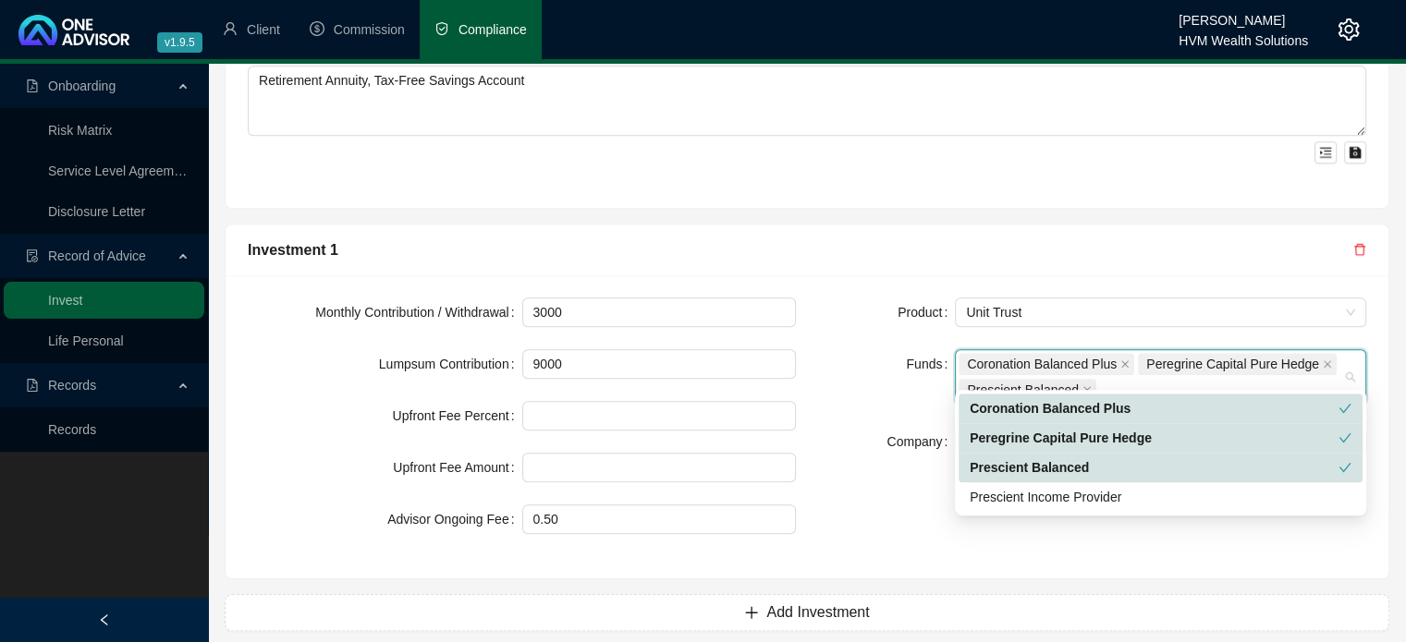
click at [987, 473] on div "Prescient Balanced" at bounding box center [1153, 467] width 369 height 20
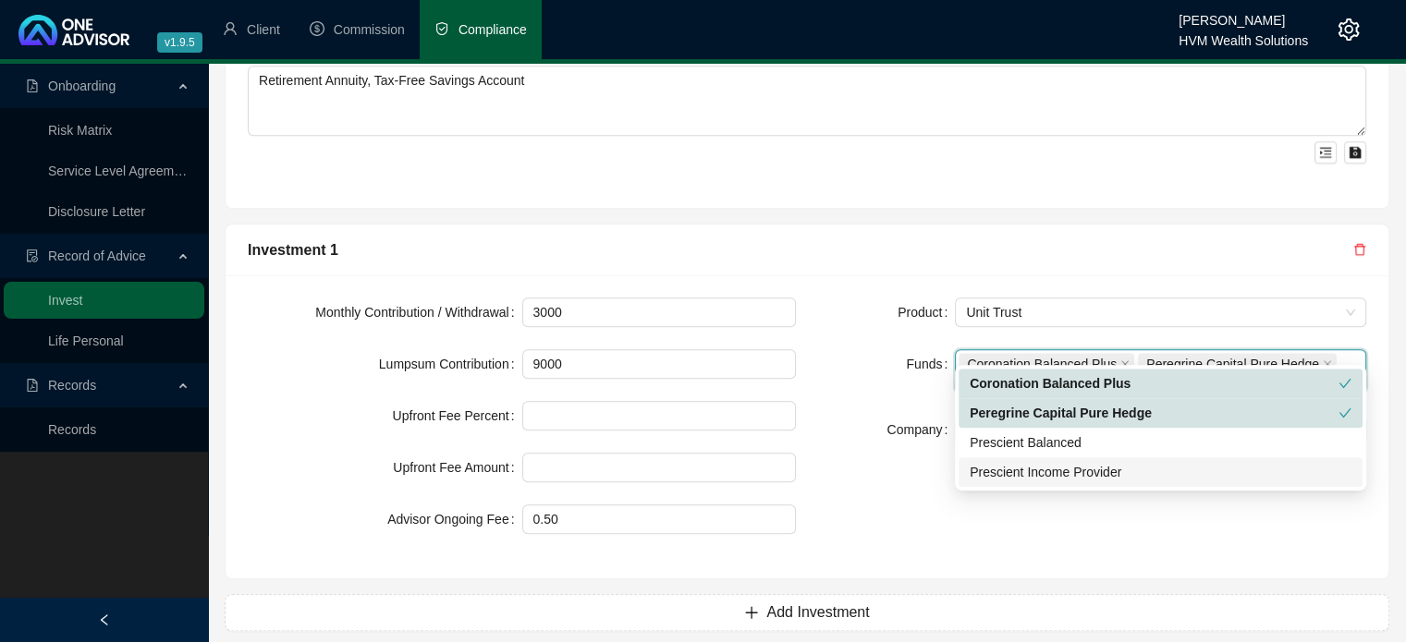
click at [992, 449] on div "Prescient Balanced" at bounding box center [1160, 442] width 382 height 20
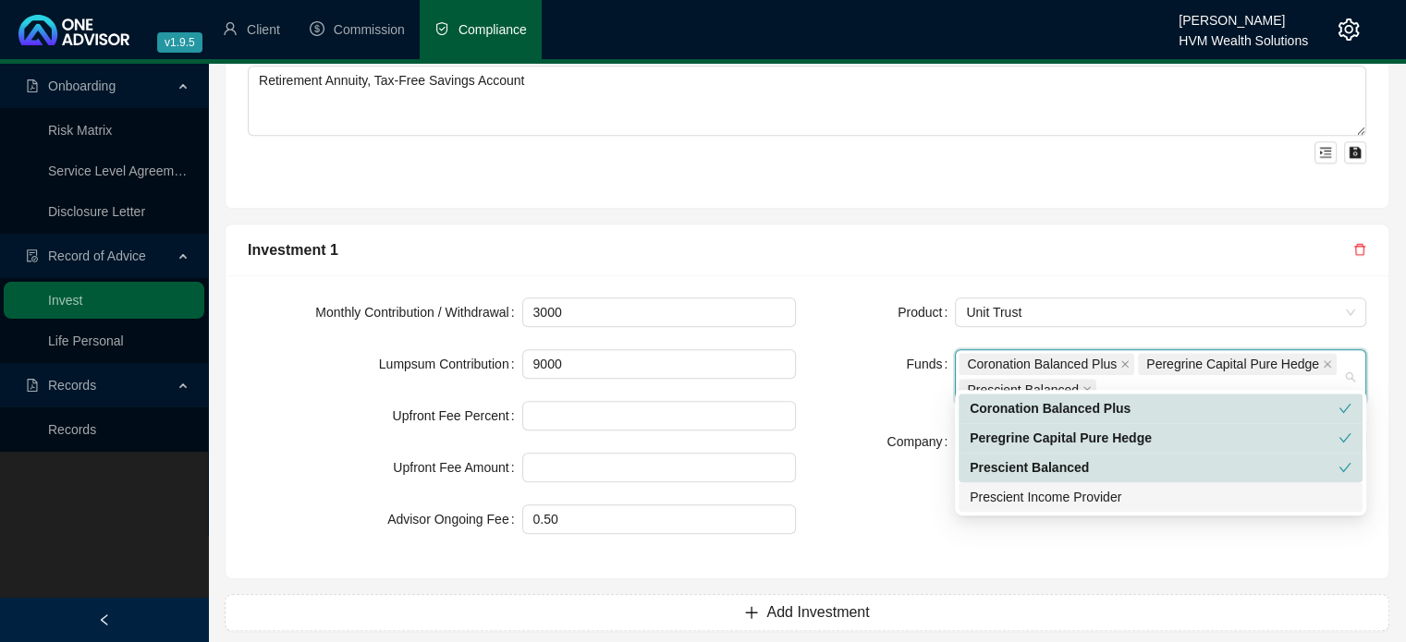
click at [992, 487] on div "Prescient Income Provider" at bounding box center [1160, 497] width 382 height 20
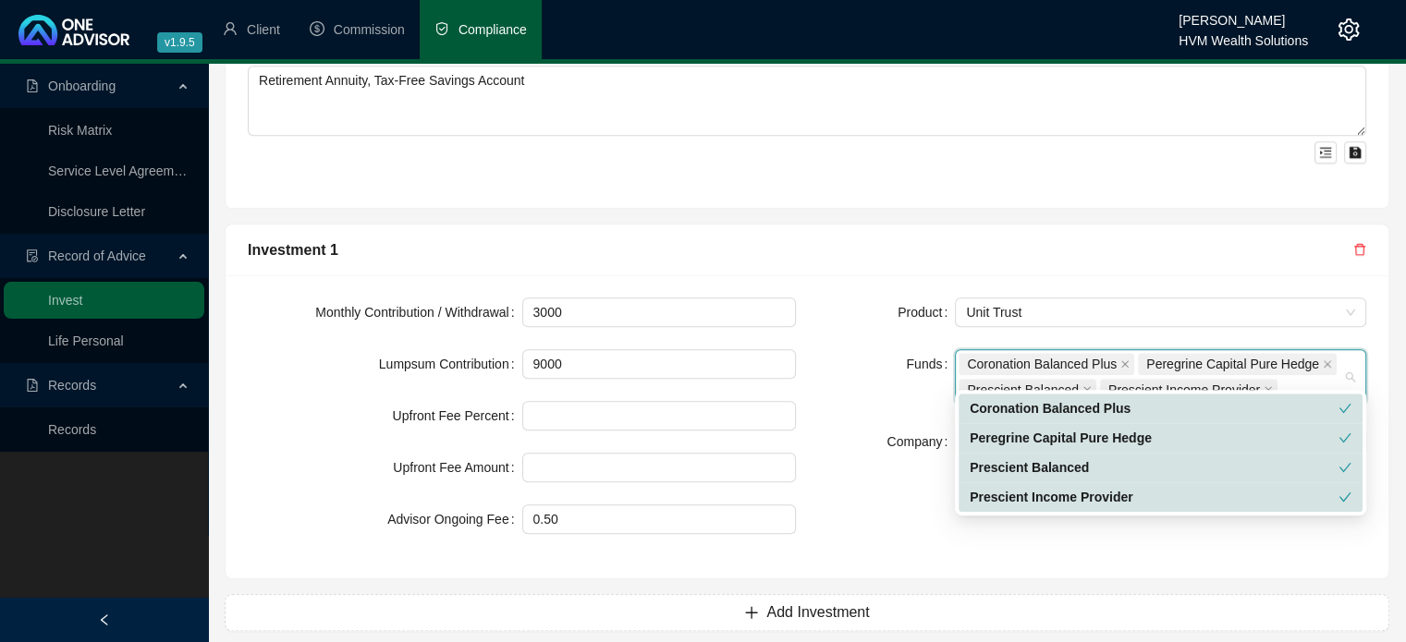
click at [920, 470] on div "Product Unit Trust Funds Coronation Balanced Plus Peregrine Capital Pure Hedge …" at bounding box center [1092, 427] width 570 height 259
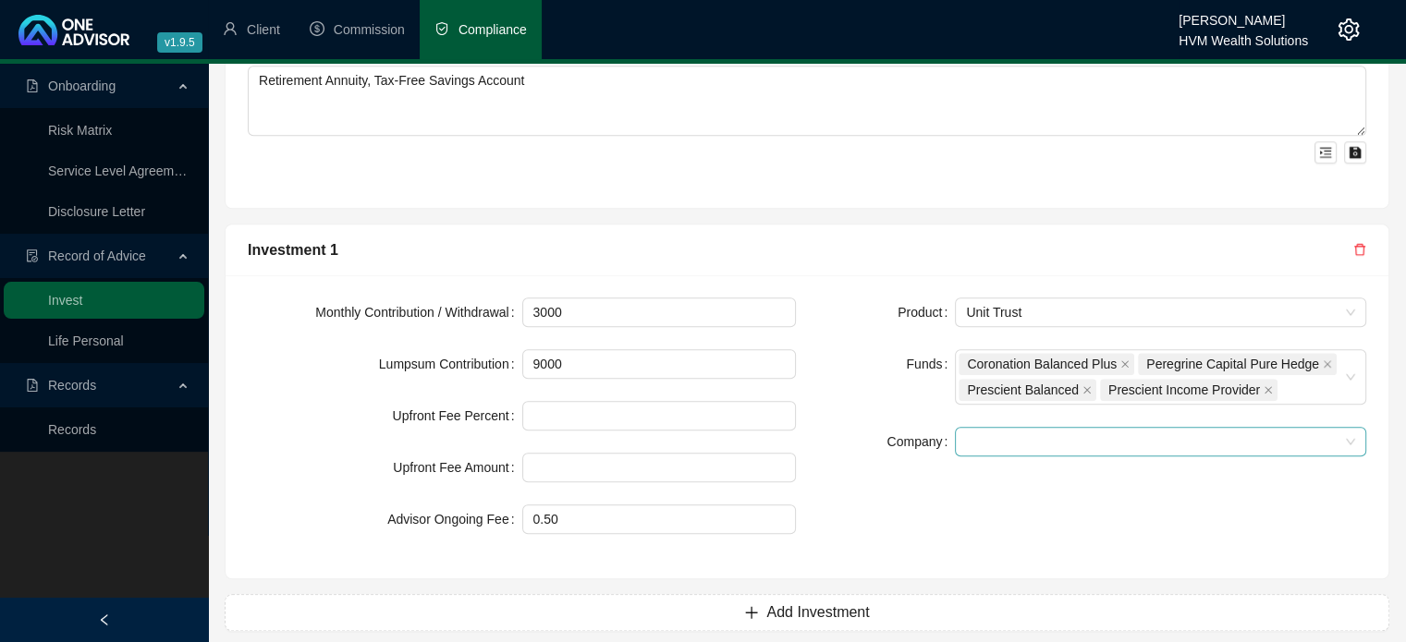
click at [998, 434] on span at bounding box center [1160, 442] width 389 height 28
click at [1003, 463] on div "[PERSON_NAME]" at bounding box center [1160, 460] width 382 height 20
click at [874, 472] on div "Product Unit Trust Funds Coronation Balanced Plus Peregrine Capital Pure Hedge …" at bounding box center [1092, 427] width 570 height 259
click at [895, 483] on div "Product Unit Trust Funds Coronation Balanced Plus Peregrine Capital Pure Hedge …" at bounding box center [1092, 427] width 570 height 259
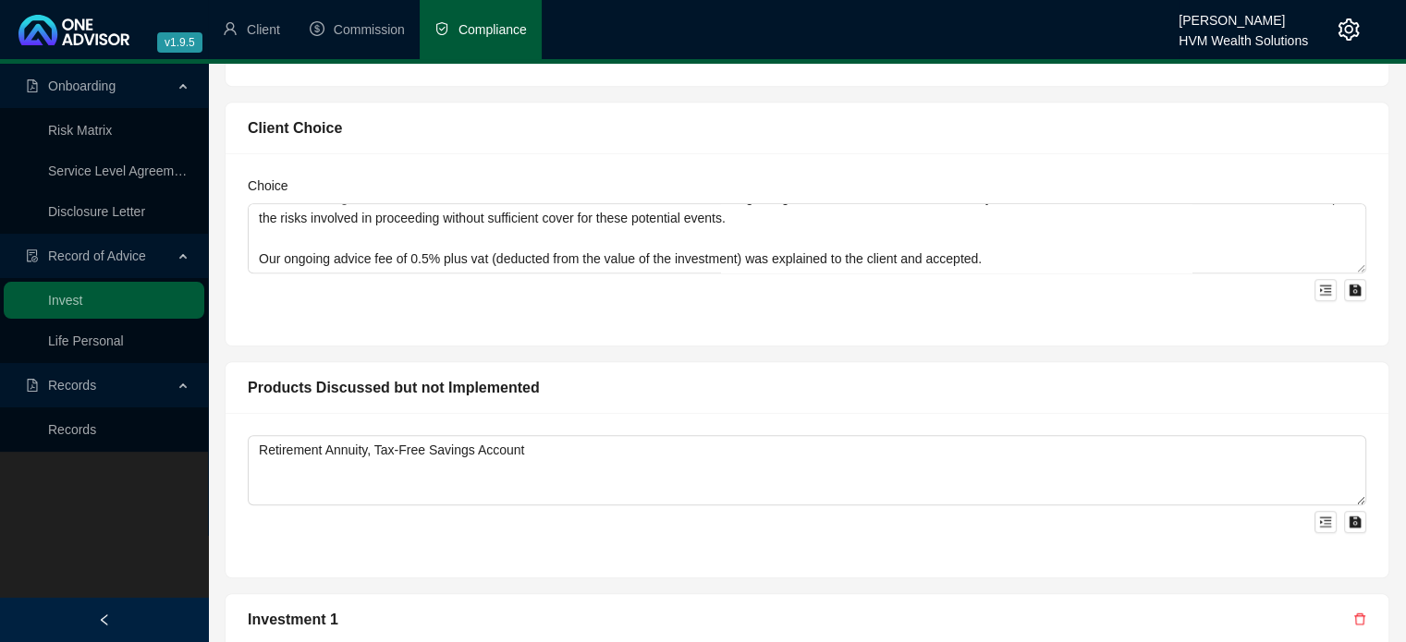
scroll to position [1049, 0]
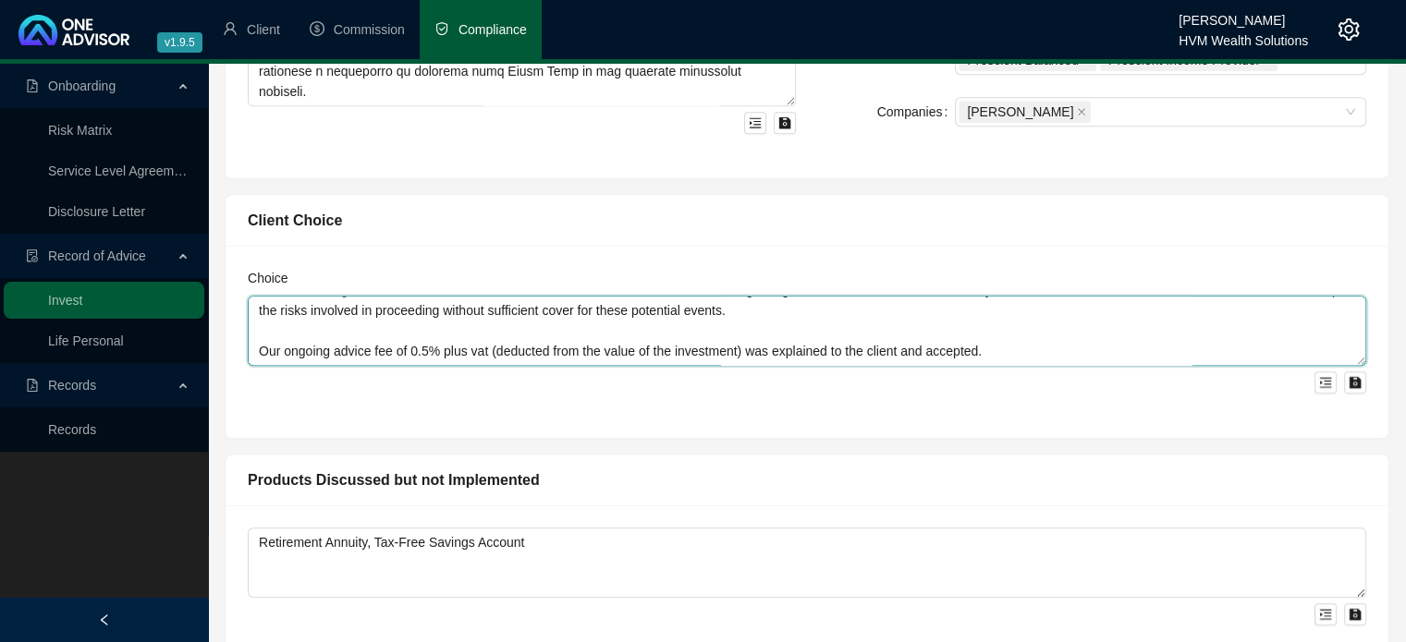
click at [336, 313] on textarea "The client has decided to proceed with our recommendation - she understands and…" at bounding box center [807, 331] width 1118 height 70
type textarea "The client has decided to proceed with our recommendation - she understands and…"
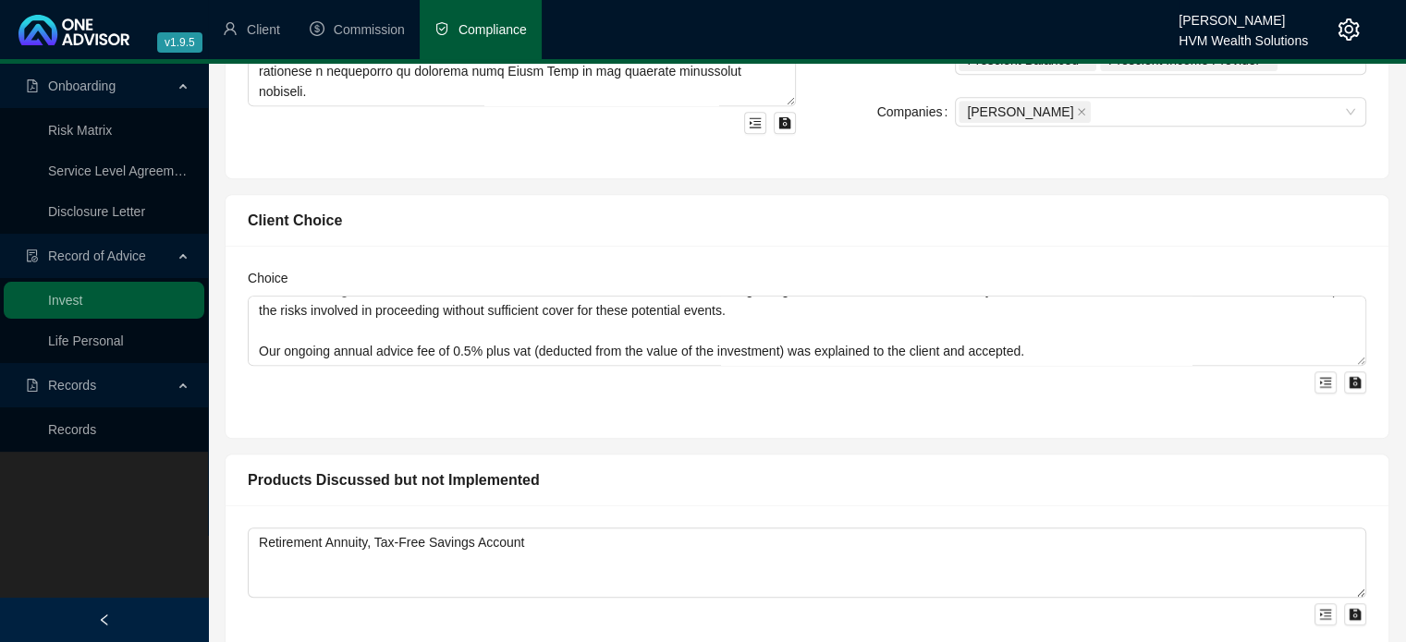
click at [725, 377] on div "Choice The client has decided to proceed with our recommendation - she understa…" at bounding box center [806, 342] width 1163 height 192
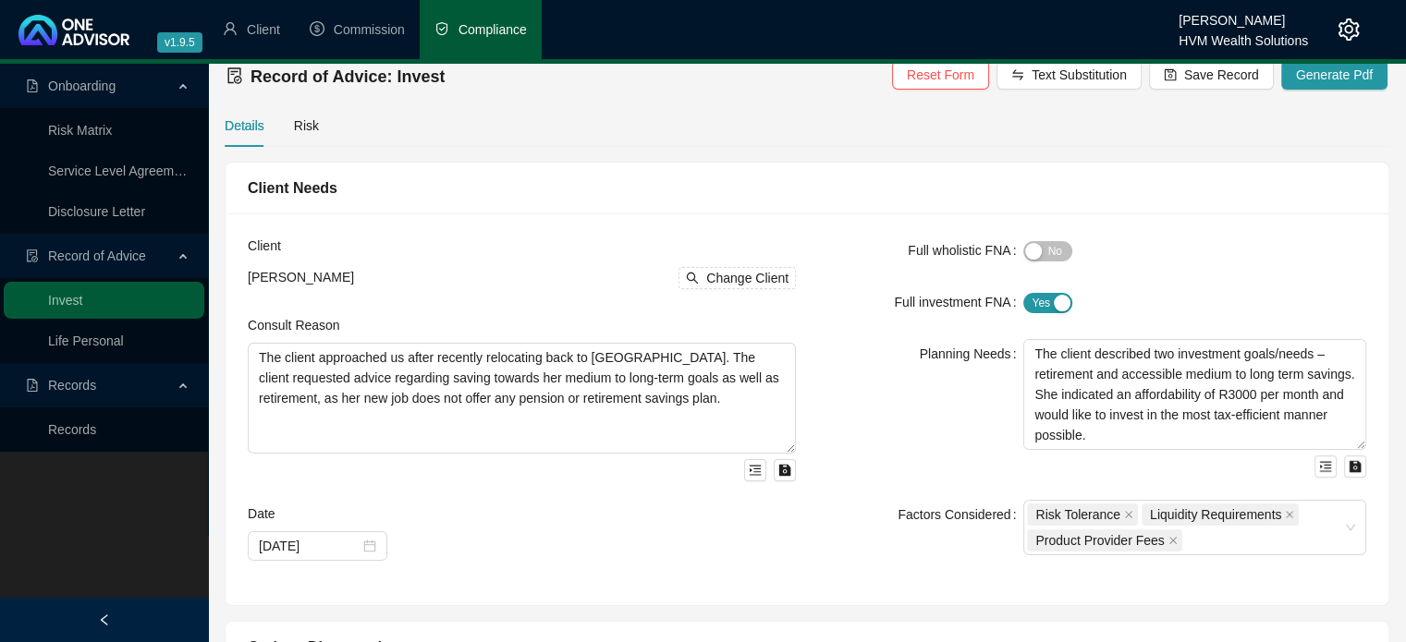
scroll to position [0, 0]
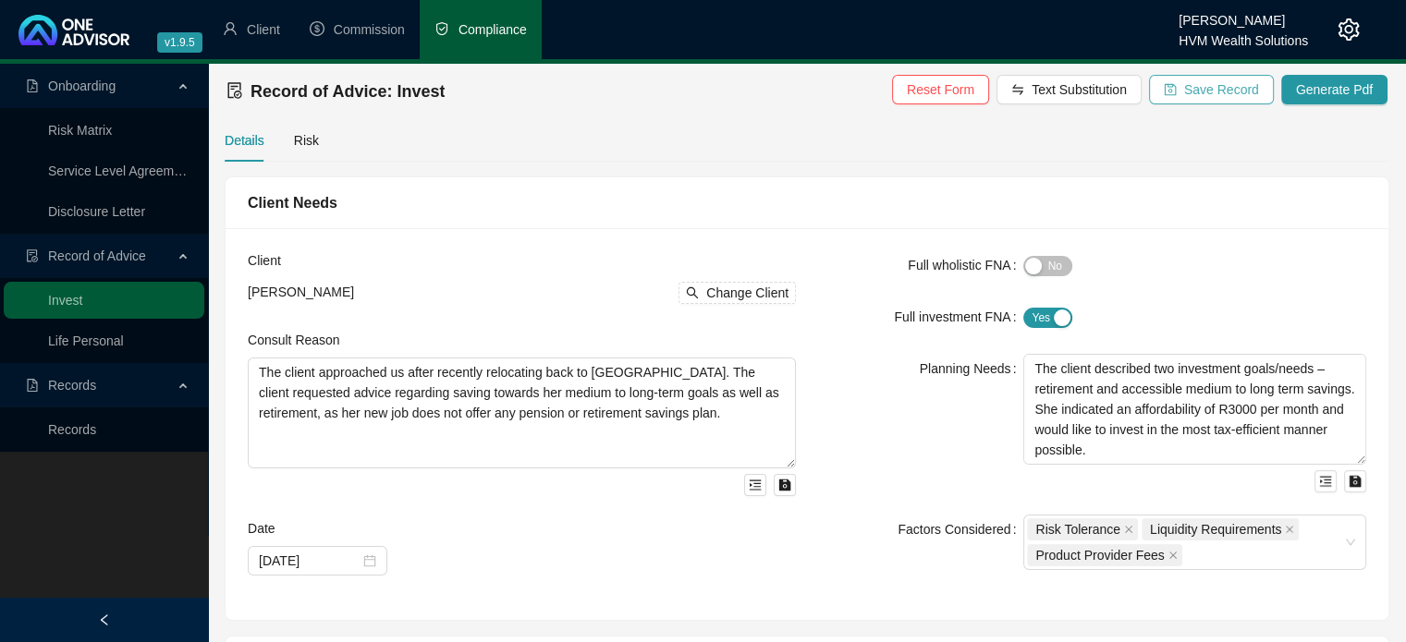
click at [1200, 99] on span "Save Record" at bounding box center [1221, 89] width 75 height 20
click at [315, 140] on div "Details Risk" at bounding box center [807, 140] width 1164 height 43
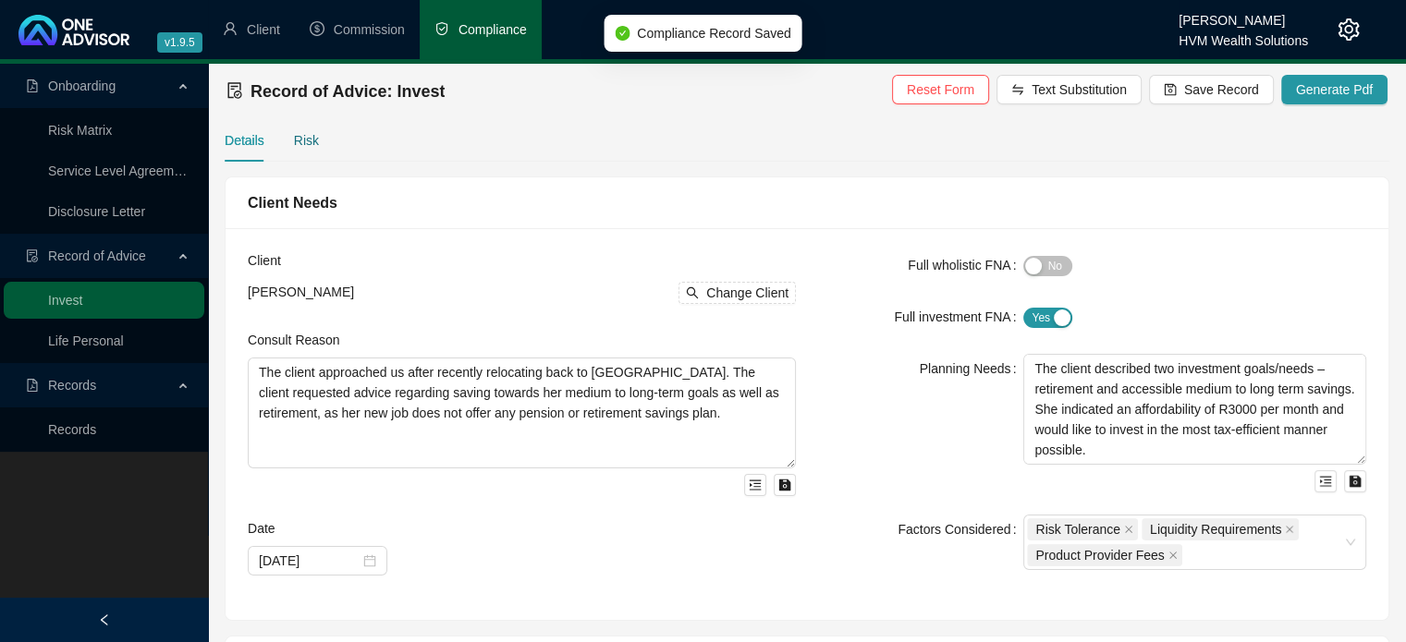
click at [299, 147] on div "Risk" at bounding box center [306, 140] width 25 height 20
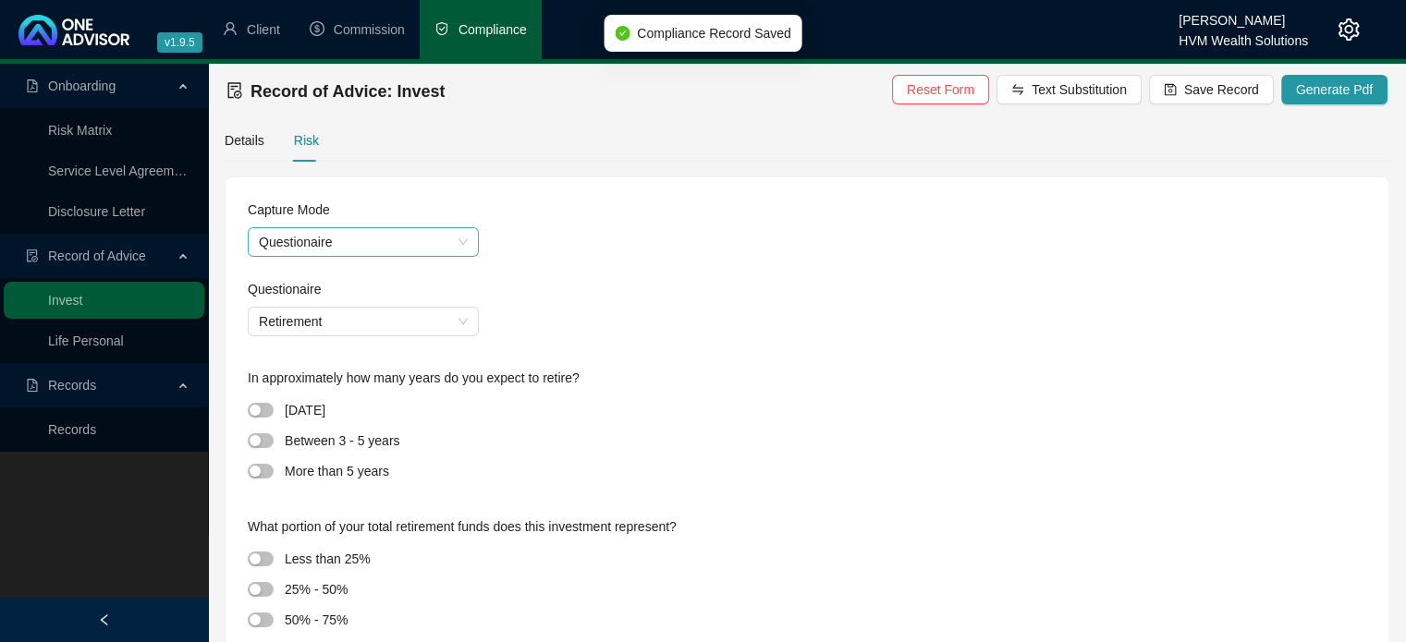
click at [443, 255] on form "Capture Mode Questionaire Questionaire Retirement" at bounding box center [807, 268] width 1118 height 137
click at [443, 246] on span "Questionaire" at bounding box center [363, 242] width 209 height 28
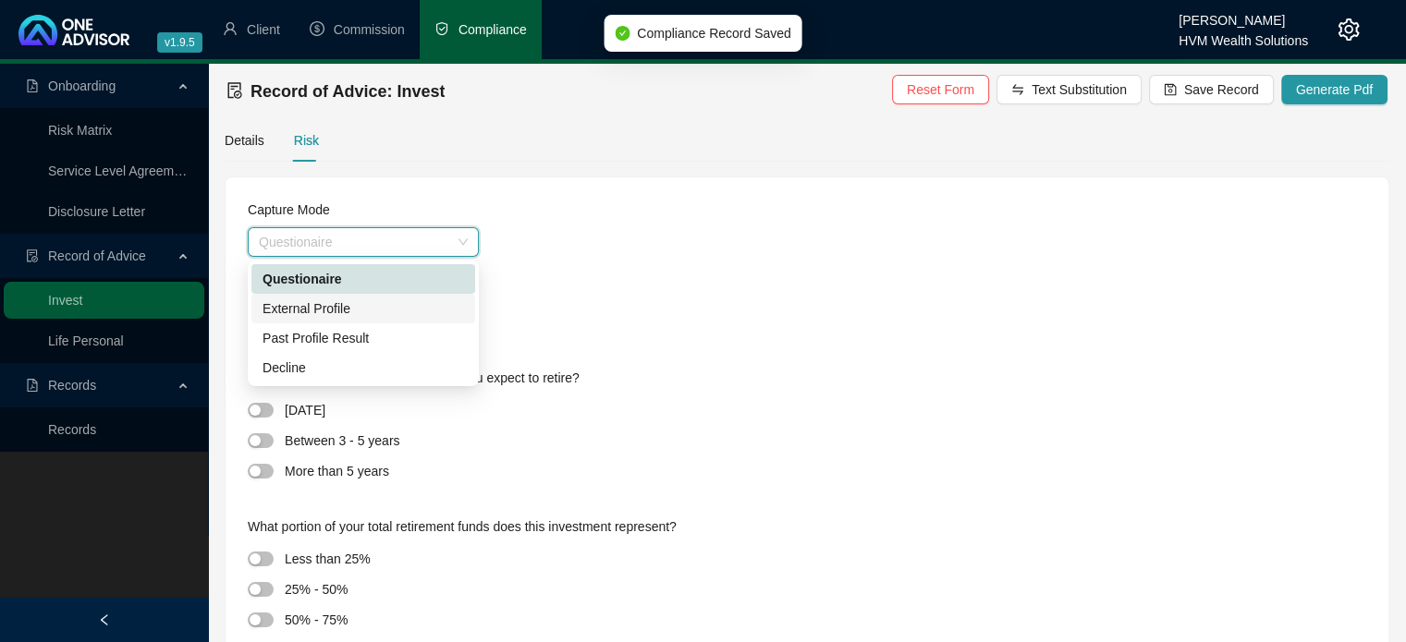
click at [390, 313] on div "External Profile" at bounding box center [362, 308] width 201 height 20
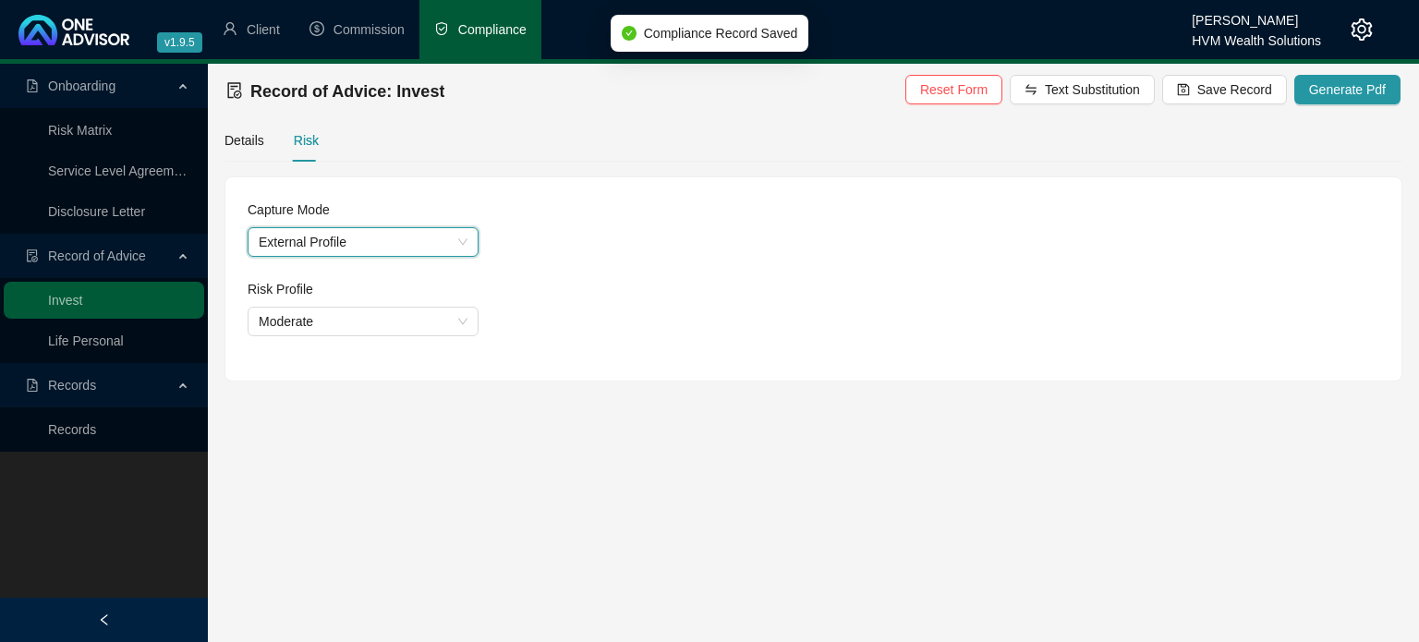
click at [423, 306] on div "Risk Profile" at bounding box center [814, 293] width 1132 height 28
click at [423, 324] on span "Moderate" at bounding box center [363, 322] width 209 height 28
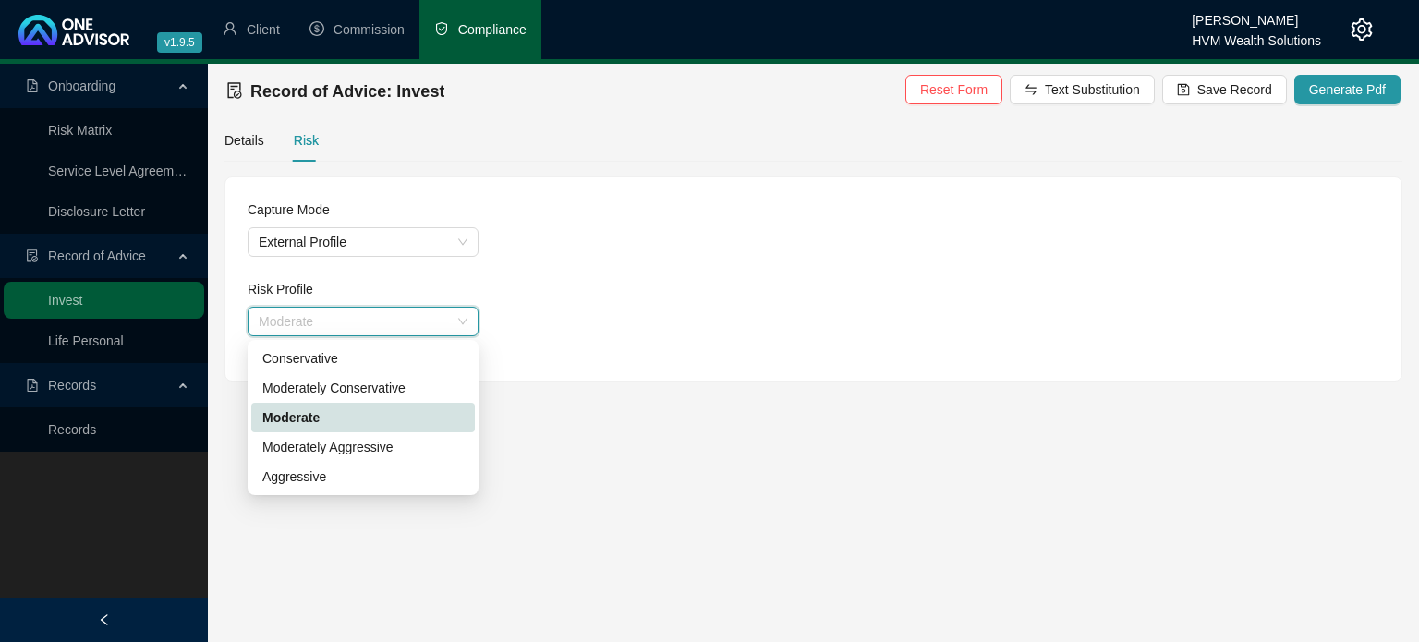
click at [423, 322] on span "Moderate" at bounding box center [363, 322] width 209 height 28
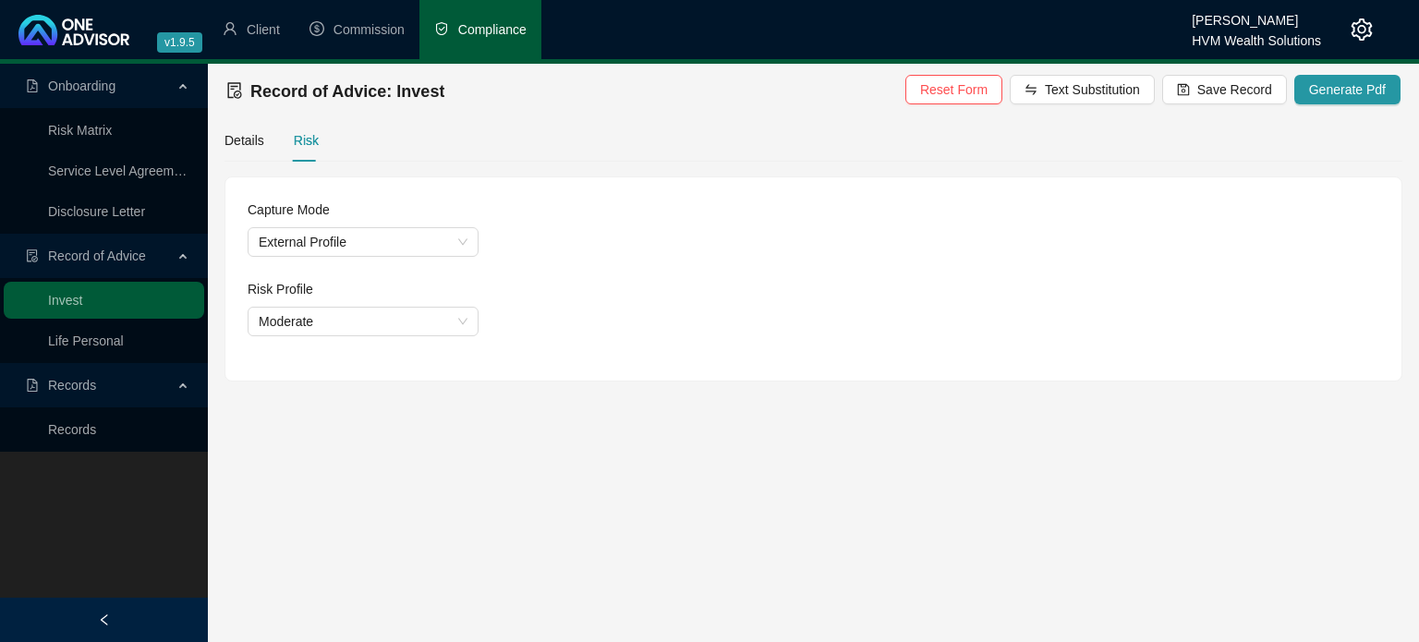
click at [653, 335] on div "Moderate" at bounding box center [814, 322] width 1132 height 30
click at [1235, 89] on span "Save Record" at bounding box center [1235, 89] width 75 height 20
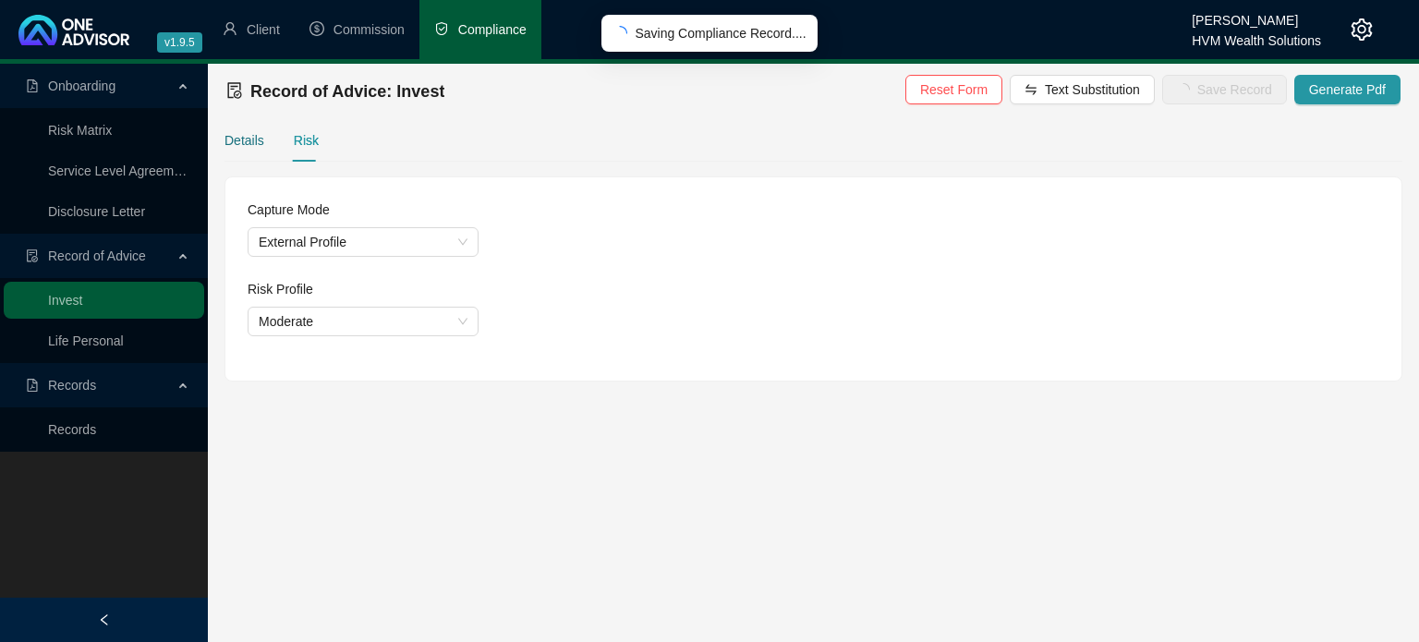
click at [259, 136] on div "Details" at bounding box center [245, 140] width 40 height 20
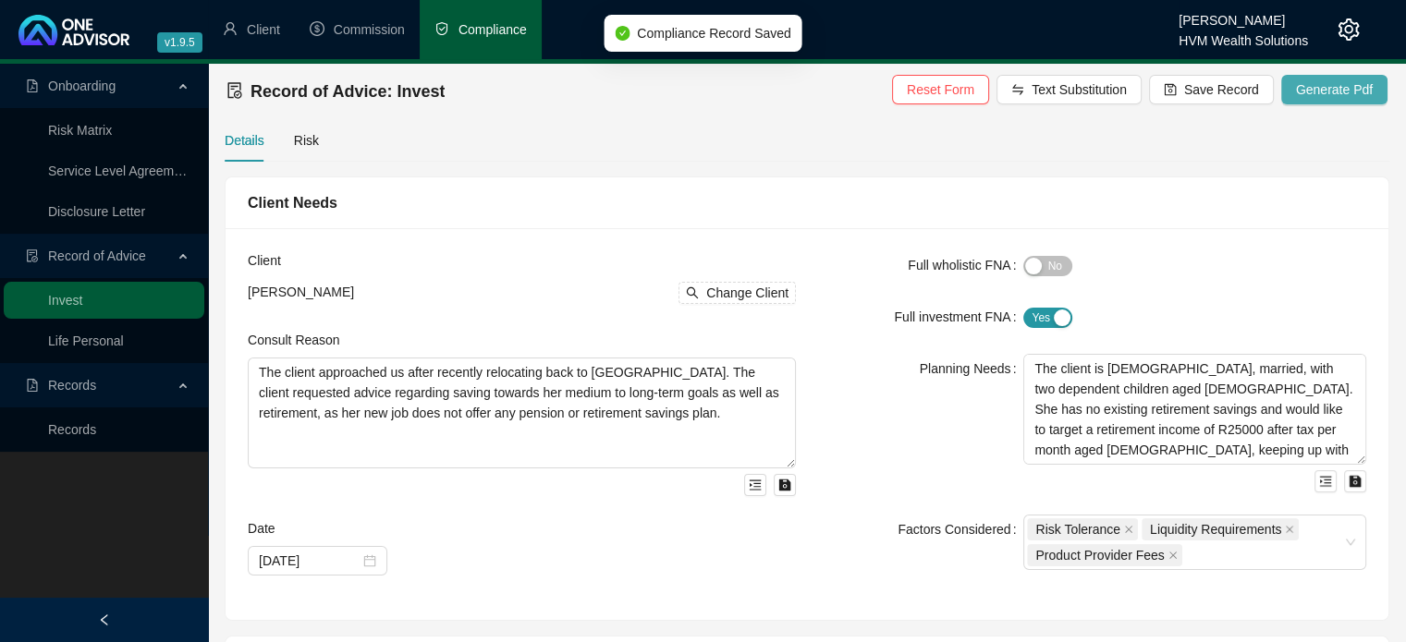
click at [1321, 99] on span "Generate Pdf" at bounding box center [1334, 89] width 77 height 20
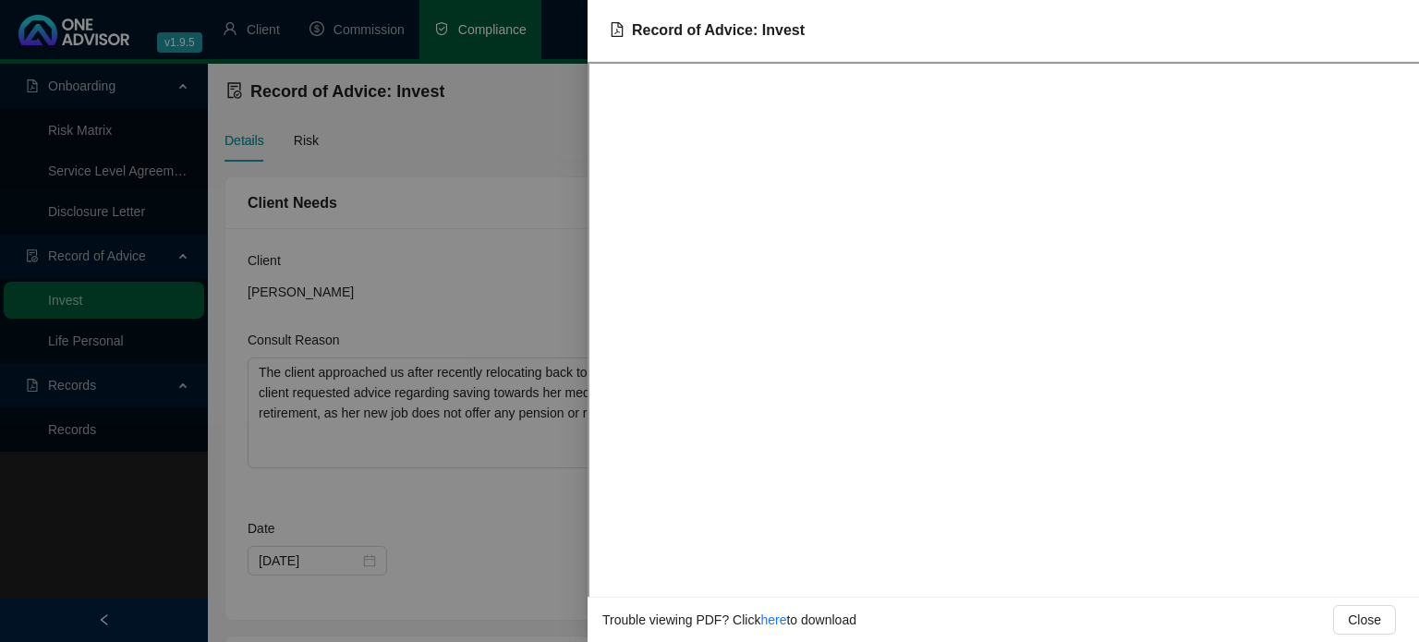
click at [503, 222] on div at bounding box center [709, 321] width 1419 height 642
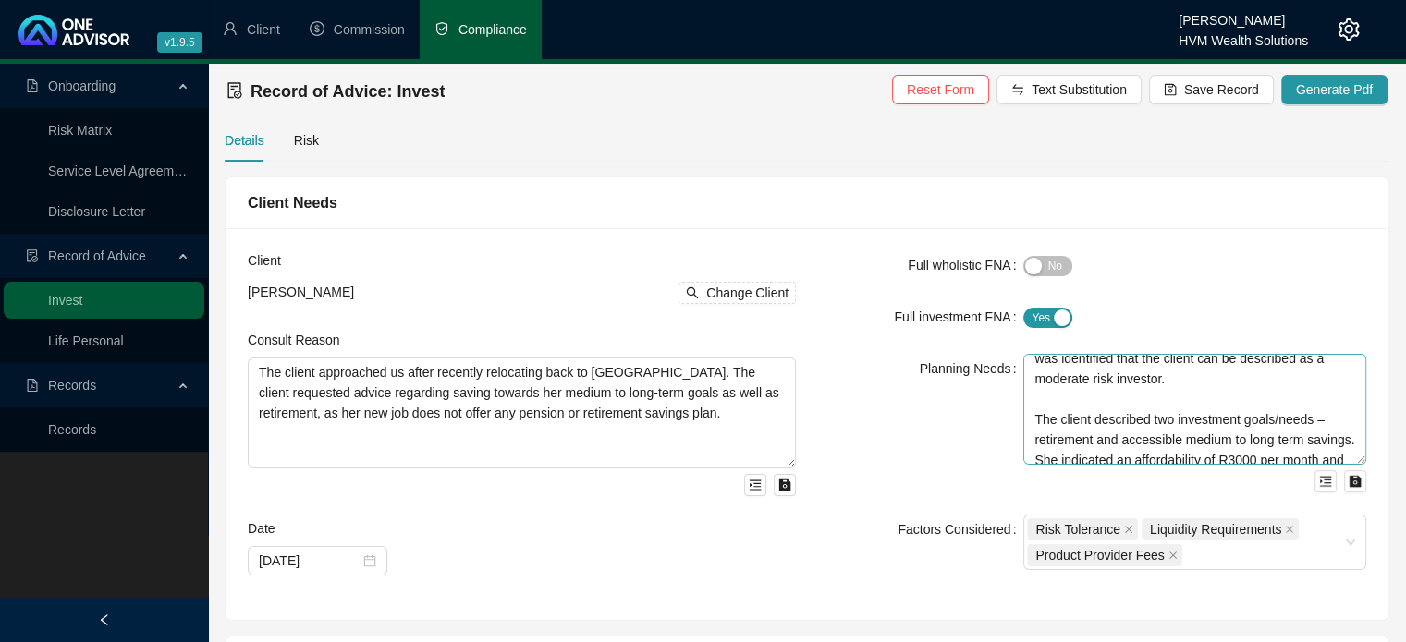
scroll to position [185, 0]
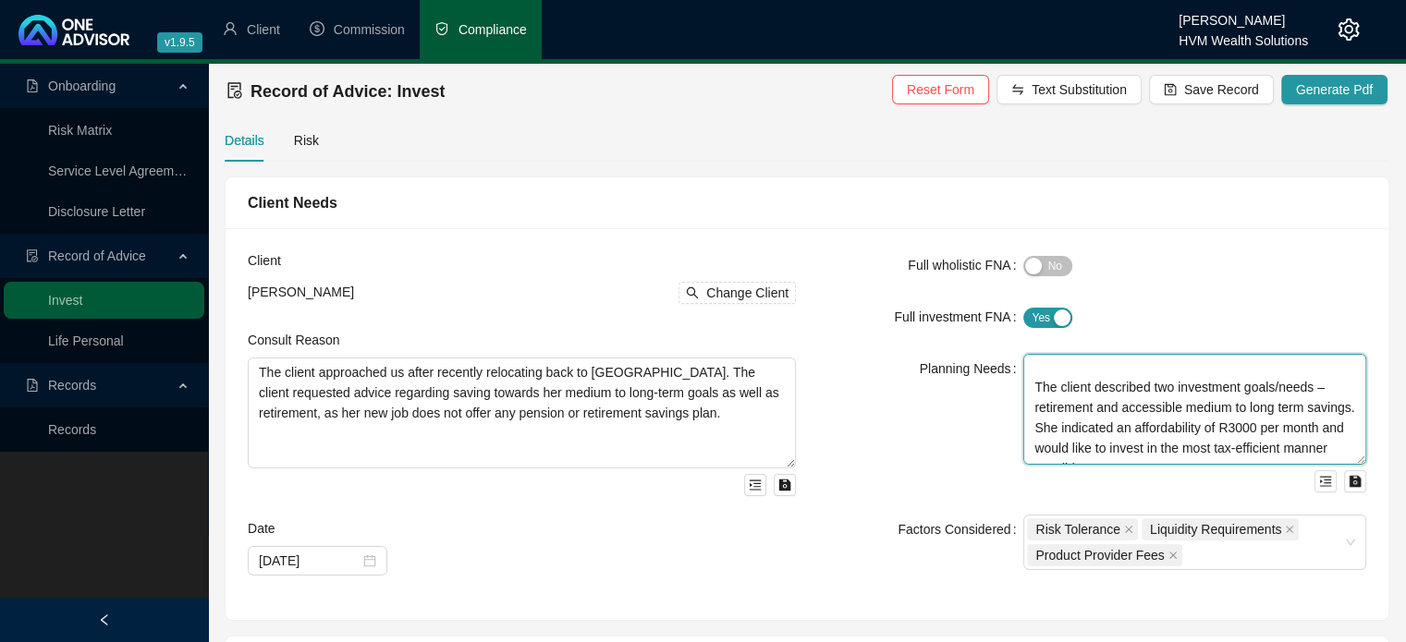
click at [1201, 440] on textarea "The client is [DEMOGRAPHIC_DATA], married, with two dependent children aged [DE…" at bounding box center [1194, 409] width 343 height 111
click at [1098, 430] on textarea "The client is [DEMOGRAPHIC_DATA], married, with two dependent children aged [DE…" at bounding box center [1194, 409] width 343 height 111
click at [1165, 441] on textarea "The client is [DEMOGRAPHIC_DATA], married, with two dependent children aged [DE…" at bounding box center [1194, 409] width 343 height 111
click at [1161, 436] on textarea "The client is [DEMOGRAPHIC_DATA], married, with two dependent children aged [DE…" at bounding box center [1194, 409] width 343 height 111
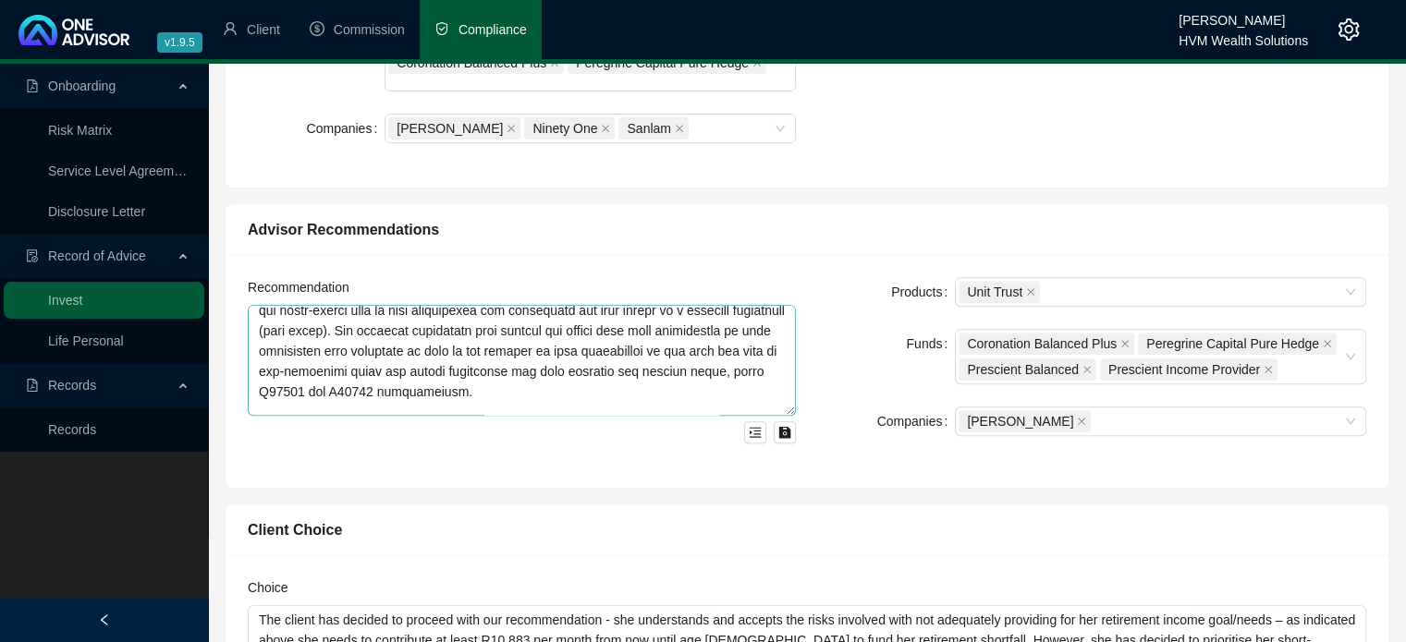
scroll to position [0, 0]
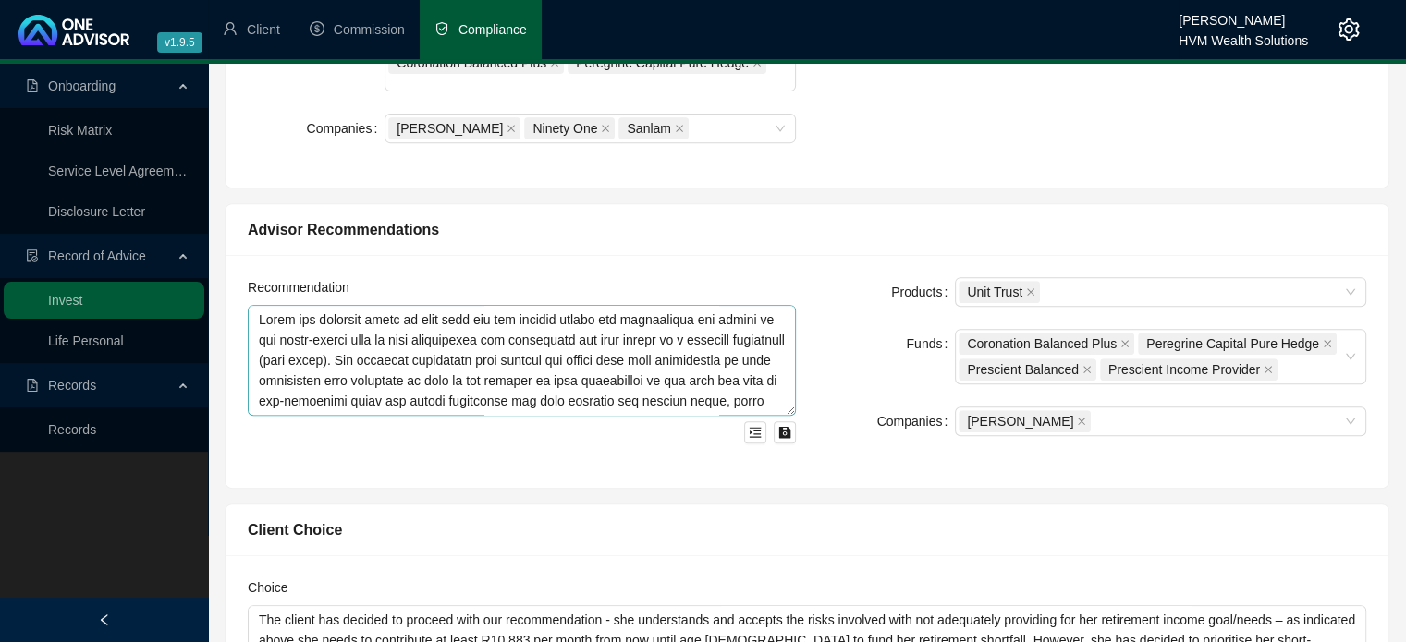
type textarea "The client is [DEMOGRAPHIC_DATA], married, with two dependent children aged [DE…"
click at [604, 368] on textarea at bounding box center [522, 360] width 548 height 111
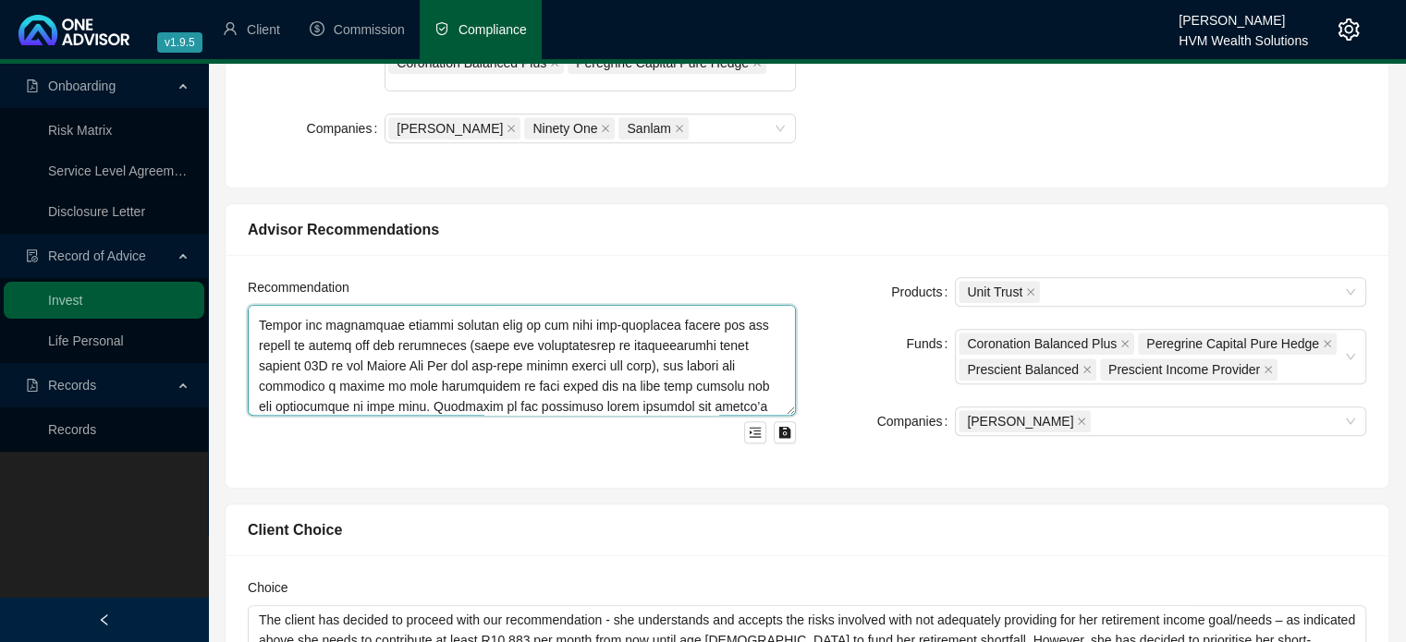
scroll to position [159, 0]
click at [355, 347] on textarea at bounding box center [522, 360] width 548 height 111
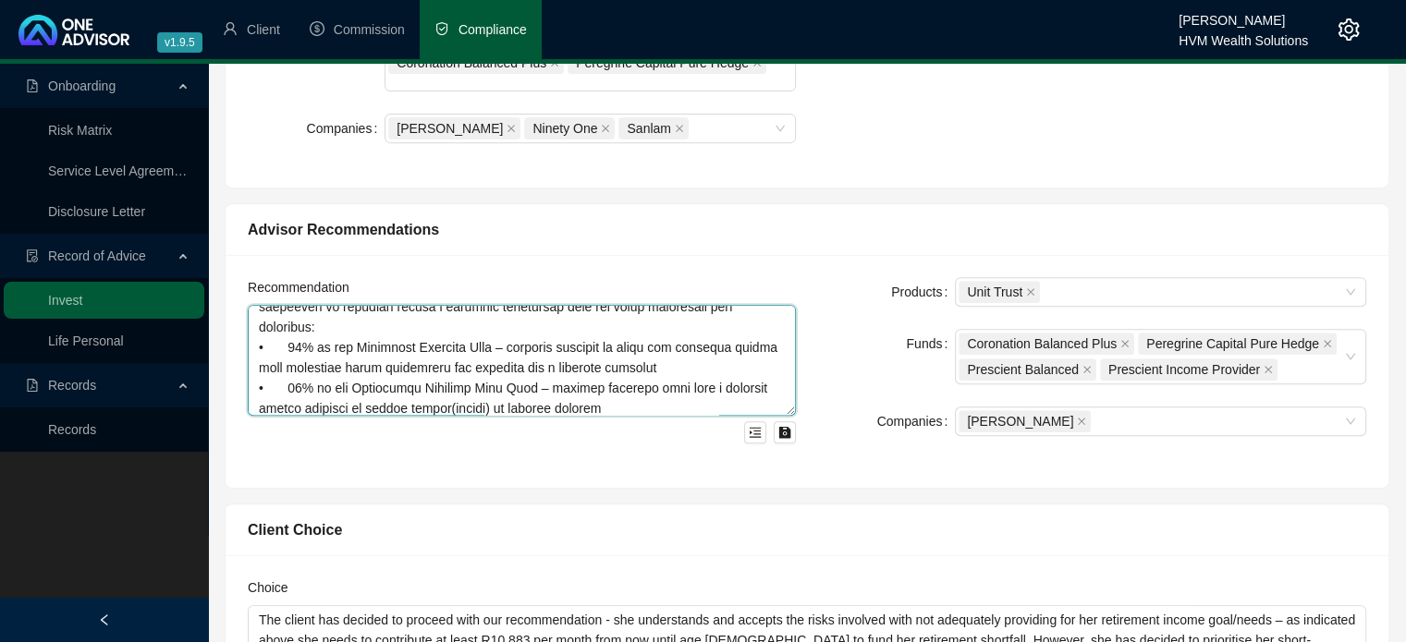
scroll to position [368, 0]
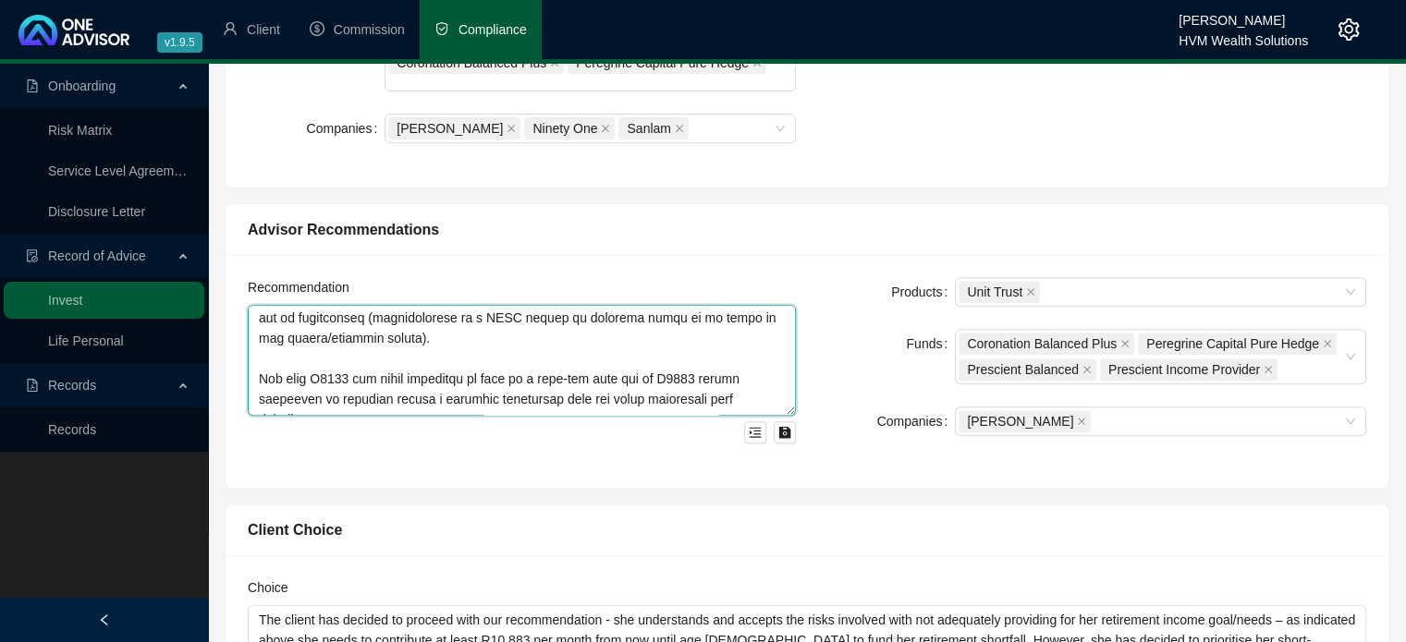
drag, startPoint x: 323, startPoint y: 341, endPoint x: 688, endPoint y: 347, distance: 365.1
click at [688, 347] on textarea at bounding box center [522, 360] width 548 height 111
click at [710, 346] on textarea at bounding box center [522, 360] width 548 height 111
click at [301, 362] on textarea at bounding box center [522, 360] width 548 height 111
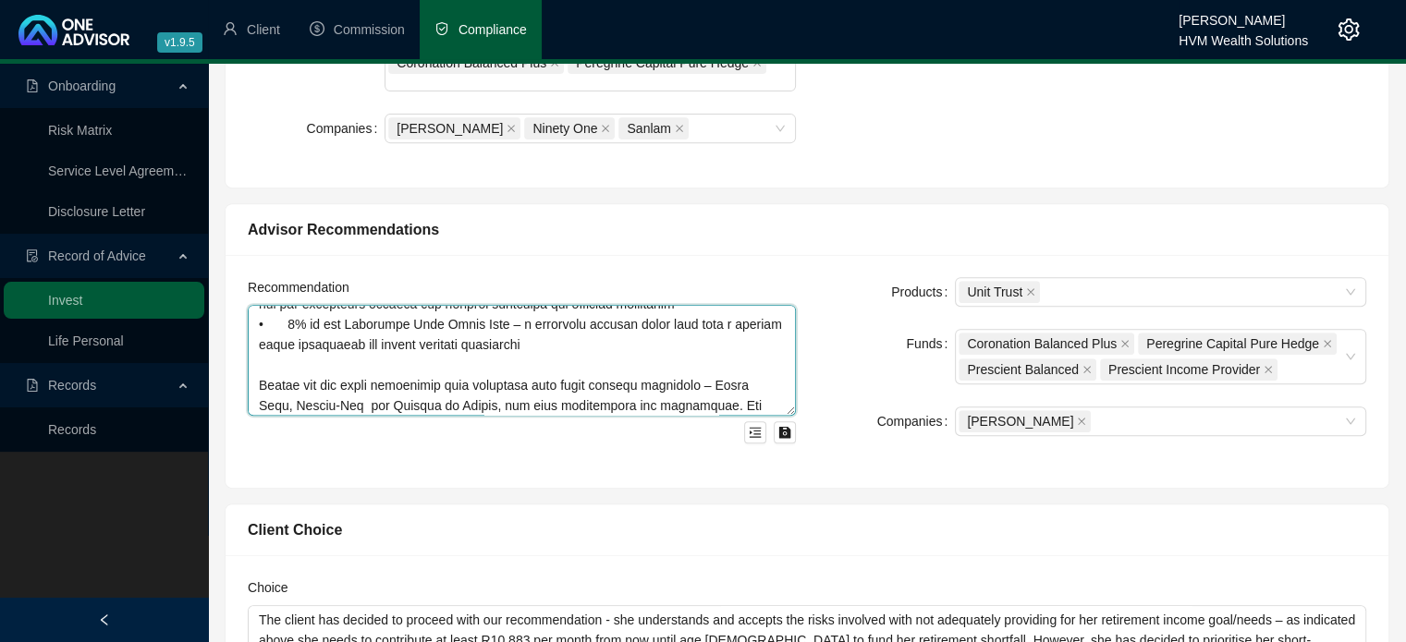
scroll to position [645, 0]
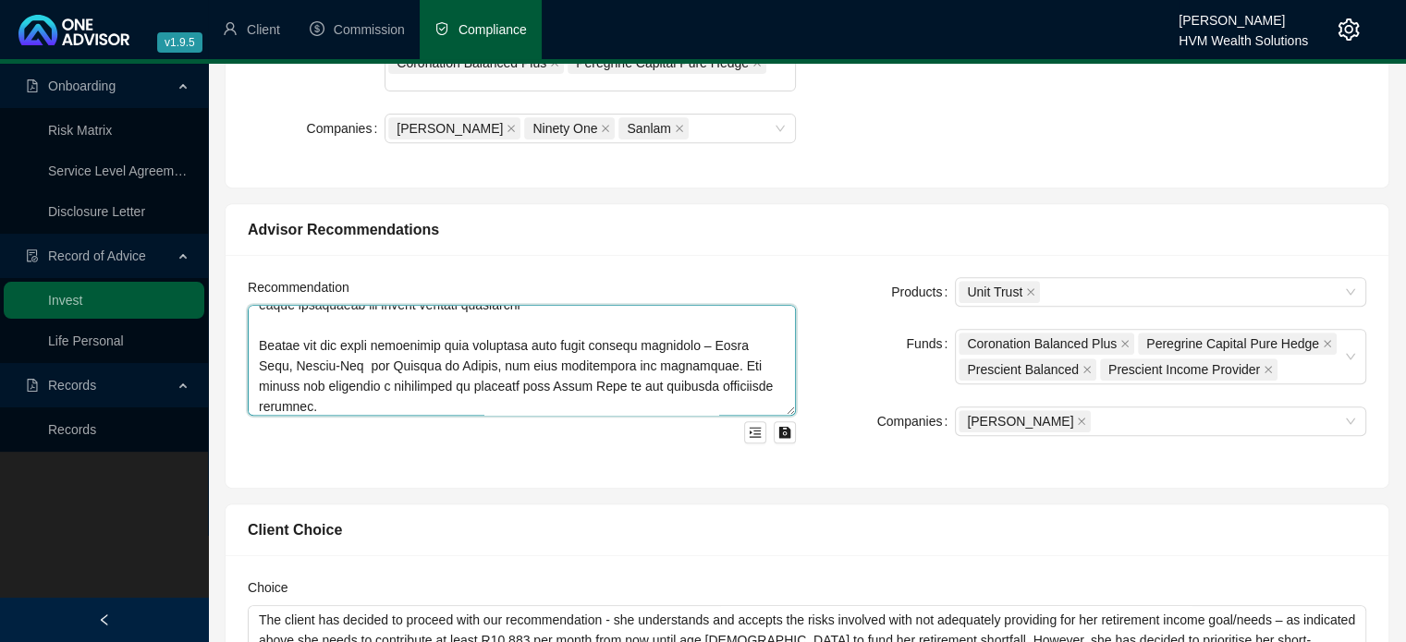
click at [418, 371] on textarea at bounding box center [522, 360] width 548 height 111
click at [690, 330] on textarea at bounding box center [522, 360] width 548 height 111
click at [469, 363] on textarea at bounding box center [522, 360] width 548 height 111
click at [539, 371] on textarea at bounding box center [522, 360] width 548 height 111
click at [406, 347] on textarea at bounding box center [522, 360] width 548 height 111
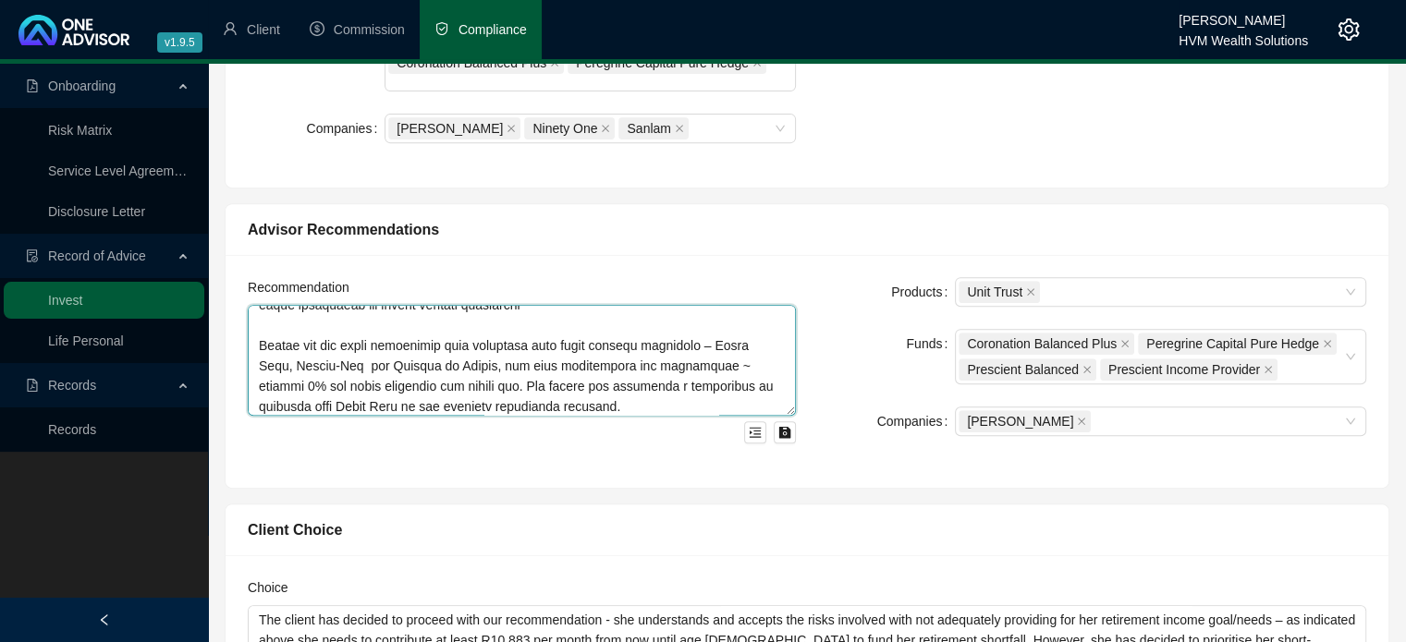
click at [403, 347] on textarea at bounding box center [522, 360] width 548 height 111
click at [630, 376] on textarea at bounding box center [522, 360] width 548 height 111
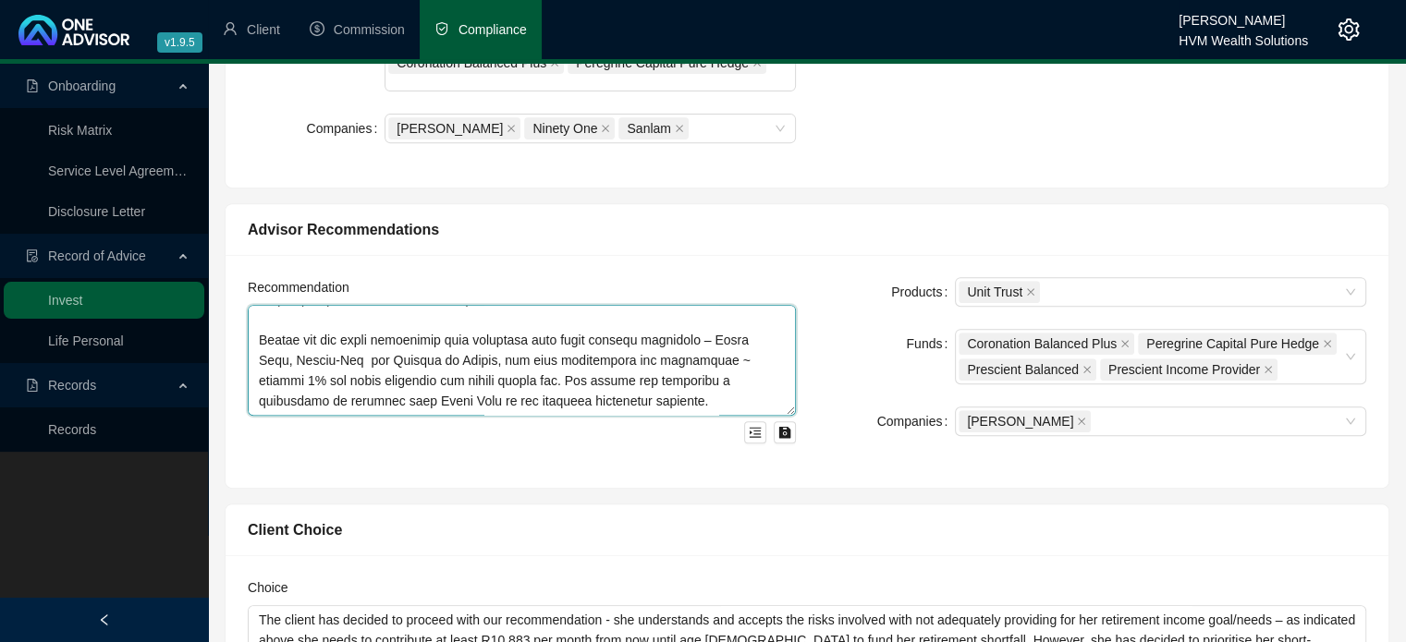
type textarea "Lorem ips dolorsit ametc ad elit sedd eiu tem incidid utlabo etd magnaaliqua en…"
click at [837, 331] on div "Funds" at bounding box center [886, 356] width 137 height 55
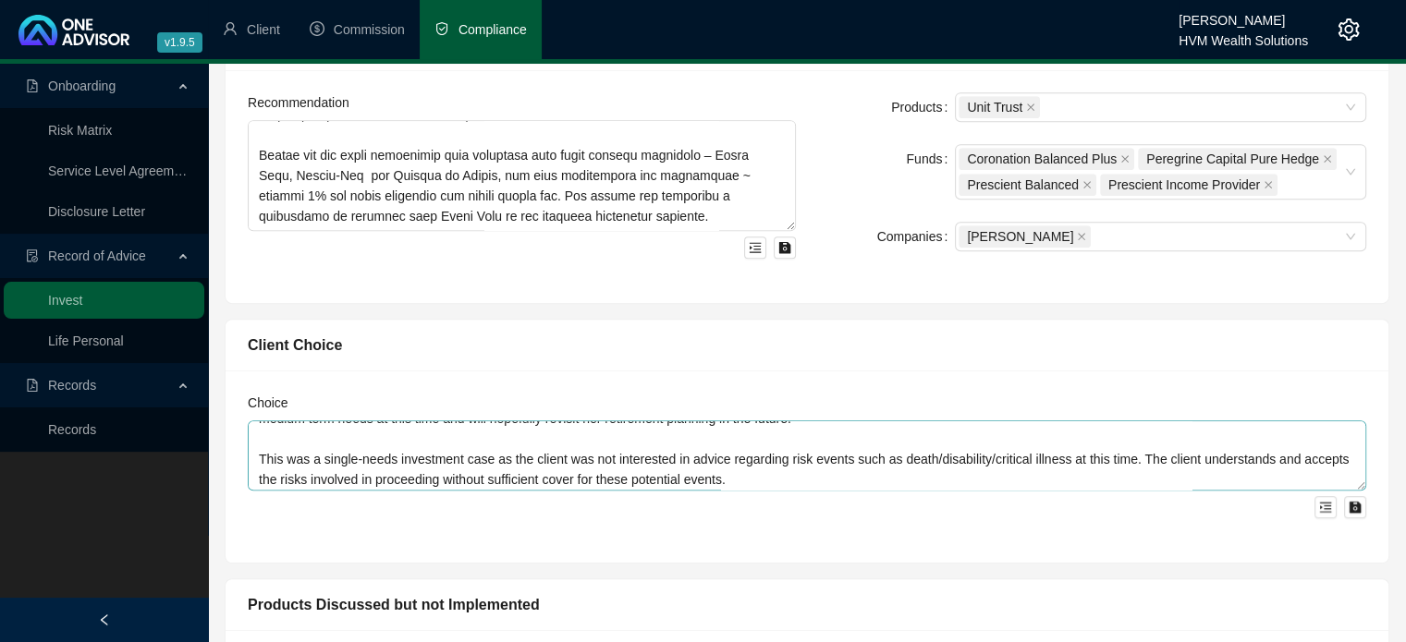
scroll to position [0, 0]
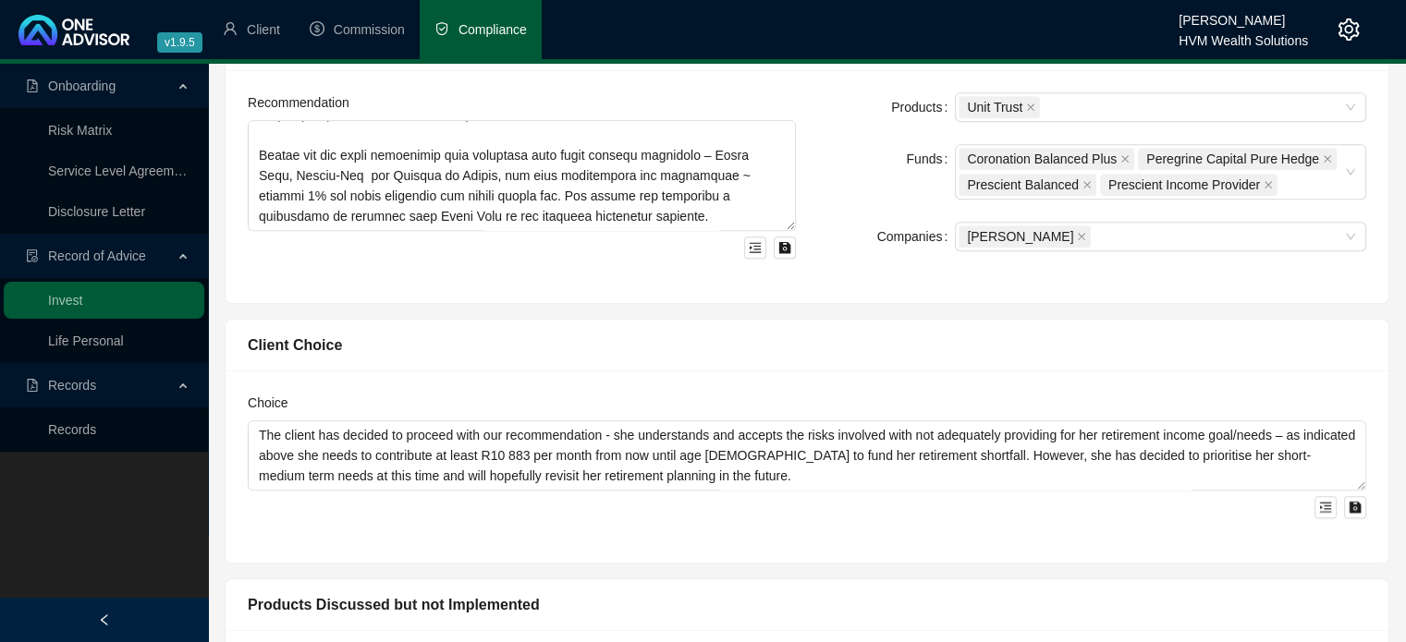
click at [802, 320] on div "Client Choice" at bounding box center [806, 346] width 1163 height 52
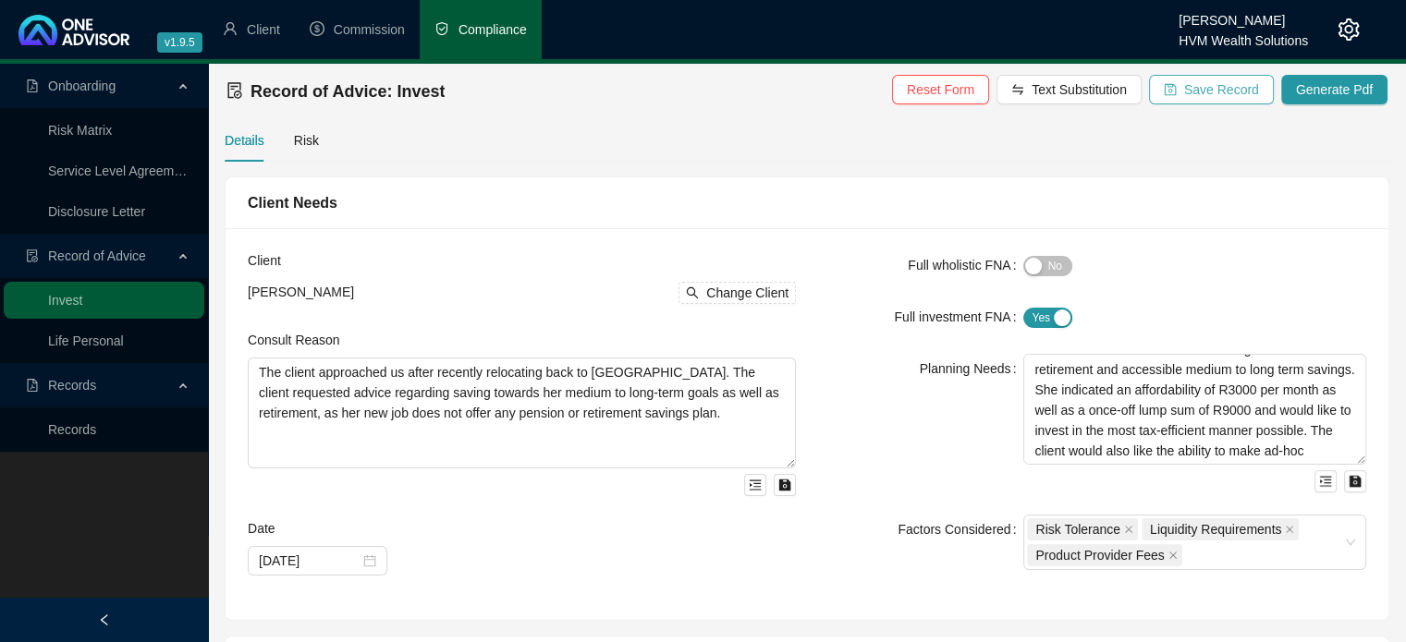
click at [1199, 91] on span "Save Record" at bounding box center [1221, 89] width 75 height 20
click at [1177, 202] on div "Client Needs" at bounding box center [807, 202] width 1118 height 23
click at [1330, 81] on span "Generate Pdf" at bounding box center [1334, 89] width 77 height 20
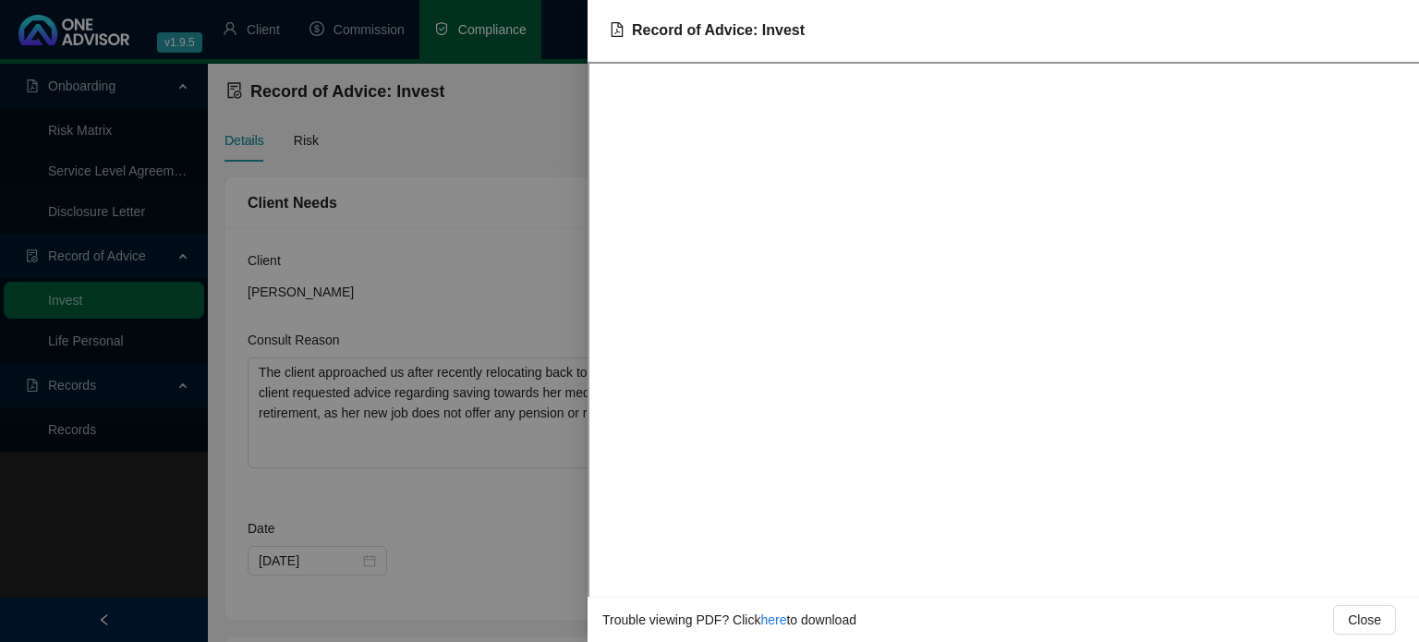
drag, startPoint x: 487, startPoint y: 128, endPoint x: 513, endPoint y: 125, distance: 26.0
click at [487, 128] on div at bounding box center [709, 321] width 1419 height 642
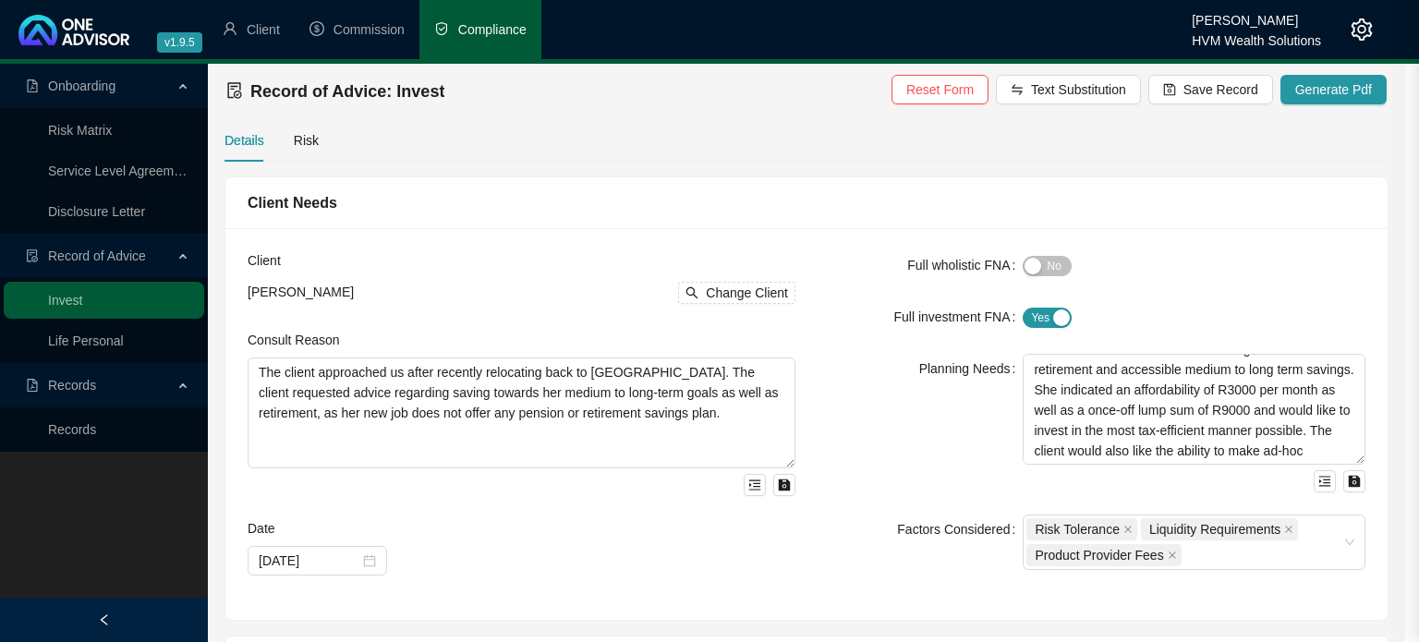
click at [521, 120] on div at bounding box center [709, 321] width 1419 height 642
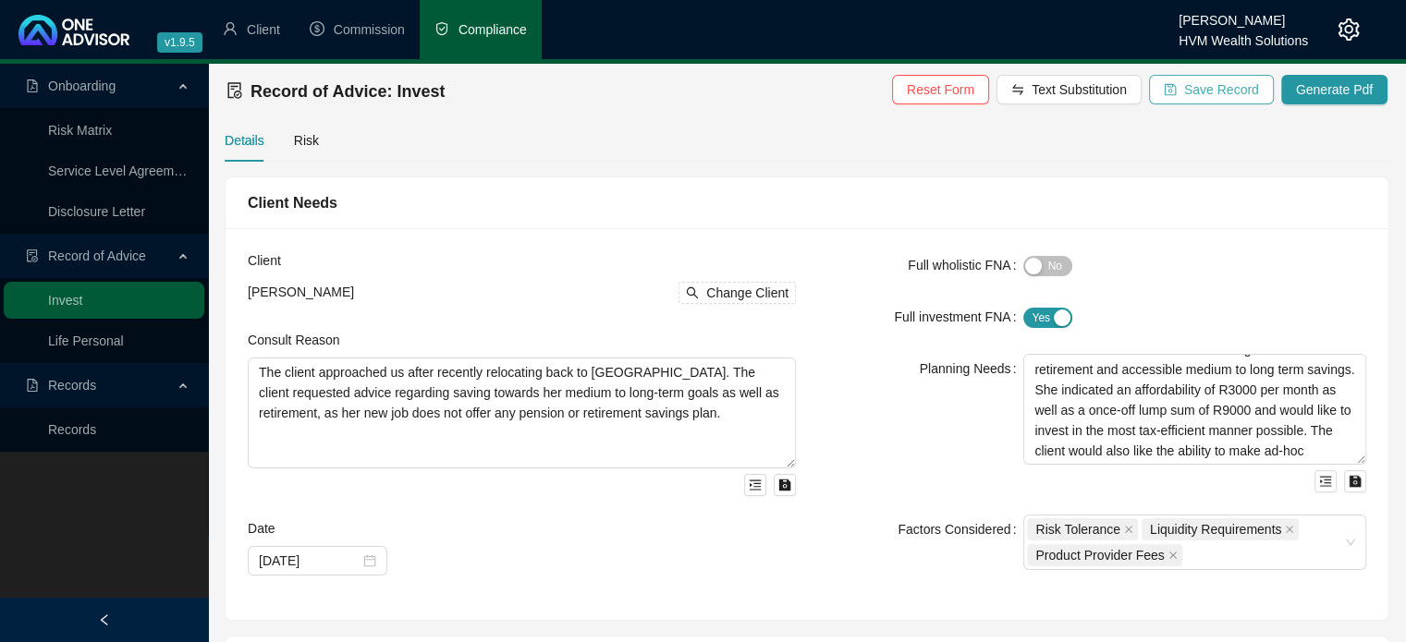
click at [1199, 88] on span "Save Record" at bounding box center [1221, 89] width 75 height 20
click at [822, 220] on div "Client Needs" at bounding box center [806, 203] width 1163 height 52
click at [909, 388] on div "Planning Needs" at bounding box center [920, 423] width 205 height 139
click at [869, 293] on form "Full wholistic FNA Yes No Full investment FNA Yes No Planning Needs The client …" at bounding box center [1092, 410] width 548 height 320
